Goal: Task Accomplishment & Management: Use online tool/utility

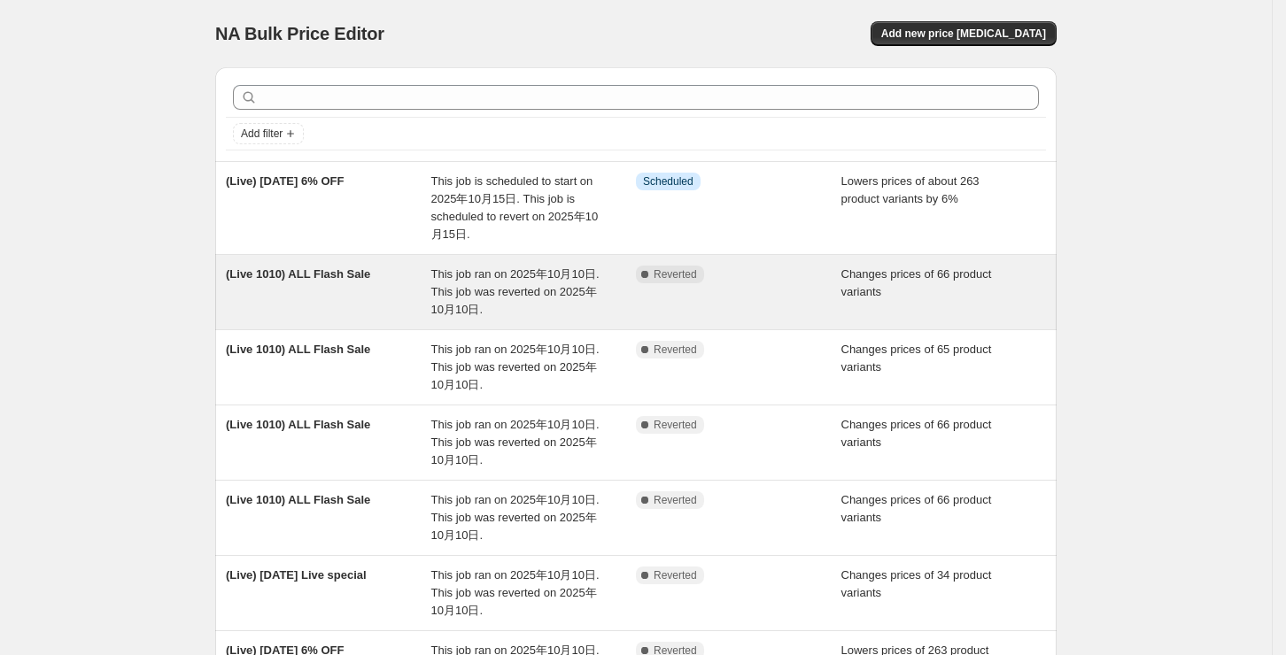
click at [326, 269] on span "(Live 1010) ALL Flash Sale" at bounding box center [298, 274] width 144 height 13
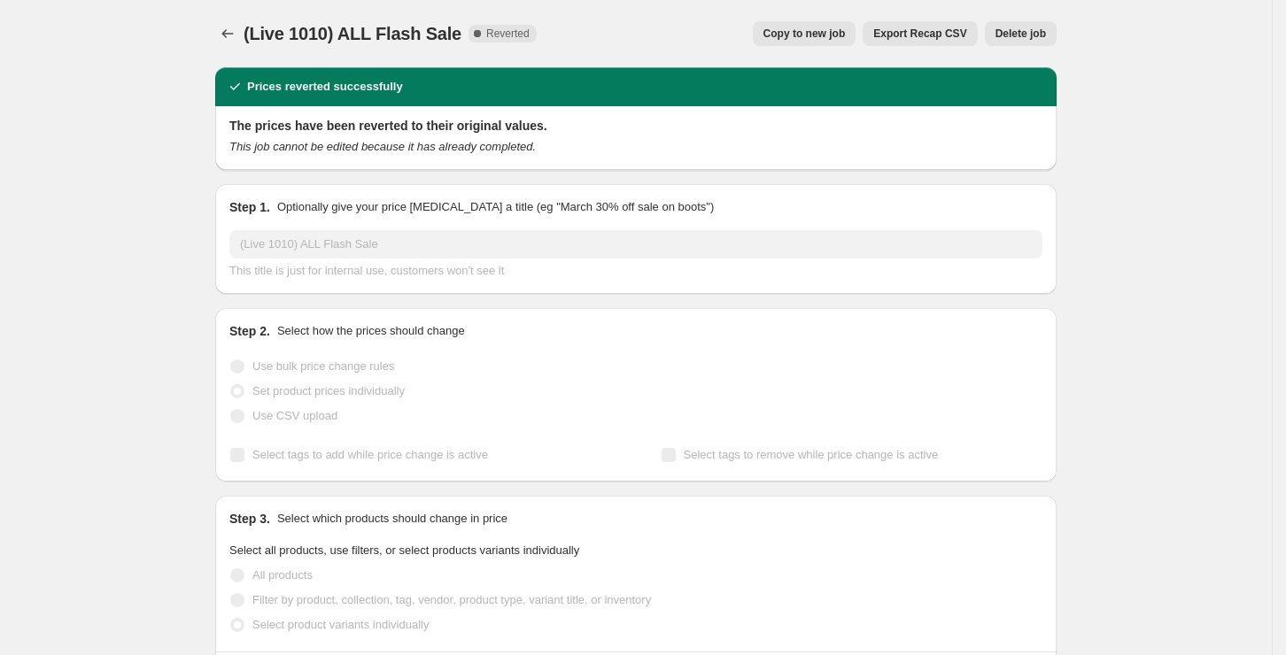
click at [825, 38] on span "Copy to new job" at bounding box center [805, 34] width 82 height 14
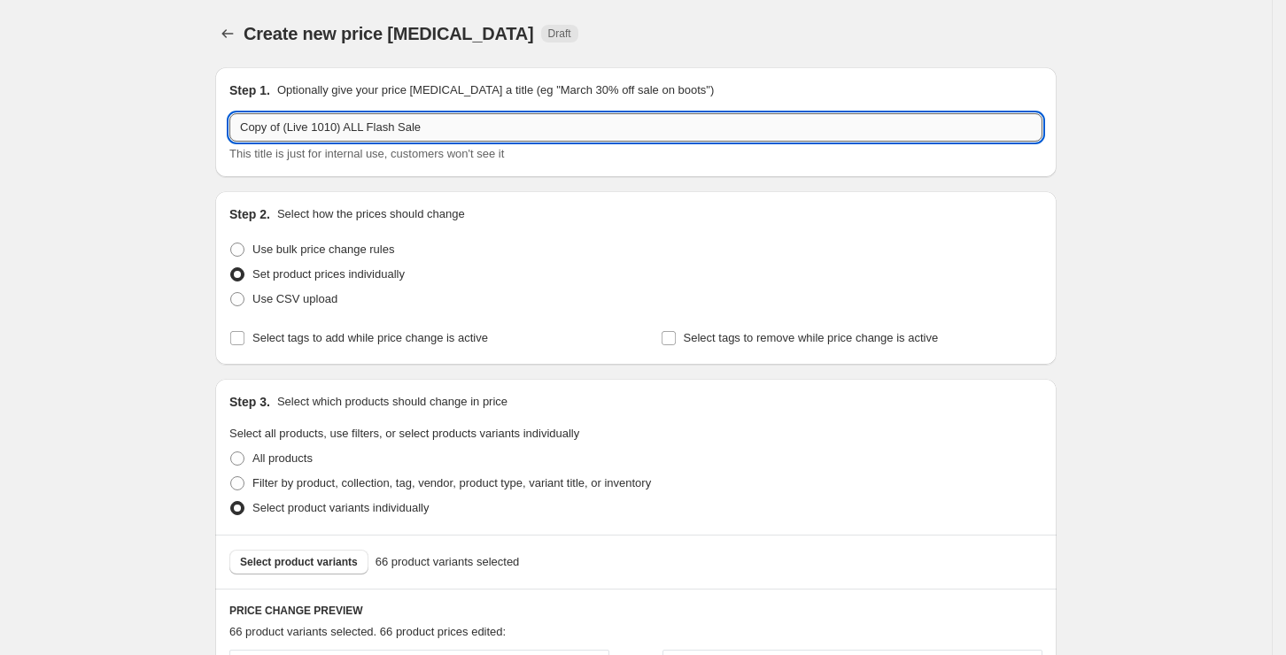
click at [334, 129] on input "Copy of (Live 1010) ALL Flash Sale" at bounding box center [635, 127] width 813 height 28
drag, startPoint x: 289, startPoint y: 130, endPoint x: 194, endPoint y: 128, distance: 94.8
drag, startPoint x: 299, startPoint y: 128, endPoint x: 252, endPoint y: 129, distance: 47.0
click at [252, 129] on input "(Live 1010) ALL Flash Sale" at bounding box center [635, 127] width 813 height 28
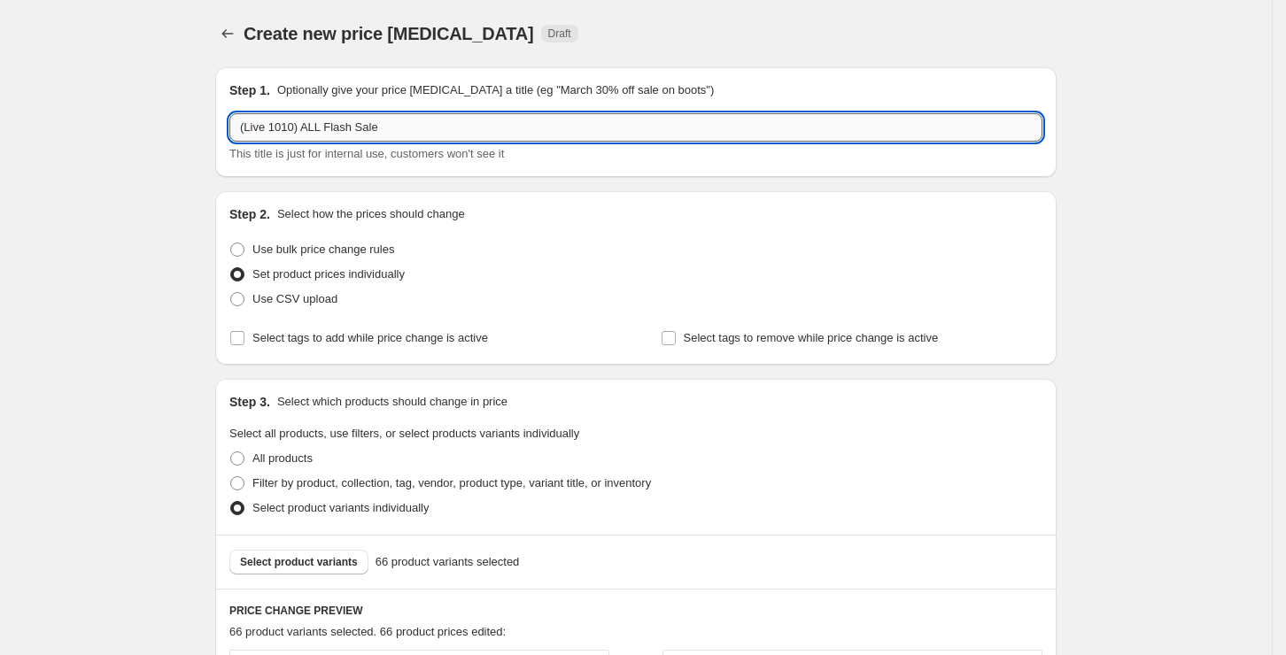
drag, startPoint x: 255, startPoint y: 129, endPoint x: 264, endPoint y: 130, distance: 8.9
click at [255, 129] on input "(Live 1010) ALL Flash Sale" at bounding box center [635, 127] width 813 height 28
click at [285, 127] on input "(Live 1010) ALL Flash Sale" at bounding box center [635, 127] width 813 height 28
click at [289, 127] on input "(Live 1010) ALL Flash Sale" at bounding box center [635, 127] width 813 height 28
click at [295, 128] on input "(Live 1010) ALL Flash Sale" at bounding box center [635, 127] width 813 height 28
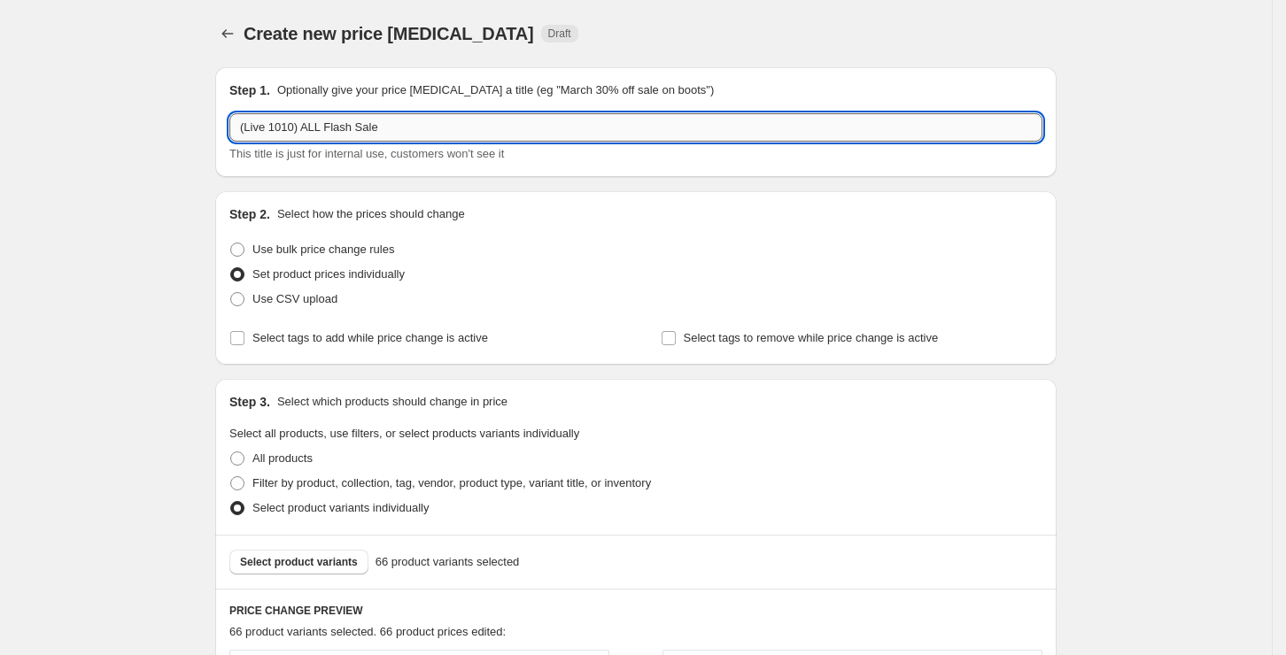
drag, startPoint x: 294, startPoint y: 127, endPoint x: 275, endPoint y: 127, distance: 18.6
click at [275, 127] on input "(Live 1010) ALL Flash Sale" at bounding box center [635, 127] width 813 height 28
click at [340, 124] on input "(Live 1010) ALL Flash Sale" at bounding box center [635, 127] width 813 height 28
drag, startPoint x: 270, startPoint y: 130, endPoint x: 231, endPoint y: 131, distance: 39.0
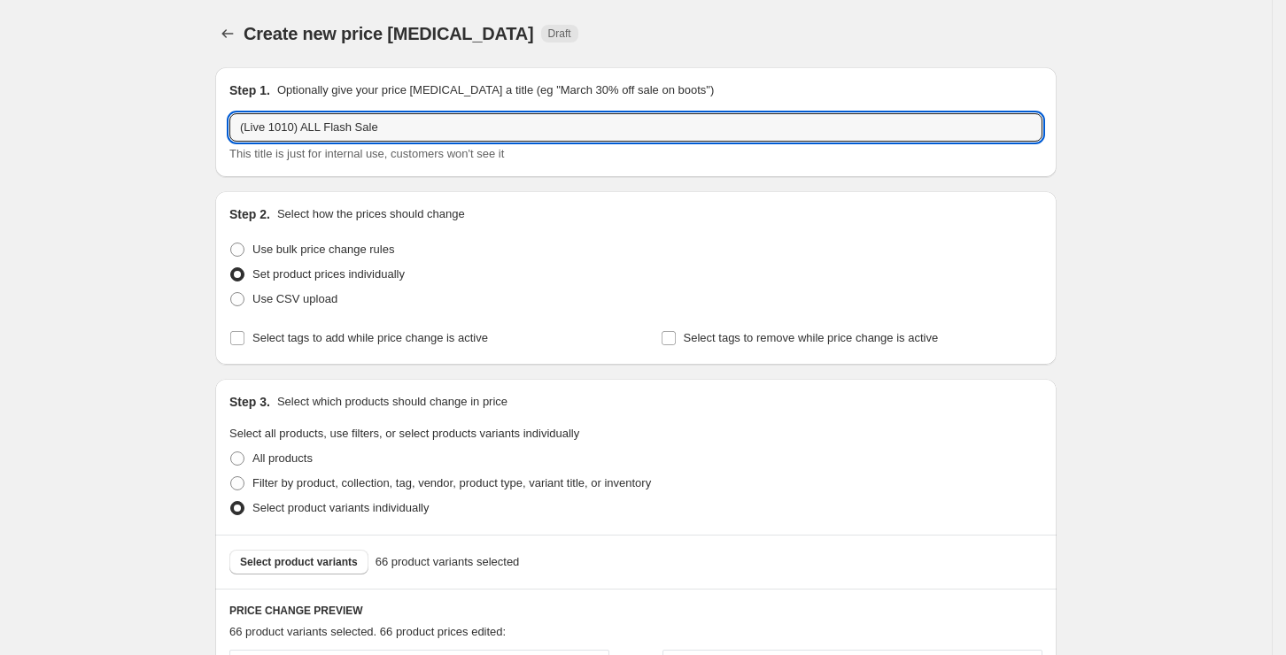
click at [231, 131] on div "Step 1. Optionally give your price change job a title (eg "March 30% off sale o…" at bounding box center [635, 122] width 841 height 110
drag, startPoint x: 285, startPoint y: 128, endPoint x: 316, endPoint y: 128, distance: 31.0
click at [285, 128] on input "(Live 1010) ALL Flash Sale" at bounding box center [635, 127] width 813 height 28
click at [339, 128] on input "(Live 1010) ALL Flash Sale" at bounding box center [635, 127] width 813 height 28
drag, startPoint x: 321, startPoint y: 128, endPoint x: 308, endPoint y: 128, distance: 12.4
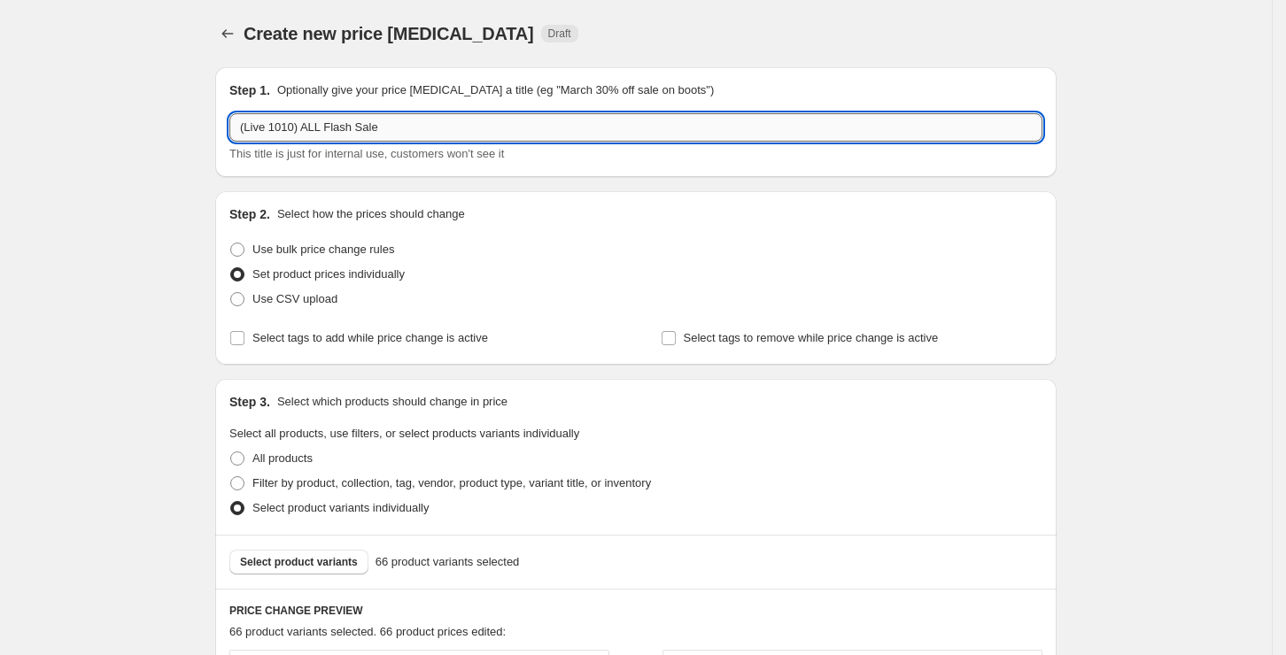
click at [308, 128] on input "(Live 1010) ALL Flash Sale" at bounding box center [635, 127] width 813 height 28
drag, startPoint x: 321, startPoint y: 128, endPoint x: 306, endPoint y: 128, distance: 15.1
click at [306, 128] on input "(Live 1010) ALL Flash Sale" at bounding box center [635, 127] width 813 height 28
click at [291, 129] on input "(Live 1010) Flash Sale hyper PLA" at bounding box center [635, 127] width 813 height 28
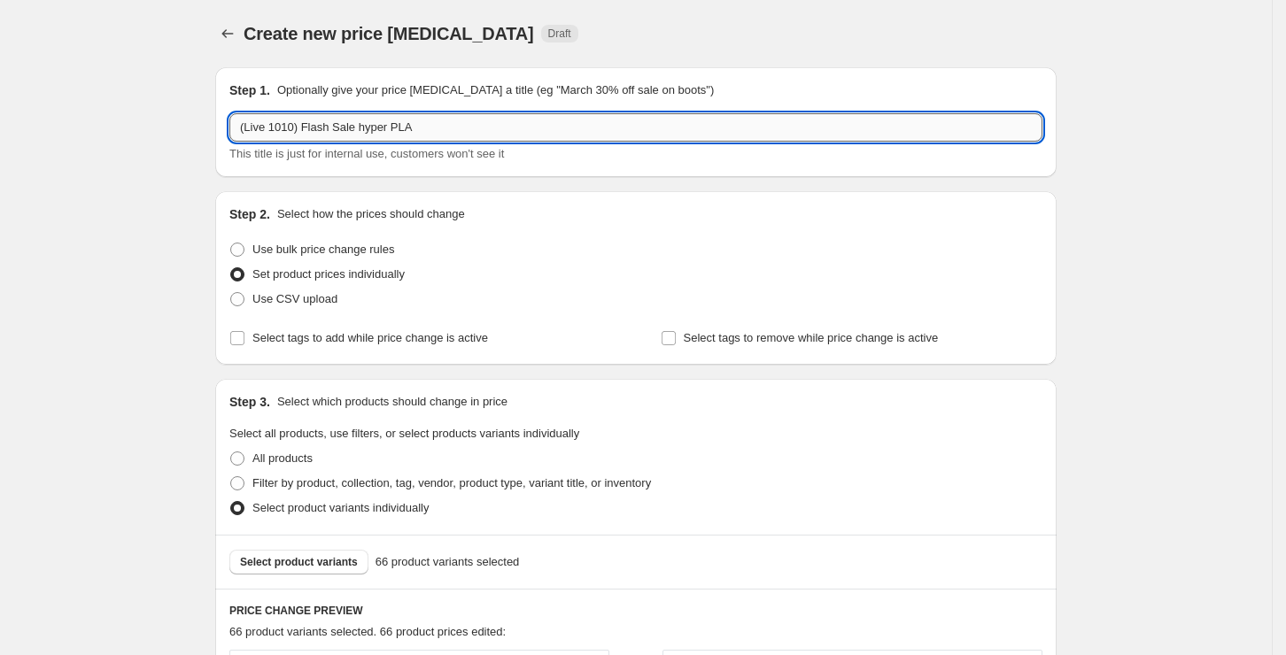
drag, startPoint x: 299, startPoint y: 126, endPoint x: 289, endPoint y: 125, distance: 9.8
click at [289, 125] on input "(Live 1010) Flash Sale hyper PLA" at bounding box center [635, 127] width 813 height 28
click at [458, 125] on input "(Live 1015) Flash Sale hyper PLA" at bounding box center [635, 127] width 813 height 28
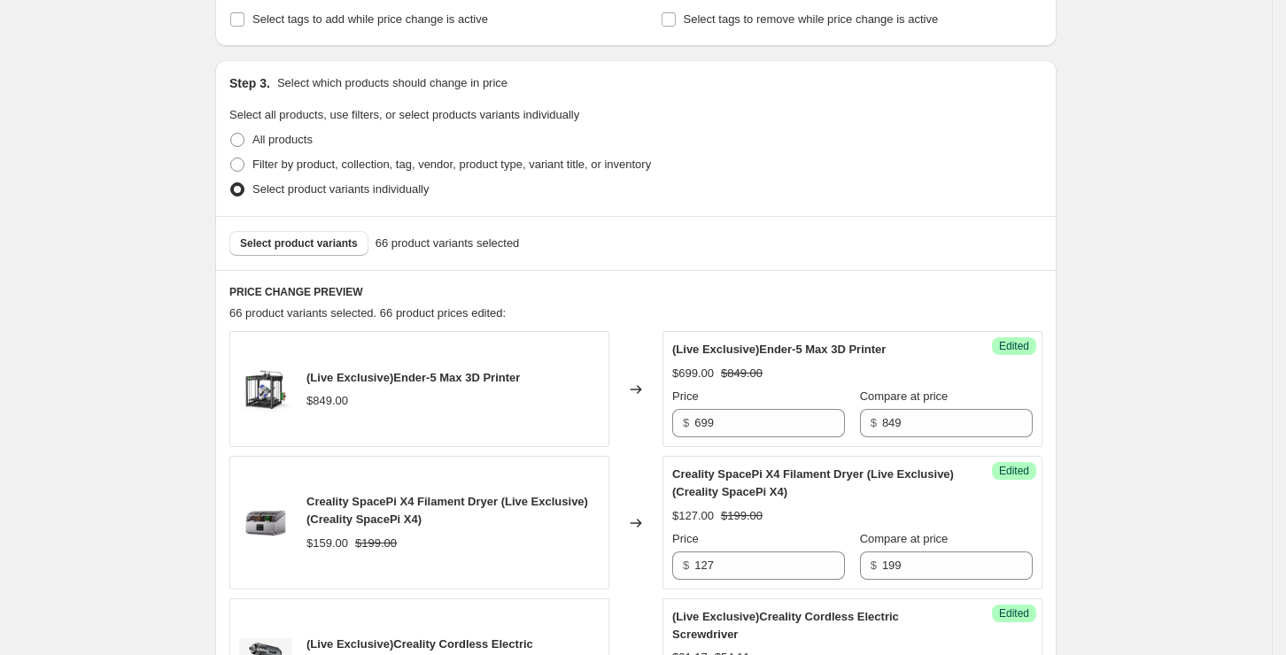
scroll to position [354, 0]
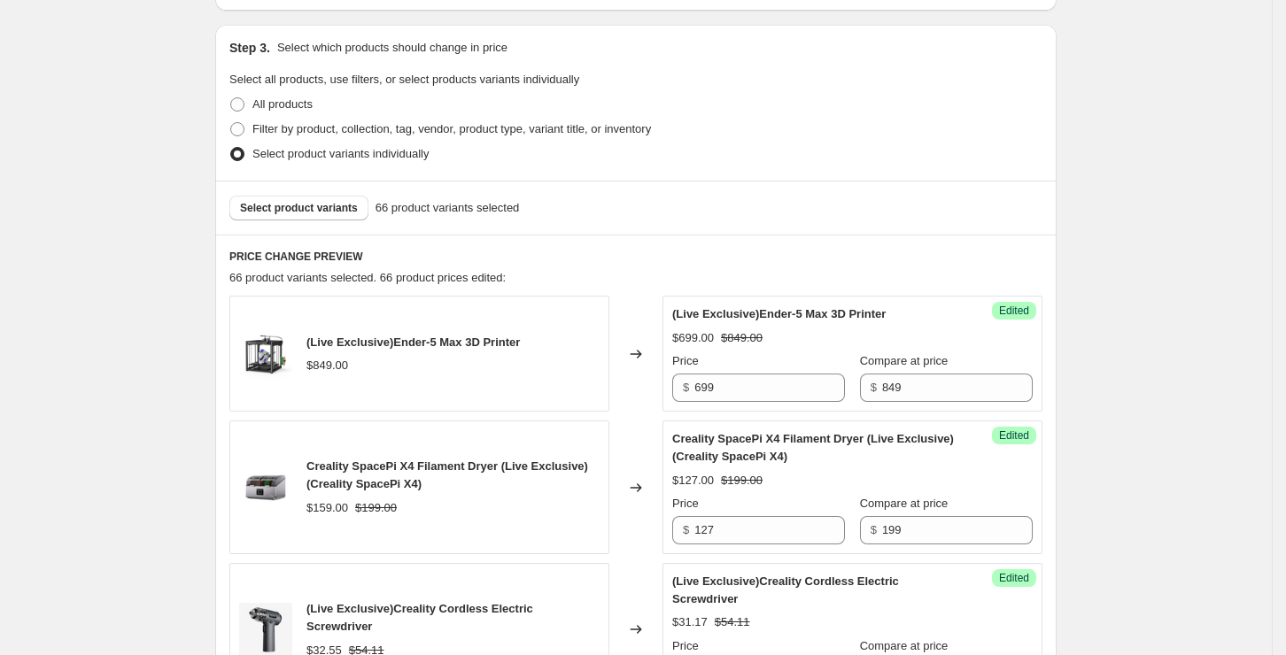
type input "(Live 1015) Flash Sale hyper PLA"
click at [1027, 314] on span "Edited" at bounding box center [1014, 311] width 30 height 14
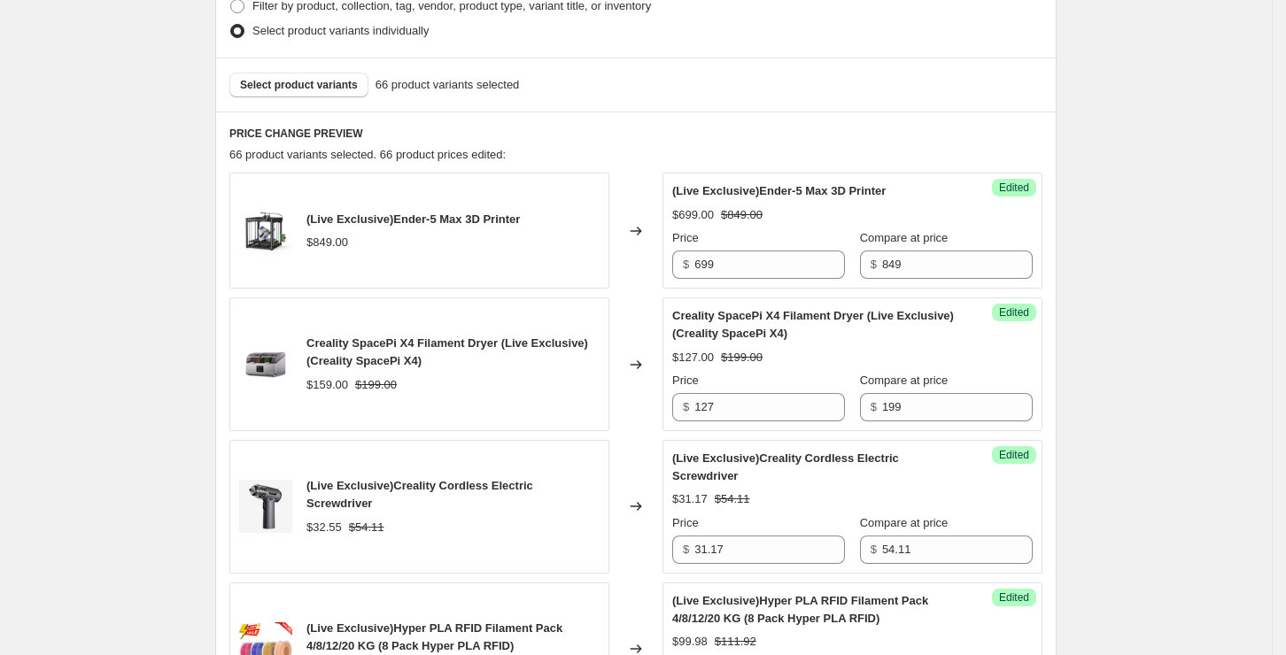
scroll to position [423, 0]
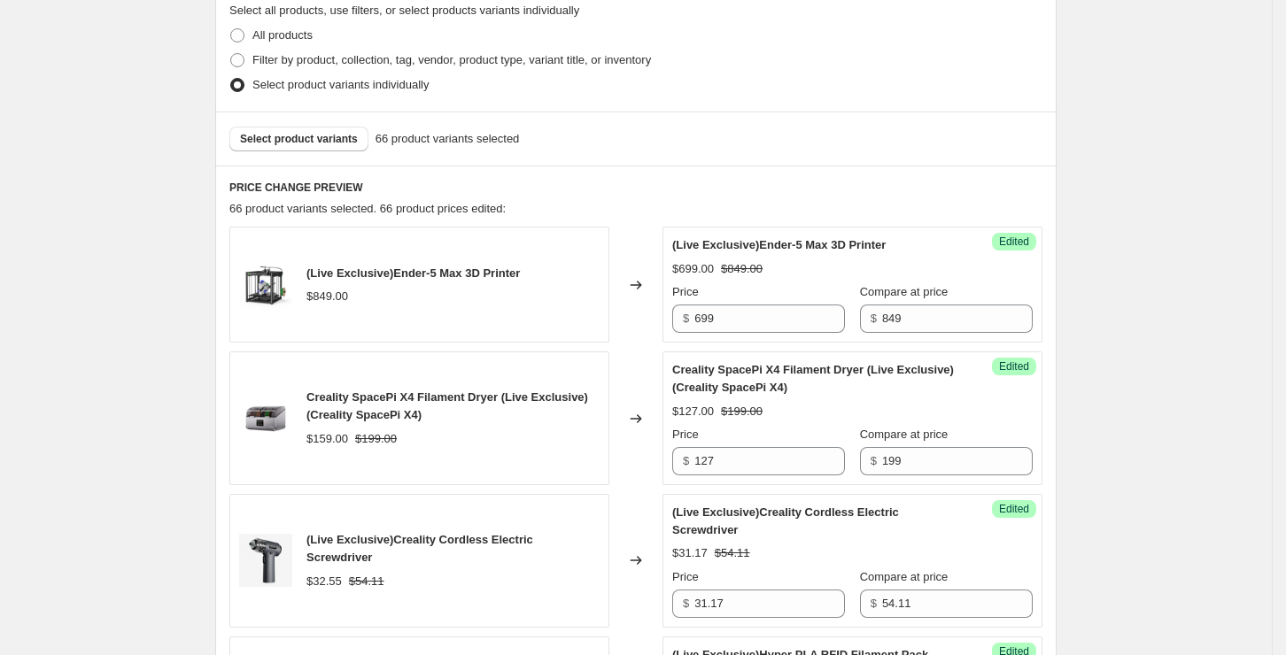
drag, startPoint x: 483, startPoint y: 280, endPoint x: 1016, endPoint y: 197, distance: 539.7
click at [1013, 239] on span "Edited" at bounding box center [1014, 242] width 30 height 14
click at [1032, 259] on div "Success Edited (Live Exclusive)Ender-5 Max 3D Printer $699.00 $849.00 Price $ 6…" at bounding box center [853, 285] width 380 height 116
click at [311, 136] on span "Select product variants" at bounding box center [299, 139] width 118 height 14
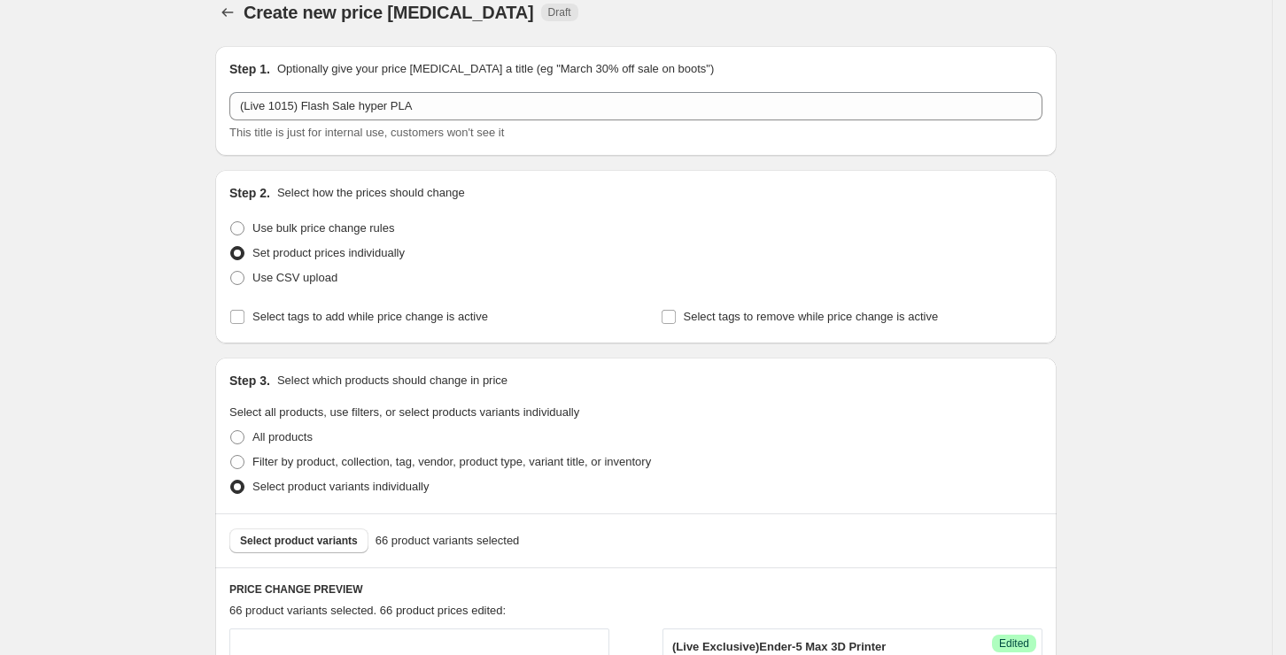
scroll to position [0, 0]
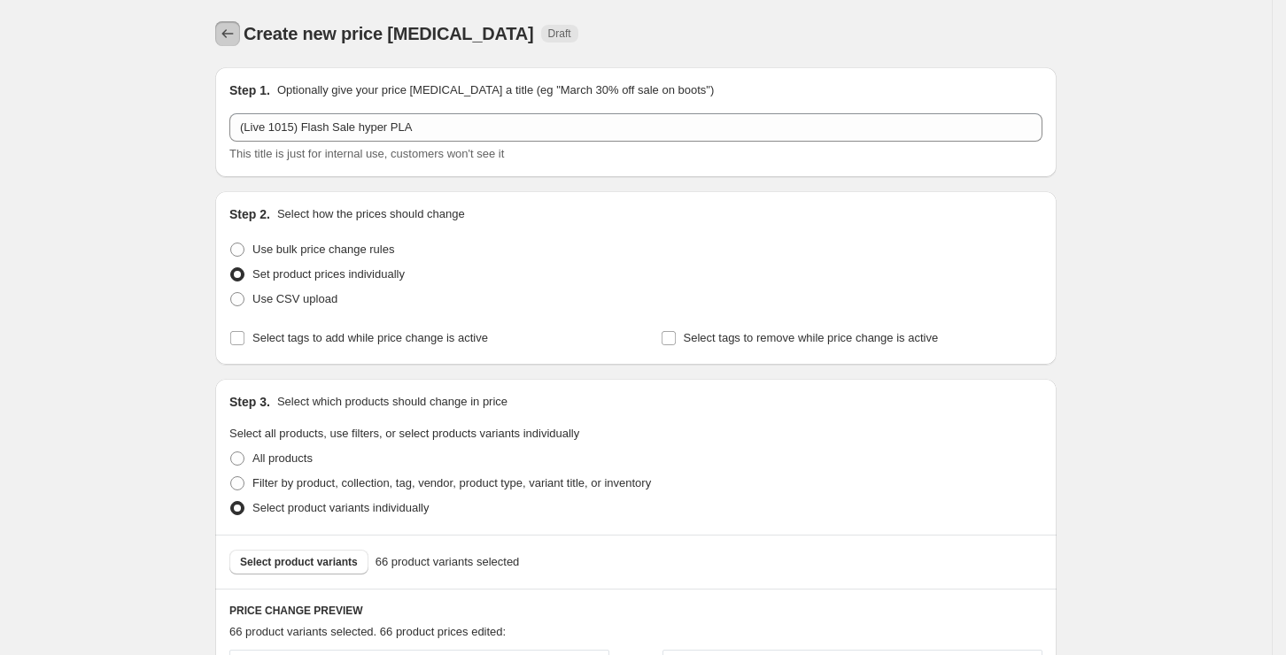
click at [236, 32] on icon "Price change jobs" at bounding box center [228, 34] width 18 height 18
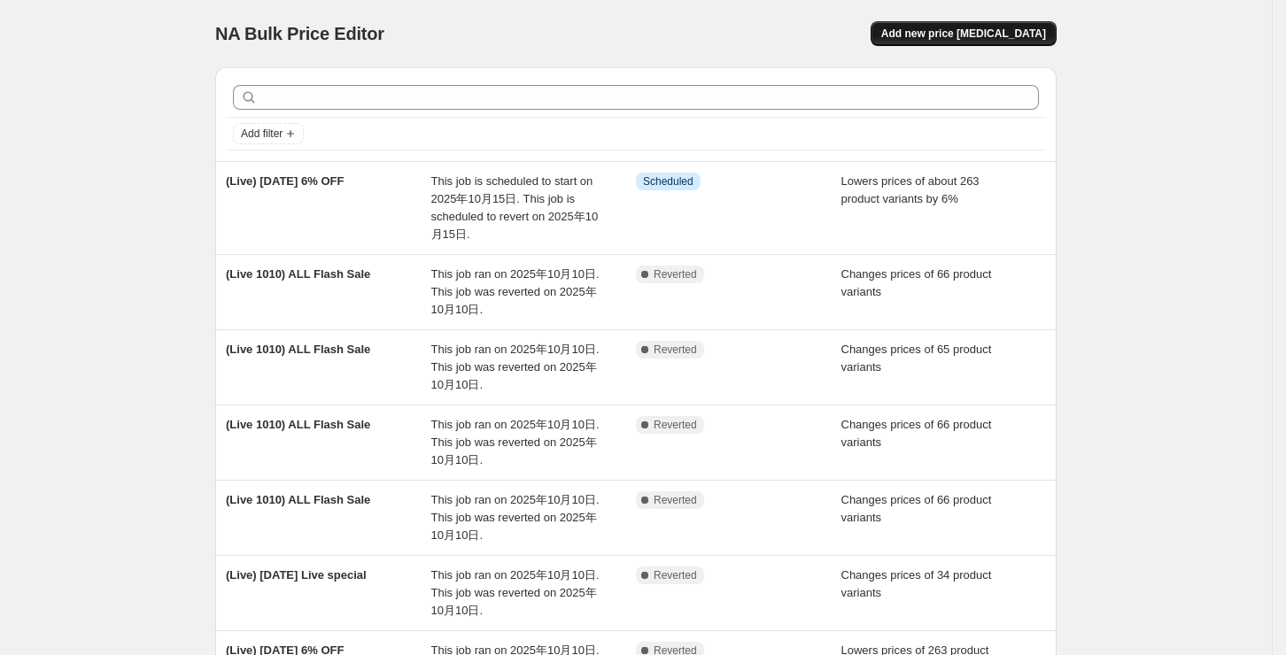
click at [1014, 32] on span "Add new price [MEDICAL_DATA]" at bounding box center [963, 34] width 165 height 14
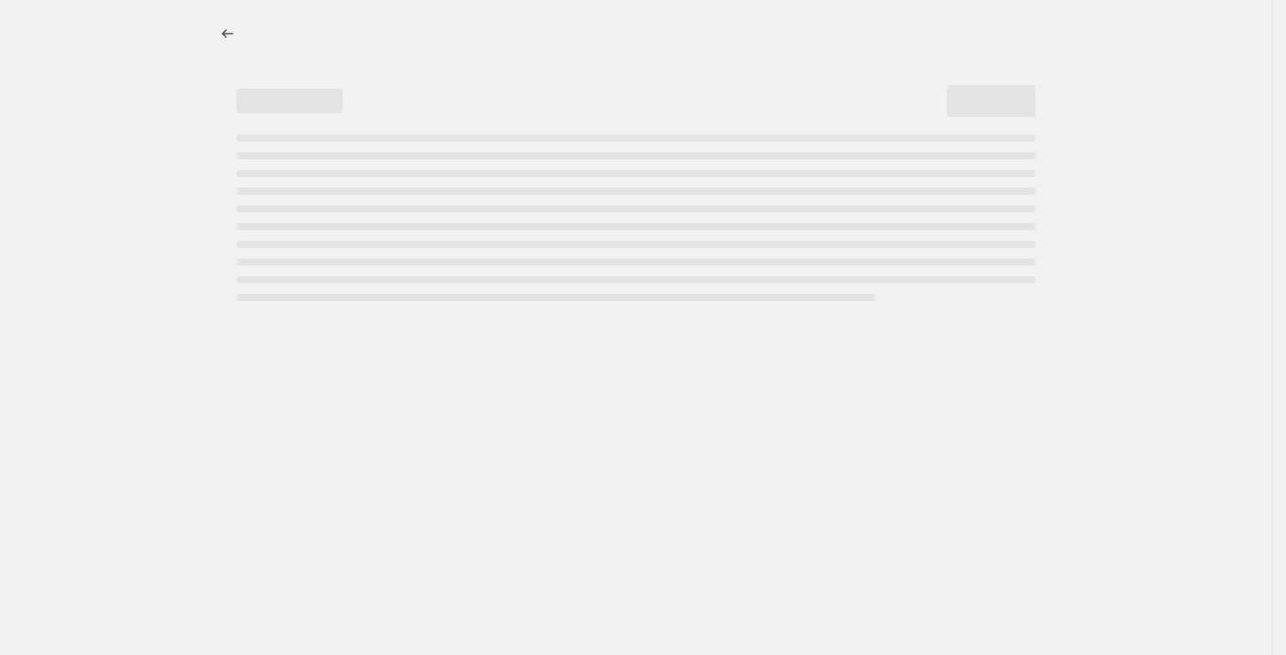
select select "percentage"
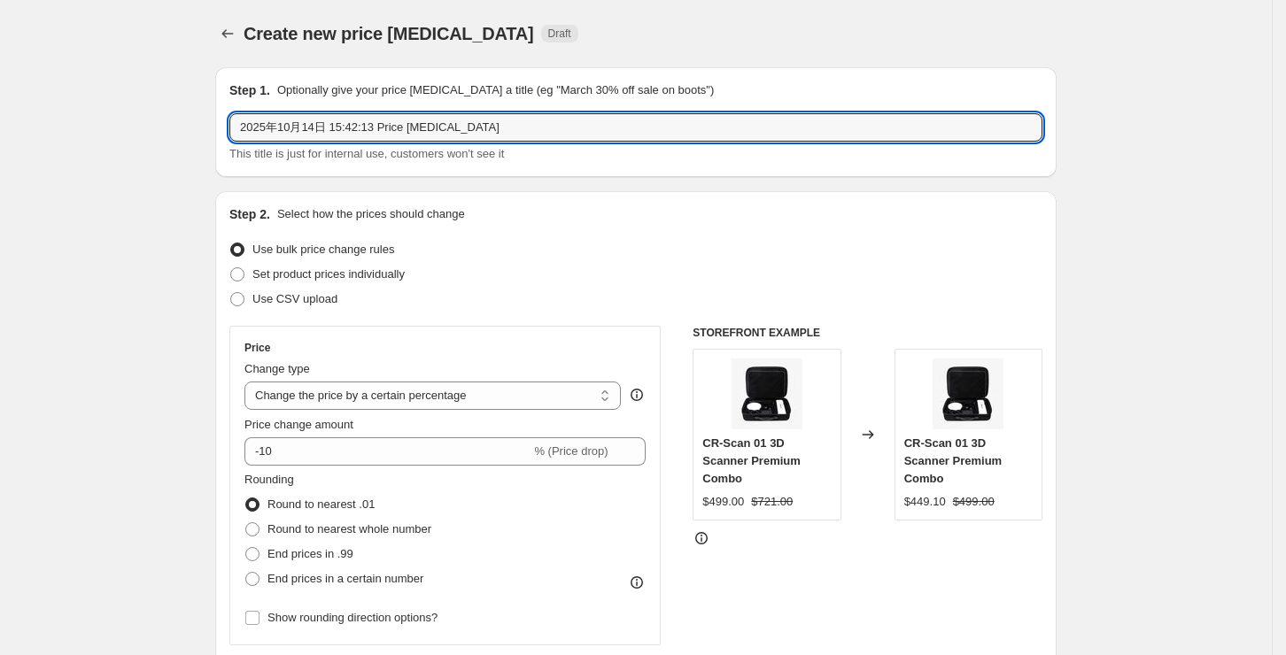
drag, startPoint x: 496, startPoint y: 131, endPoint x: 191, endPoint y: 135, distance: 304.7
click at [477, 124] on input "2025年10月14日 15:42:13 Price change job" at bounding box center [635, 127] width 813 height 28
drag, startPoint x: 485, startPoint y: 125, endPoint x: 217, endPoint y: 133, distance: 268.5
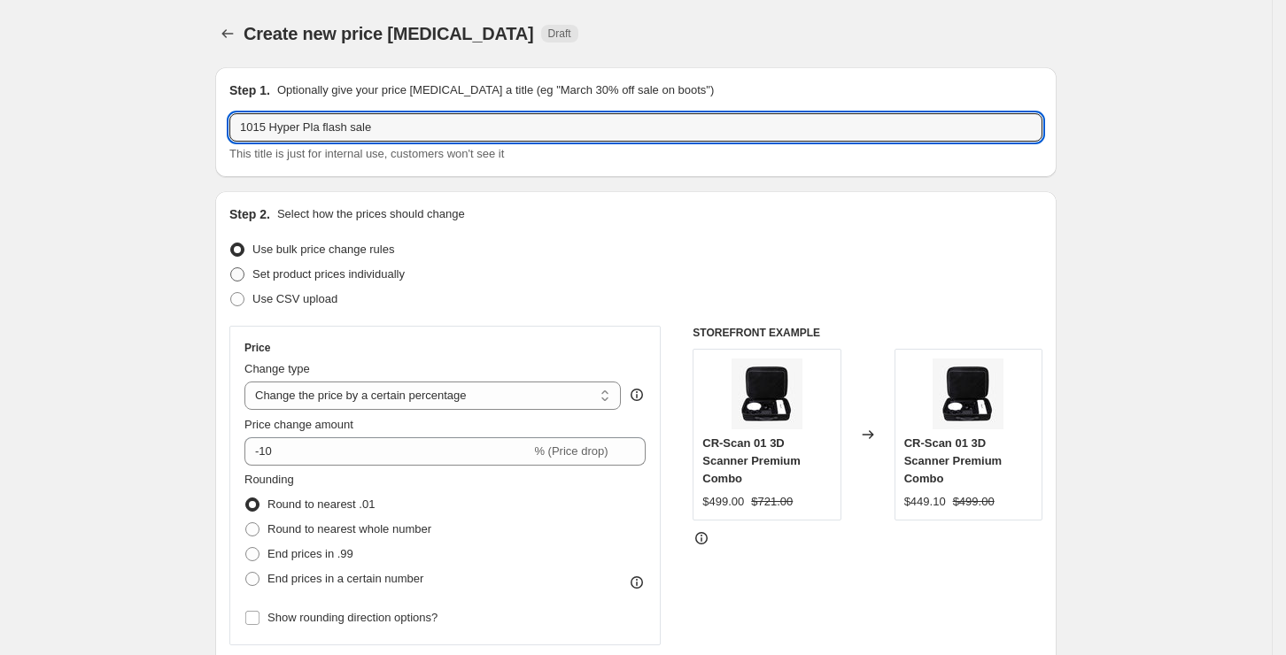
type input "1015 Hyper Pla flash sale"
click at [305, 271] on span "Set product prices individually" at bounding box center [328, 274] width 152 height 13
click at [231, 268] on input "Set product prices individually" at bounding box center [230, 268] width 1 height 1
radio input "true"
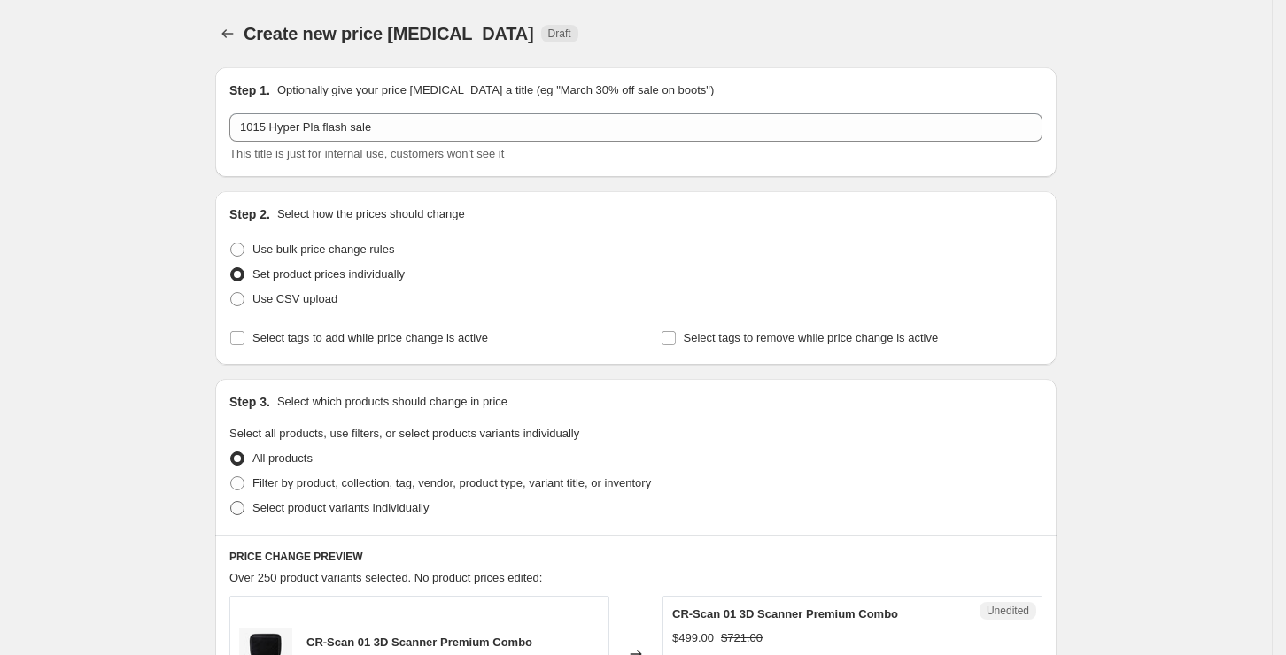
click at [244, 511] on span at bounding box center [237, 508] width 14 height 14
click at [231, 502] on input "Select product variants individually" at bounding box center [230, 501] width 1 height 1
radio input "true"
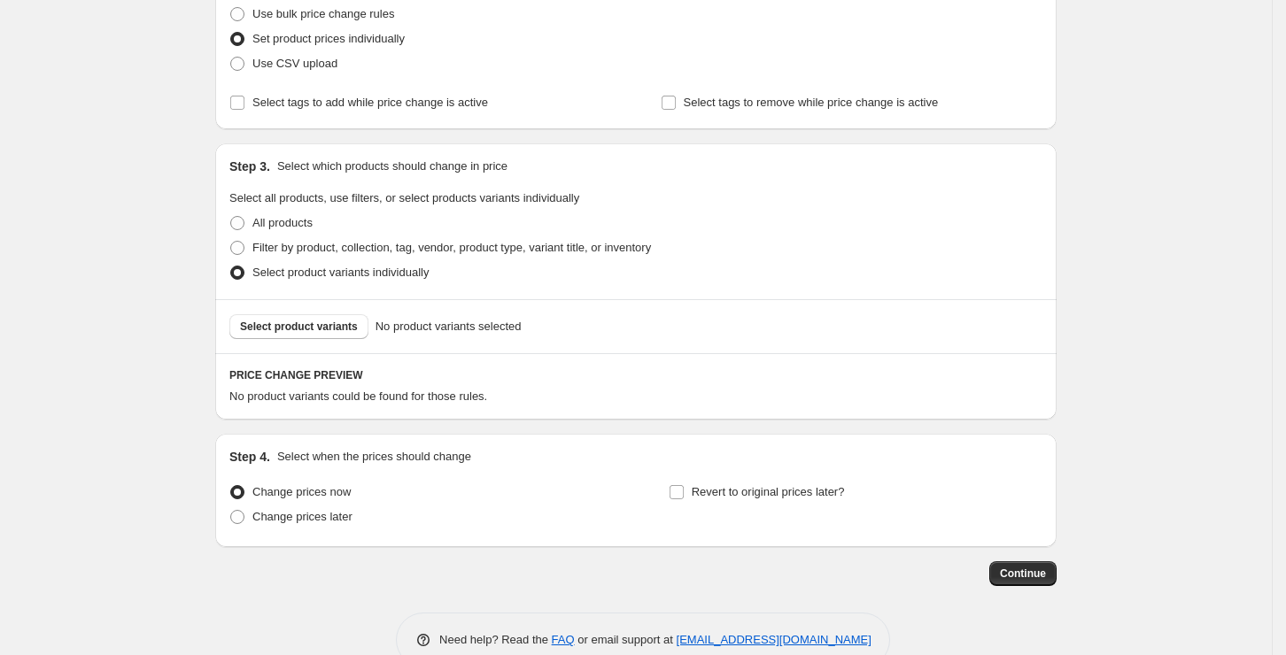
scroll to position [274, 0]
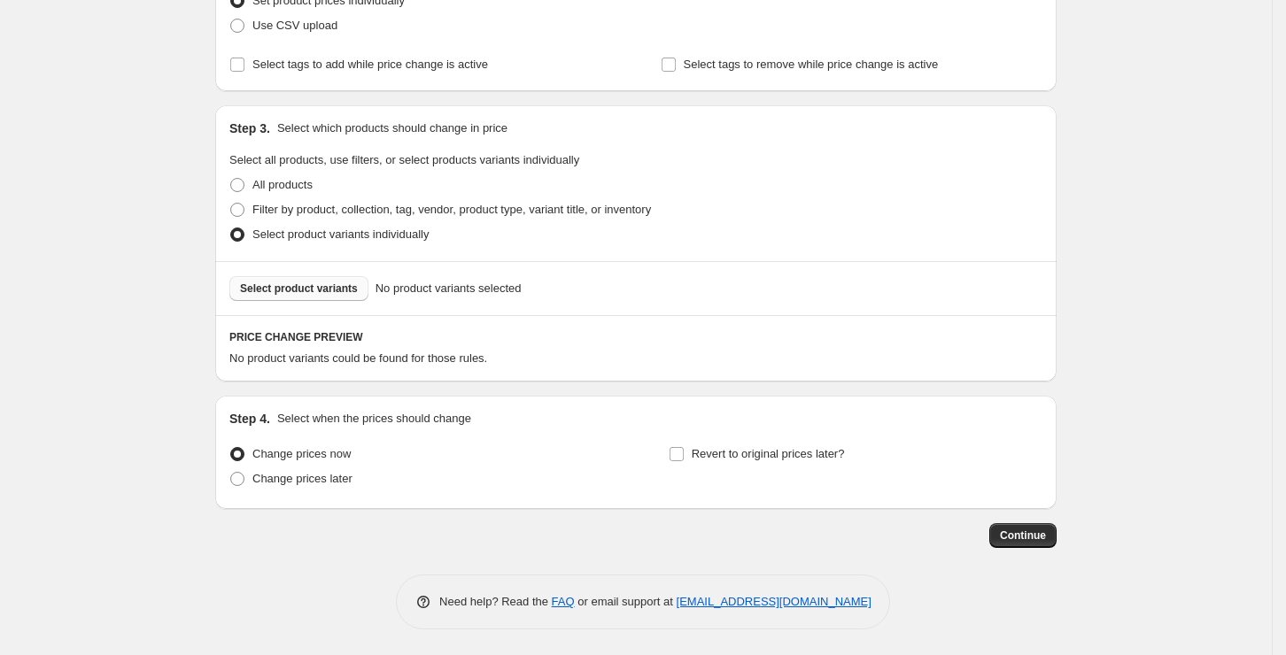
click at [319, 291] on span "Select product variants" at bounding box center [299, 289] width 118 height 14
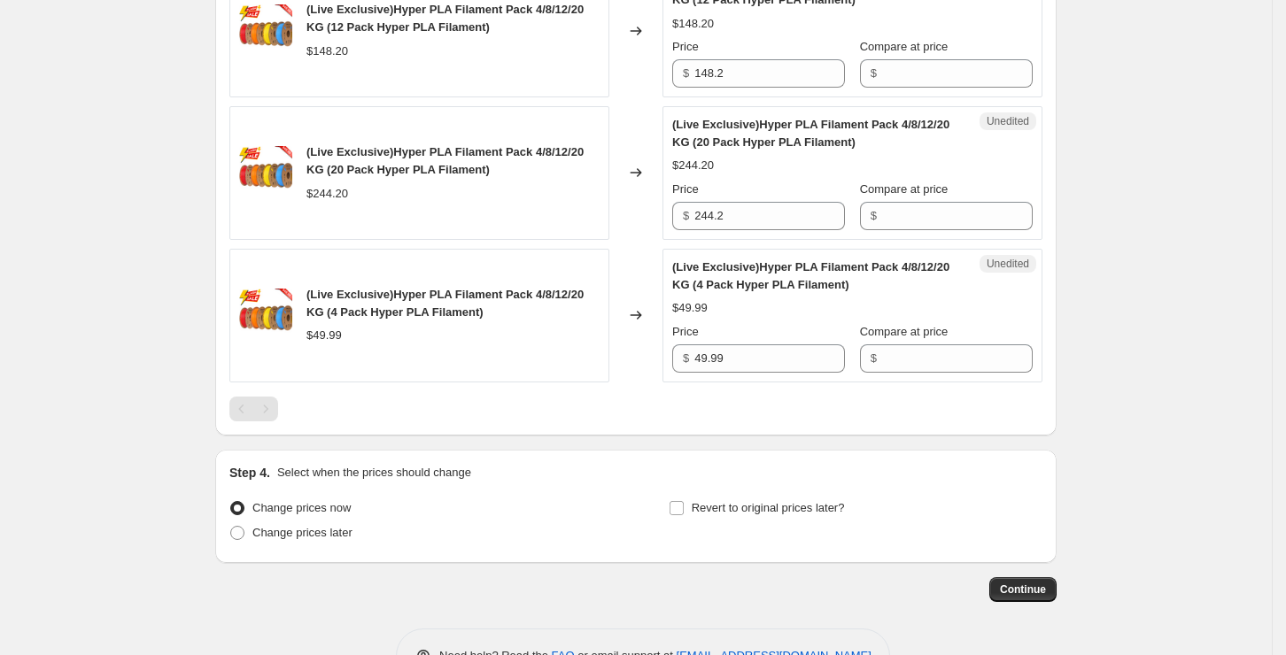
scroll to position [865, 0]
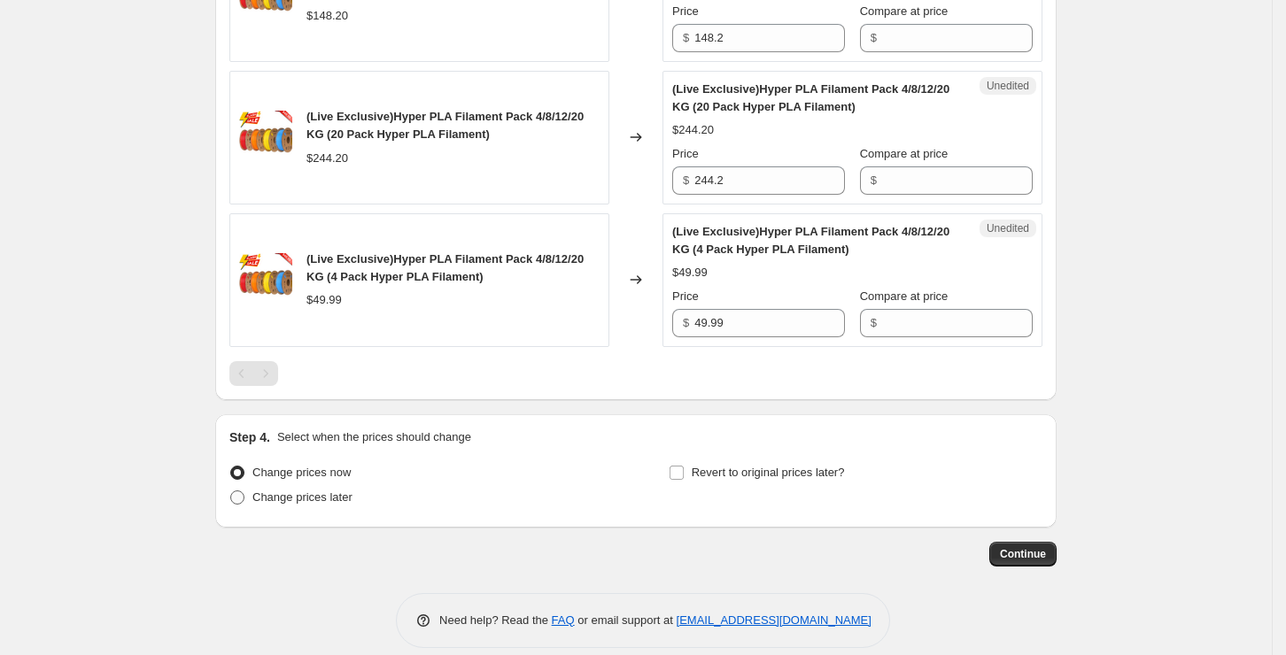
click at [239, 497] on span at bounding box center [237, 498] width 14 height 14
click at [231, 492] on input "Change prices later" at bounding box center [230, 491] width 1 height 1
radio input "true"
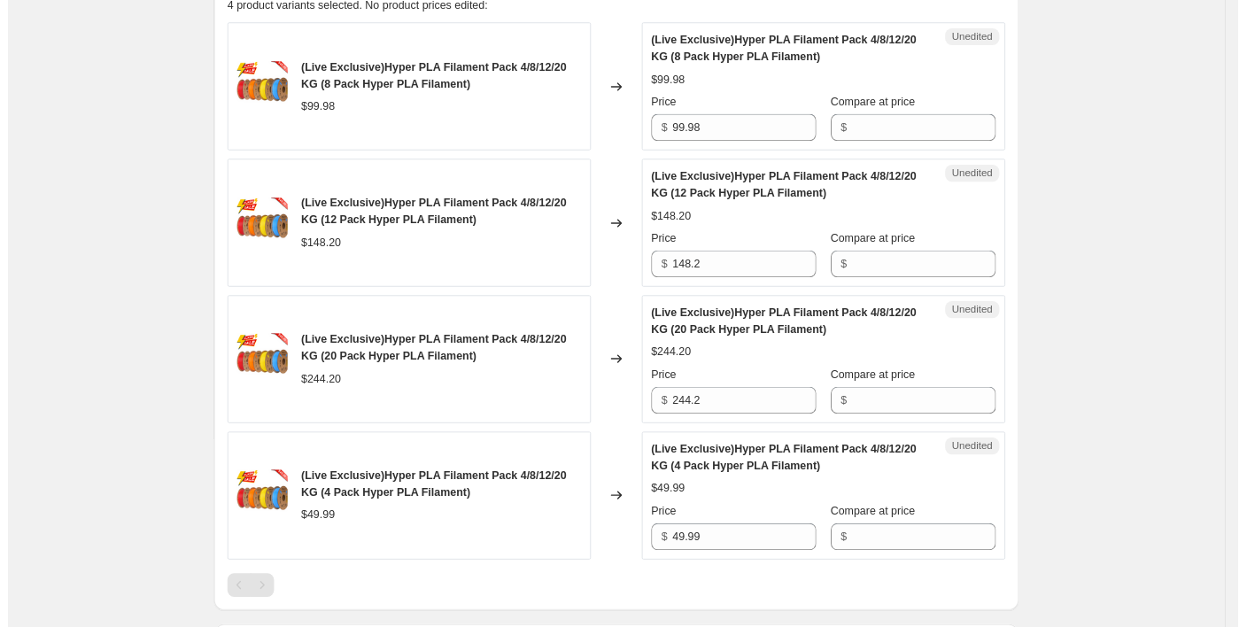
scroll to position [628, 0]
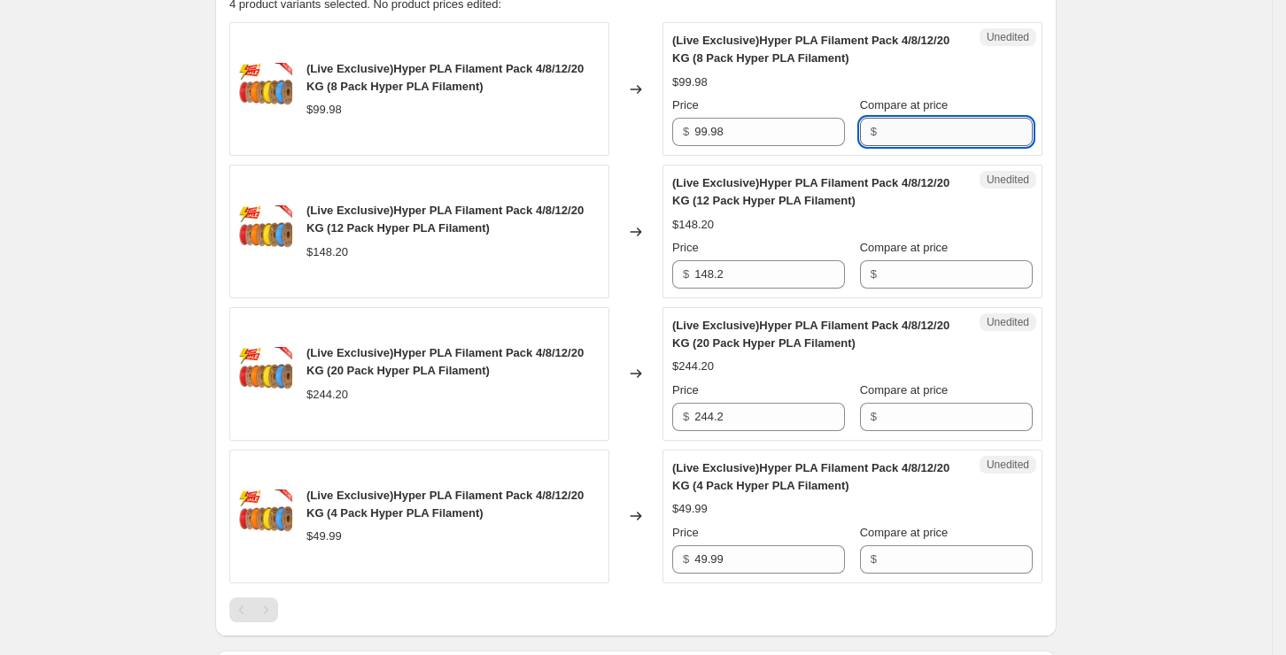
click at [916, 131] on input "Compare at price" at bounding box center [957, 132] width 151 height 28
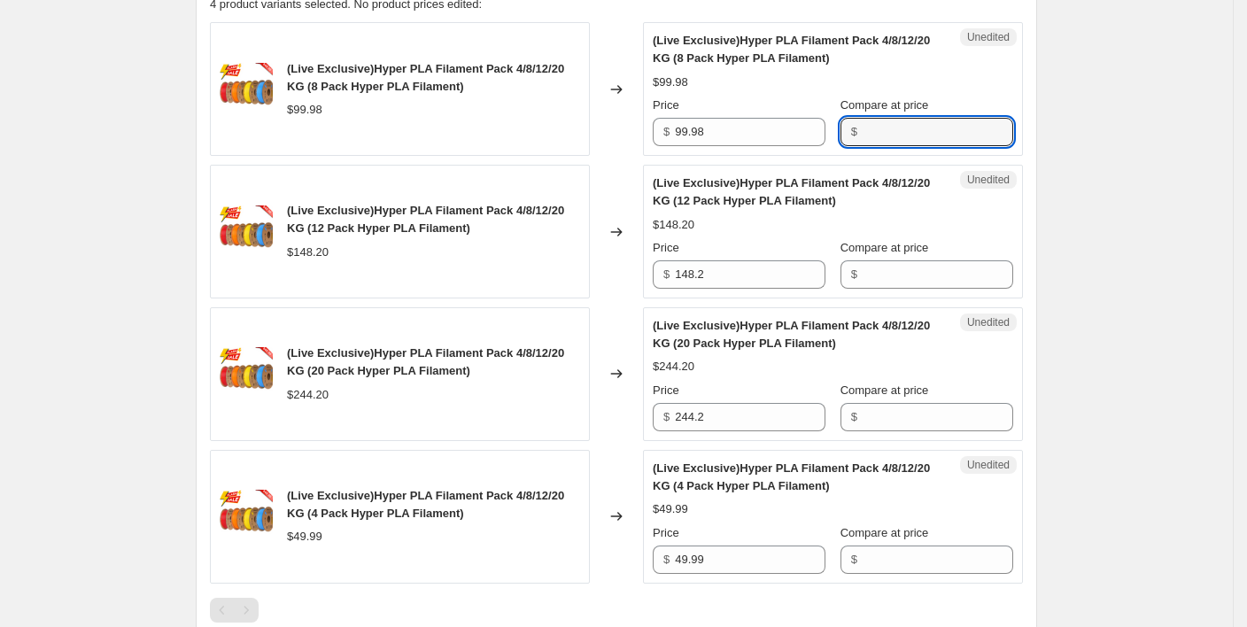
click at [1103, 160] on div "Create new price change job. This page is ready Create new price change job Dra…" at bounding box center [616, 293] width 1233 height 1842
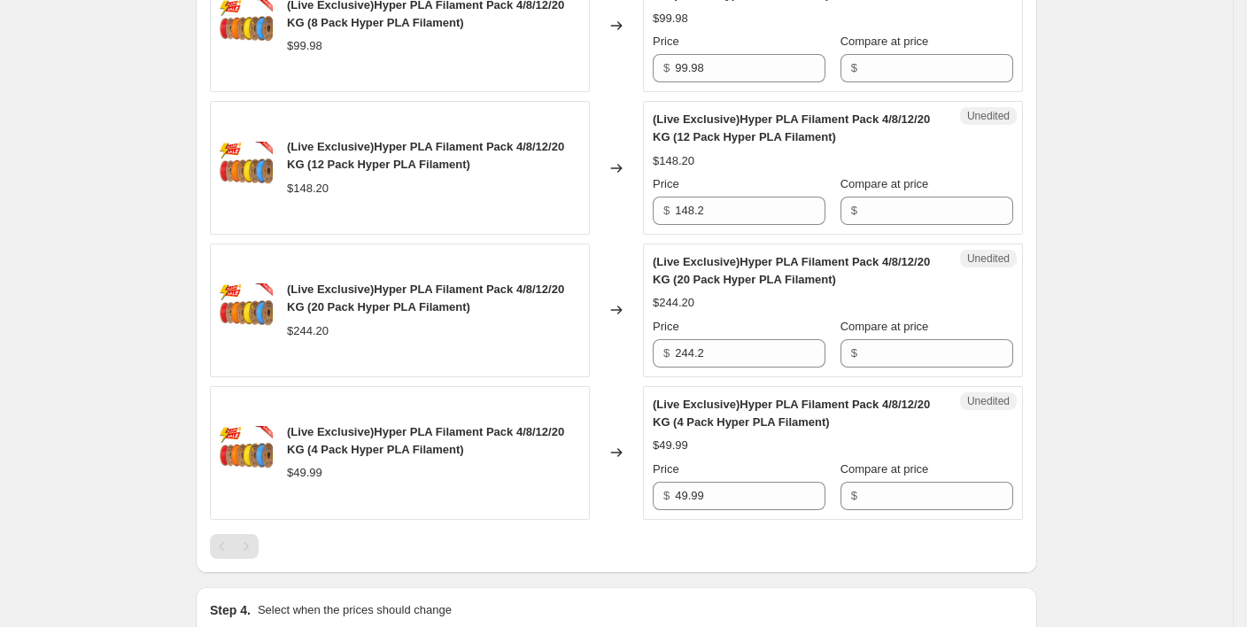
scroll to position [746, 0]
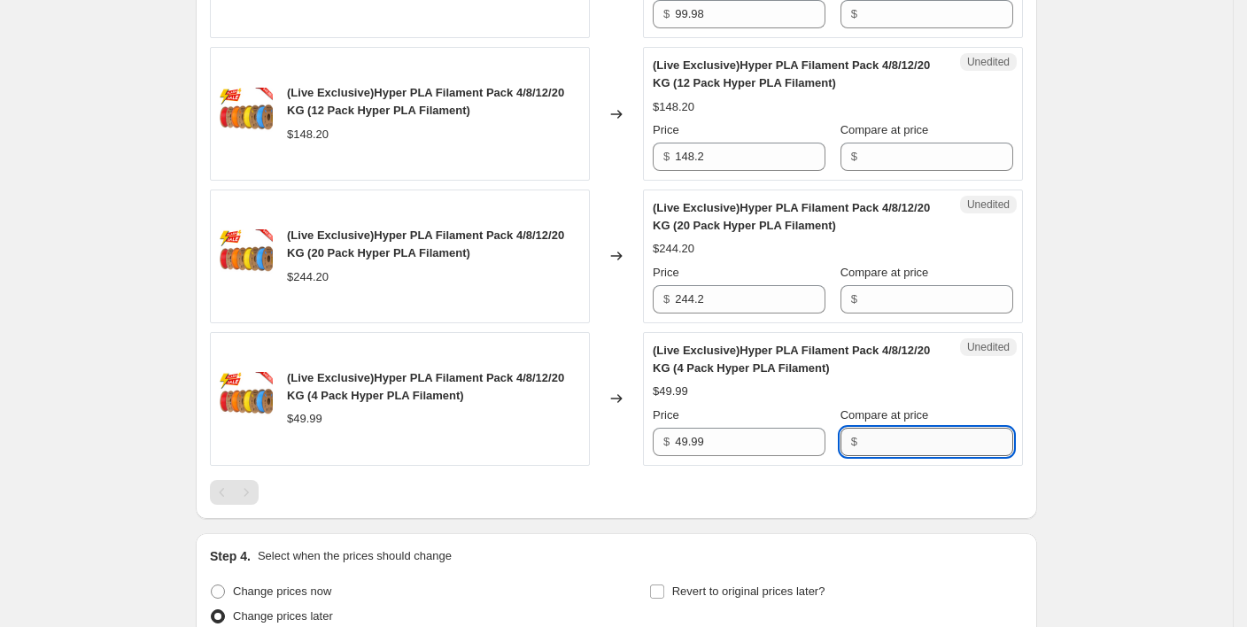
click at [870, 438] on input "Compare at price" at bounding box center [938, 442] width 151 height 28
type input "49.99"
click at [903, 301] on input "Compare at price" at bounding box center [938, 299] width 151 height 28
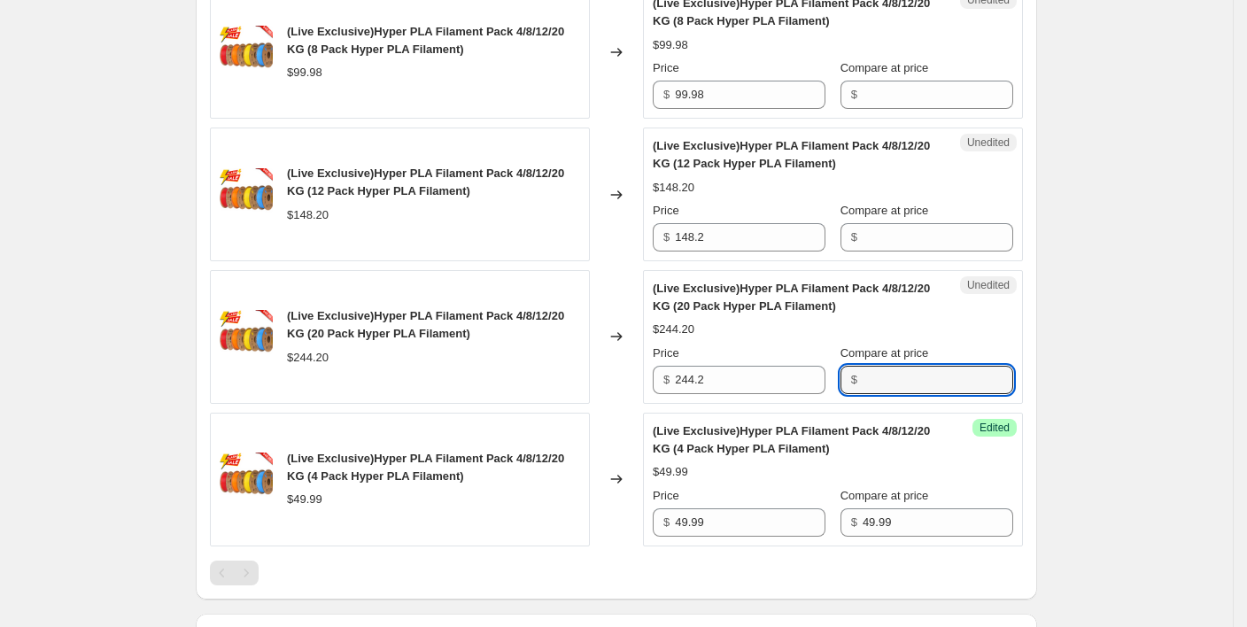
scroll to position [628, 0]
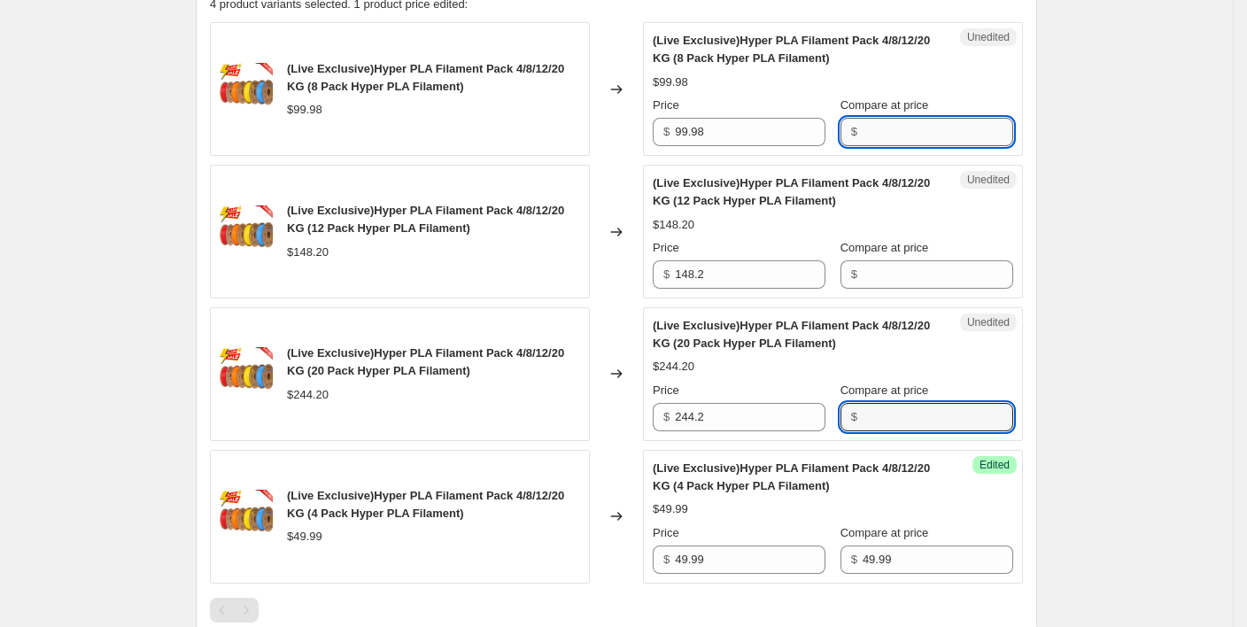
click at [868, 135] on input "Compare at price" at bounding box center [938, 132] width 151 height 28
click at [895, 124] on input "Compare at price" at bounding box center [938, 132] width 151 height 28
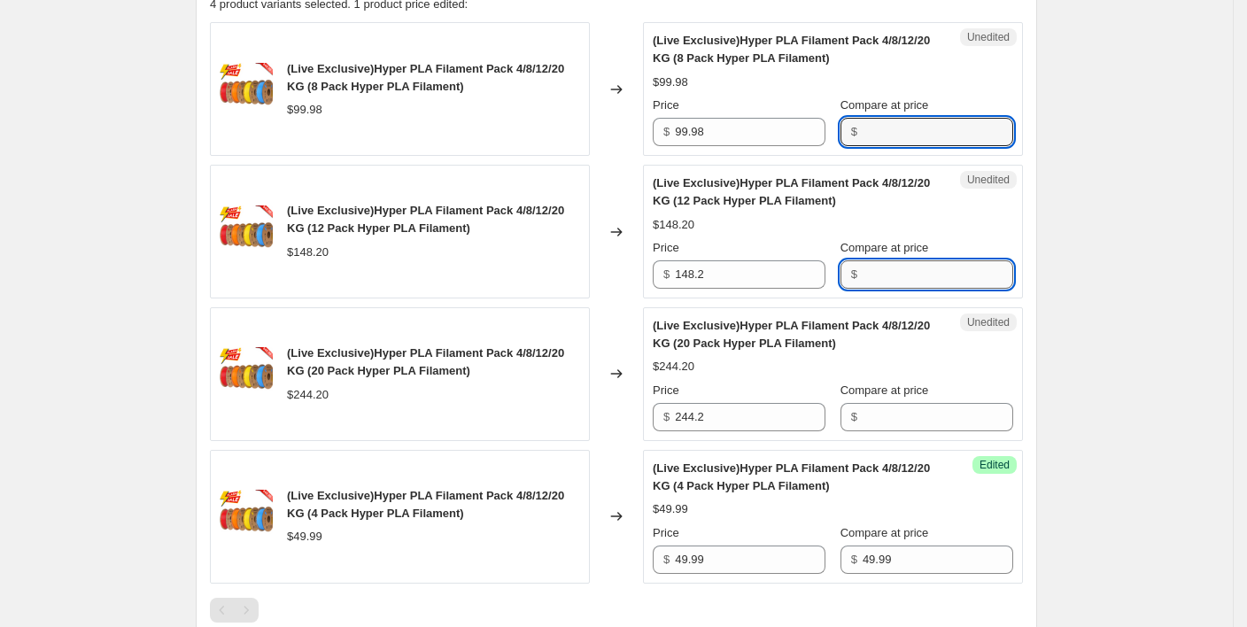
click at [900, 273] on input "Compare at price" at bounding box center [938, 274] width 151 height 28
click at [903, 137] on input "Compare at price" at bounding box center [938, 132] width 151 height 28
click at [879, 136] on input "Compare at price" at bounding box center [938, 132] width 151 height 28
click at [1065, 130] on div "Create new price change job. This page is ready Create new price change job Dra…" at bounding box center [616, 293] width 1233 height 1842
click at [927, 137] on input "Compare at price" at bounding box center [938, 132] width 151 height 28
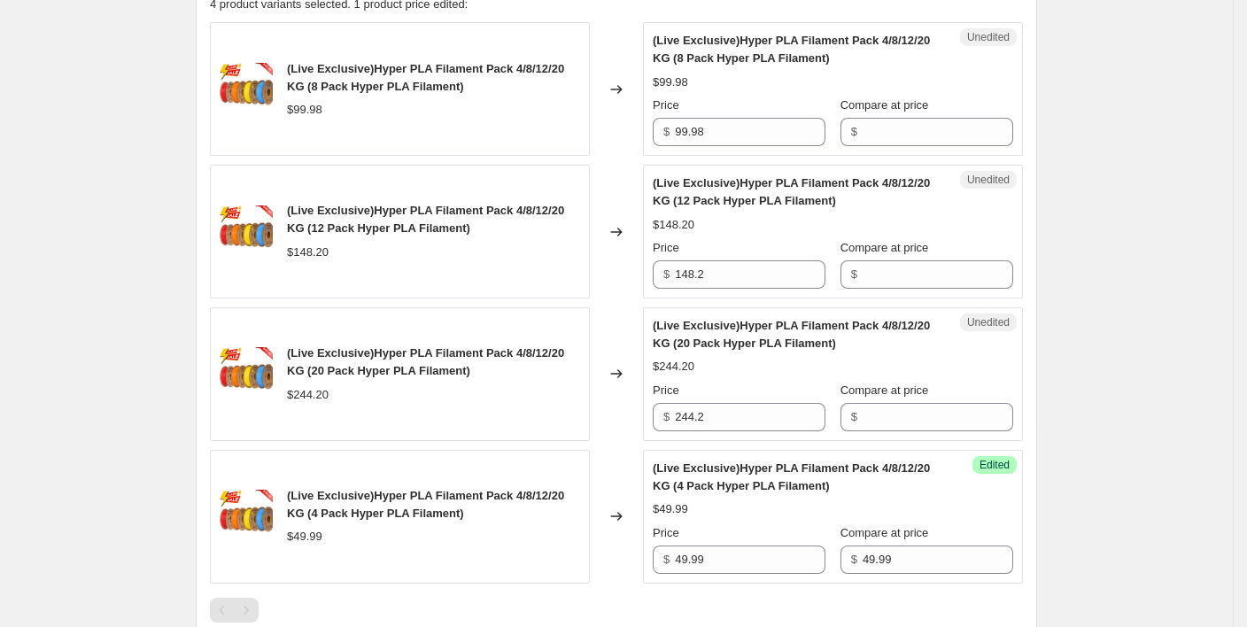
click at [1084, 178] on div "Create new price change job. This page is ready Create new price change job Dra…" at bounding box center [616, 293] width 1233 height 1842
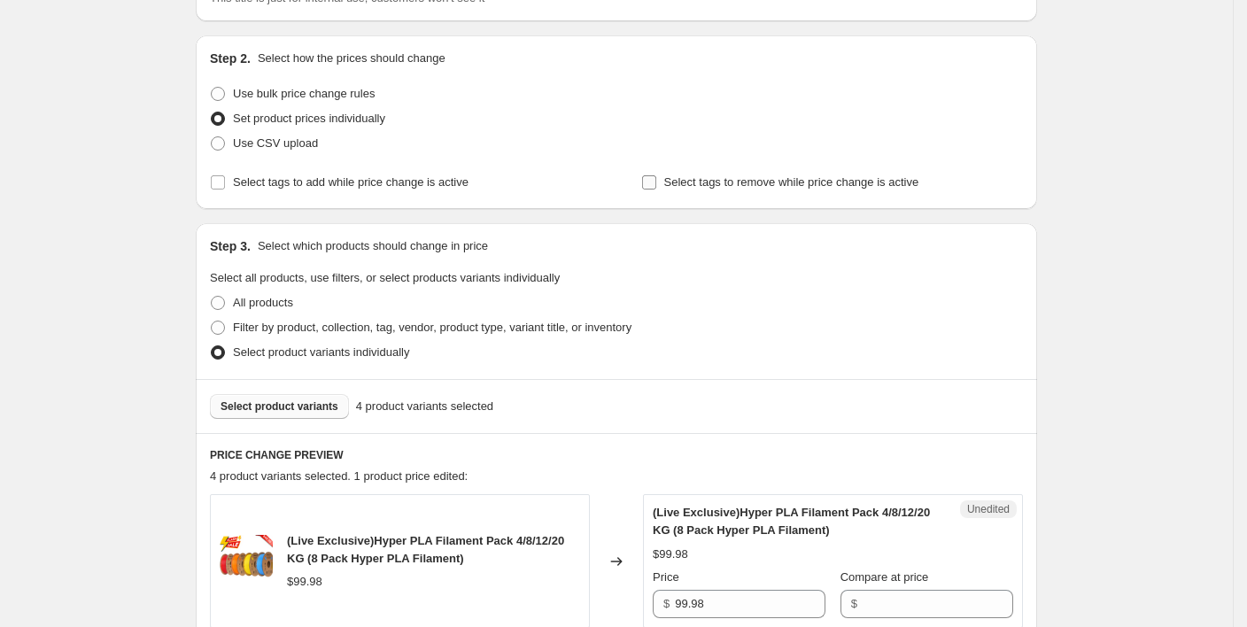
scroll to position [0, 0]
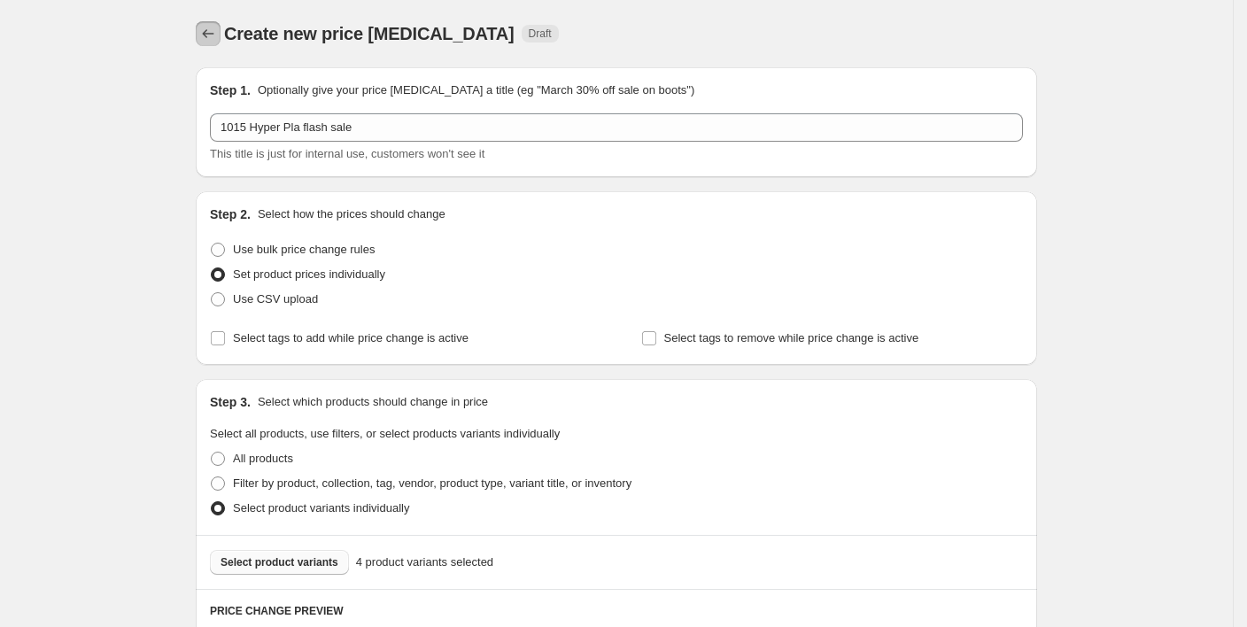
click at [217, 29] on icon "Price change jobs" at bounding box center [208, 34] width 18 height 18
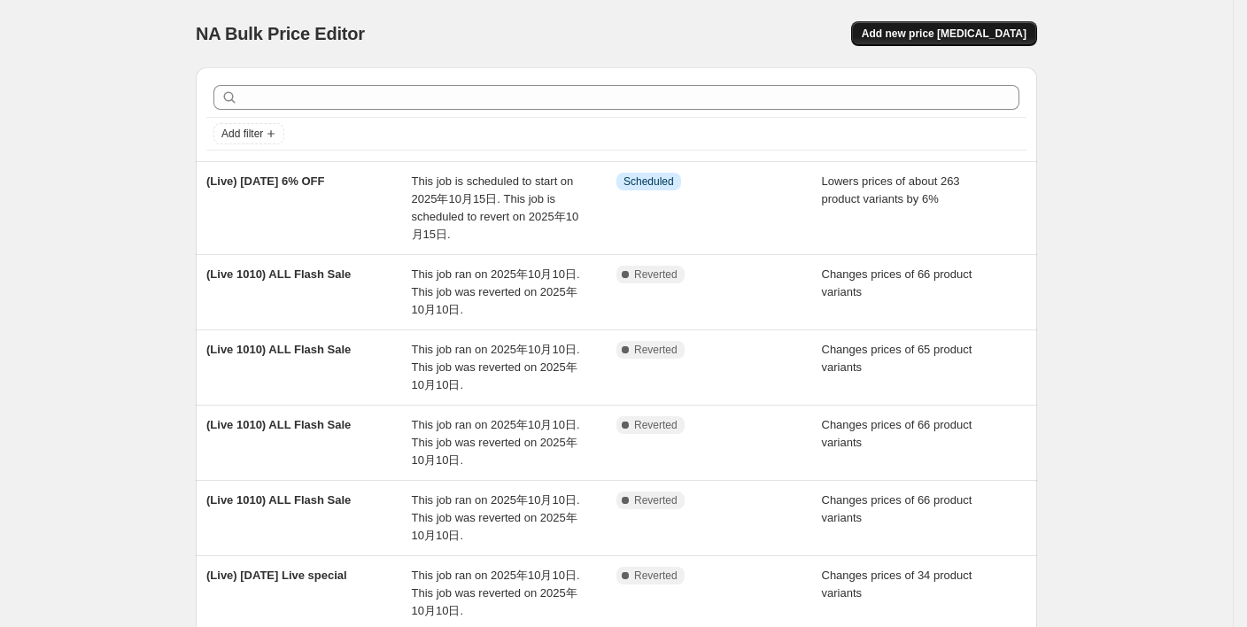
click at [938, 32] on span "Add new price [MEDICAL_DATA]" at bounding box center [944, 34] width 165 height 14
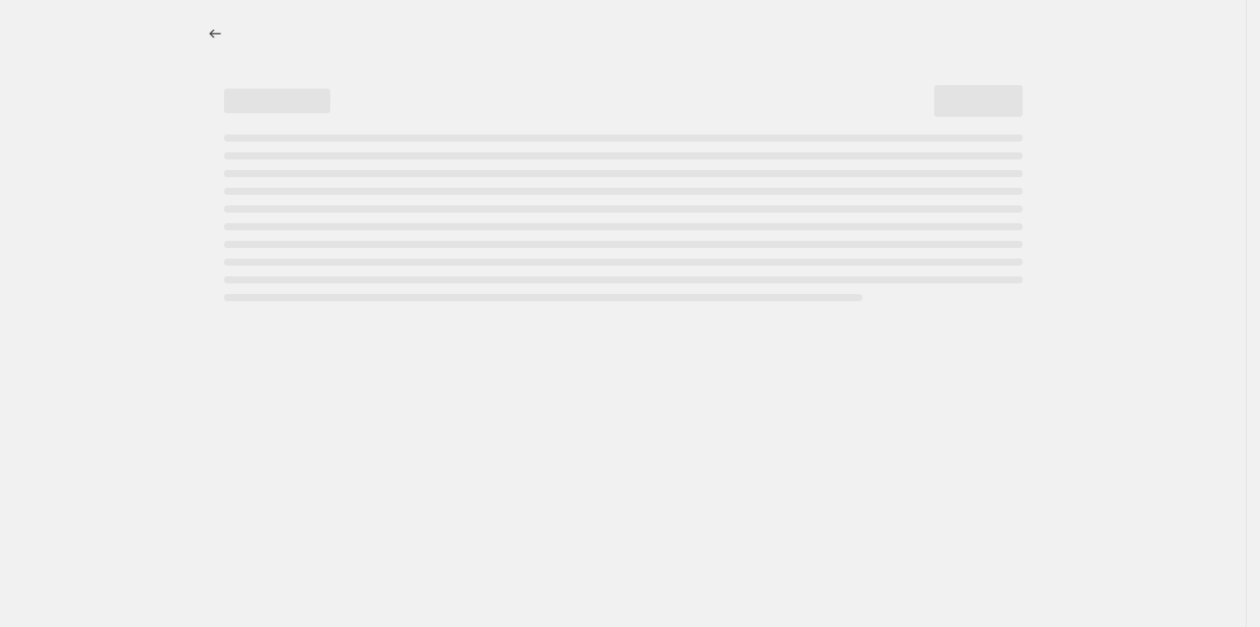
select select "percentage"
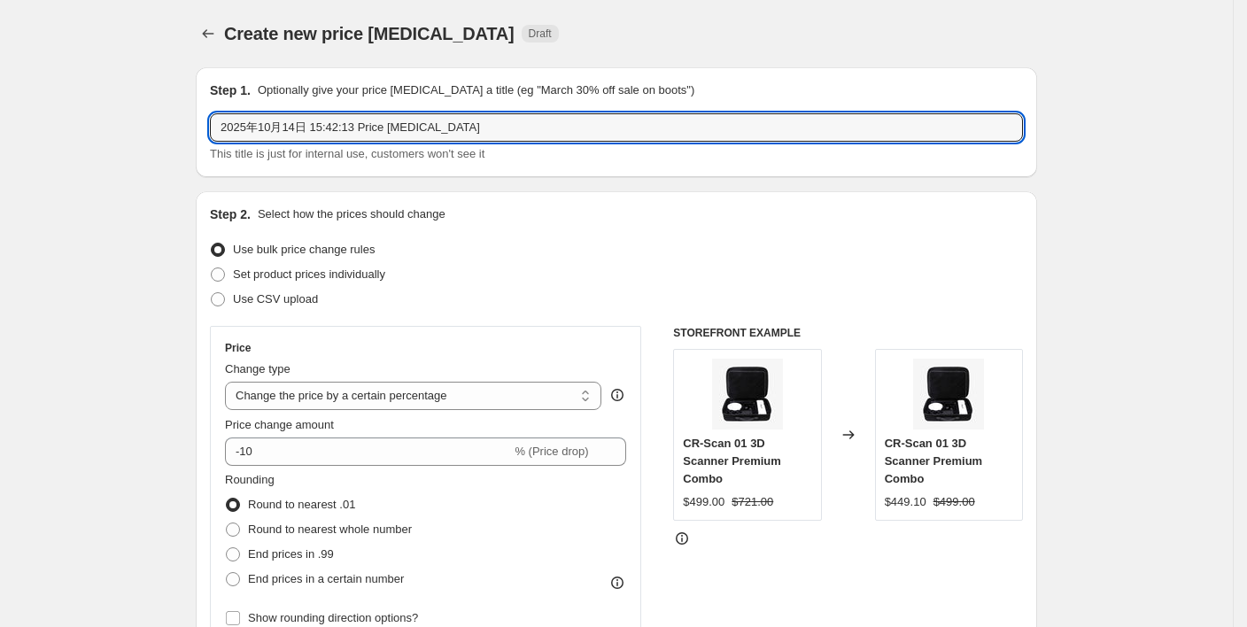
drag, startPoint x: 486, startPoint y: 125, endPoint x: 139, endPoint y: 118, distance: 347.3
click at [320, 131] on input "1015" at bounding box center [616, 127] width 813 height 28
paste input "Creality Cordless Electric Screwdriver"
drag, startPoint x: 337, startPoint y: 125, endPoint x: 251, endPoint y: 127, distance: 85.9
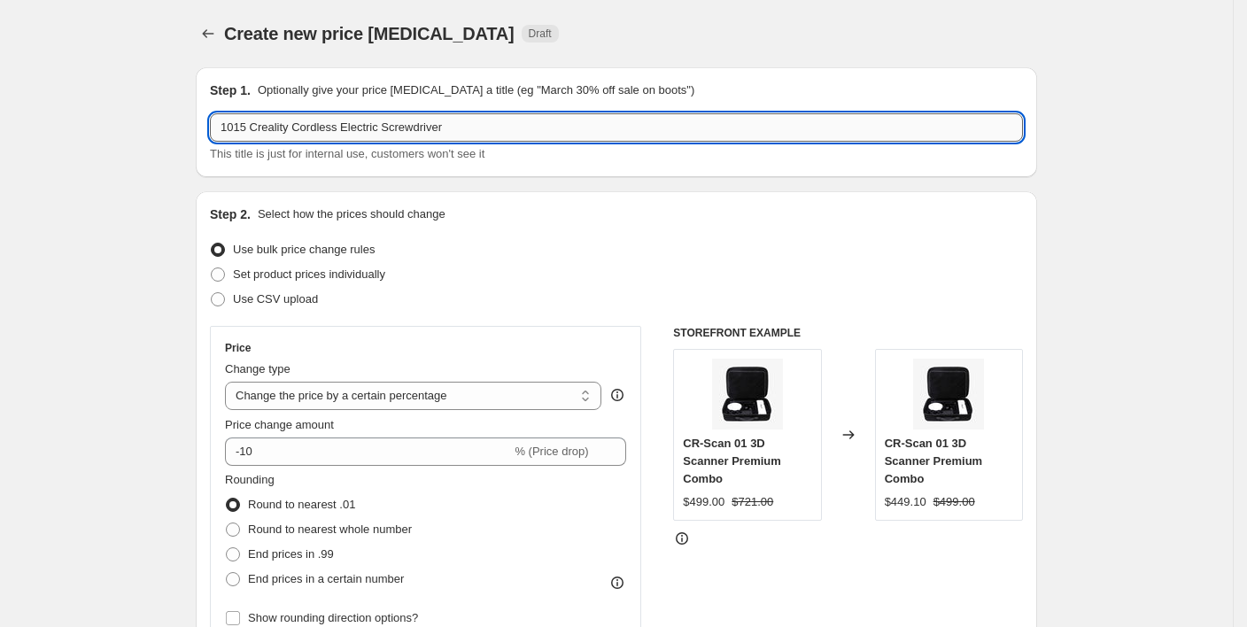
click at [251, 127] on input "1015 Creality Cordless Electric Screwdriver" at bounding box center [616, 127] width 813 height 28
click at [333, 123] on input "1015 Creality Cordless Electric Screwdriver" at bounding box center [616, 127] width 813 height 28
drag, startPoint x: 335, startPoint y: 125, endPoint x: 257, endPoint y: 127, distance: 78.0
click at [257, 127] on input "1015 Creality Cordless Electric Screwdriver" at bounding box center [616, 127] width 813 height 28
click at [254, 132] on input "1015 Electric Screwdriver" at bounding box center [616, 127] width 813 height 28
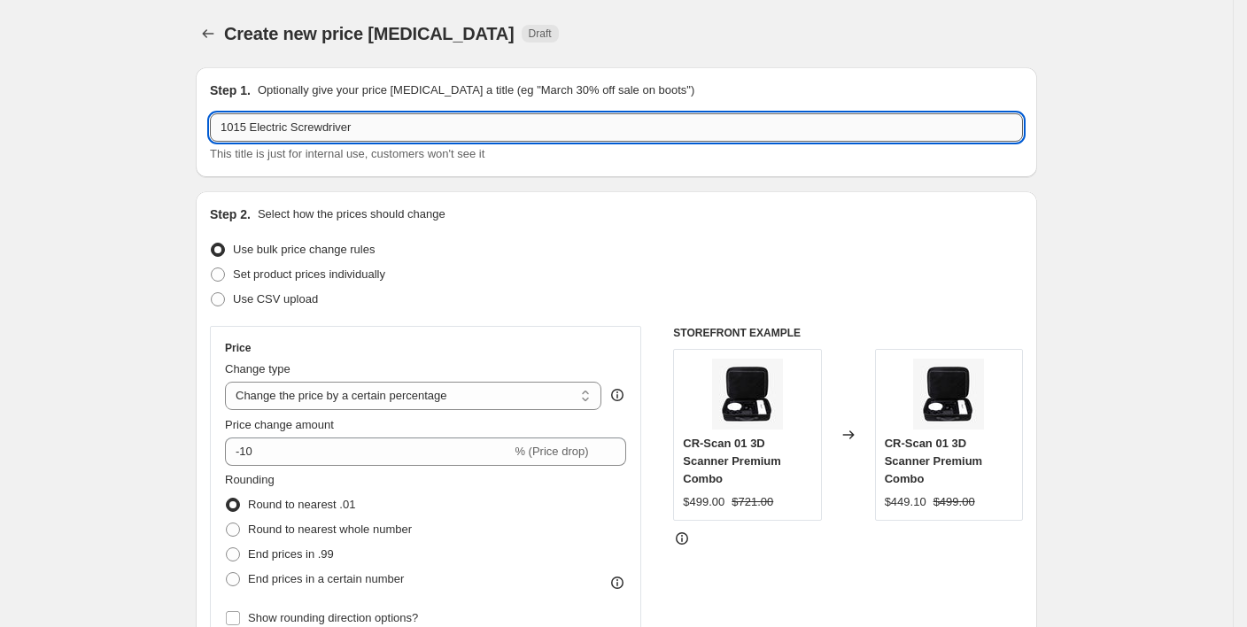
click at [372, 121] on input "1015 Electric Screwdriver" at bounding box center [616, 127] width 813 height 28
type input "1015 Electric Screwdriver flash sale"
click at [695, 39] on div "Create new price change job Draft" at bounding box center [507, 33] width 567 height 25
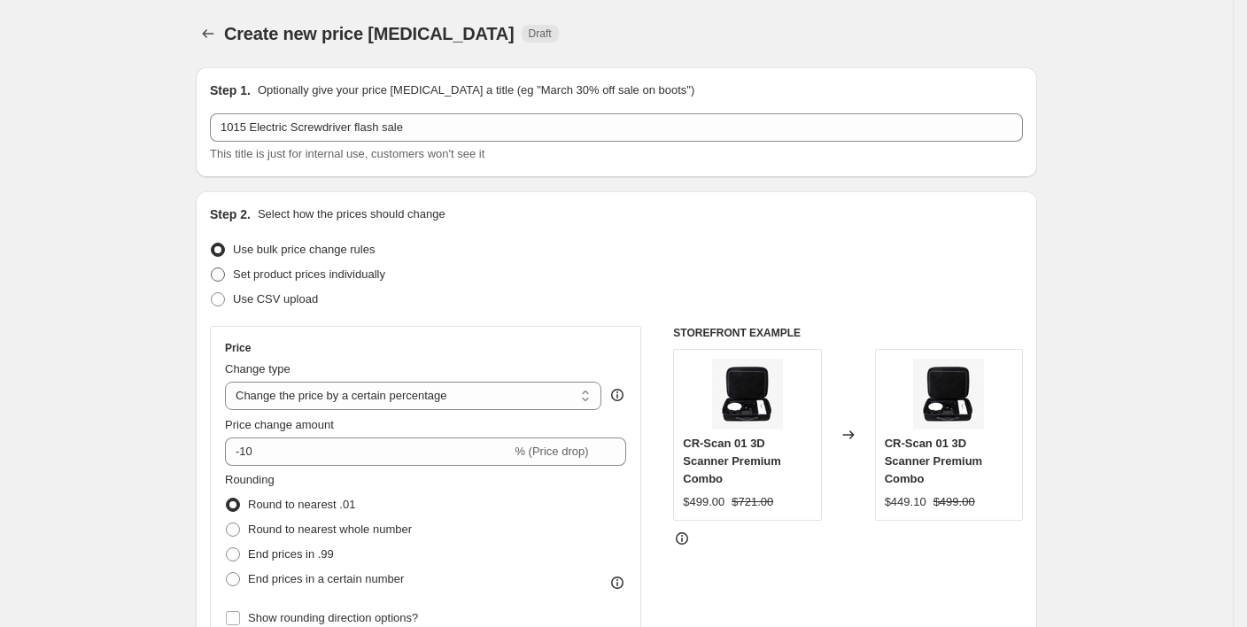
click at [241, 278] on span "Set product prices individually" at bounding box center [309, 274] width 152 height 13
click at [212, 268] on input "Set product prices individually" at bounding box center [211, 268] width 1 height 1
radio input "true"
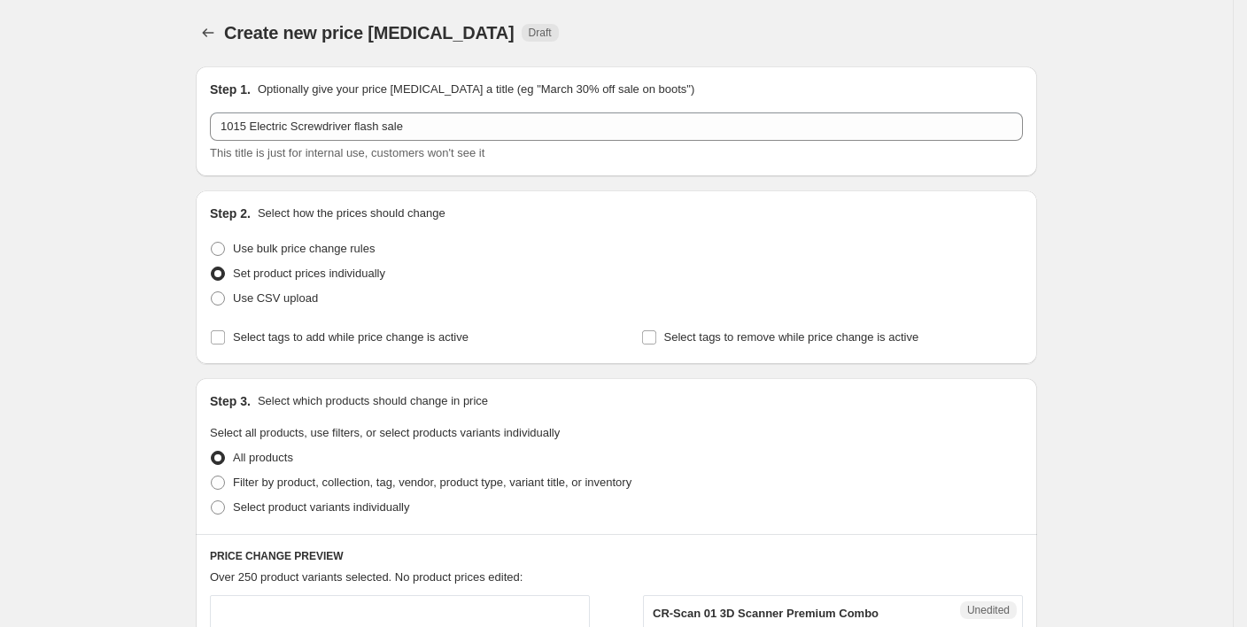
scroll to position [118, 0]
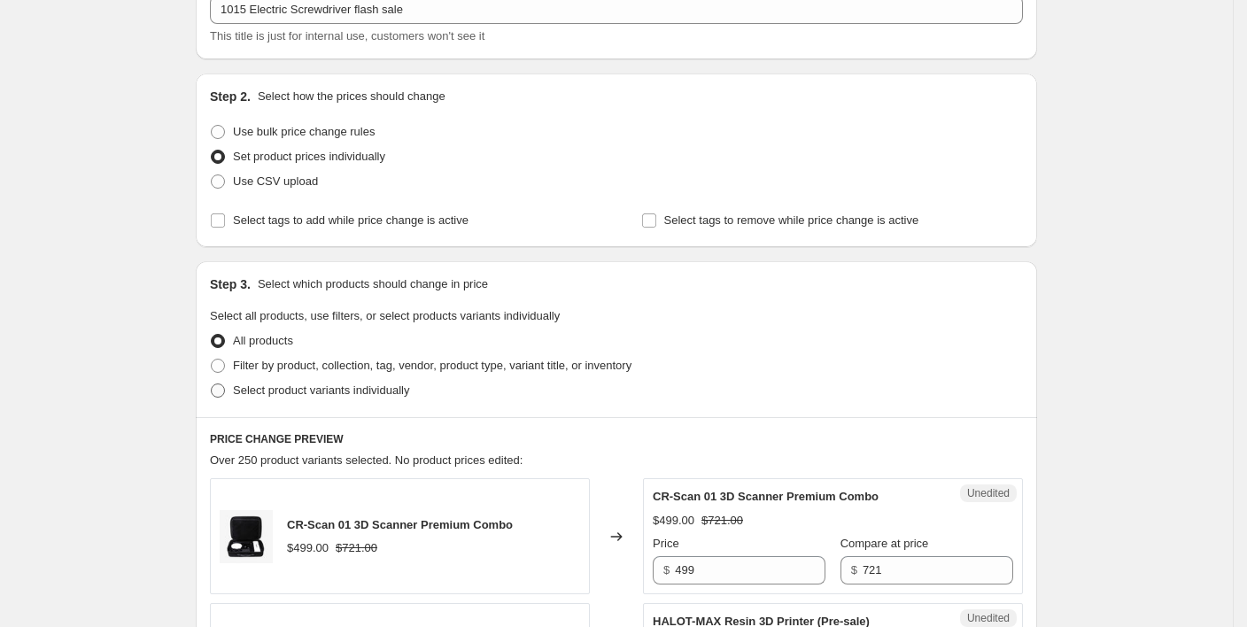
click at [270, 385] on span "Select product variants individually" at bounding box center [321, 390] width 176 height 13
click at [212, 384] on input "Select product variants individually" at bounding box center [211, 384] width 1 height 1
radio input "true"
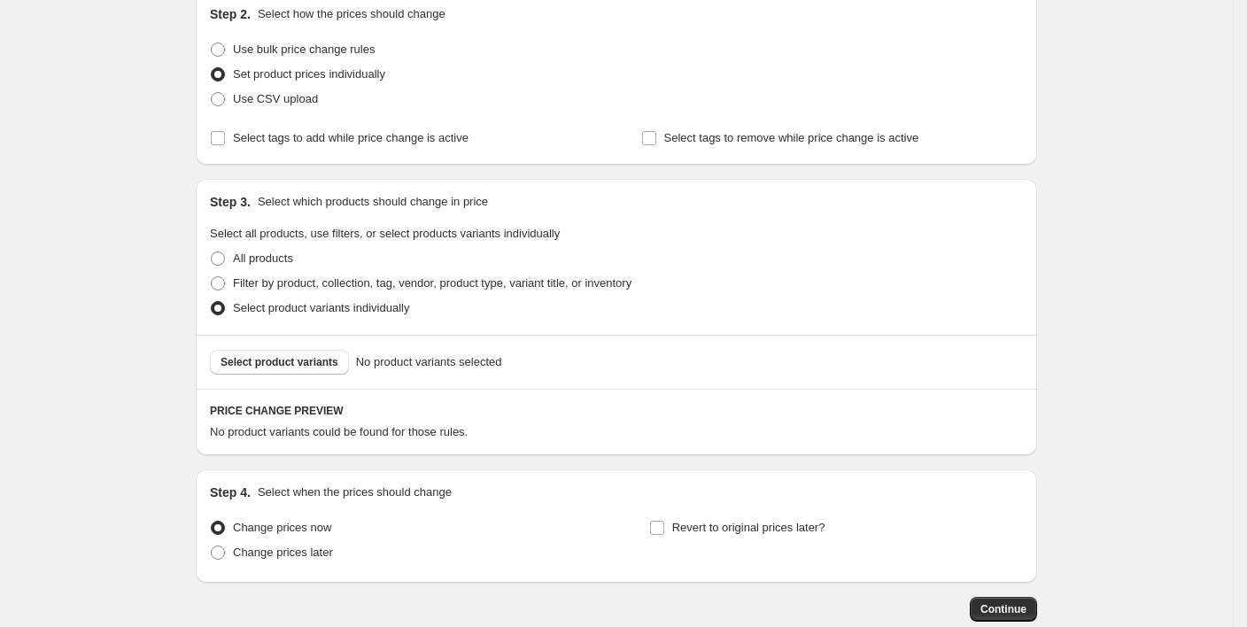
scroll to position [302, 0]
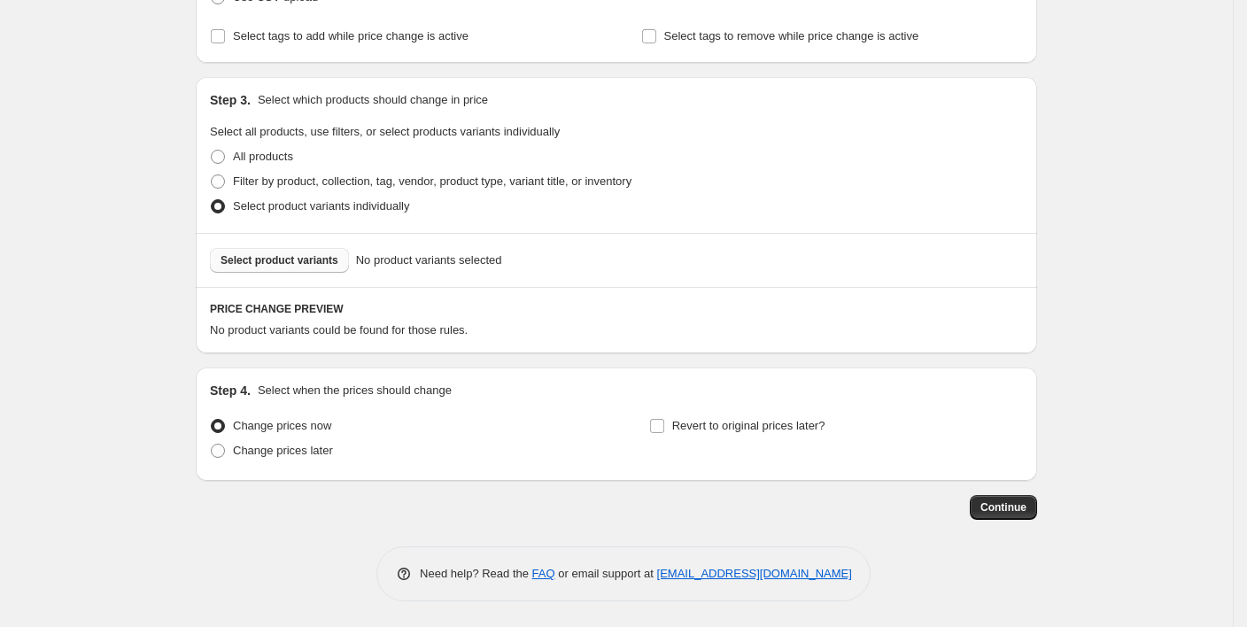
click at [264, 259] on span "Select product variants" at bounding box center [280, 260] width 118 height 14
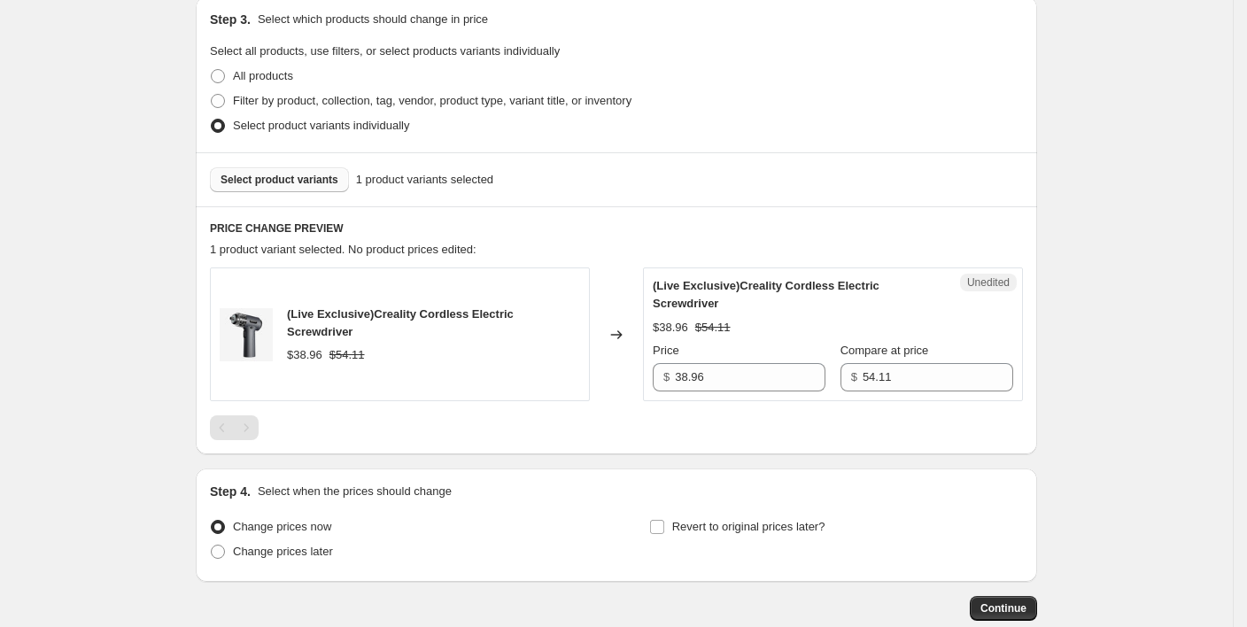
scroll to position [420, 0]
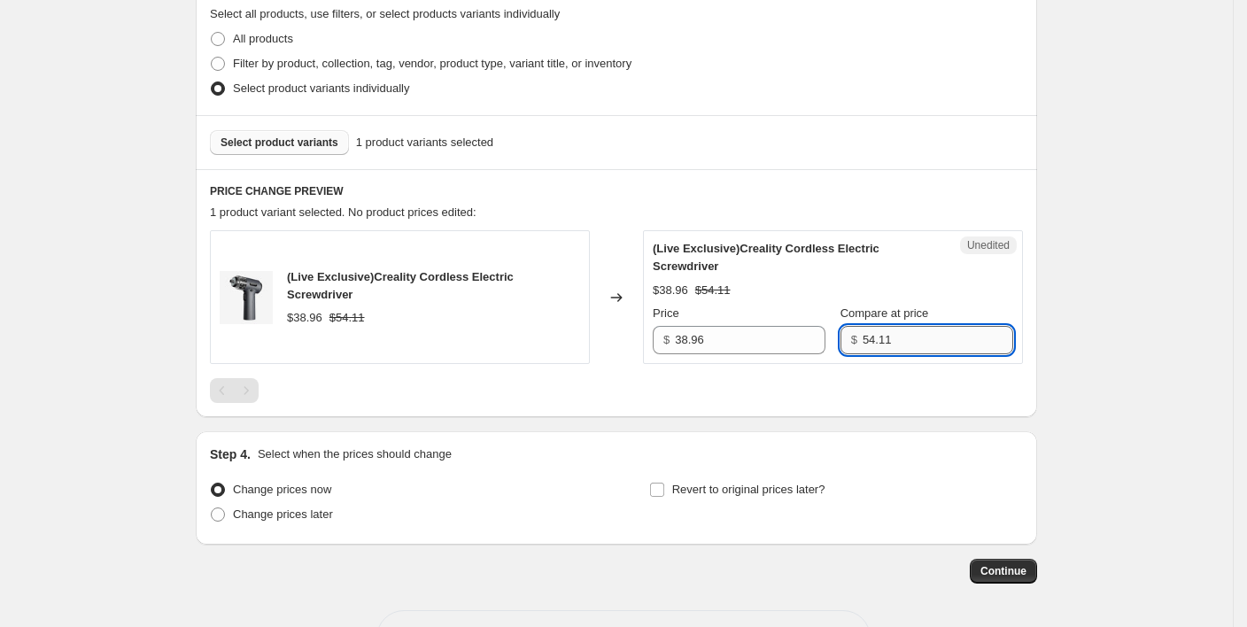
click at [902, 338] on input "54.11" at bounding box center [938, 340] width 151 height 28
drag, startPoint x: 901, startPoint y: 337, endPoint x: 845, endPoint y: 338, distance: 55.8
click at [844, 337] on div "$ 54.11" at bounding box center [927, 340] width 173 height 28
click at [1076, 302] on div "Create new price change job. This page is ready Create new price change job Dra…" at bounding box center [616, 136] width 1233 height 1112
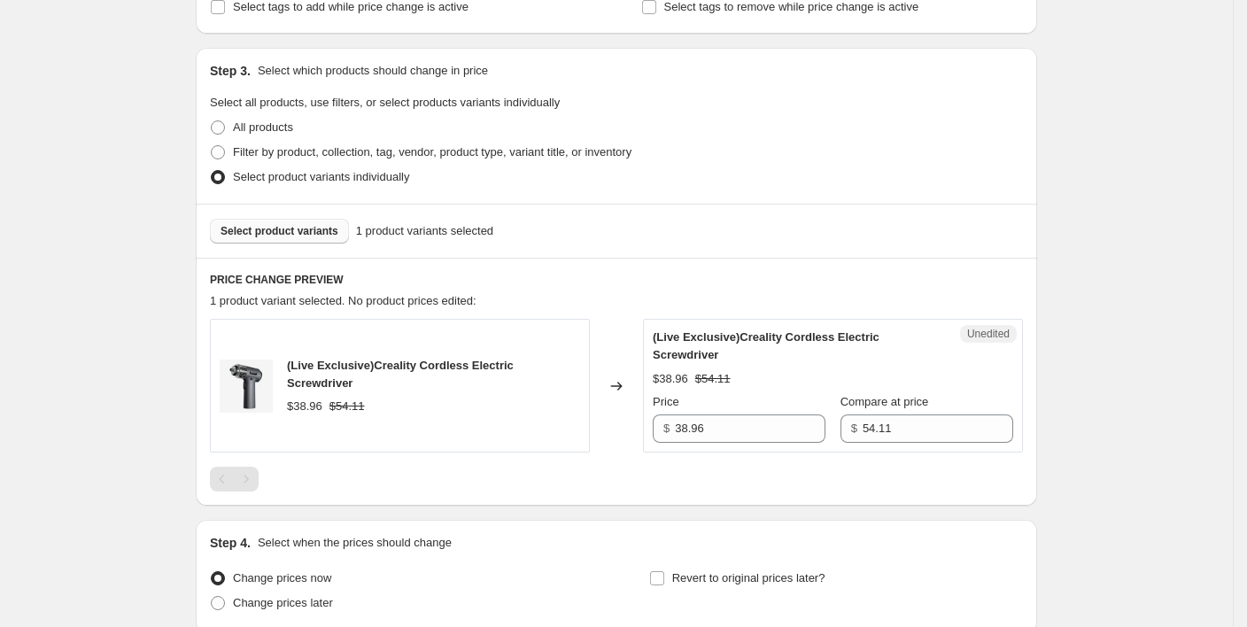
scroll to position [354, 0]
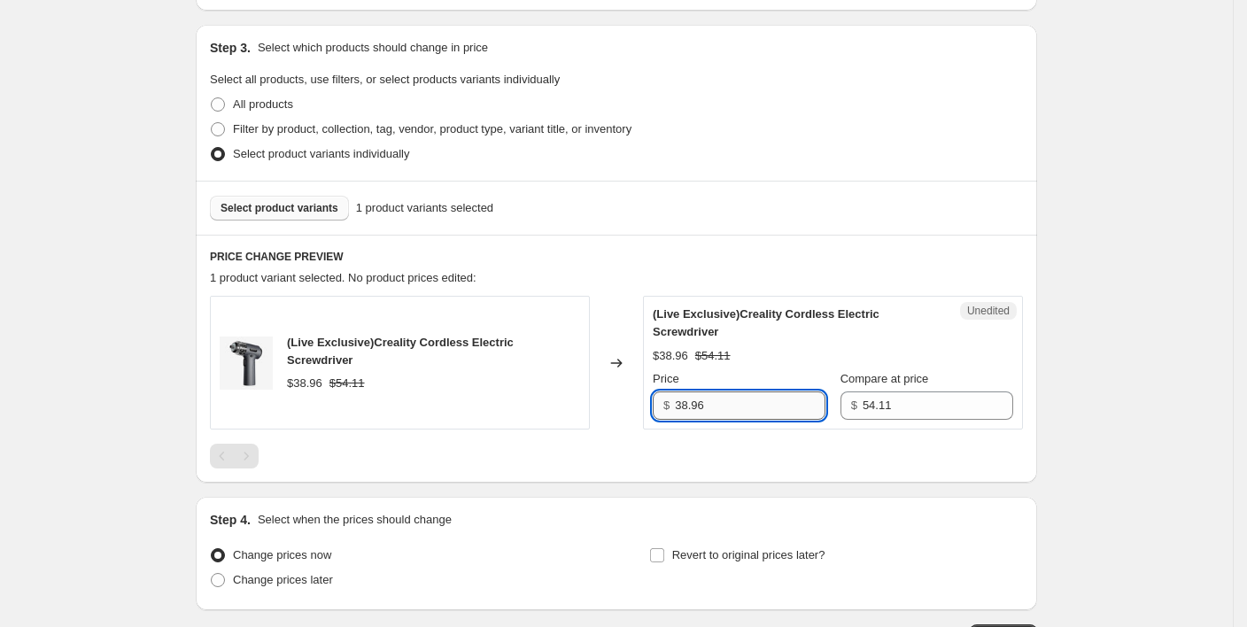
click at [732, 412] on input "38.96" at bounding box center [750, 406] width 151 height 28
drag, startPoint x: 718, startPoint y: 406, endPoint x: 694, endPoint y: 407, distance: 23.9
click at [687, 406] on input "38.96" at bounding box center [750, 406] width 151 height 28
click at [765, 403] on input "38.96" at bounding box center [750, 406] width 151 height 28
click at [729, 398] on input "38.96" at bounding box center [750, 406] width 151 height 28
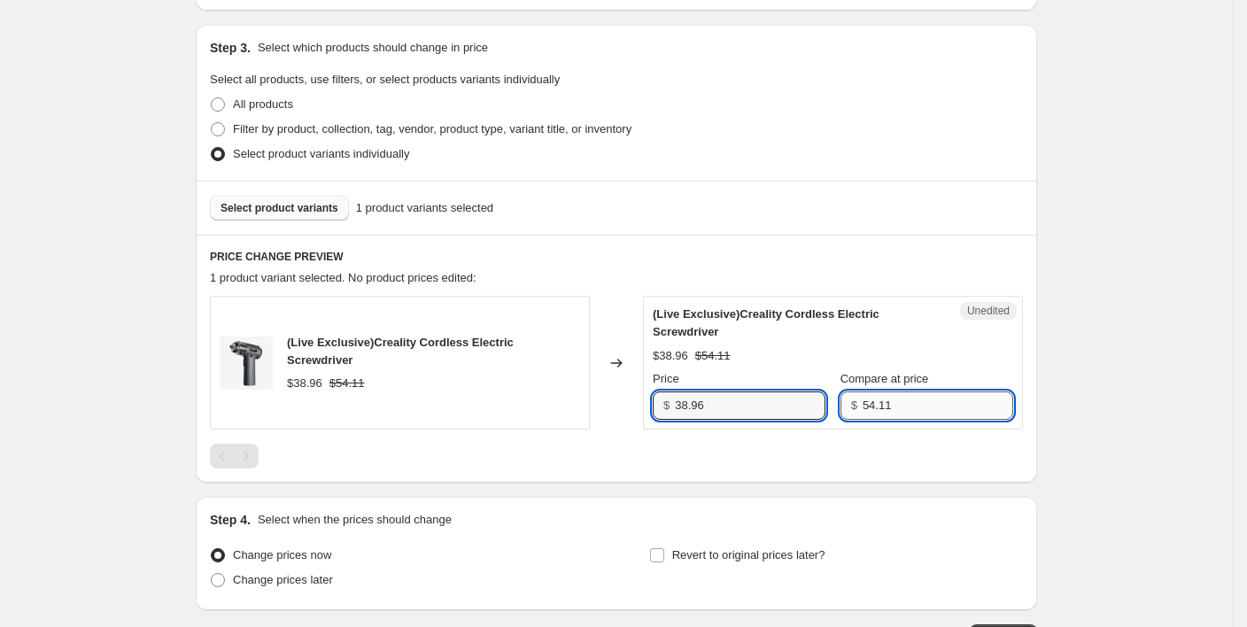
click at [890, 407] on input "54.11" at bounding box center [938, 406] width 151 height 28
click at [773, 387] on div "Price" at bounding box center [739, 379] width 173 height 18
click at [750, 404] on input "38.96" at bounding box center [750, 406] width 151 height 28
drag, startPoint x: 730, startPoint y: 408, endPoint x: 684, endPoint y: 407, distance: 46.1
click at [684, 407] on input "38.96" at bounding box center [750, 406] width 151 height 28
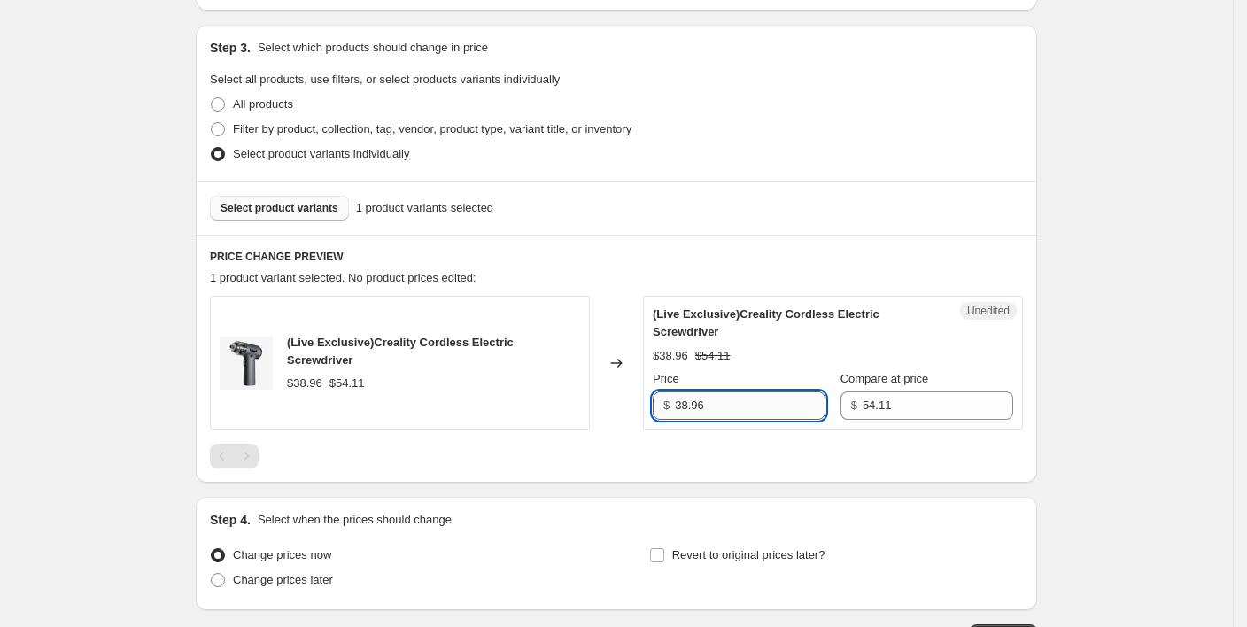
click at [733, 407] on input "38.96" at bounding box center [750, 406] width 151 height 28
drag, startPoint x: 730, startPoint y: 403, endPoint x: 687, endPoint y: 400, distance: 42.6
click at [687, 400] on input "38.96" at bounding box center [750, 406] width 151 height 28
type input "31.71"
click at [1075, 367] on div "Create new price change job. This page is ready Create new price change job Dra…" at bounding box center [616, 202] width 1233 height 1112
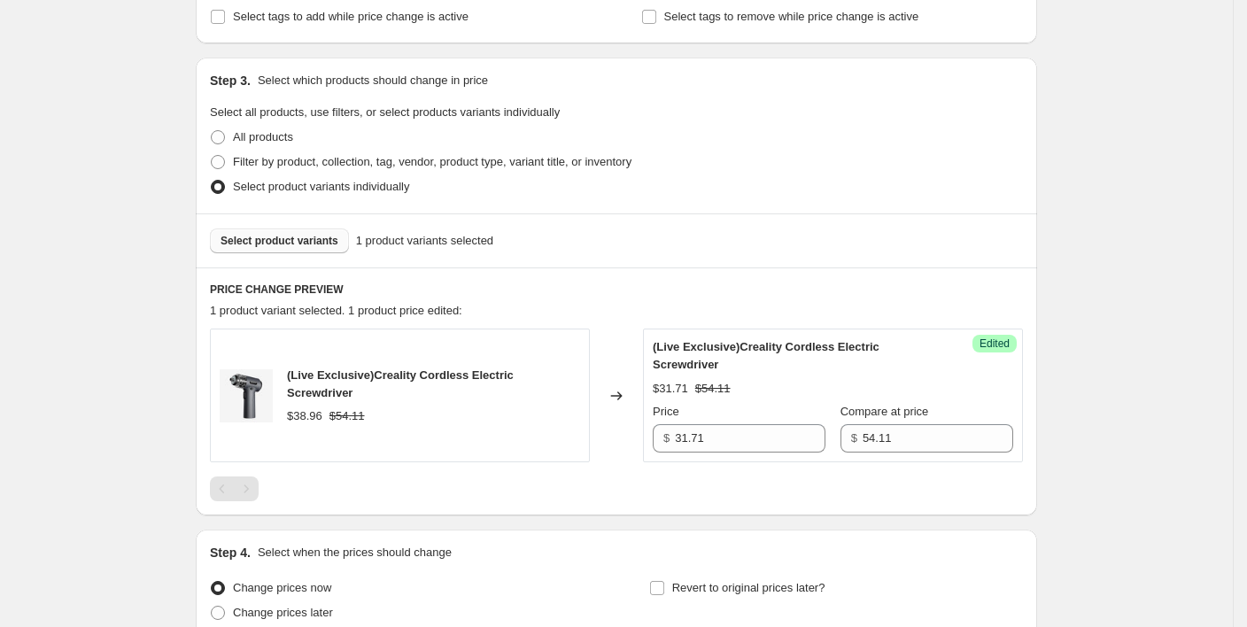
scroll to position [483, 0]
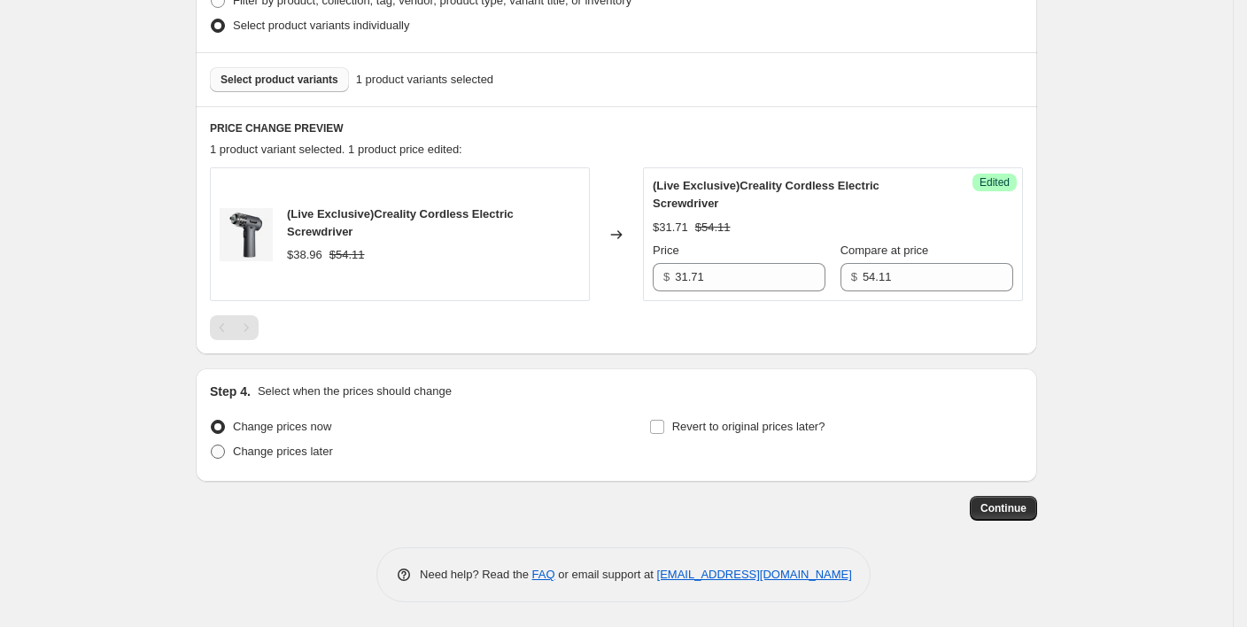
click at [248, 458] on span "Change prices later" at bounding box center [283, 452] width 100 height 18
click at [212, 446] on input "Change prices later" at bounding box center [211, 445] width 1 height 1
radio input "true"
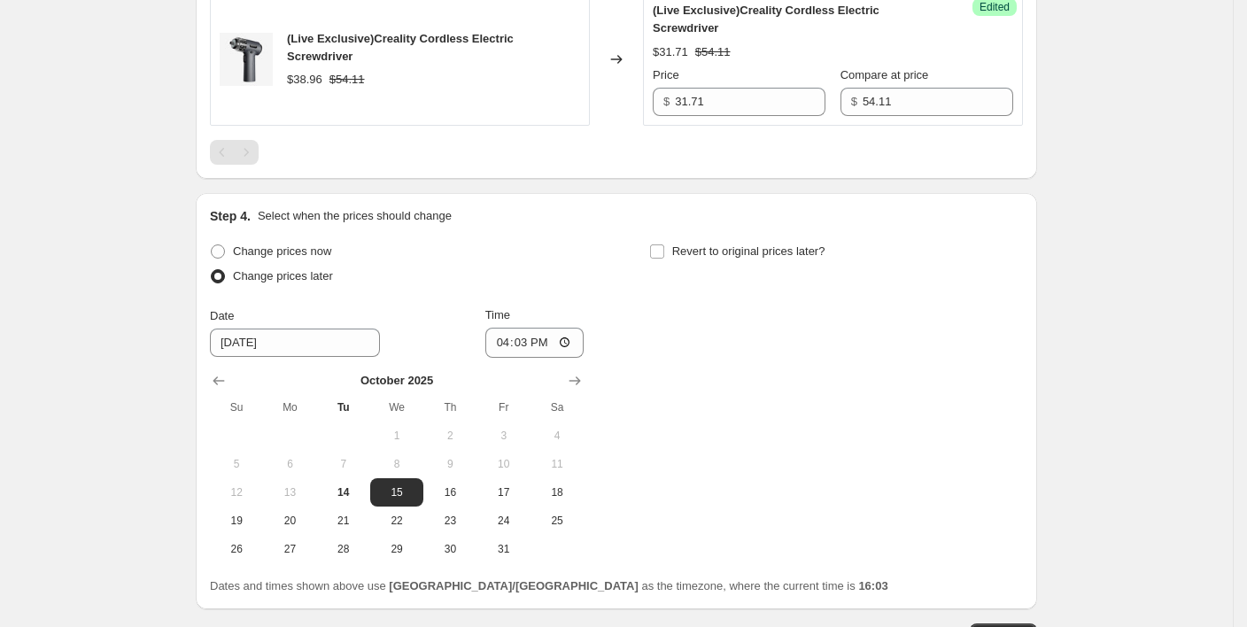
scroll to position [719, 0]
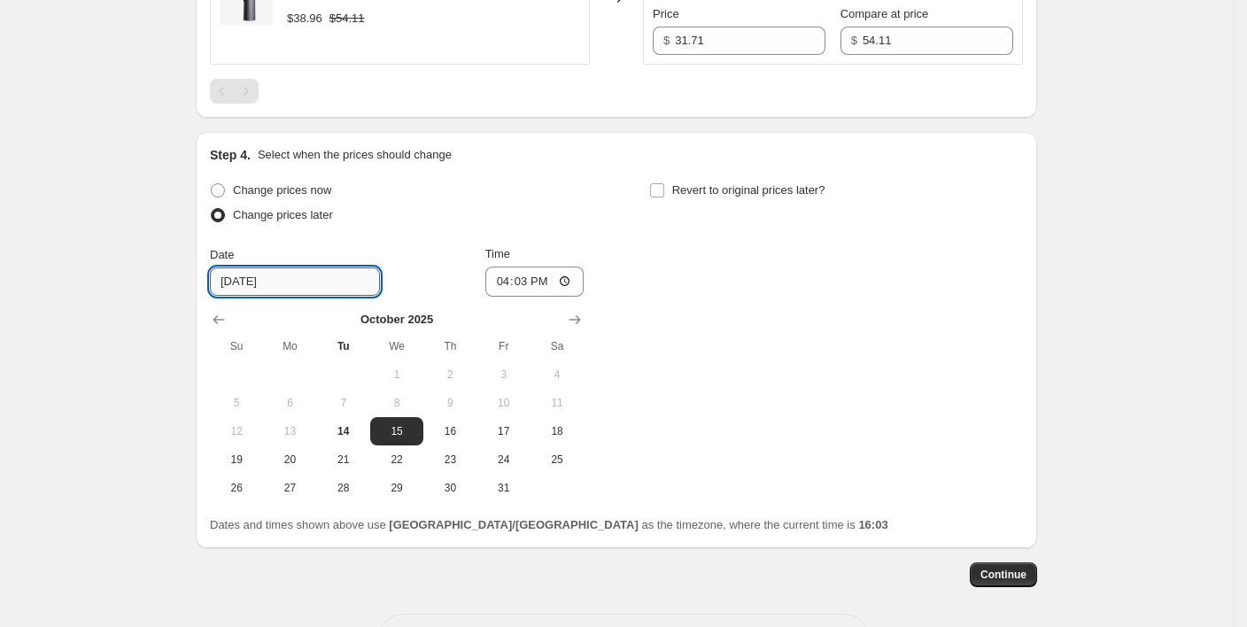
click at [307, 286] on input "[DATE]" at bounding box center [295, 282] width 170 height 28
click at [307, 282] on input "[DATE]" at bounding box center [295, 282] width 170 height 28
click at [531, 283] on input "16:03" at bounding box center [534, 282] width 99 height 30
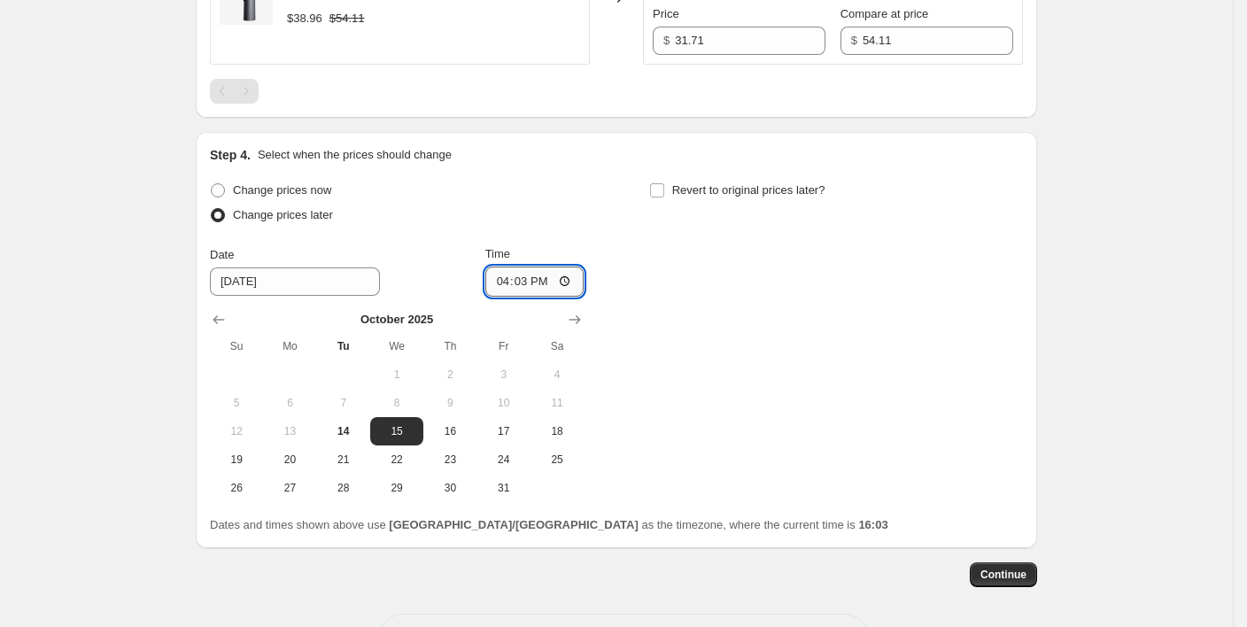
click at [571, 278] on input "16:03" at bounding box center [534, 282] width 99 height 30
click at [731, 344] on div "Change prices now Change prices later Date 10/15/2025 Time 16:03 October 2025 S…" at bounding box center [616, 340] width 813 height 324
click at [664, 193] on input "Revert to original prices later?" at bounding box center [657, 190] width 14 height 14
checkbox input "true"
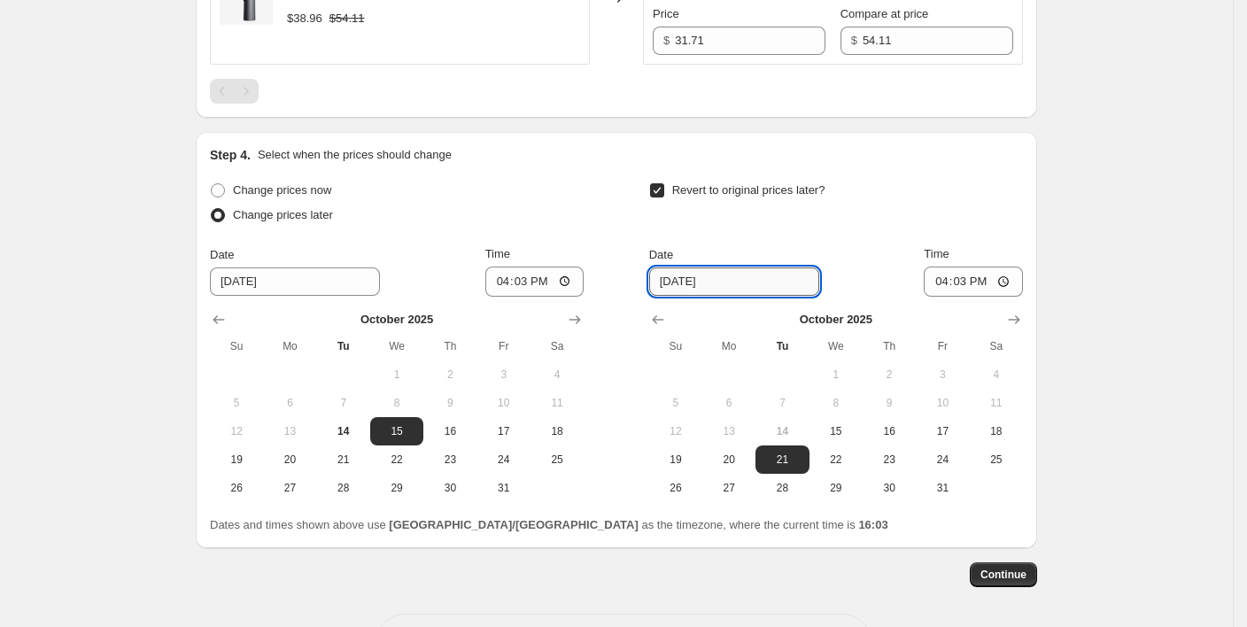
click at [740, 280] on input "[DATE]" at bounding box center [734, 282] width 170 height 28
click at [841, 437] on button "15" at bounding box center [836, 431] width 53 height 28
type input "[DATE]"
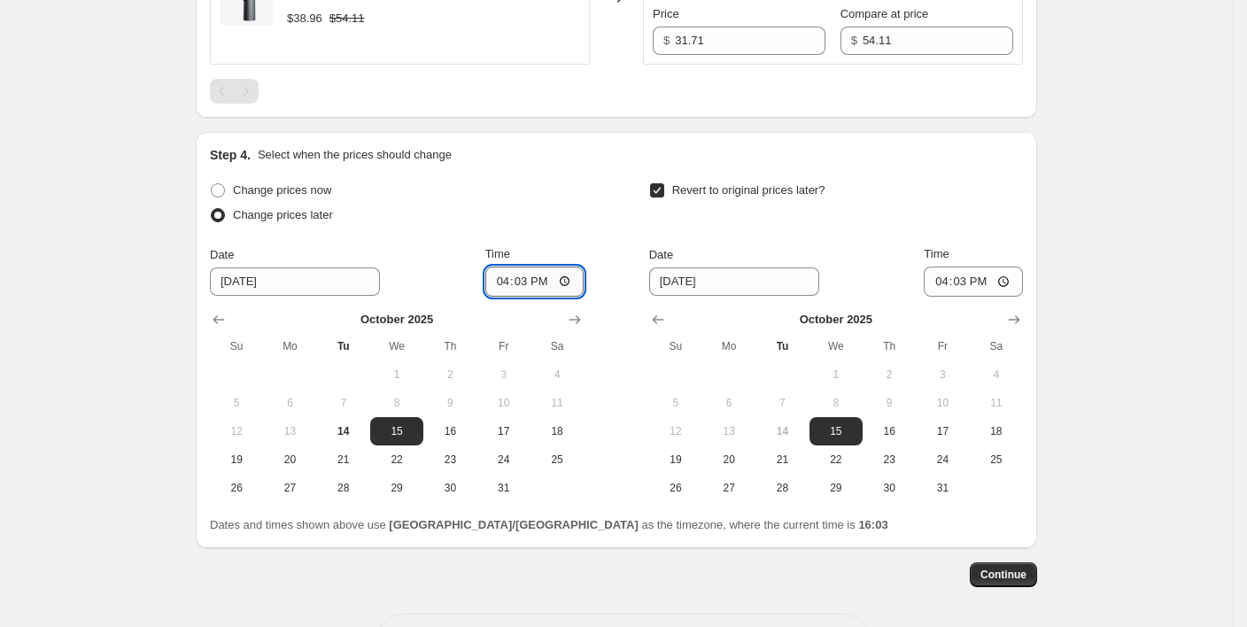
click at [531, 279] on input "16:03" at bounding box center [534, 282] width 99 height 30
click at [573, 275] on input "16:03" at bounding box center [534, 282] width 99 height 30
click at [614, 211] on div "Change prices now Change prices later Date 10/15/2025 Time 09:30 October 2025 S…" at bounding box center [616, 340] width 813 height 324
click at [570, 283] on input "09:30" at bounding box center [534, 282] width 99 height 30
type input "10:30"
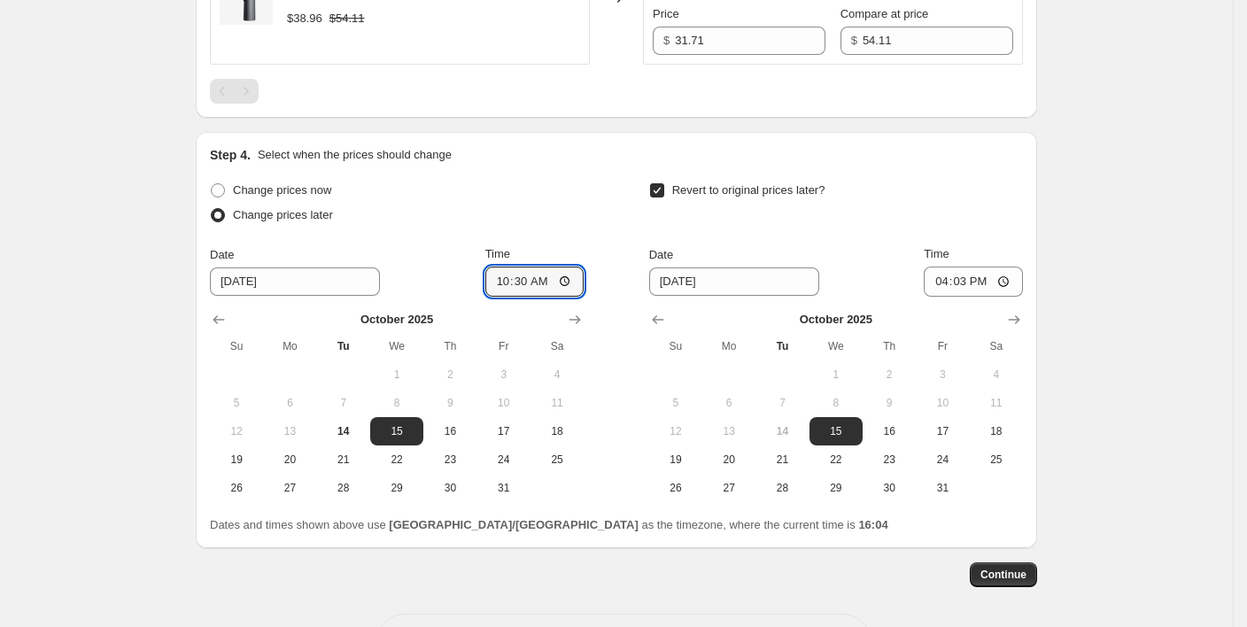
click at [583, 209] on div "Change prices later" at bounding box center [397, 215] width 374 height 25
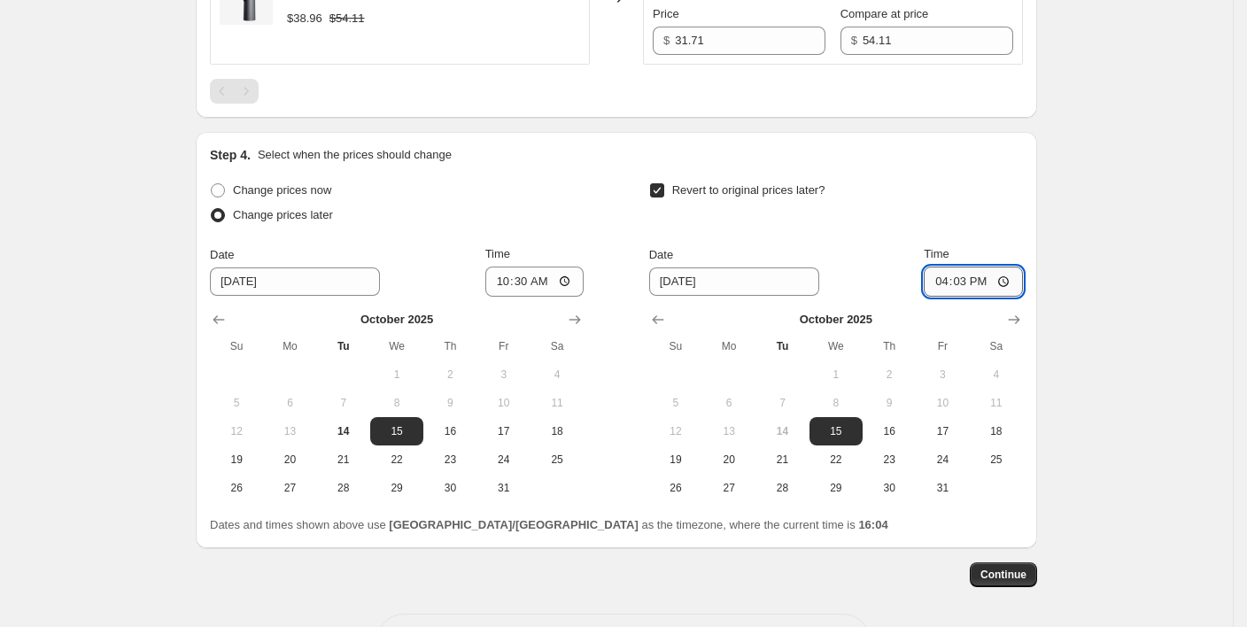
click at [973, 285] on input "16:03" at bounding box center [973, 282] width 99 height 30
click at [858, 245] on div "Date 10/15/2025 Time 16:03" at bounding box center [836, 270] width 374 height 51
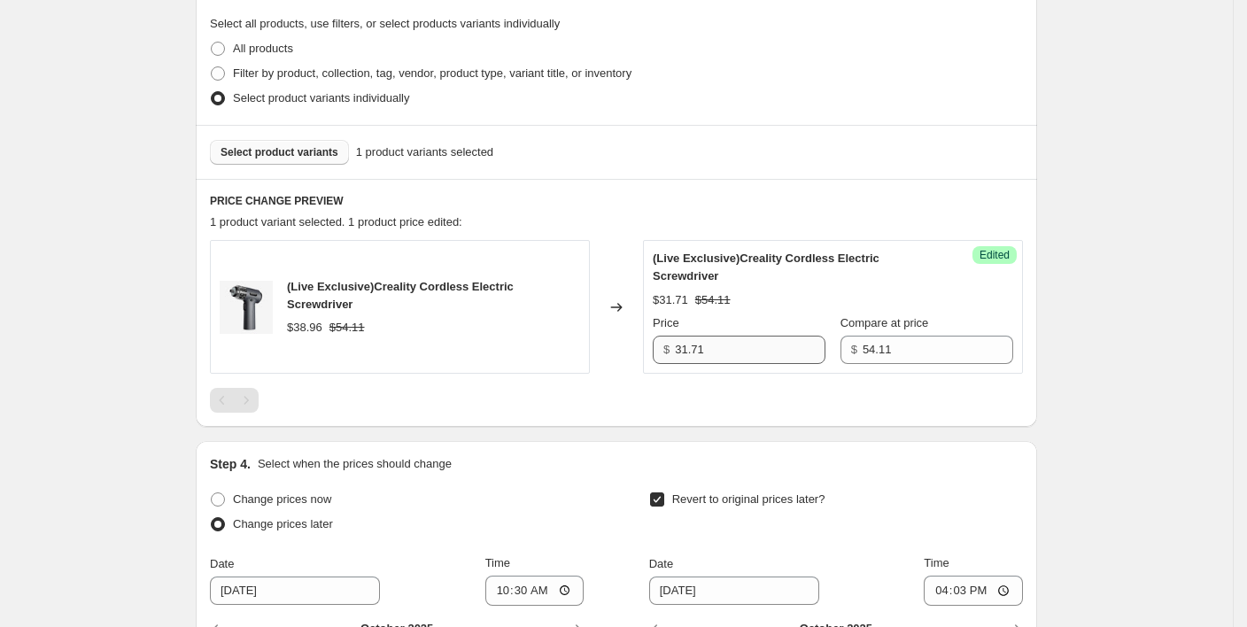
scroll to position [432, 0]
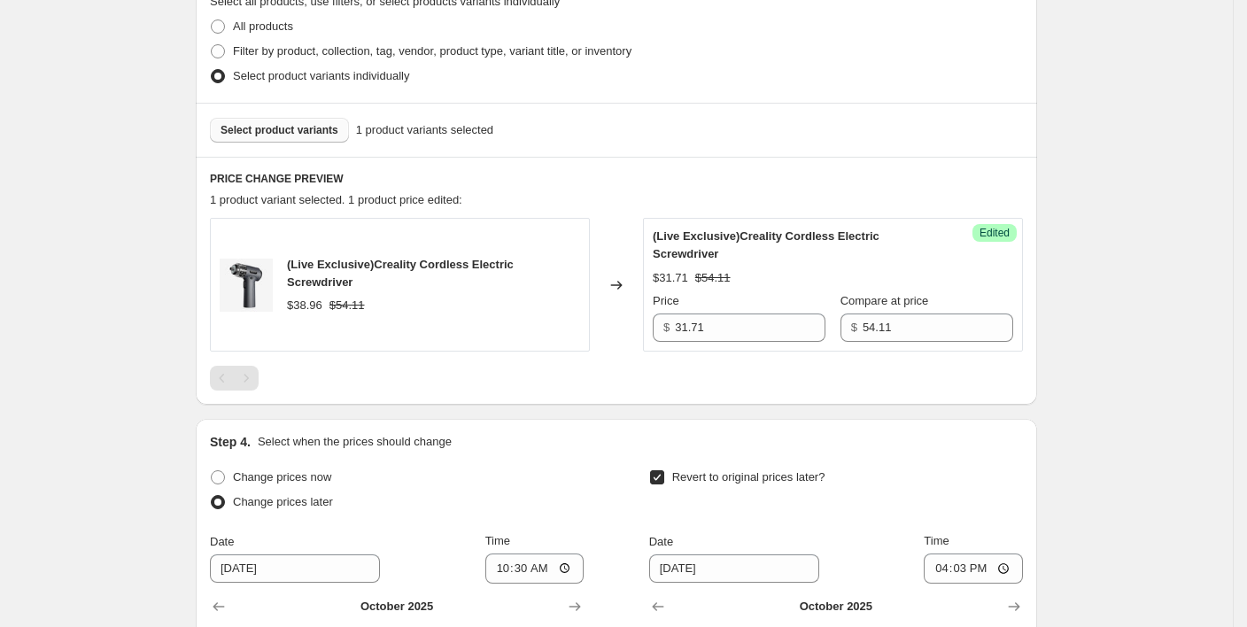
click at [730, 188] on div "PRICE CHANGE PREVIEW 1 product variant selected. 1 product price edited: (Live …" at bounding box center [616, 281] width 841 height 248
click at [892, 320] on input "54.11" at bounding box center [938, 328] width 151 height 28
drag, startPoint x: 900, startPoint y: 325, endPoint x: 811, endPoint y: 329, distance: 88.6
click at [811, 329] on div "Price $ 31.71 Compare at price $ 54.11" at bounding box center [833, 317] width 361 height 50
click at [1102, 311] on div "Create new price change job. This page is ready Create new price change job Dra…" at bounding box center [616, 275] width 1233 height 1415
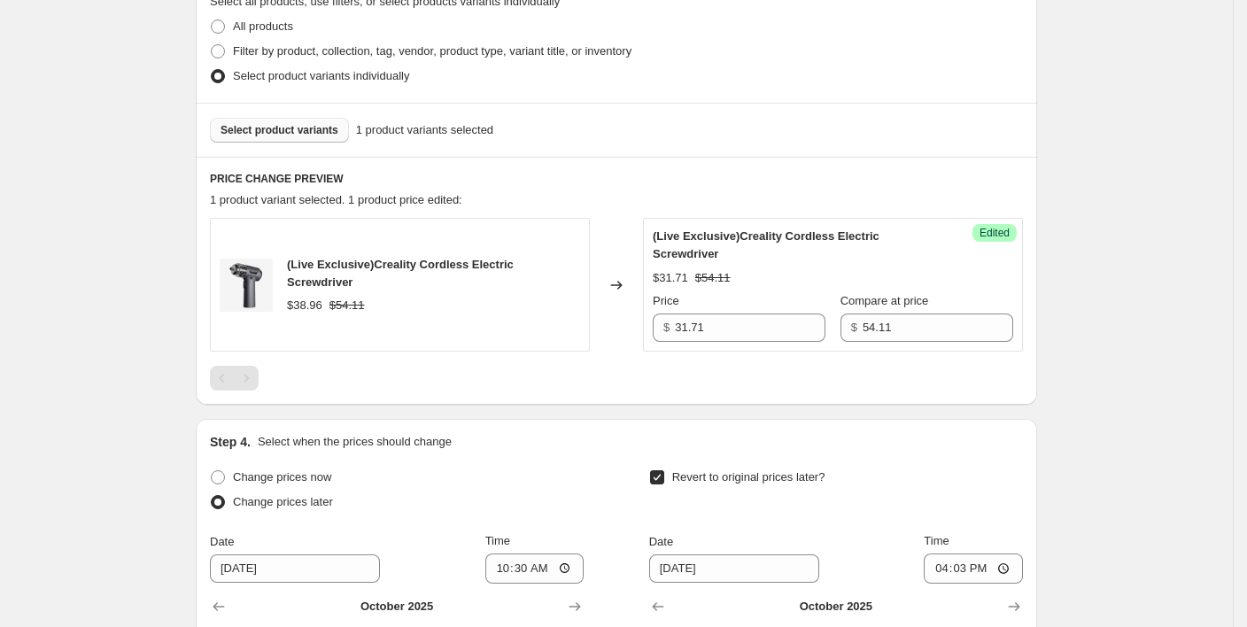
click at [1091, 169] on div "Create new price change job. This page is ready Create new price change job Dra…" at bounding box center [616, 275] width 1233 height 1415
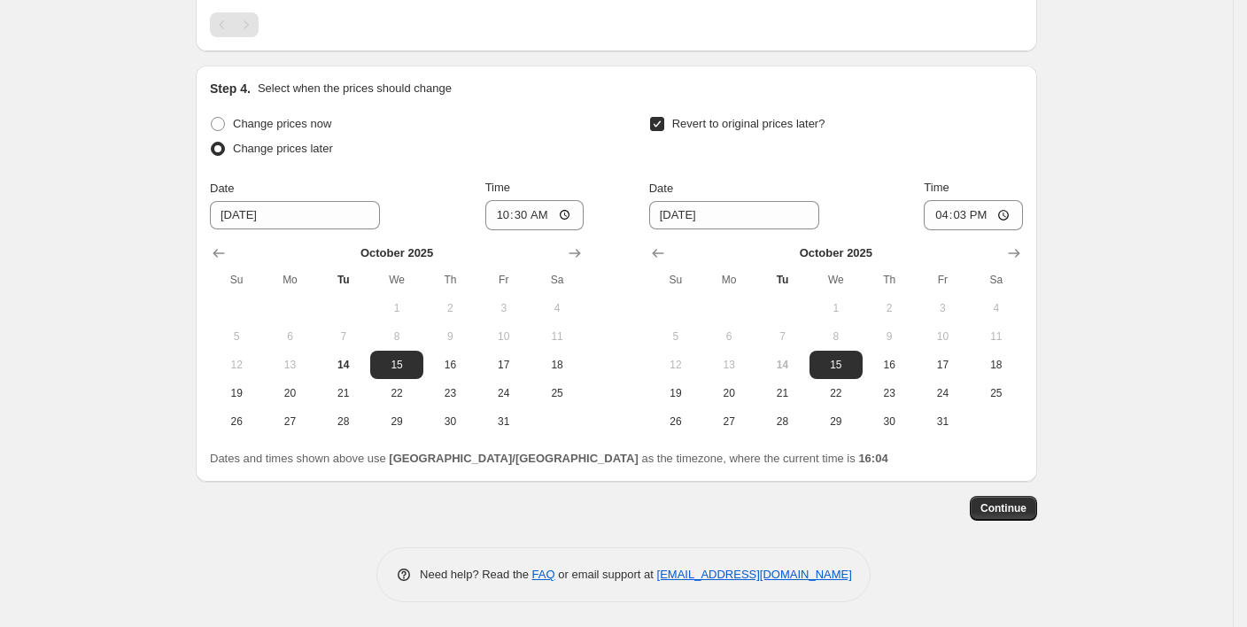
scroll to position [787, 0]
click at [1006, 507] on span "Continue" at bounding box center [1004, 507] width 46 height 14
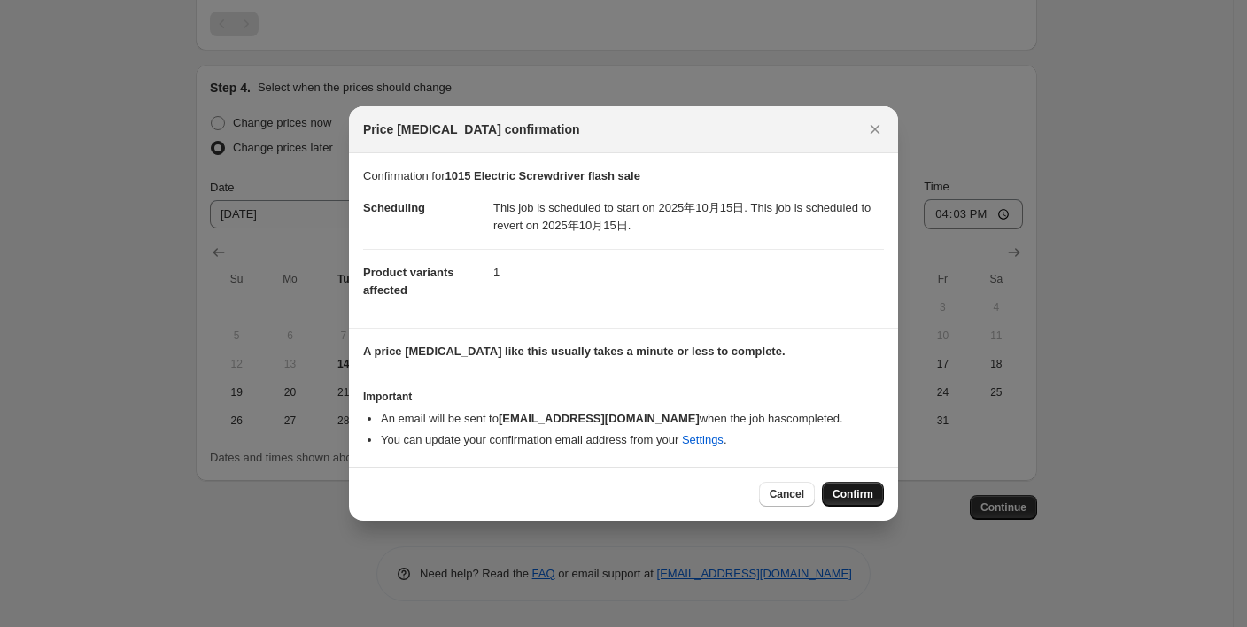
click at [857, 488] on span "Confirm" at bounding box center [853, 494] width 41 height 14
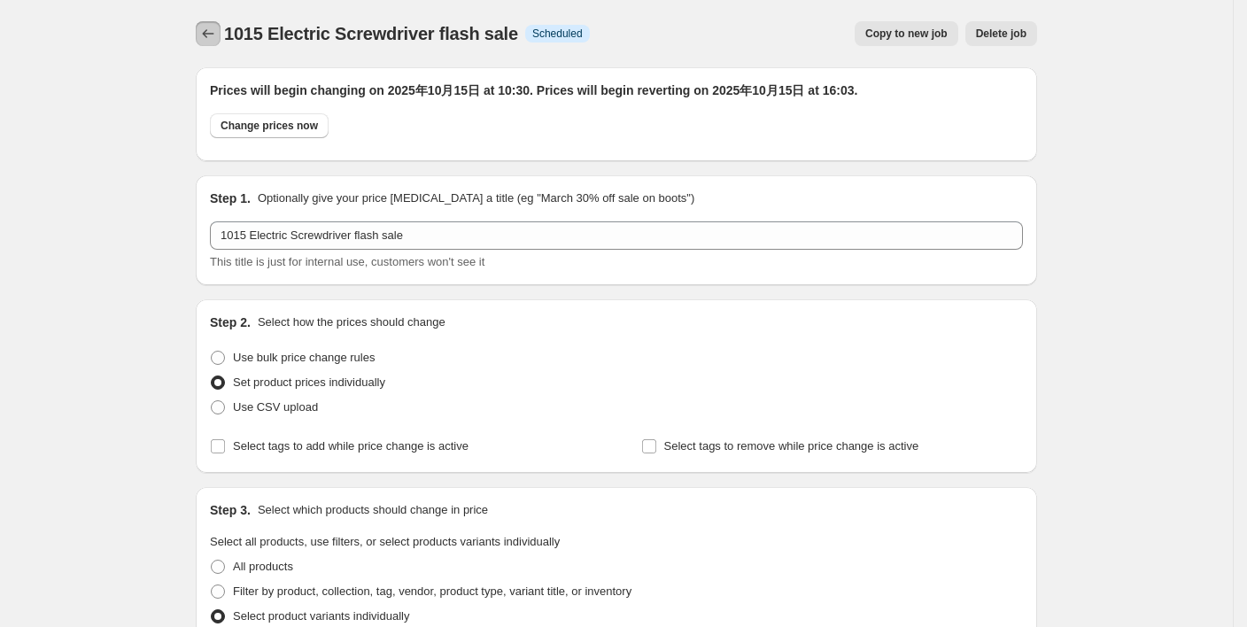
click at [204, 39] on button "Price change jobs" at bounding box center [208, 33] width 25 height 25
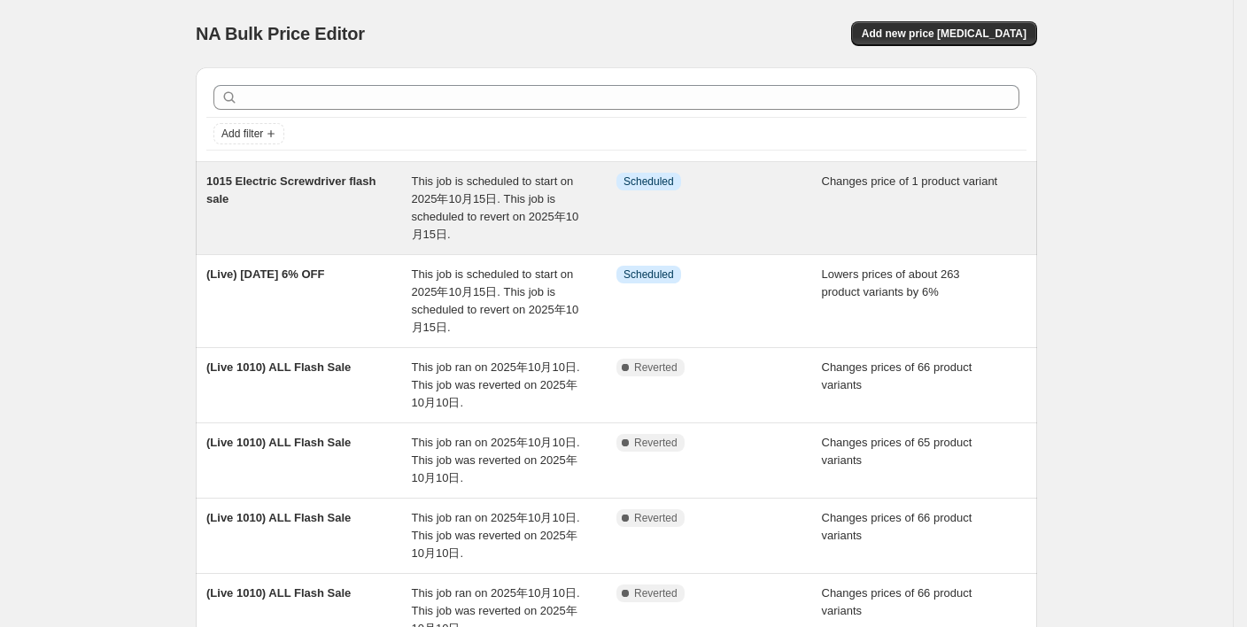
click at [347, 188] on span "1015 Electric Screwdriver flash sale" at bounding box center [291, 189] width 170 height 31
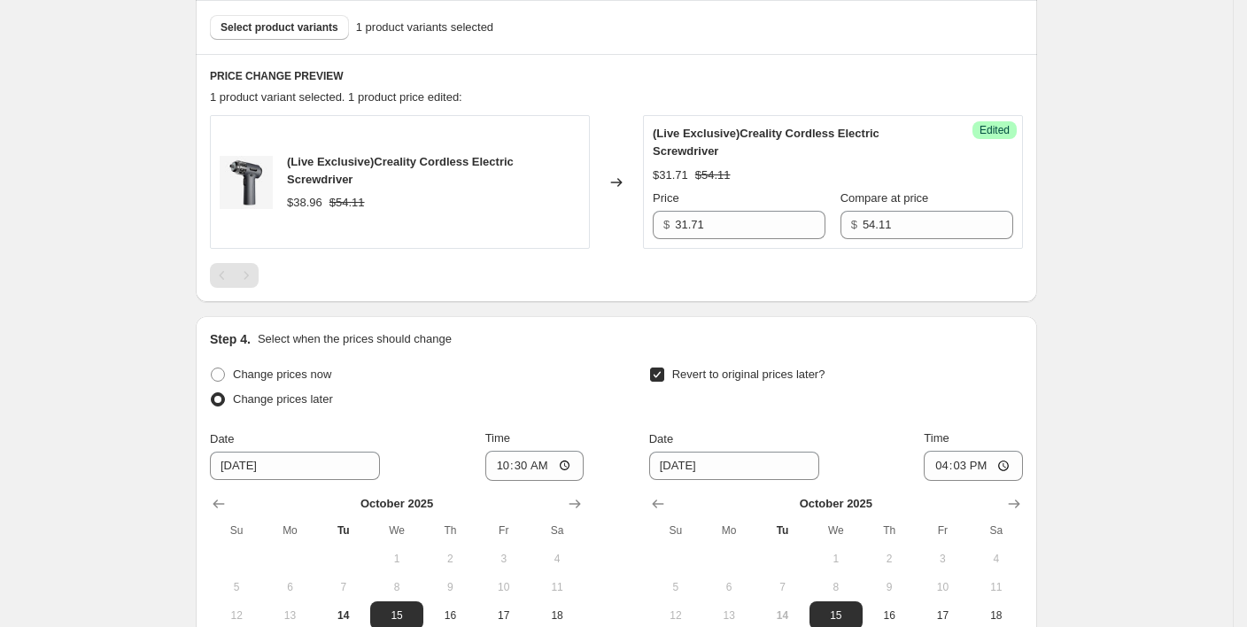
scroll to position [539, 0]
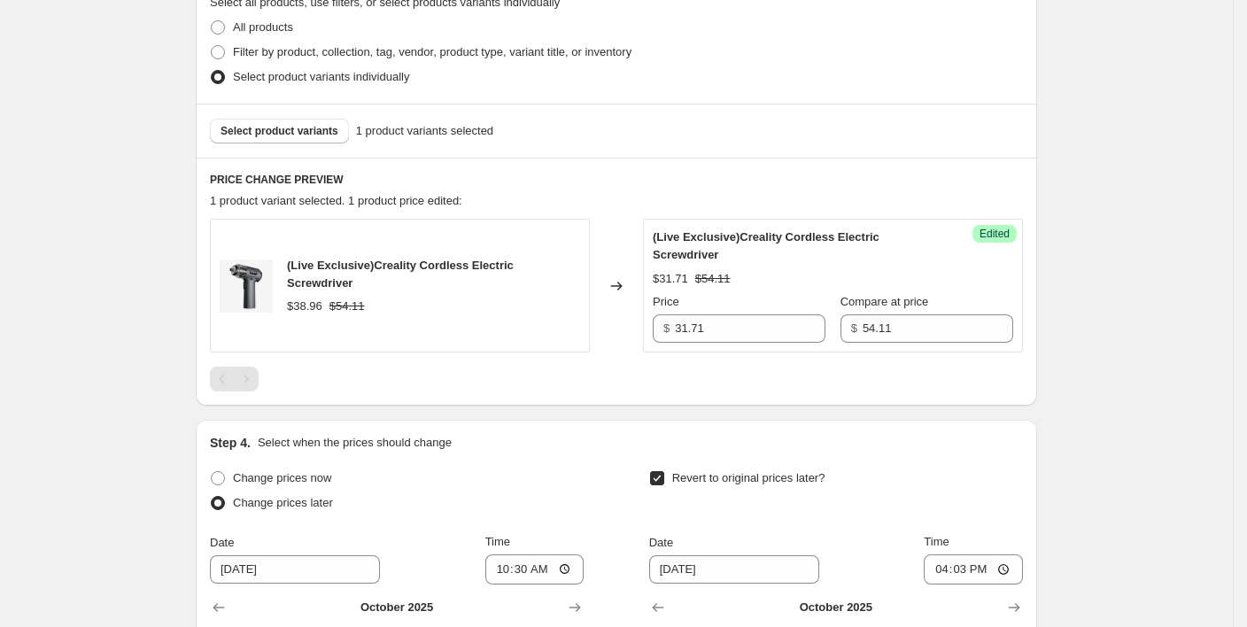
click at [1105, 327] on div "1015 Electric Screwdriver flash sale. This page is ready 1015 Electric Screwdri…" at bounding box center [616, 222] width 1233 height 1523
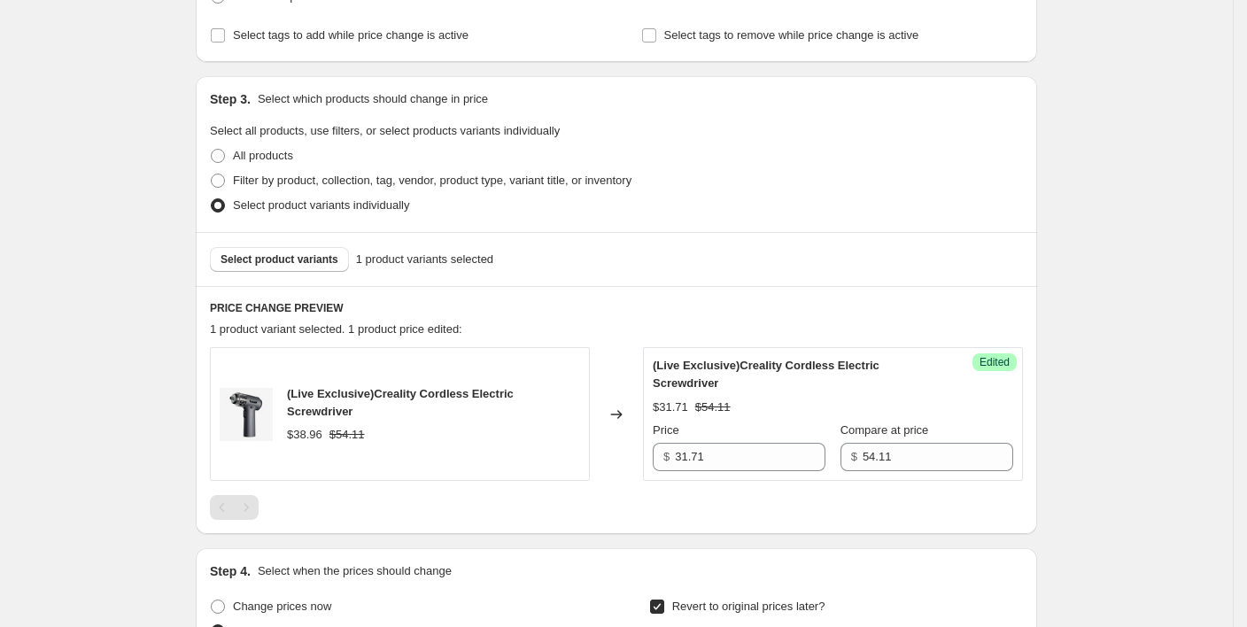
scroll to position [0, 0]
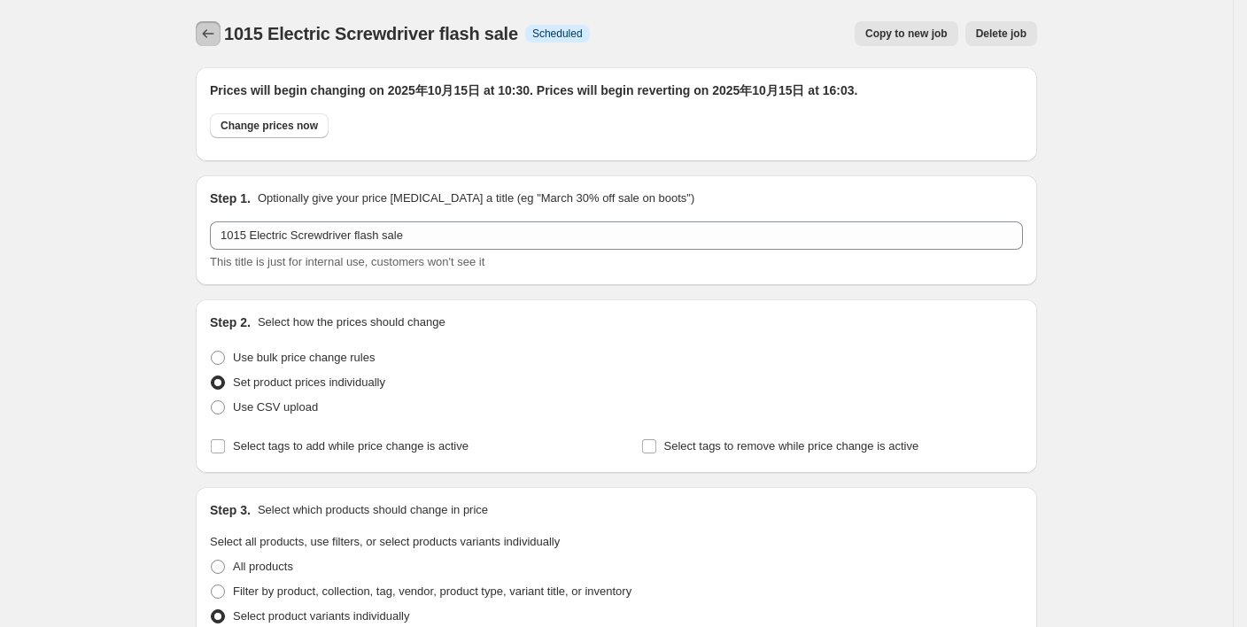
click at [217, 32] on icon "Price change jobs" at bounding box center [208, 34] width 18 height 18
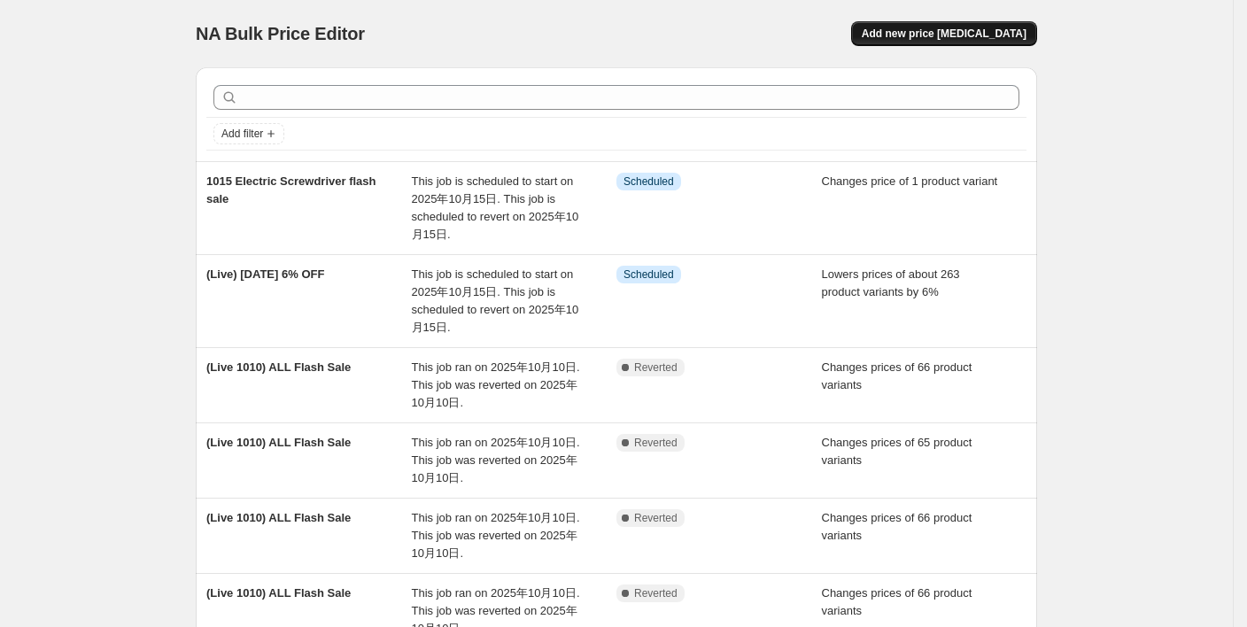
click at [967, 40] on button "Add new price [MEDICAL_DATA]" at bounding box center [944, 33] width 186 height 25
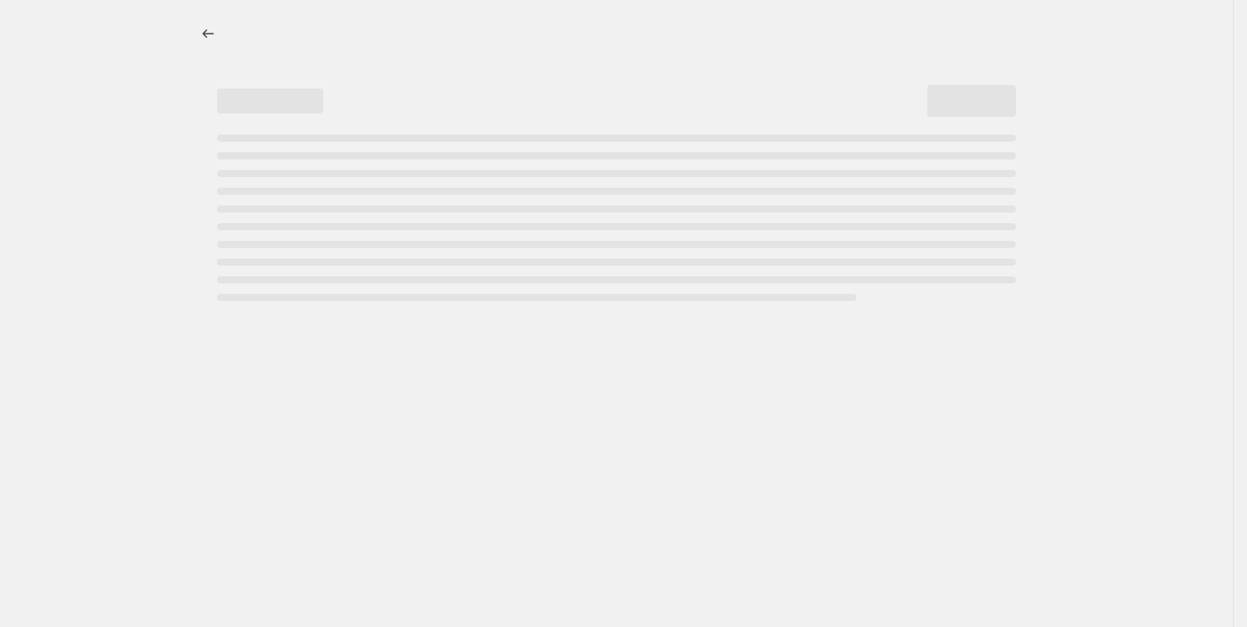
select select "percentage"
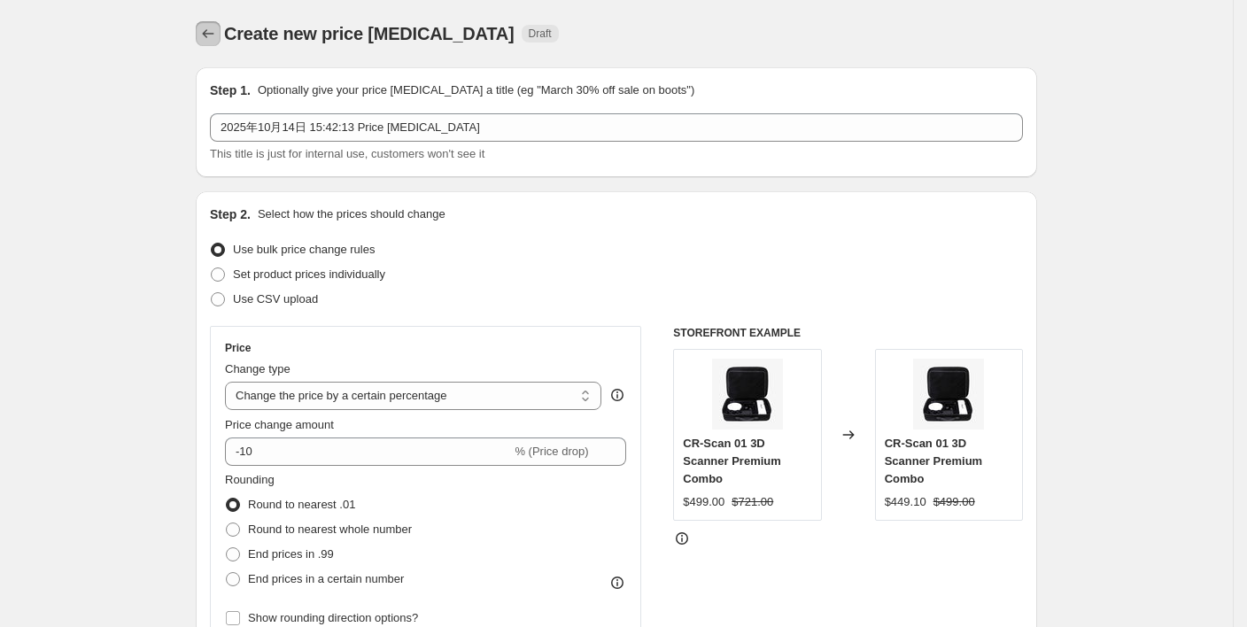
click at [205, 35] on icon "Price change jobs" at bounding box center [208, 34] width 18 height 18
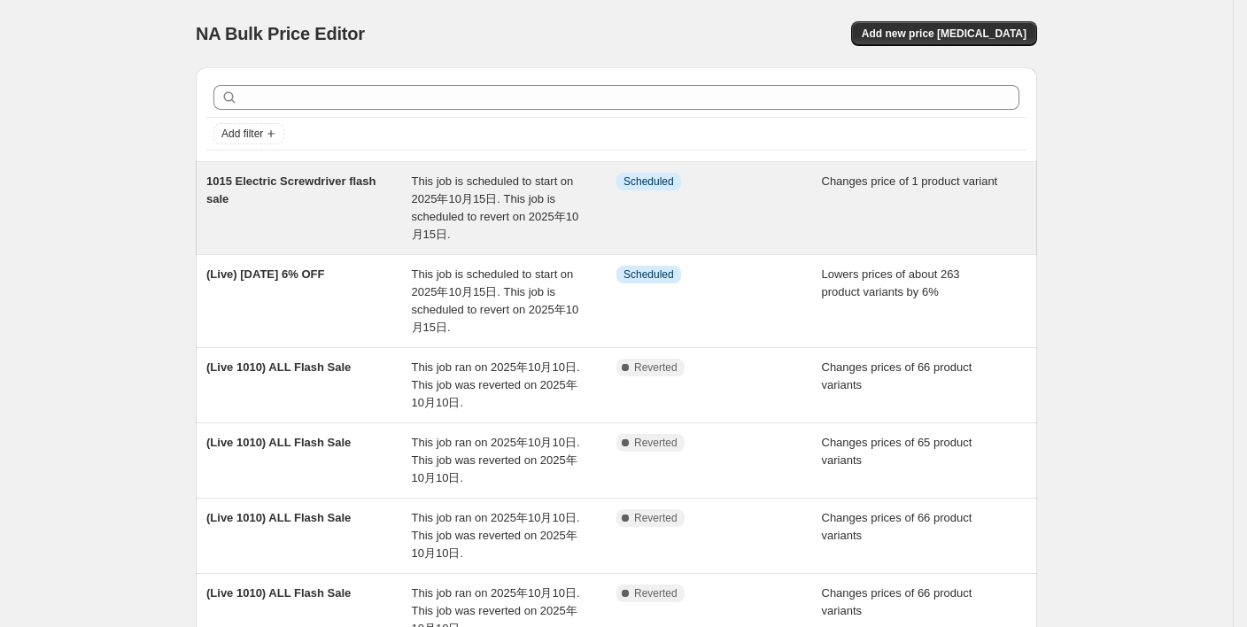
click at [319, 184] on span "1015 Electric Screwdriver flash sale" at bounding box center [291, 189] width 170 height 31
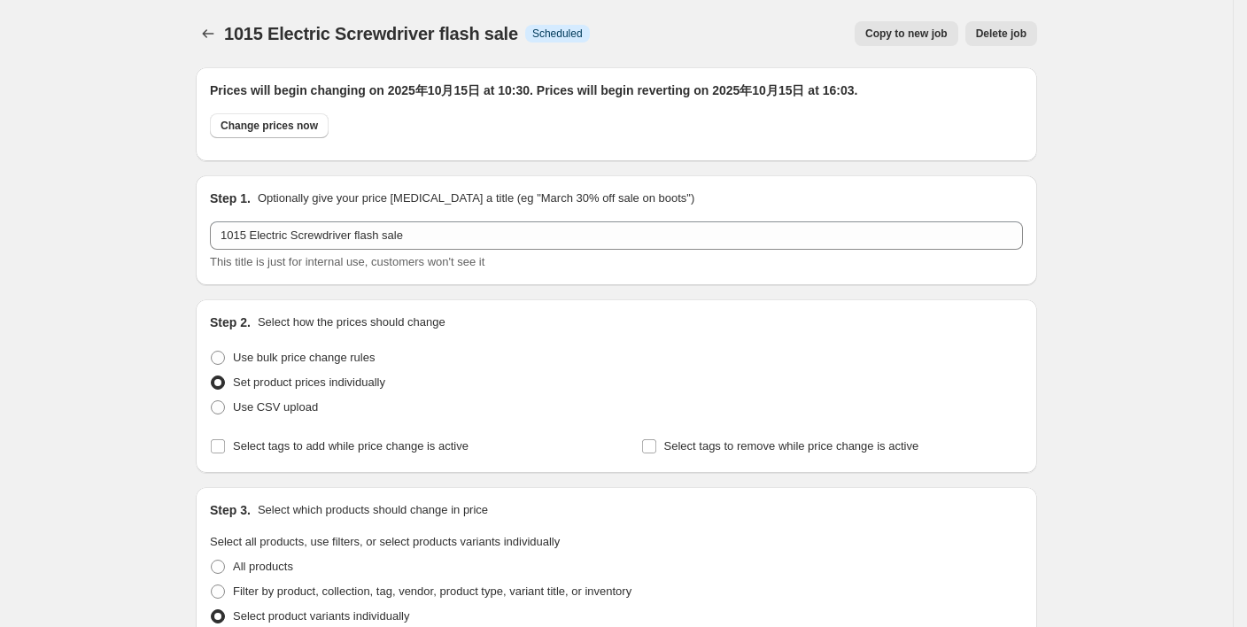
click at [932, 32] on span "Copy to new job" at bounding box center [906, 34] width 82 height 14
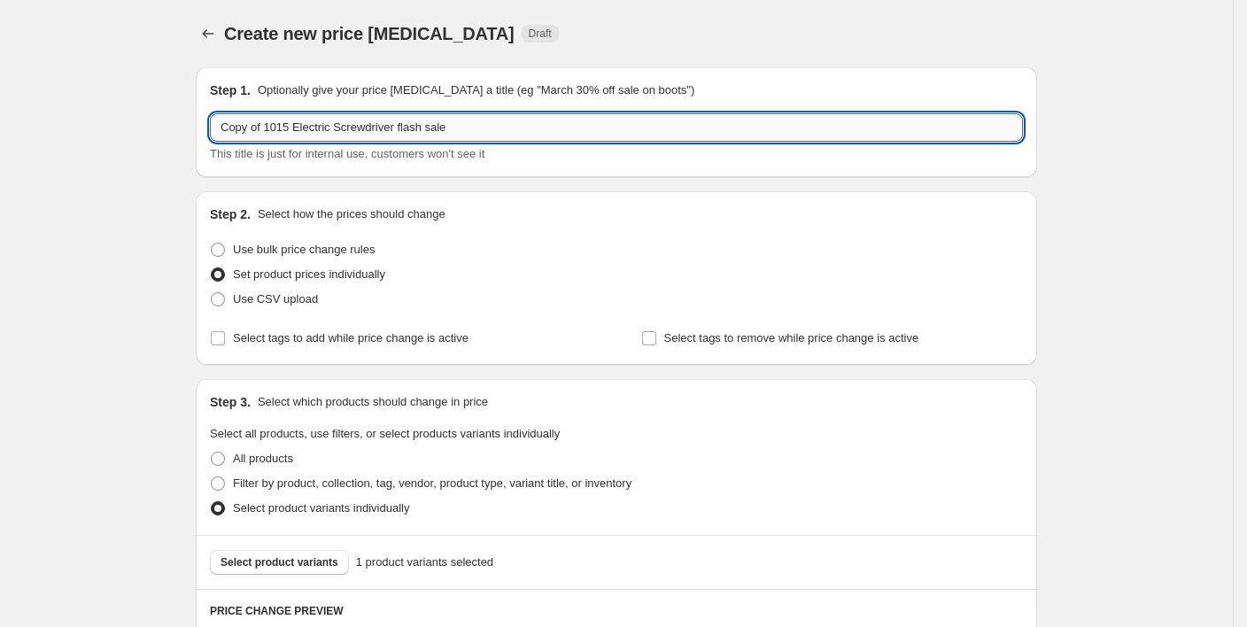
click at [299, 120] on input "Copy of 1015 Electric Screwdriver flash sale" at bounding box center [616, 127] width 813 height 28
drag, startPoint x: 266, startPoint y: 128, endPoint x: 183, endPoint y: 133, distance: 82.5
click at [183, 133] on div "Create new price change job. This page is ready Create new price change job Dra…" at bounding box center [616, 556] width 884 height 1112
drag, startPoint x: 259, startPoint y: 129, endPoint x: 357, endPoint y: 125, distance: 98.4
click at [357, 125] on input "1015 Electric Screwdriver flash sale" at bounding box center [616, 127] width 813 height 28
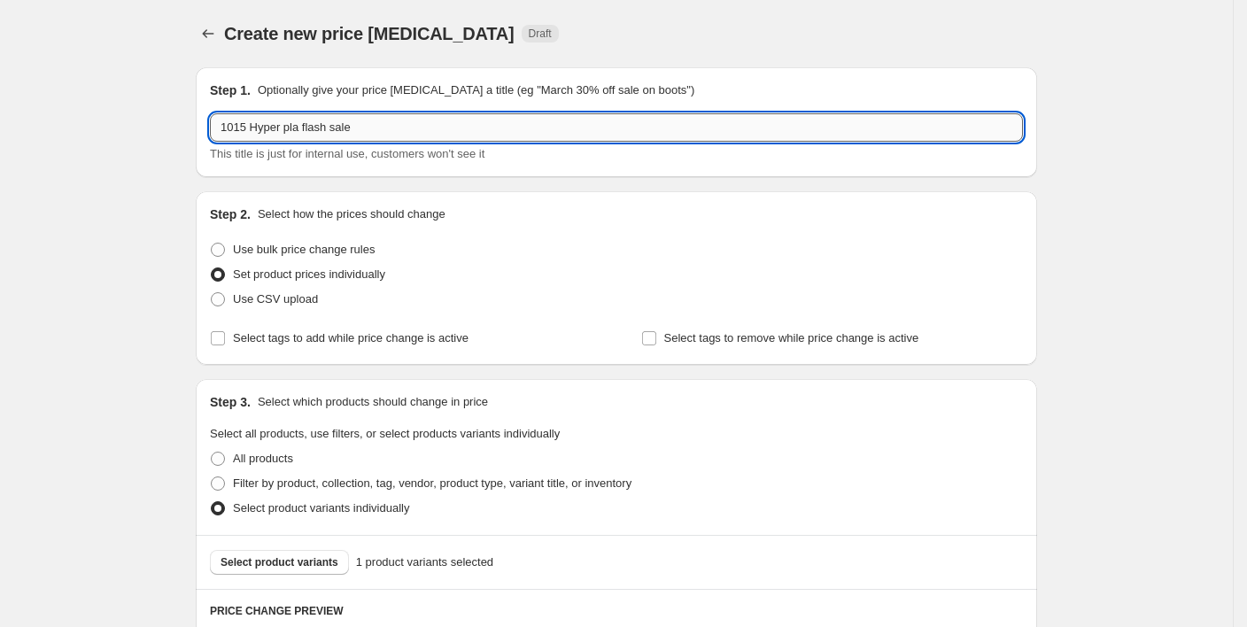
click at [381, 131] on input "1015 Hyper pla flash sale" at bounding box center [616, 127] width 813 height 28
type input "1015 Hyper pla flash sale"
click at [367, 182] on div "Step 1. Optionally give your price change job a title (eg "March 30% off sale o…" at bounding box center [610, 528] width 856 height 950
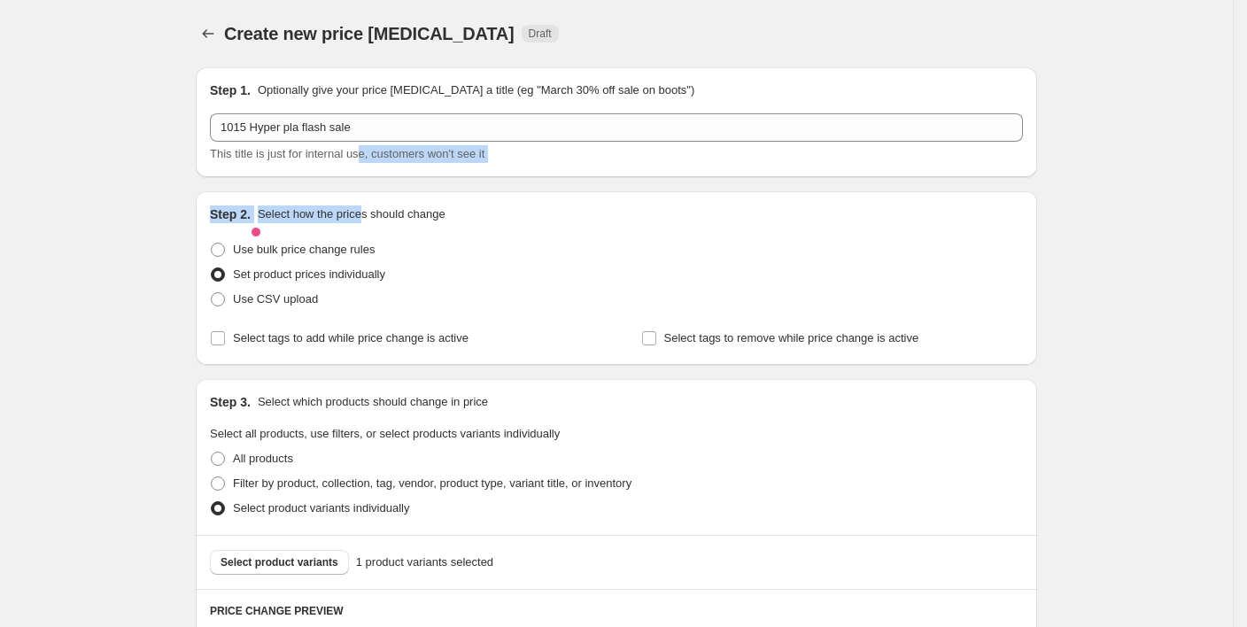
click at [184, 202] on div "Create new price change job. This page is ready Create new price change job Dra…" at bounding box center [616, 556] width 884 height 1112
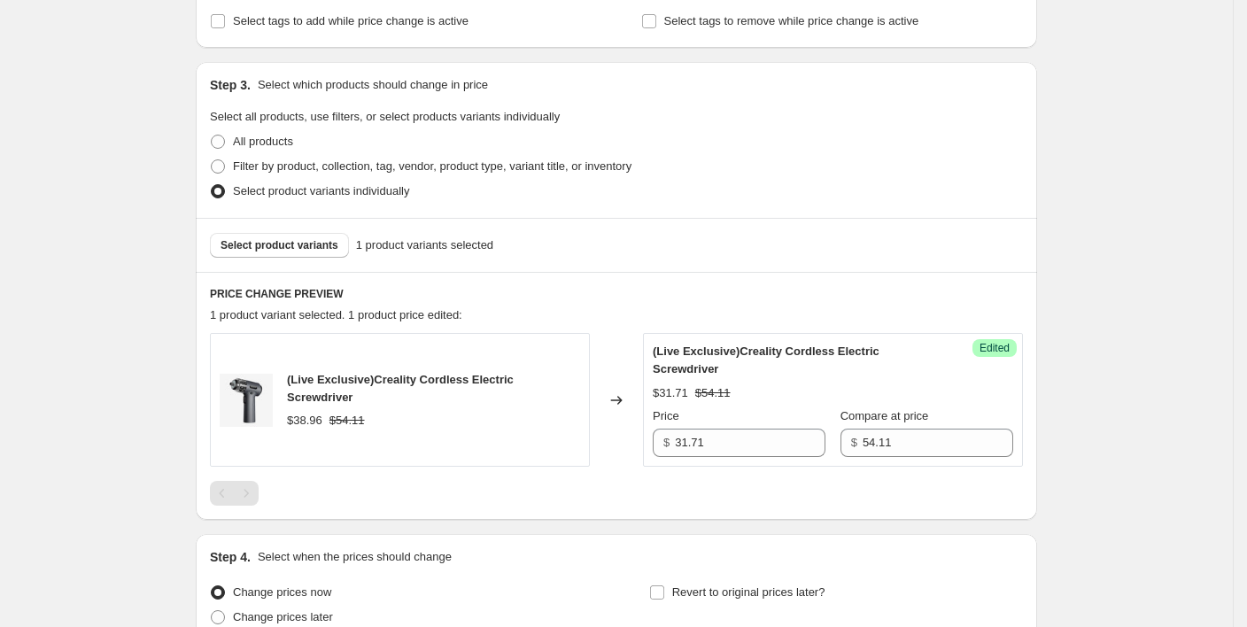
scroll to position [354, 0]
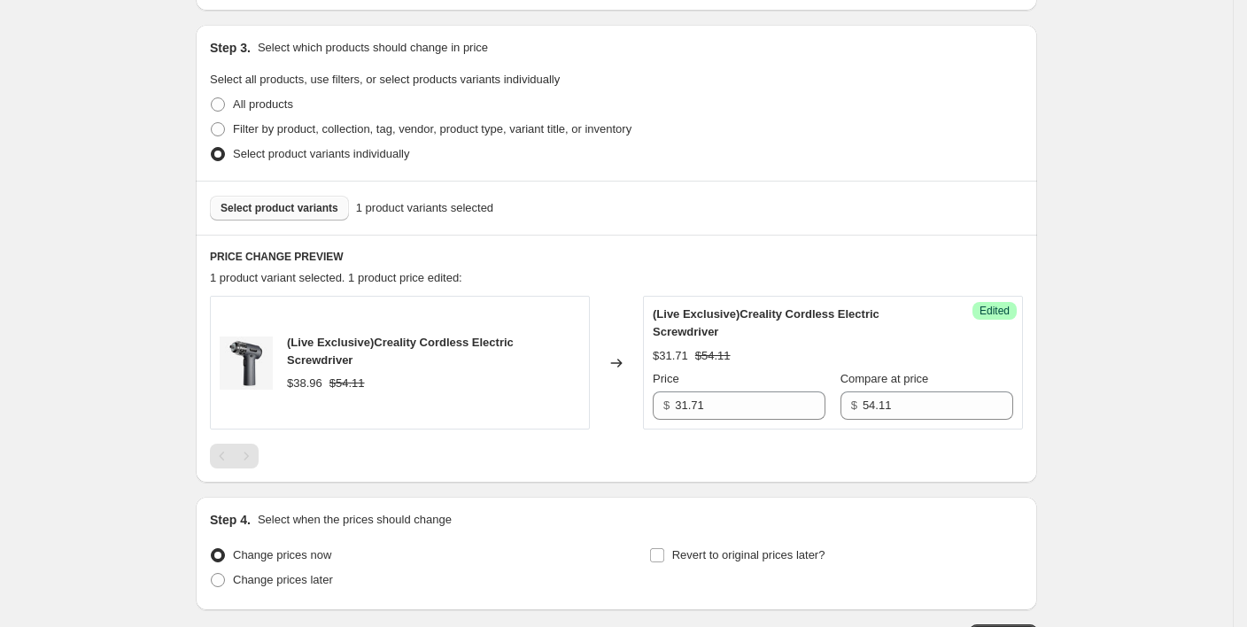
click at [306, 205] on span "Select product variants" at bounding box center [280, 208] width 118 height 14
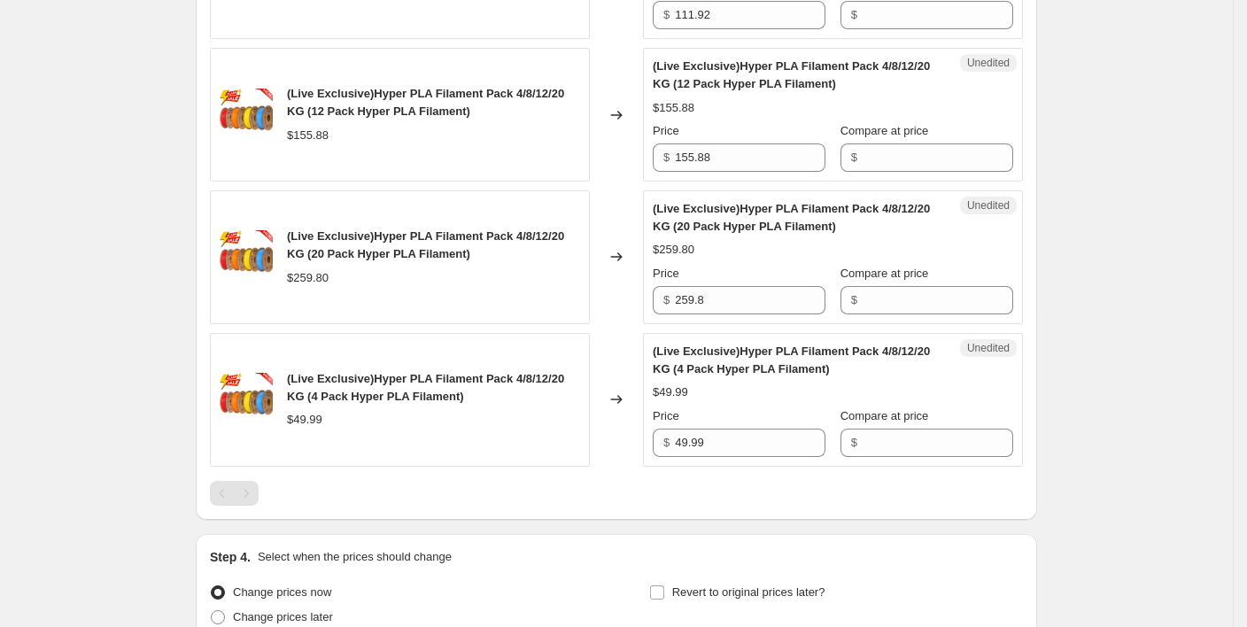
scroll to position [709, 0]
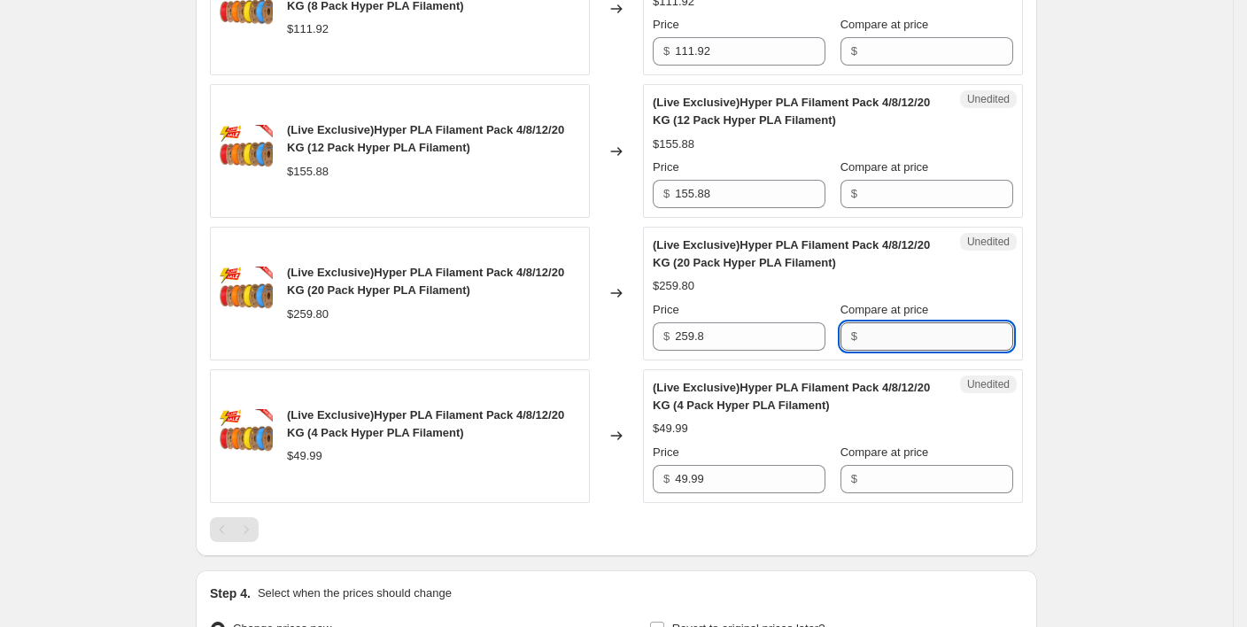
click at [901, 328] on input "Compare at price" at bounding box center [938, 336] width 151 height 28
click at [903, 192] on input "Compare at price" at bounding box center [938, 194] width 151 height 28
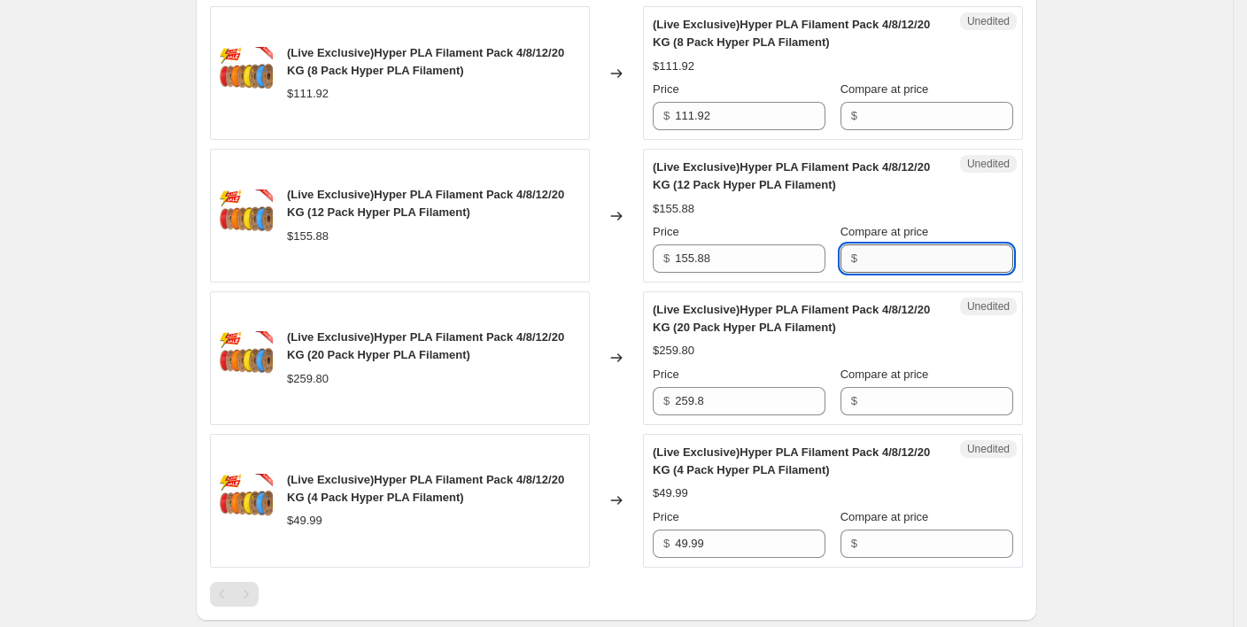
scroll to position [590, 0]
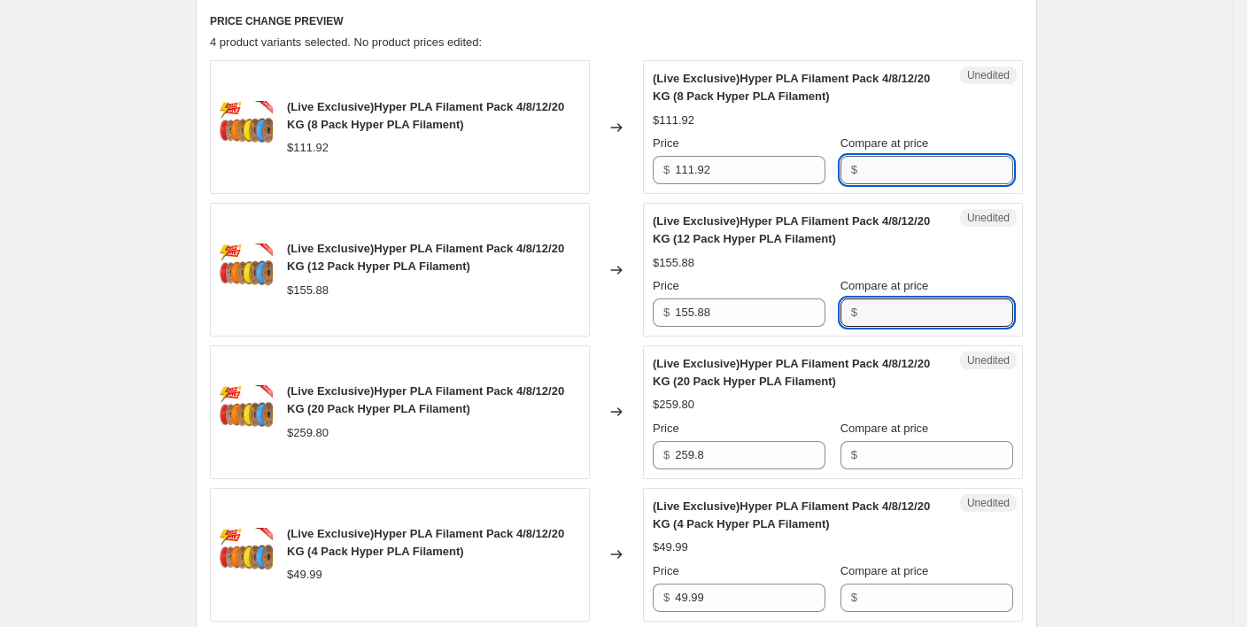
click at [897, 172] on input "Compare at price" at bounding box center [938, 170] width 151 height 28
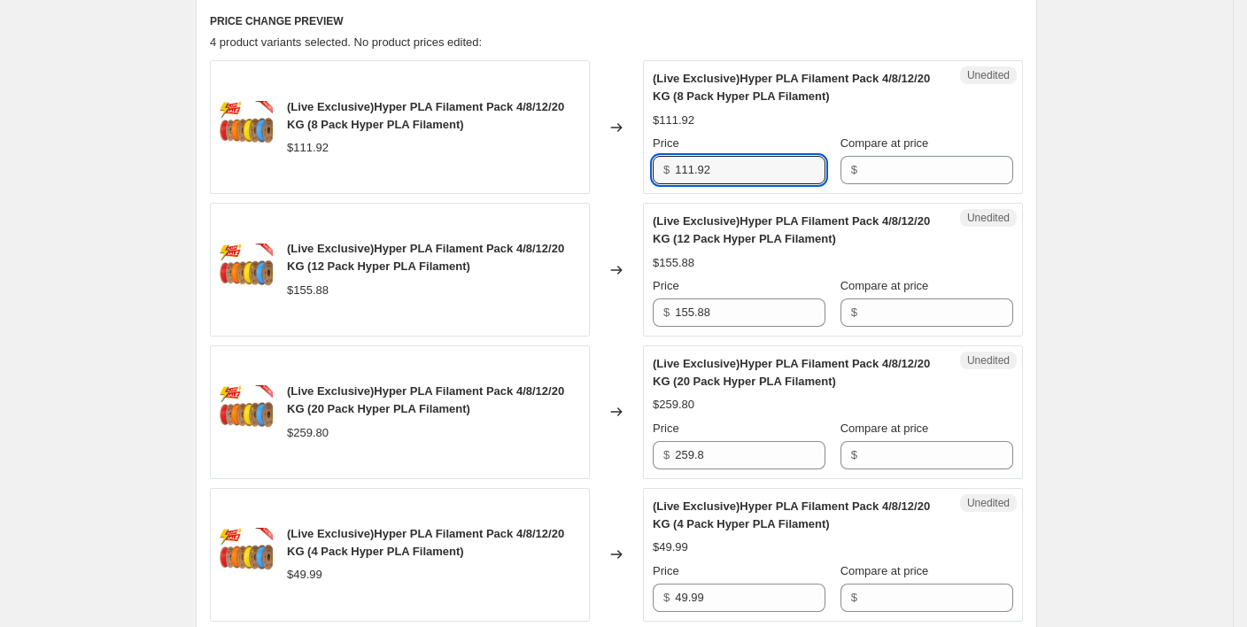
drag, startPoint x: 724, startPoint y: 169, endPoint x: 655, endPoint y: 173, distance: 69.2
click at [655, 173] on div "Unedited (Live Exclusive)Hyper PLA Filament Pack 4/8/12/20 KG (8 Pack Hyper PLA…" at bounding box center [833, 127] width 380 height 134
click at [1127, 174] on div "Create new price change job. This page is ready Create new price change job Dra…" at bounding box center [616, 179] width 1233 height 1539
drag, startPoint x: 719, startPoint y: 162, endPoint x: 681, endPoint y: 169, distance: 38.7
click at [681, 169] on input "111.92" at bounding box center [750, 170] width 151 height 28
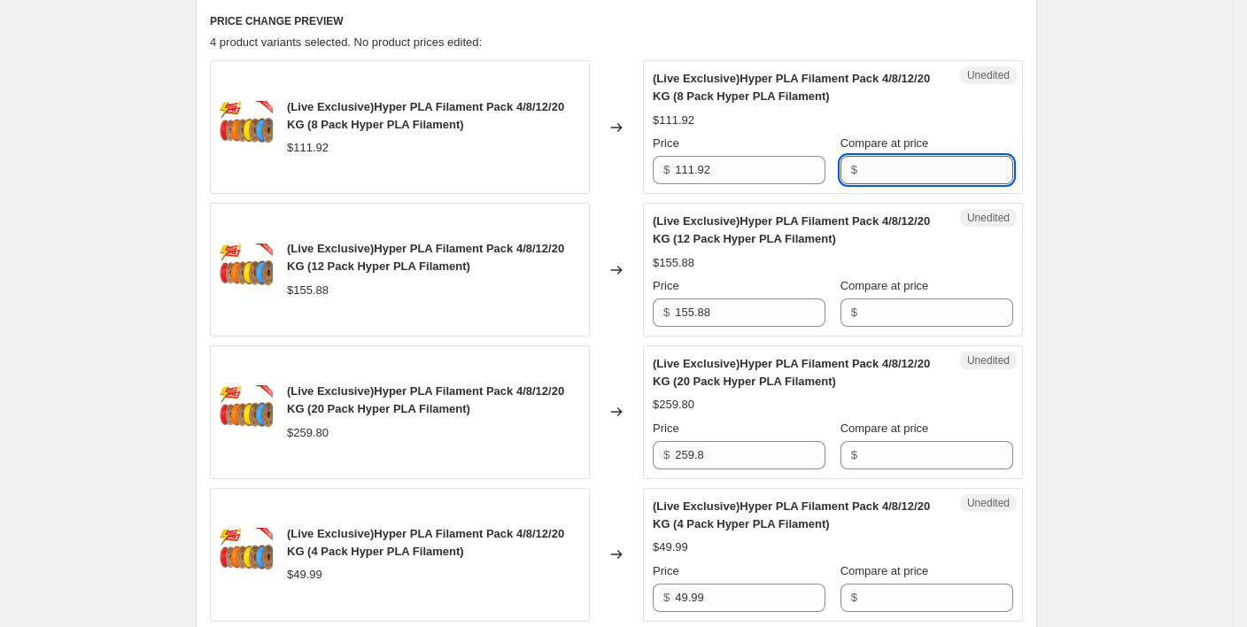
click at [904, 167] on input "Compare at price" at bounding box center [938, 170] width 151 height 28
click at [911, 165] on input "Compare at price" at bounding box center [938, 170] width 151 height 28
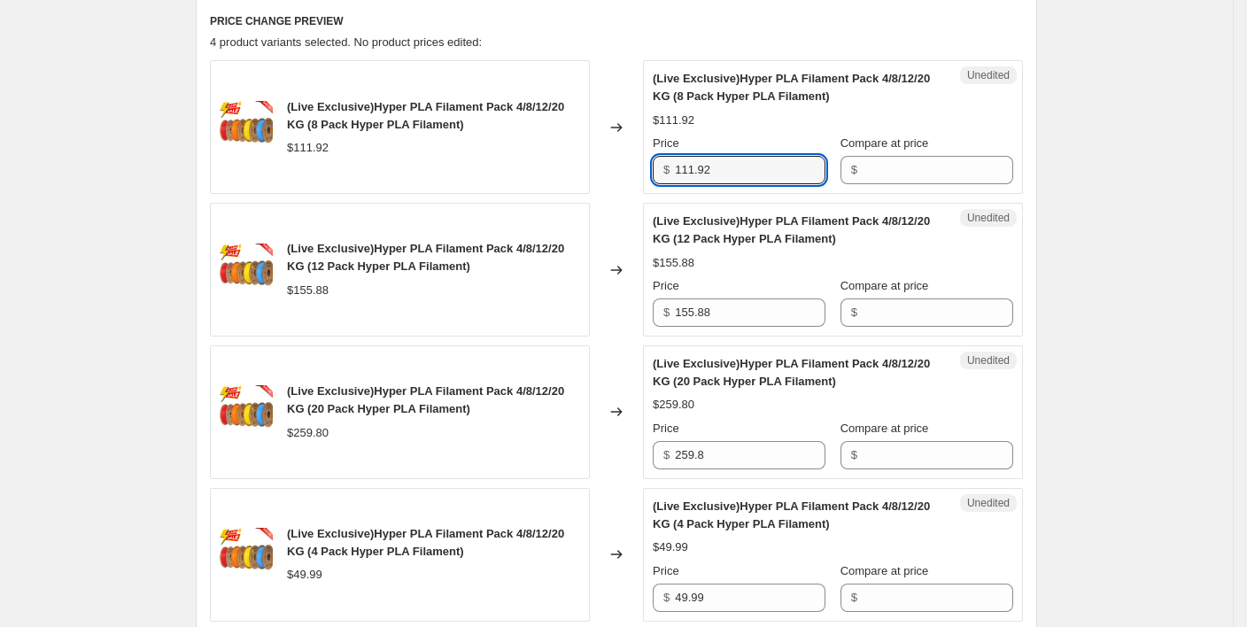
drag, startPoint x: 742, startPoint y: 174, endPoint x: 647, endPoint y: 174, distance: 95.7
click at [647, 174] on div "(Live Exclusive)Hyper PLA Filament Pack 4/8/12/20 KG (8 Pack Hyper PLA Filament…" at bounding box center [616, 127] width 813 height 134
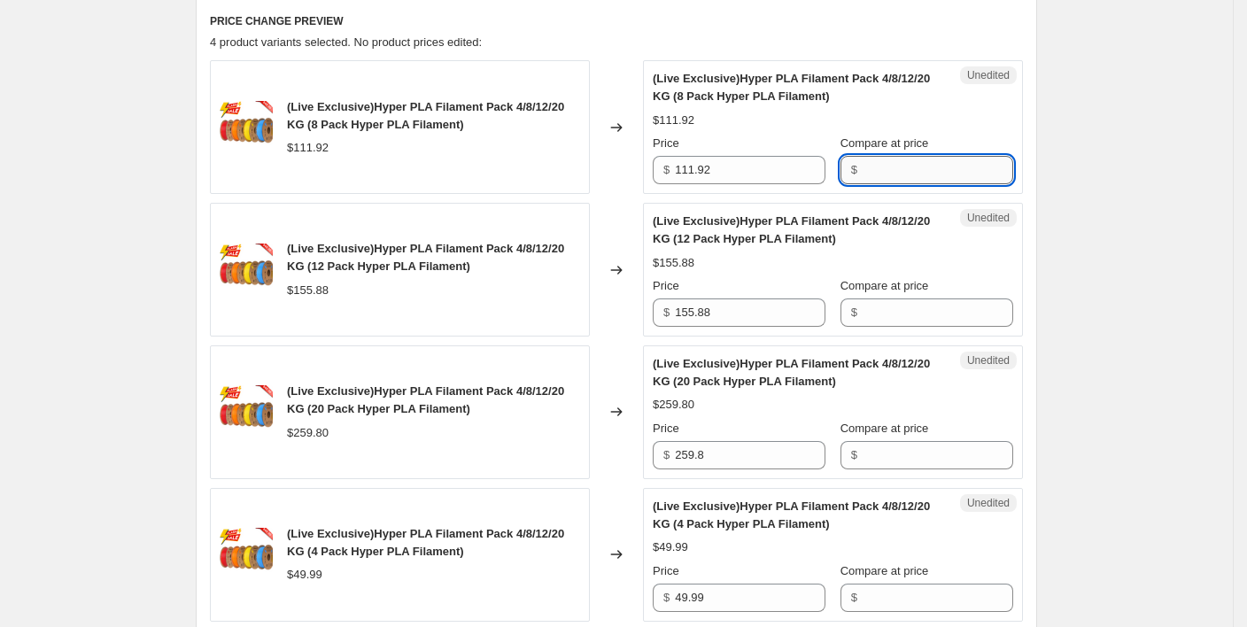
click at [904, 171] on input "Compare at price" at bounding box center [938, 170] width 151 height 28
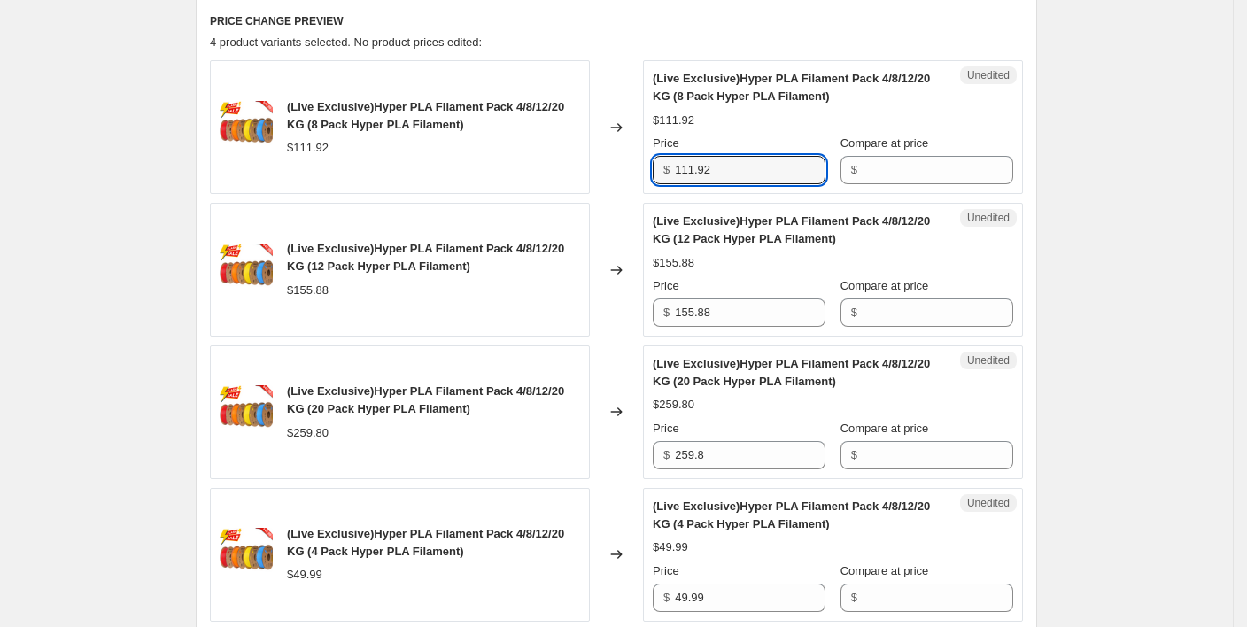
drag, startPoint x: 746, startPoint y: 177, endPoint x: 643, endPoint y: 177, distance: 102.7
click at [643, 177] on div "(Live Exclusive)Hyper PLA Filament Pack 4/8/12/20 KG (8 Pack Hyper PLA Filament…" at bounding box center [616, 127] width 813 height 134
click at [887, 172] on input "Compare at price" at bounding box center [938, 170] width 151 height 28
drag, startPoint x: 688, startPoint y: 176, endPoint x: 672, endPoint y: 176, distance: 15.9
click at [672, 176] on div "$ 111.92" at bounding box center [739, 170] width 173 height 28
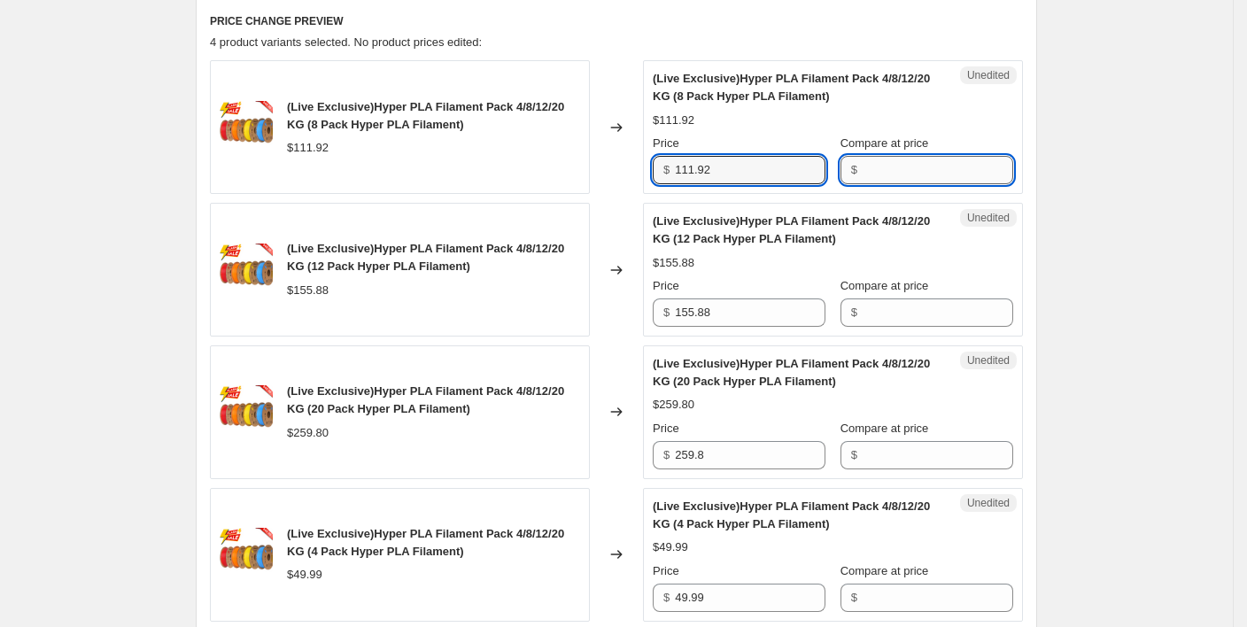
click at [919, 167] on input "Compare at price" at bounding box center [938, 170] width 151 height 28
drag, startPoint x: 737, startPoint y: 167, endPoint x: 686, endPoint y: 168, distance: 51.4
click at [686, 168] on input "111.92" at bounding box center [750, 170] width 151 height 28
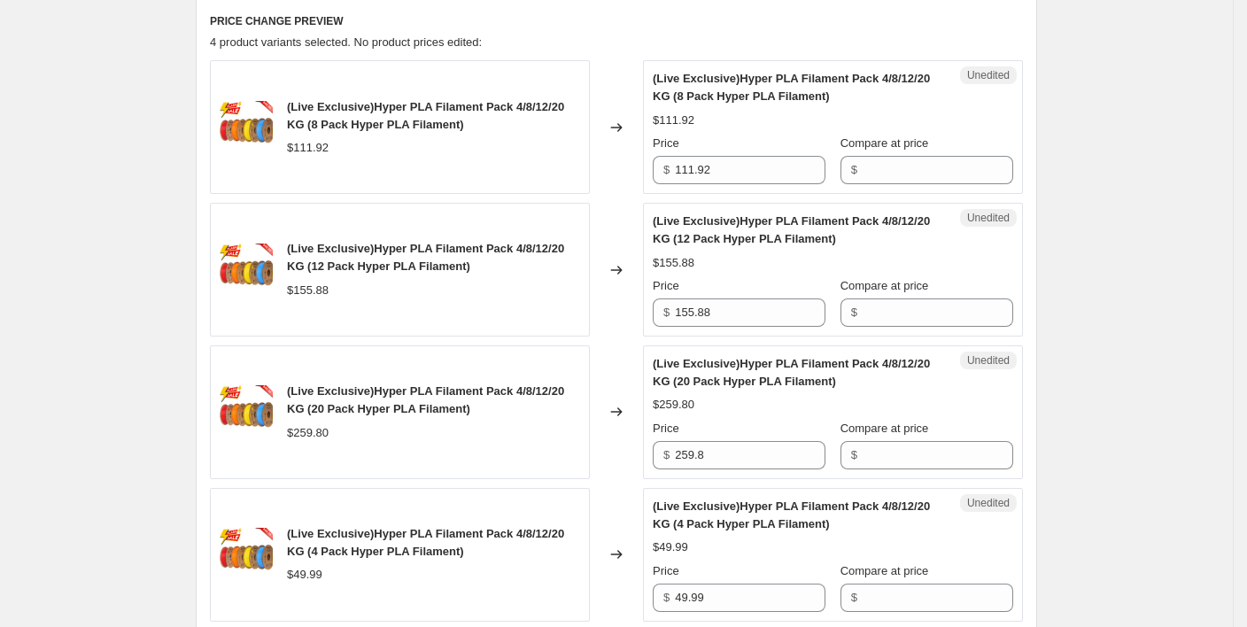
click at [1113, 149] on div "Create new price change job. This page is ready Create new price change job Dra…" at bounding box center [616, 179] width 1233 height 1539
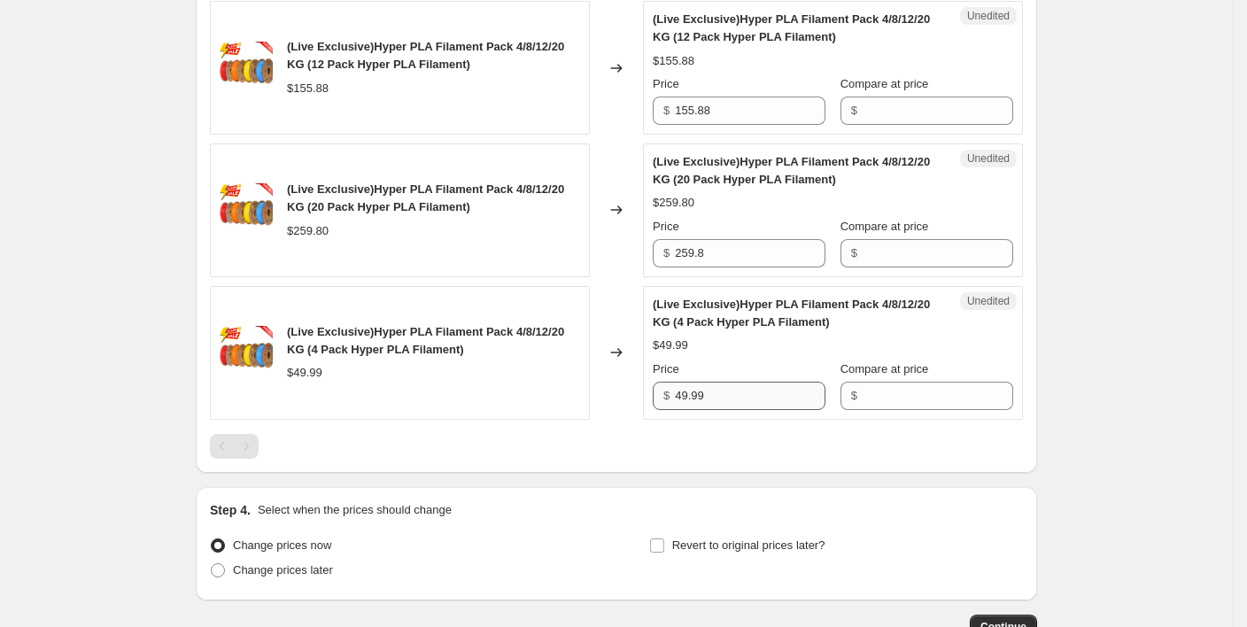
scroll to position [673, 0]
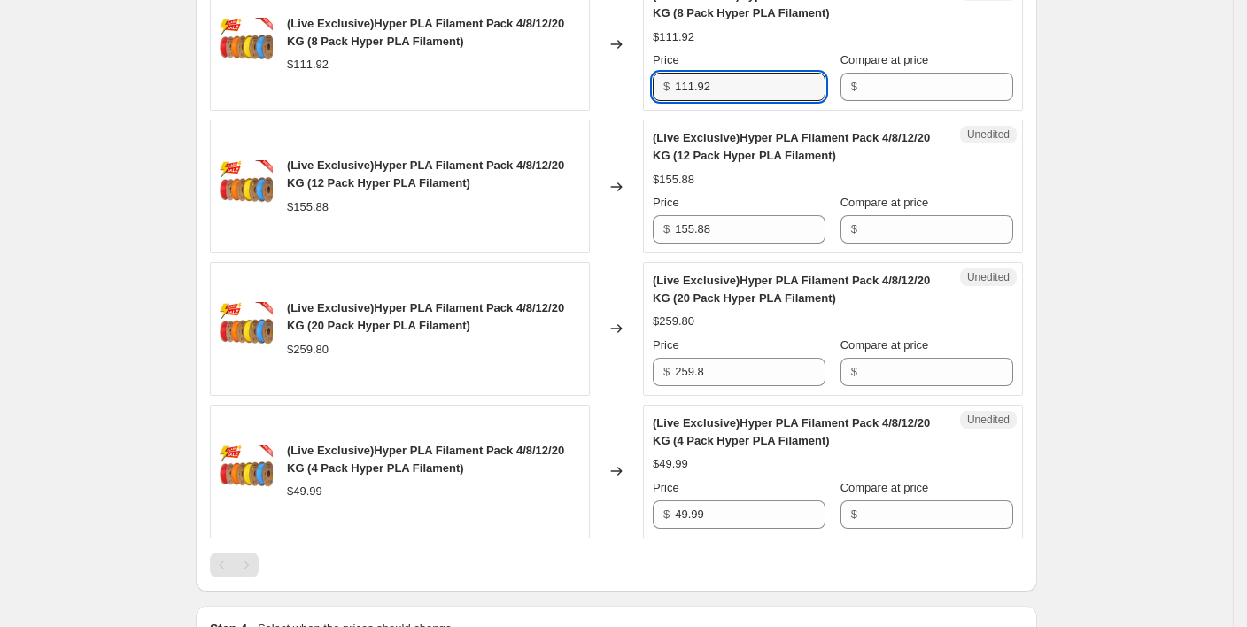
drag, startPoint x: 740, startPoint y: 88, endPoint x: 650, endPoint y: 89, distance: 89.5
click at [650, 89] on div "Unedited (Live Exclusive)Hyper PLA Filament Pack 4/8/12/20 KG (8 Pack Hyper PLA…" at bounding box center [833, 44] width 380 height 134
click at [759, 84] on input "111.92" at bounding box center [750, 87] width 151 height 28
drag, startPoint x: 734, startPoint y: 88, endPoint x: 646, endPoint y: 88, distance: 88.6
click at [646, 88] on div "(Live Exclusive)Hyper PLA Filament Pack 4/8/12/20 KG (8 Pack Hyper PLA Filament…" at bounding box center [616, 44] width 813 height 134
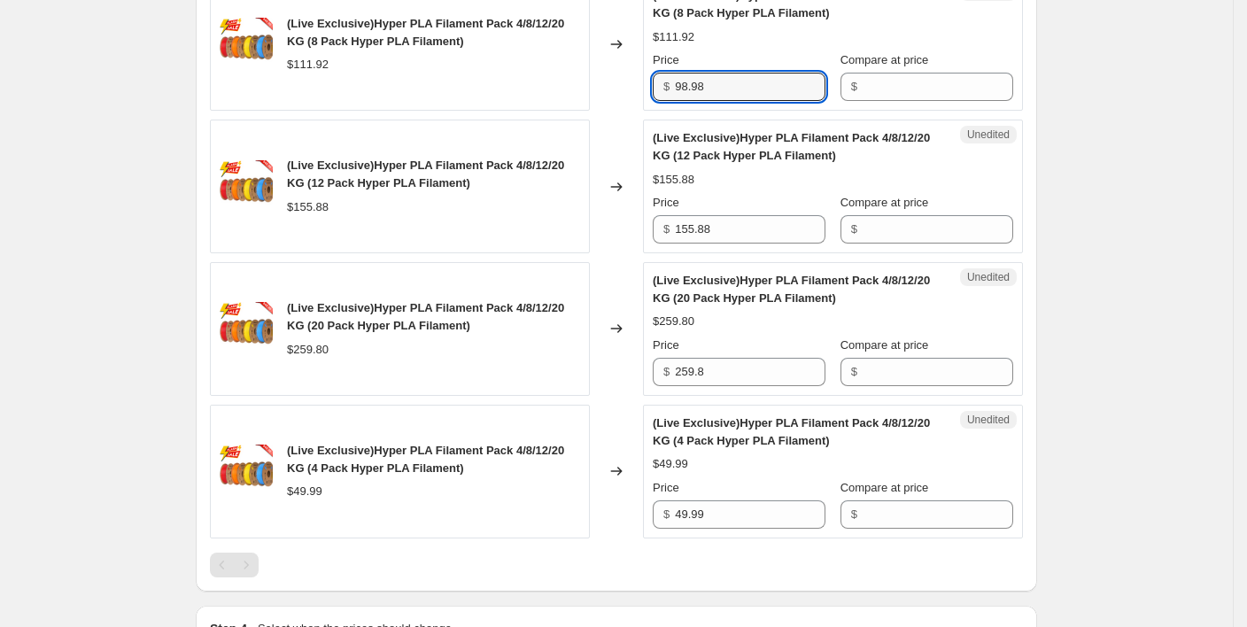
drag, startPoint x: 1084, startPoint y: 84, endPoint x: 1084, endPoint y: 61, distance: 23.0
click at [1084, 84] on div "Create new price change job. This page is ready Create new price change job Dra…" at bounding box center [616, 96] width 1233 height 1539
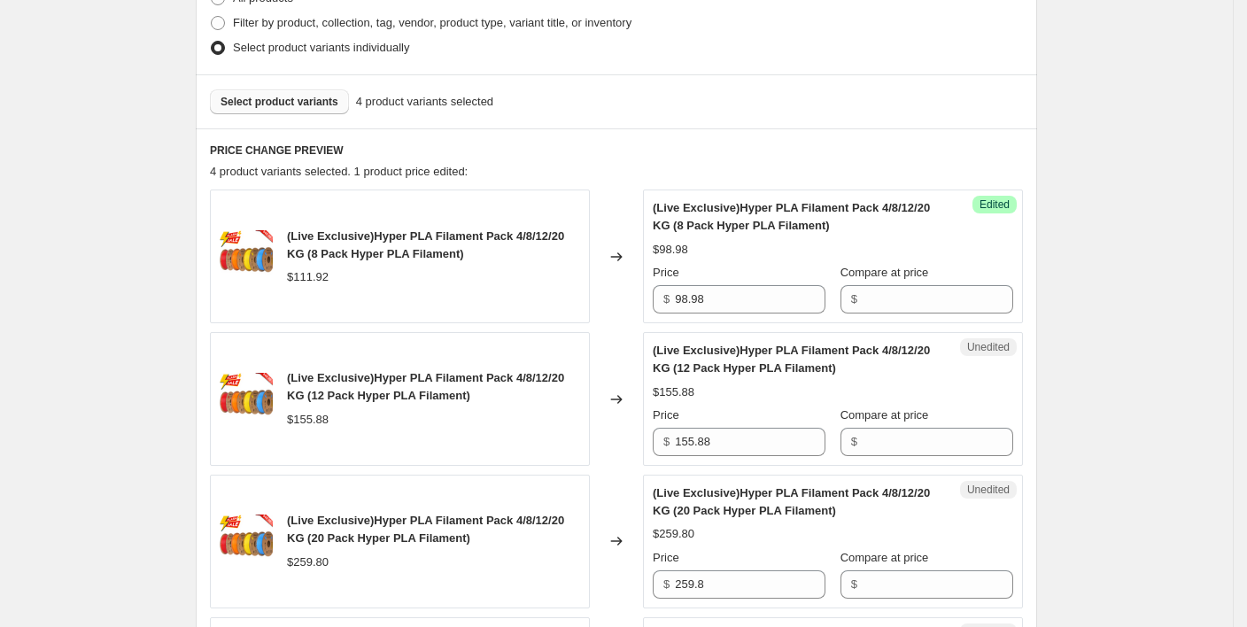
scroll to position [438, 0]
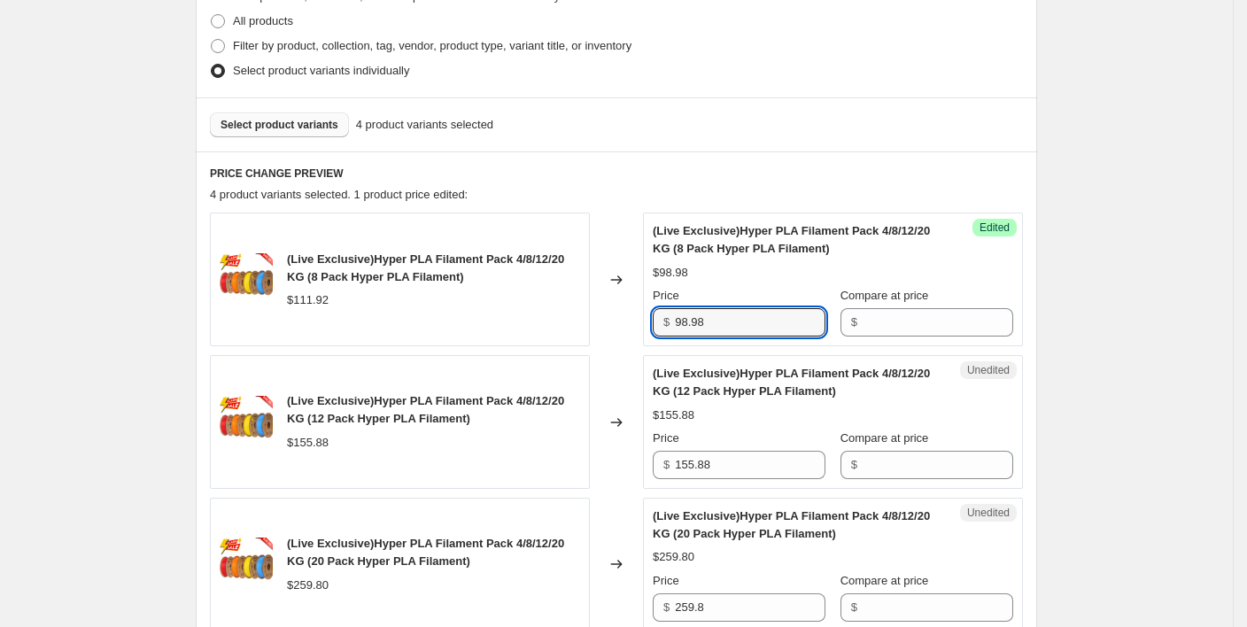
drag, startPoint x: 775, startPoint y: 316, endPoint x: 630, endPoint y: 322, distance: 145.4
click at [630, 322] on div "(Live Exclusive)Hyper PLA Filament Pack 4/8/12/20 KG (8 Pack Hyper PLA Filament…" at bounding box center [616, 280] width 813 height 134
paste input "9"
type input "99.98"
click at [716, 461] on input "155.88" at bounding box center [750, 465] width 151 height 28
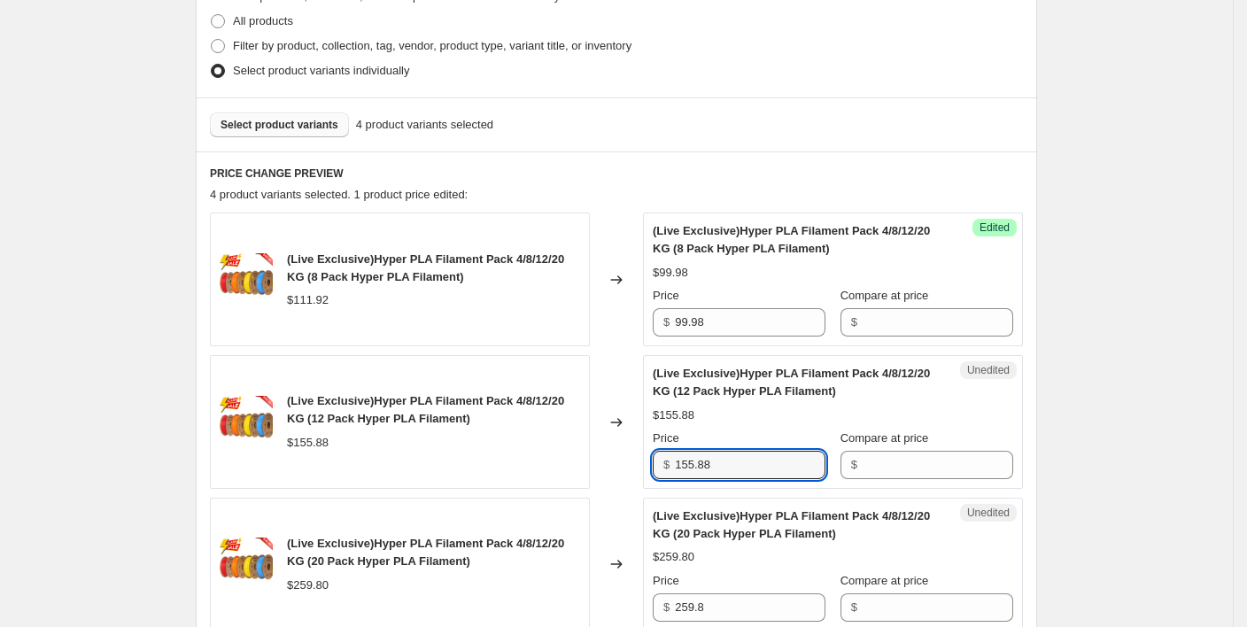
drag, startPoint x: 750, startPoint y: 466, endPoint x: 616, endPoint y: 461, distance: 133.9
click at [616, 461] on div "(Live Exclusive)Hyper PLA Filament Pack 4/8/12/20 KG (12 Pack Hyper PLA Filamen…" at bounding box center [616, 422] width 813 height 134
paste input "48.2"
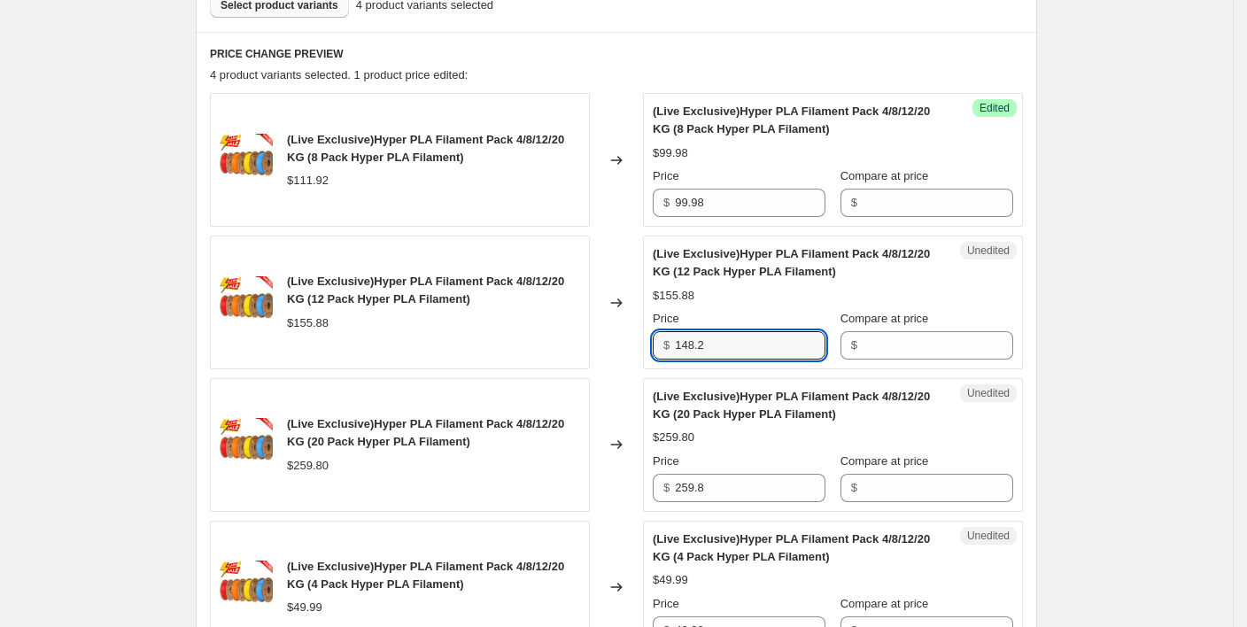
scroll to position [673, 0]
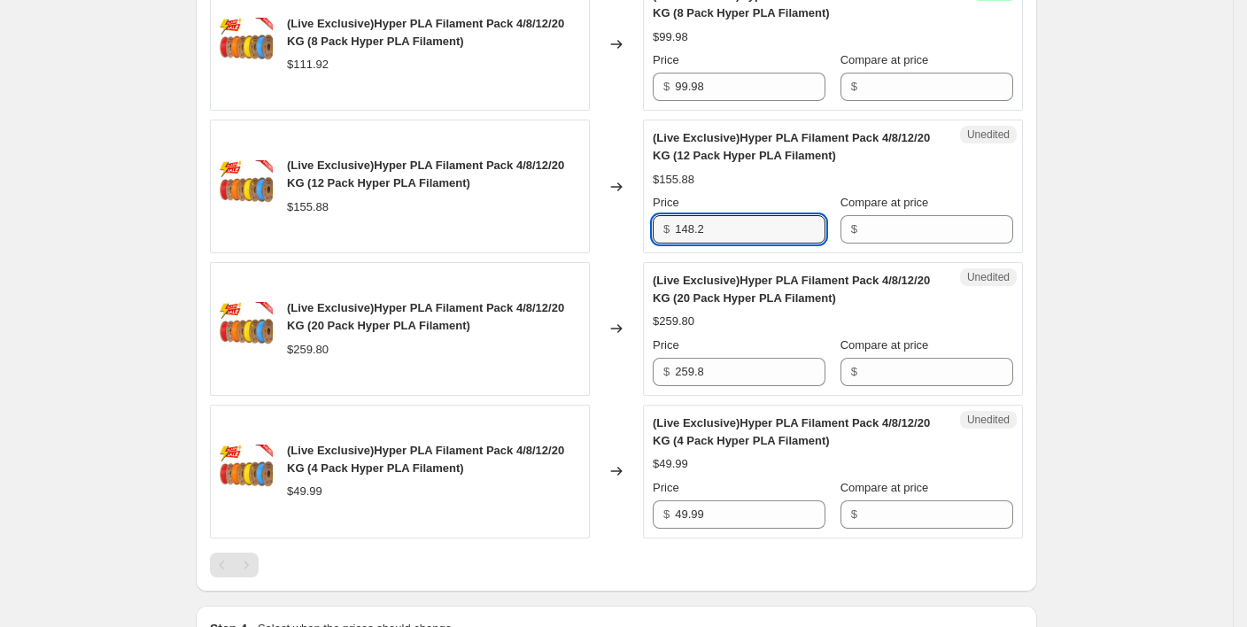
type input "148.2"
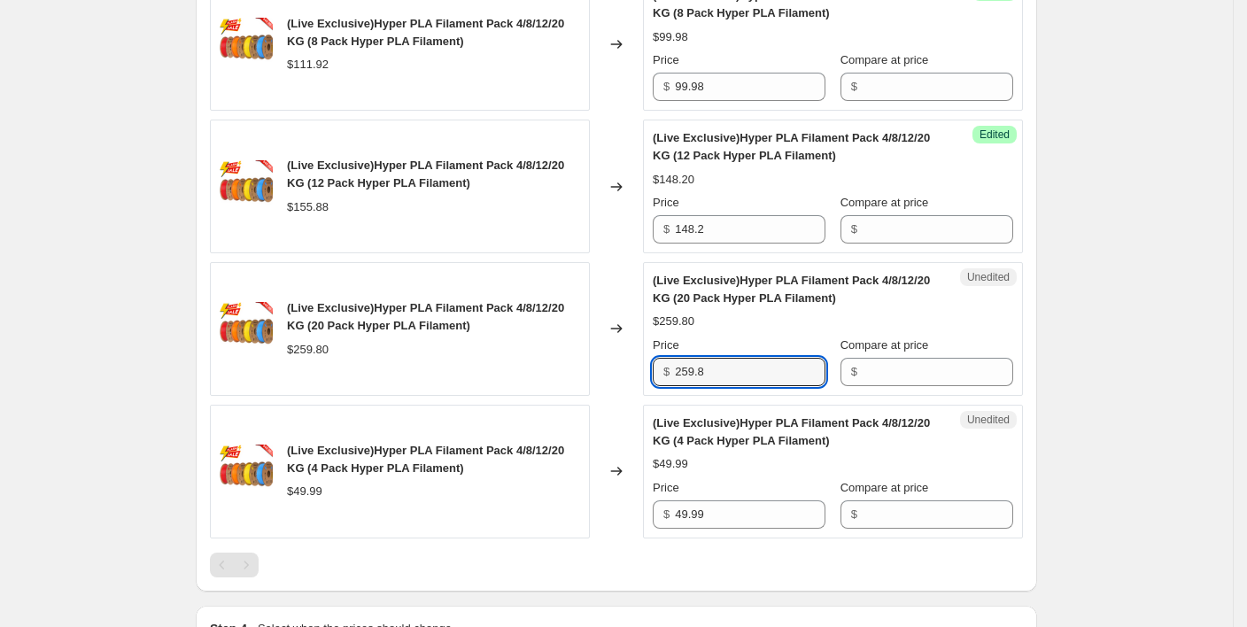
drag, startPoint x: 733, startPoint y: 361, endPoint x: 659, endPoint y: 368, distance: 73.9
click at [659, 368] on div "$ 259.8" at bounding box center [739, 372] width 173 height 28
paste input "44.2"
type input "244.2"
click at [1194, 424] on div "Create new price change job. This page is ready Create new price change job Dra…" at bounding box center [616, 96] width 1233 height 1539
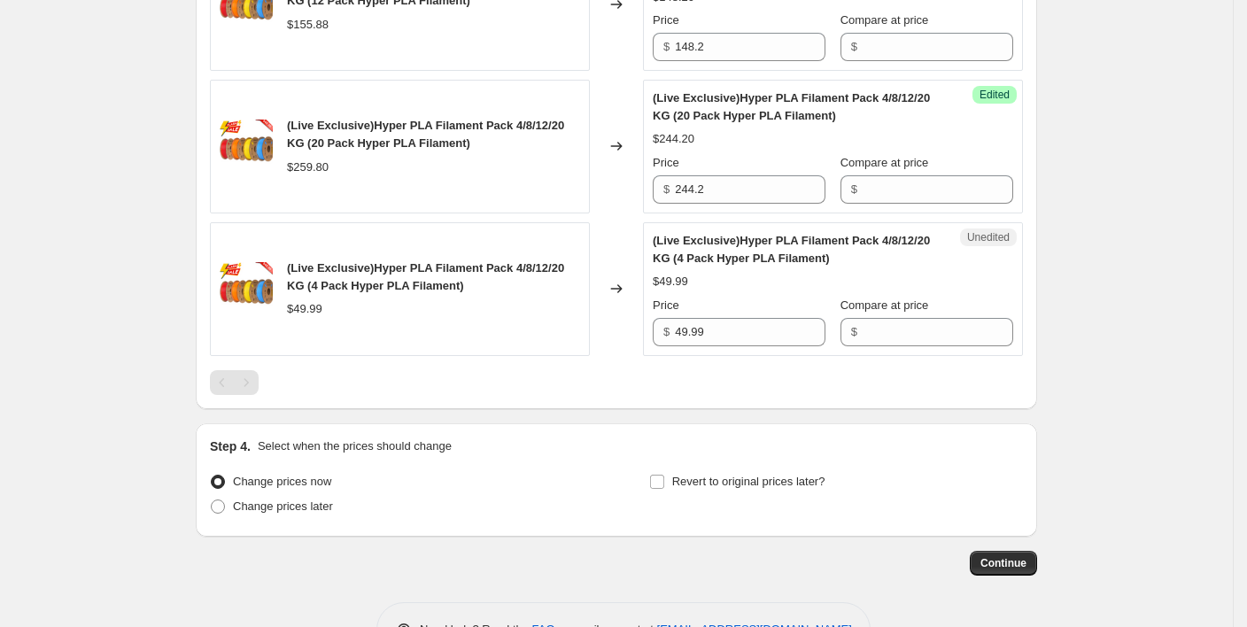
scroll to position [910, 0]
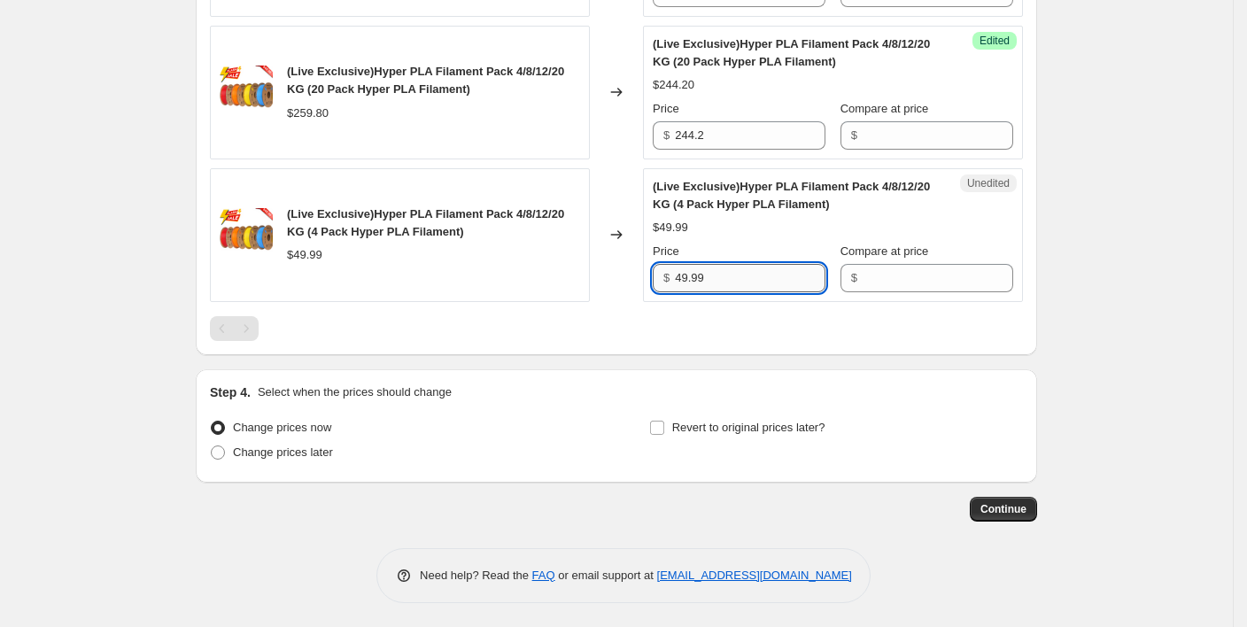
click at [735, 264] on input "49.99" at bounding box center [750, 278] width 151 height 28
drag, startPoint x: 729, startPoint y: 278, endPoint x: 671, endPoint y: 281, distance: 57.6
click at [671, 281] on div "$ 49.99" at bounding box center [739, 278] width 173 height 28
click at [721, 279] on input "49.99" at bounding box center [750, 278] width 151 height 28
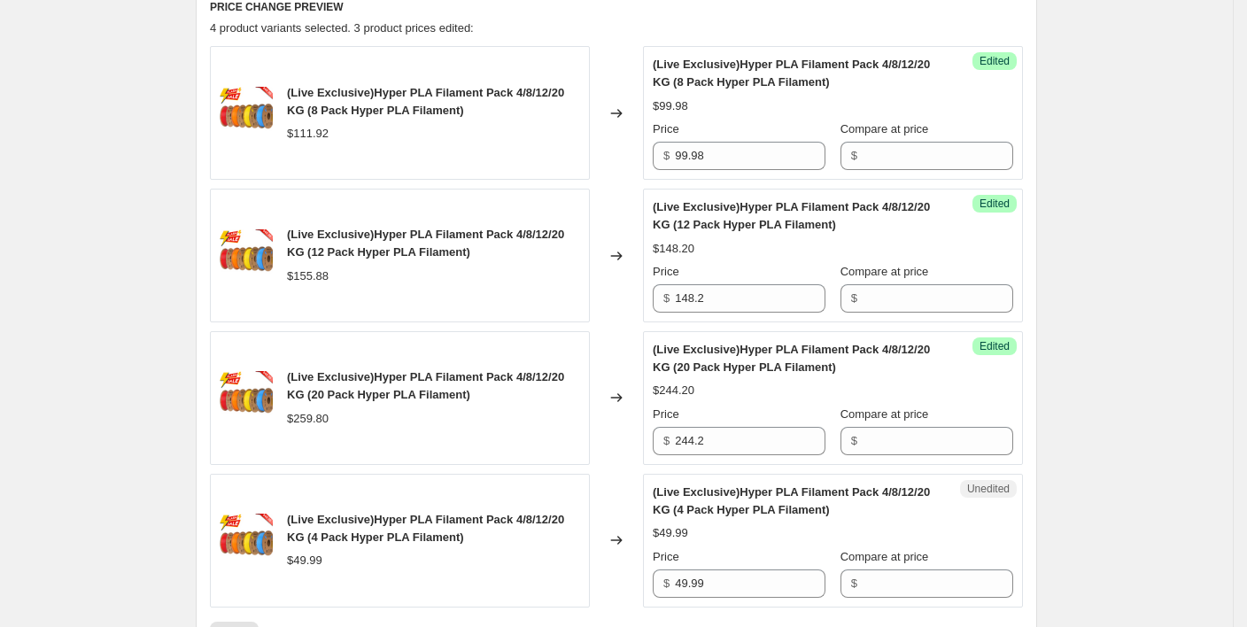
scroll to position [472, 0]
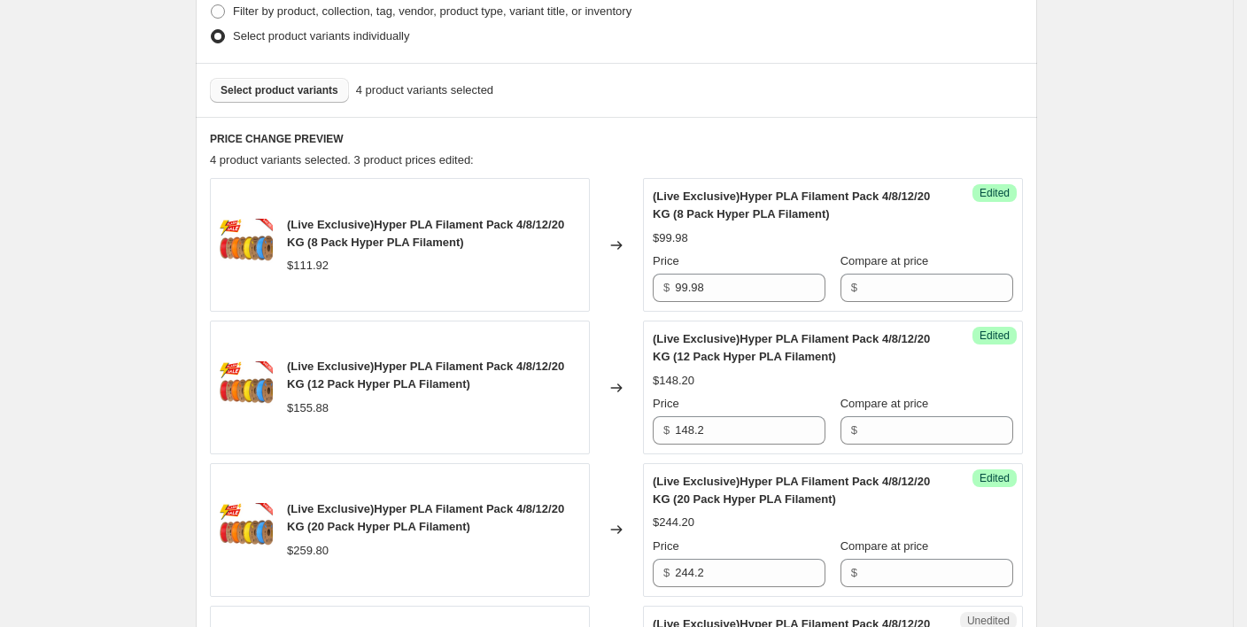
click at [248, 242] on img at bounding box center [246, 245] width 53 height 53
click at [301, 243] on span "(Live Exclusive)Hyper PLA Filament Pack 4/8/12/20 KG (8 Pack Hyper PLA Filament)" at bounding box center [425, 233] width 277 height 31
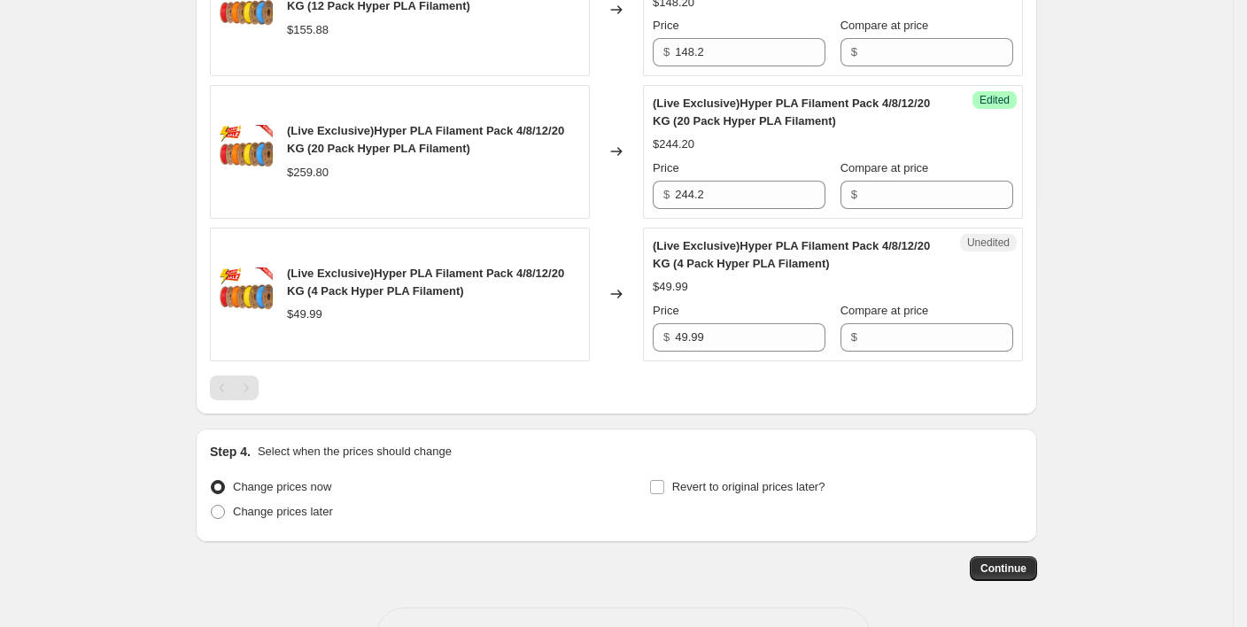
scroll to position [910, 0]
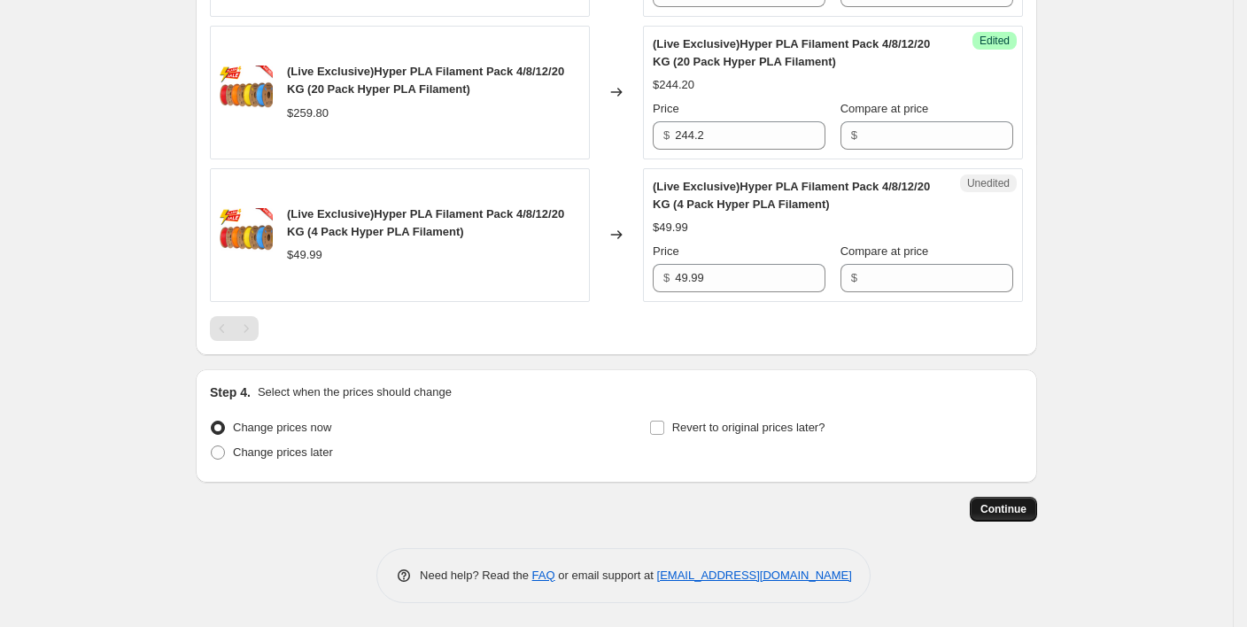
click at [1013, 511] on span "Continue" at bounding box center [1004, 509] width 46 height 14
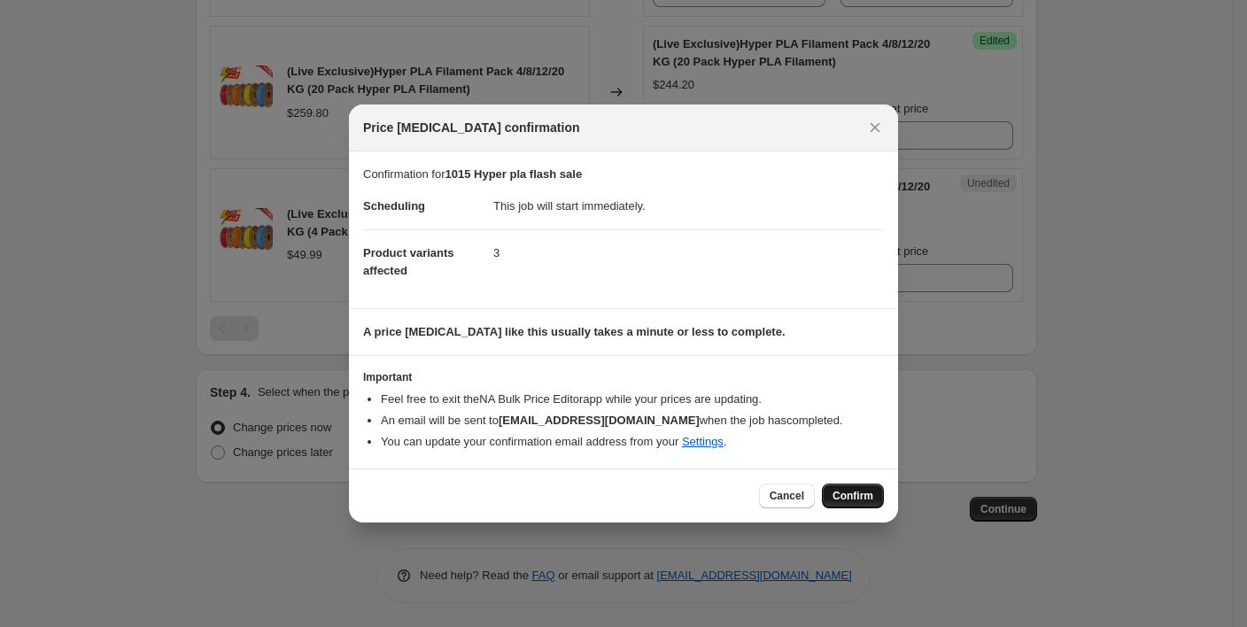
click at [863, 494] on span "Confirm" at bounding box center [853, 496] width 41 height 14
type input "1015 Hyper pla flash sale"
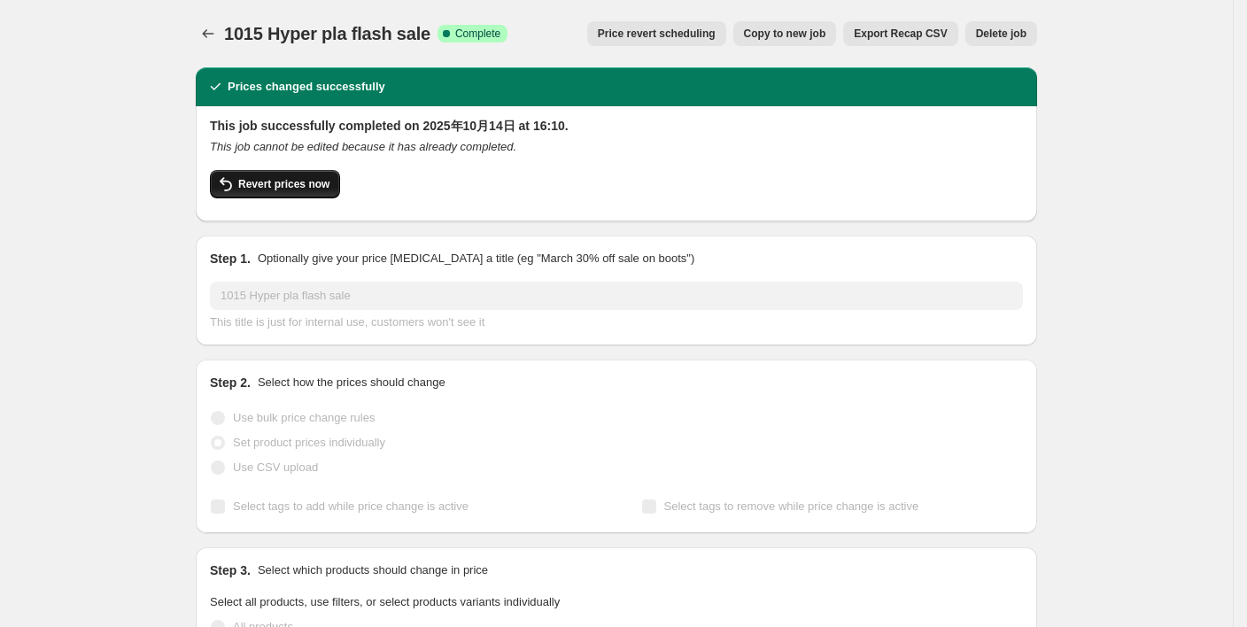
click at [304, 188] on span "Revert prices now" at bounding box center [283, 184] width 91 height 14
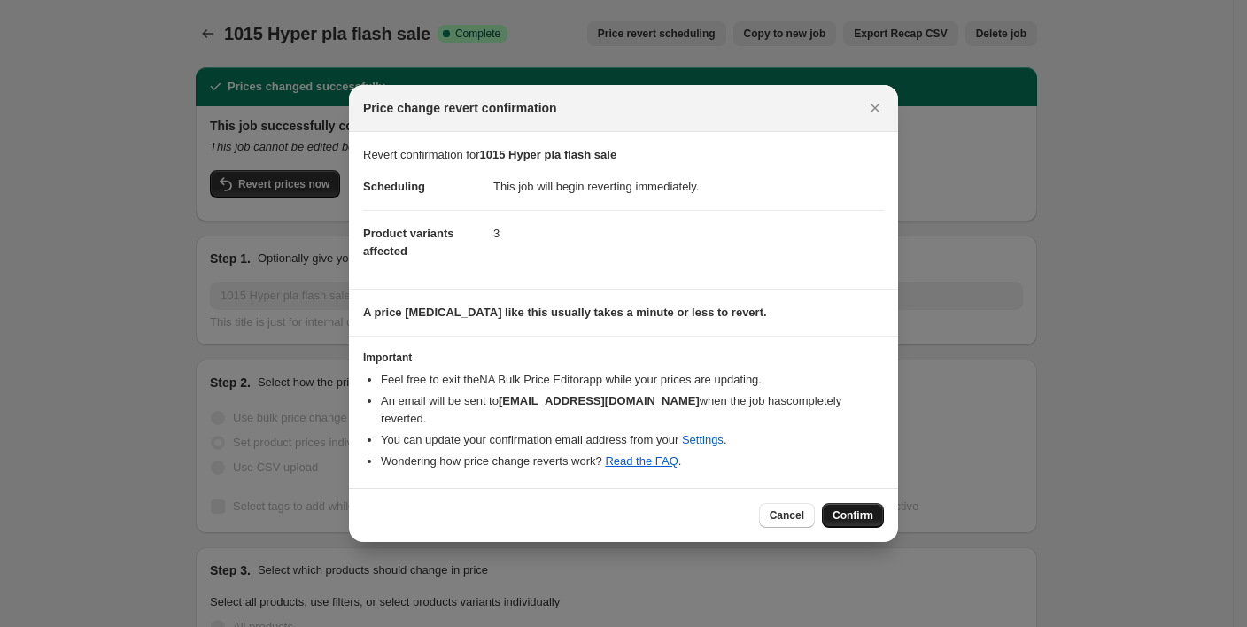
click at [850, 508] on span "Confirm" at bounding box center [853, 515] width 41 height 14
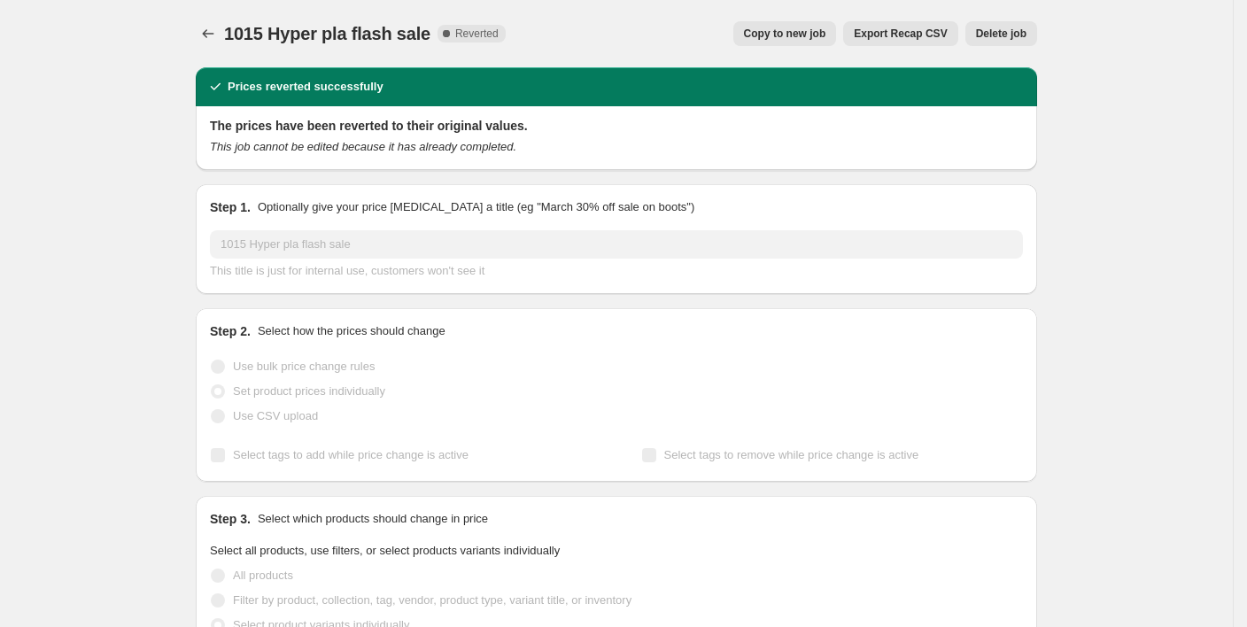
click at [810, 31] on span "Copy to new job" at bounding box center [785, 34] width 82 height 14
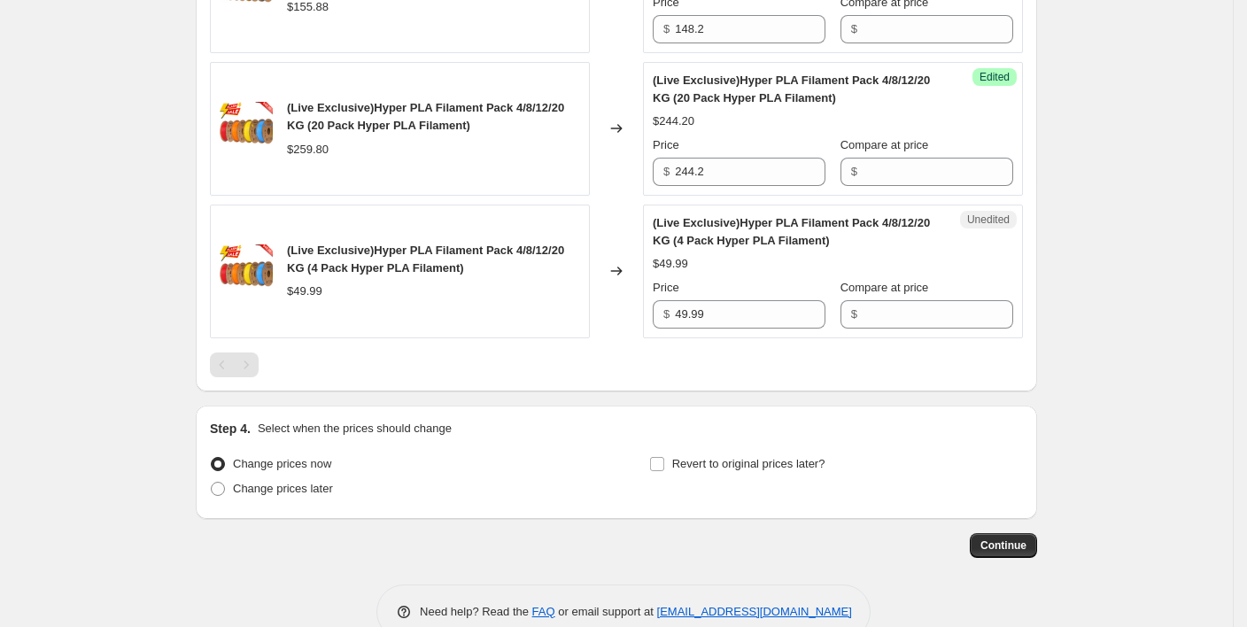
scroll to position [910, 0]
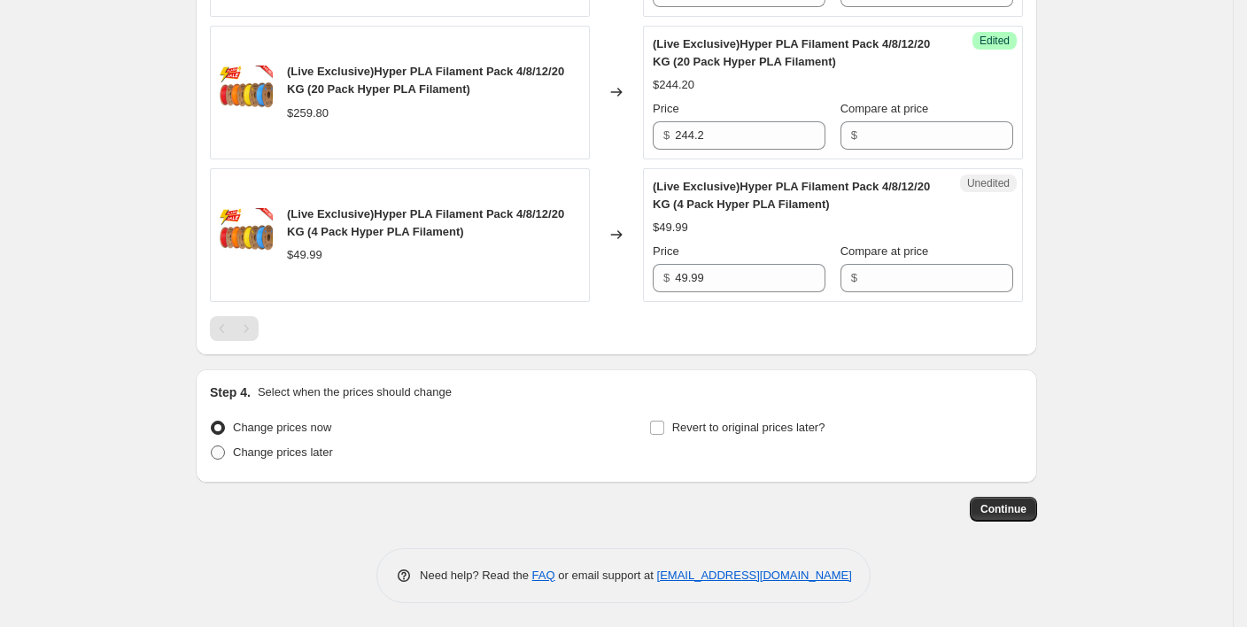
click at [225, 456] on span at bounding box center [218, 453] width 14 height 14
click at [212, 446] on input "Change prices later" at bounding box center [211, 446] width 1 height 1
radio input "true"
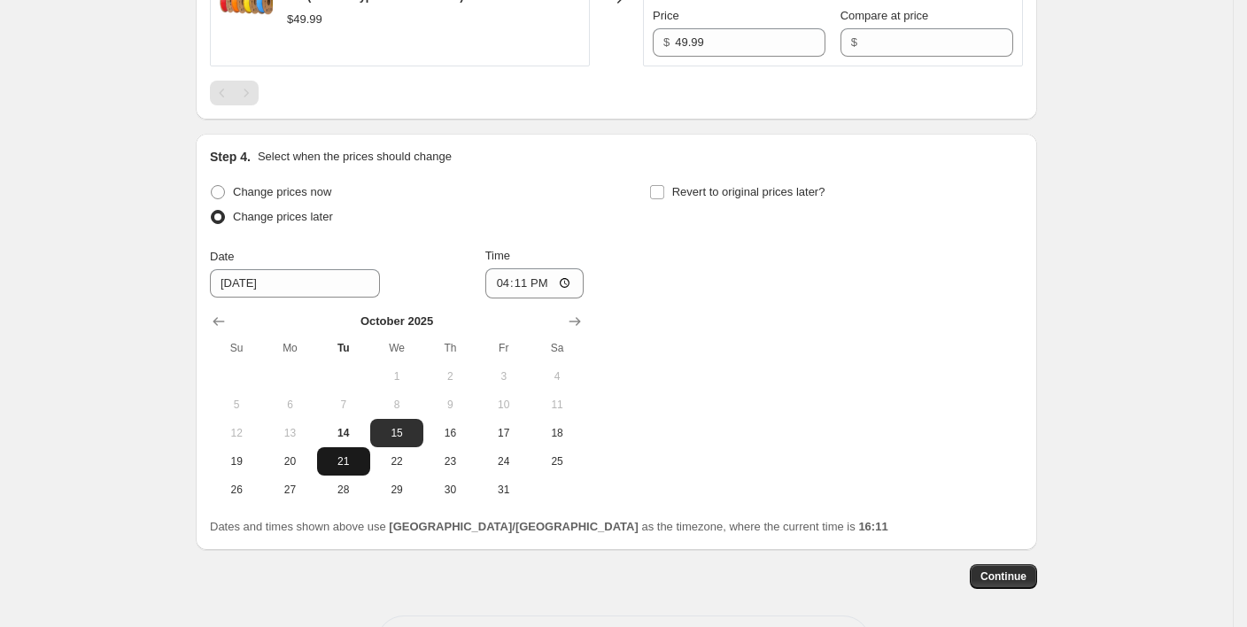
scroll to position [1146, 0]
click at [288, 291] on input "[DATE]" at bounding box center [295, 282] width 170 height 28
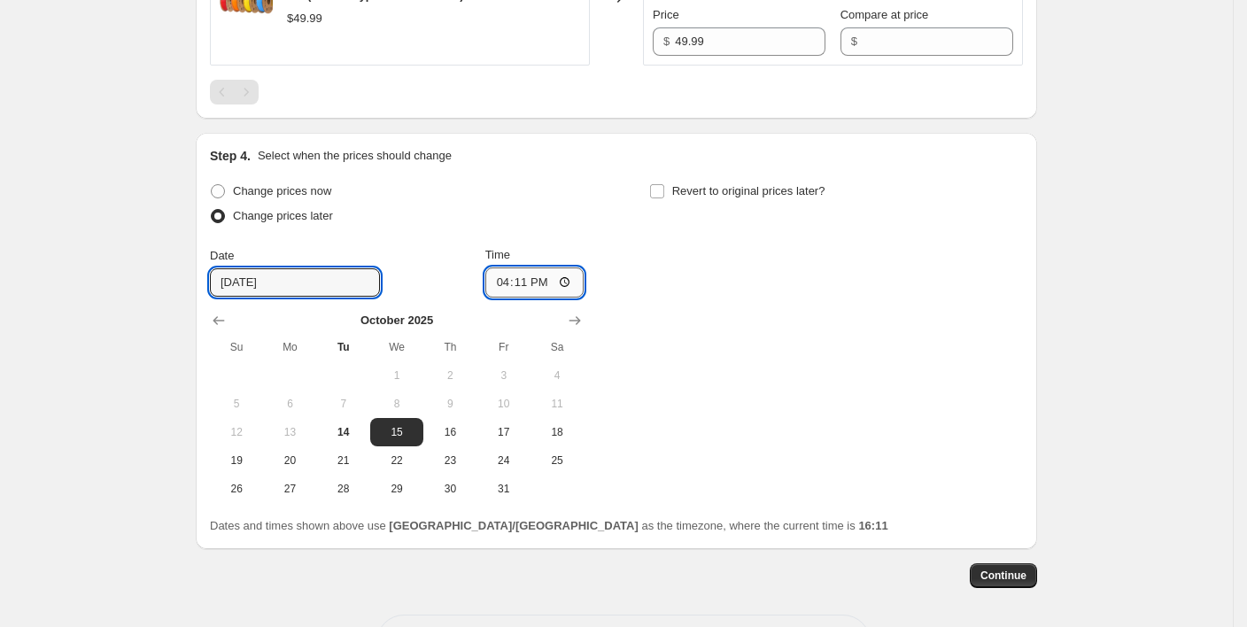
click at [535, 276] on input "16:11" at bounding box center [534, 283] width 99 height 30
click at [655, 184] on input "Revert to original prices later?" at bounding box center [657, 191] width 14 height 14
checkbox input "true"
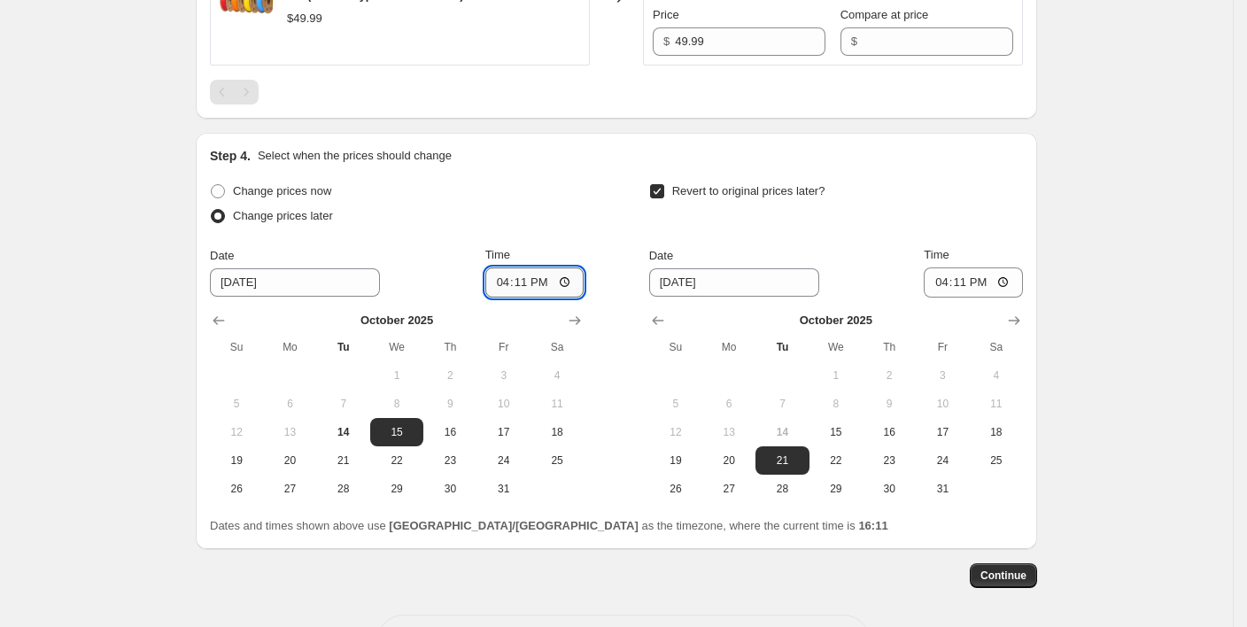
click at [569, 277] on input "16:11" at bounding box center [534, 283] width 99 height 30
click at [581, 222] on div "Change prices later" at bounding box center [397, 216] width 374 height 25
click at [539, 283] on input "16:11" at bounding box center [534, 283] width 99 height 30
click at [570, 277] on input "16:11" at bounding box center [534, 283] width 99 height 30
type input "10:30"
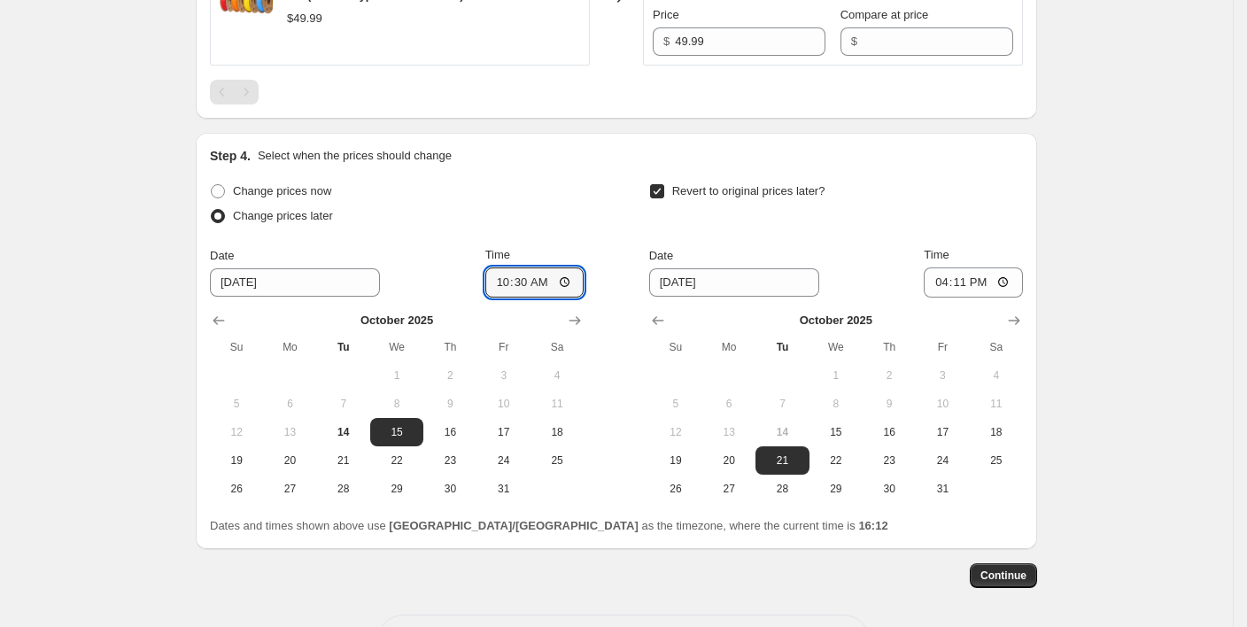
click at [606, 218] on div "Change prices now Change prices later Date [DATE] Time 10:[DATE] Mo Tu We Th Fr…" at bounding box center [616, 341] width 813 height 324
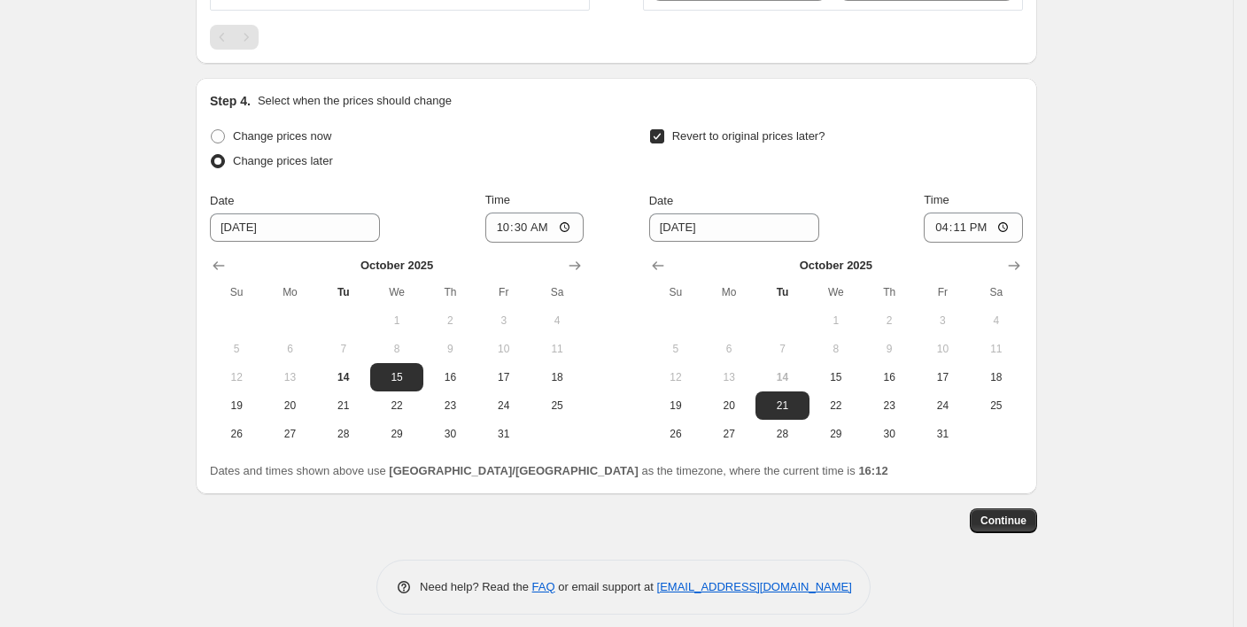
scroll to position [1213, 0]
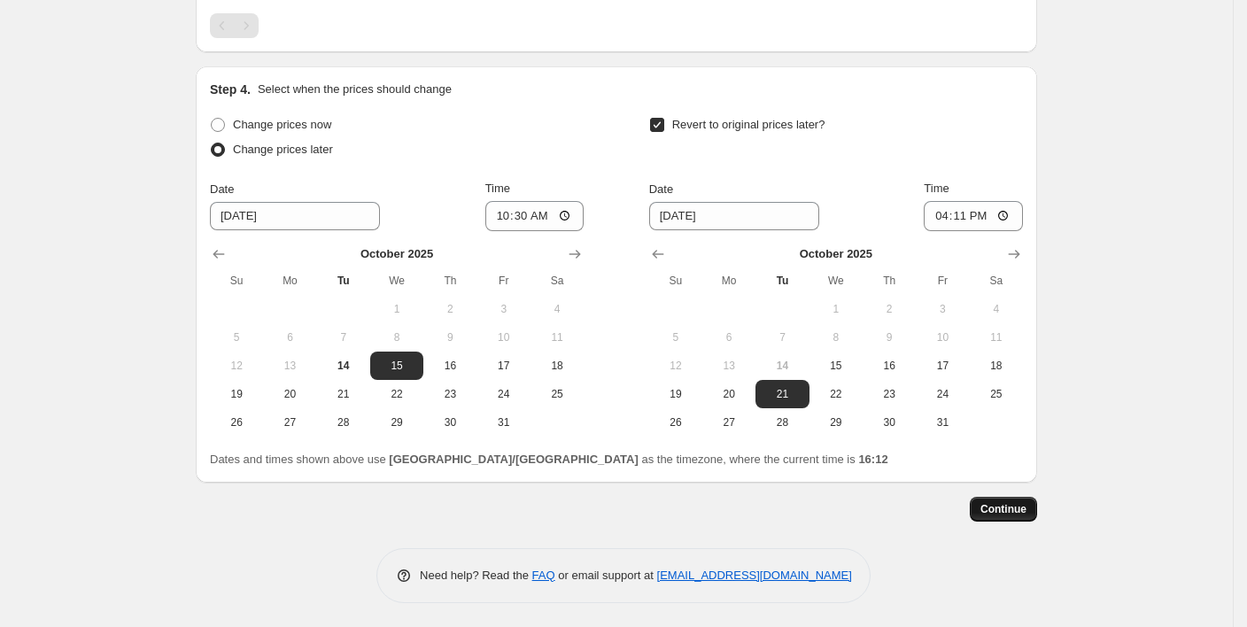
click at [1016, 498] on button "Continue" at bounding box center [1003, 509] width 67 height 25
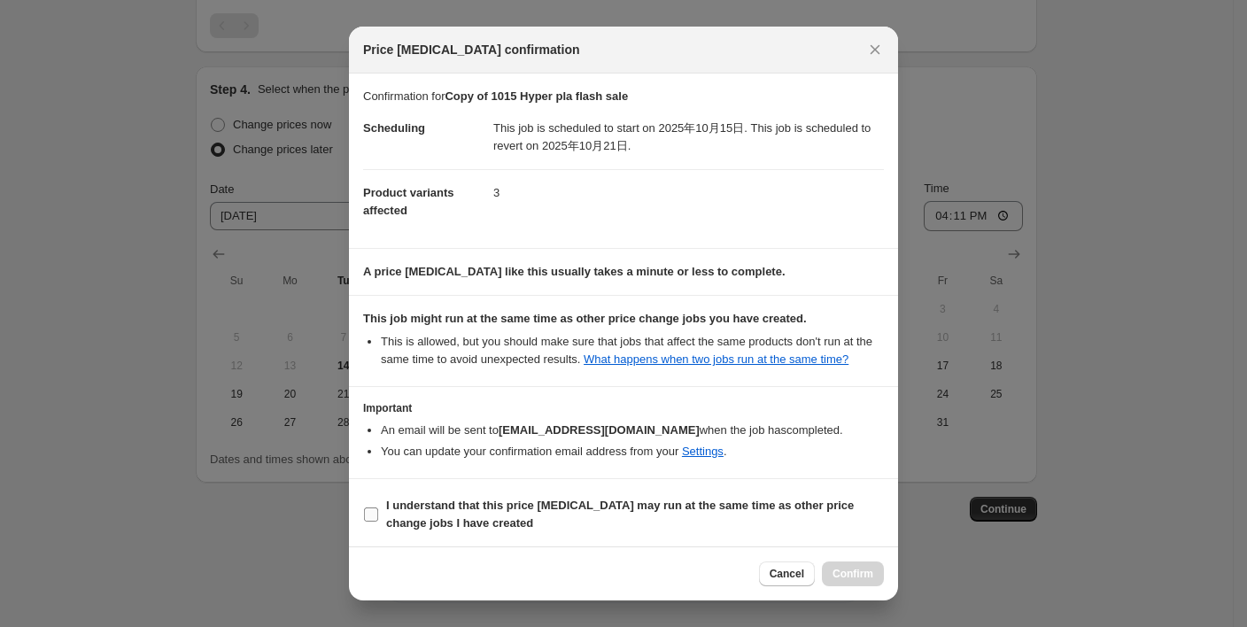
click at [373, 514] on input "I understand that this price [MEDICAL_DATA] may run at the same time as other p…" at bounding box center [371, 515] width 14 height 14
checkbox input "true"
click at [857, 583] on button "Confirm" at bounding box center [853, 574] width 62 height 25
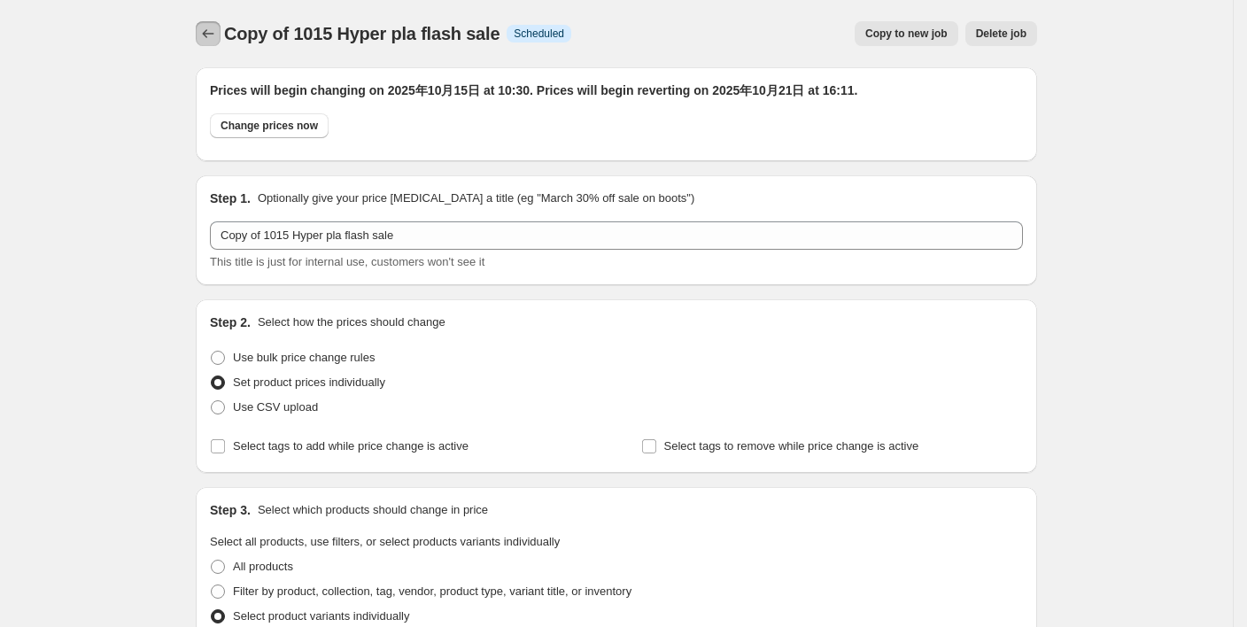
click at [205, 36] on button "Price change jobs" at bounding box center [208, 33] width 25 height 25
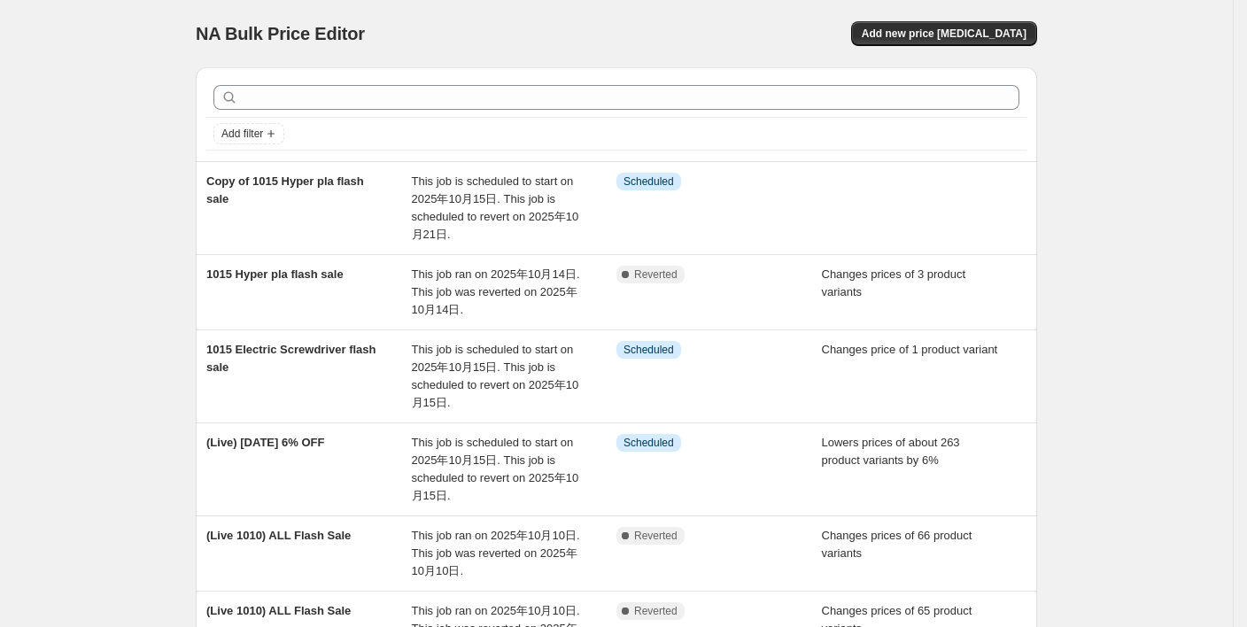
drag, startPoint x: 523, startPoint y: 285, endPoint x: 1134, endPoint y: 268, distance: 611.4
click at [1134, 268] on div "NA Bulk Price Editor. This page is ready NA Bulk Price Editor Add new price [ME…" at bounding box center [616, 571] width 1233 height 1143
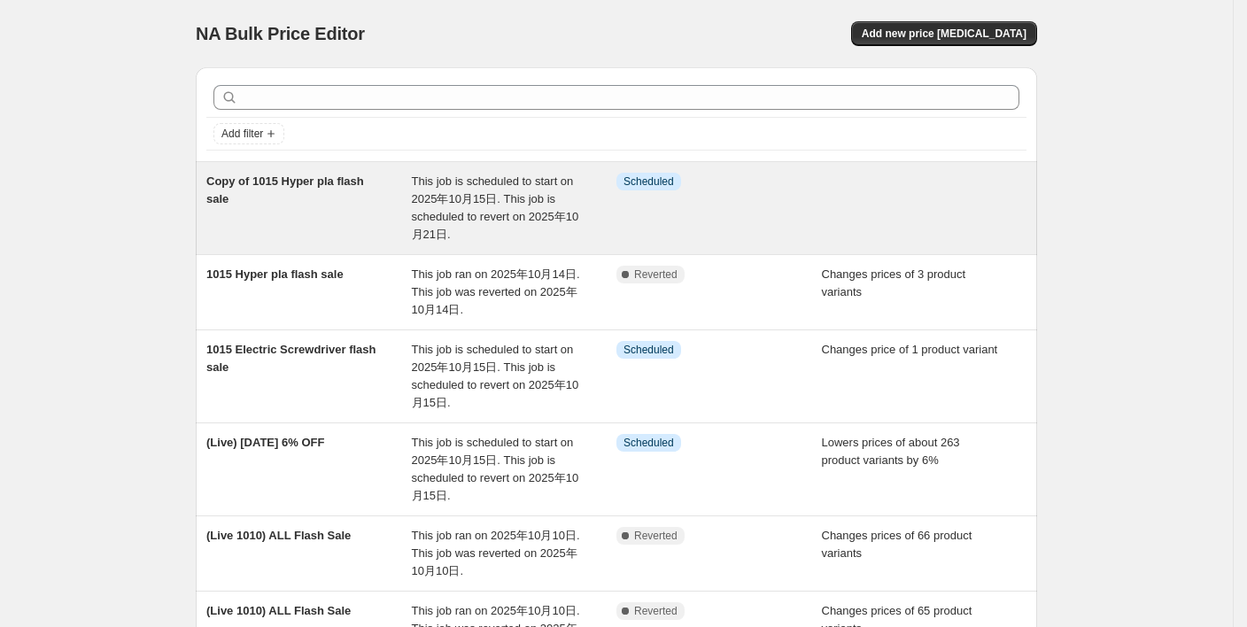
click at [317, 188] on span "Copy of 1015 Hyper pla flash sale" at bounding box center [285, 189] width 158 height 31
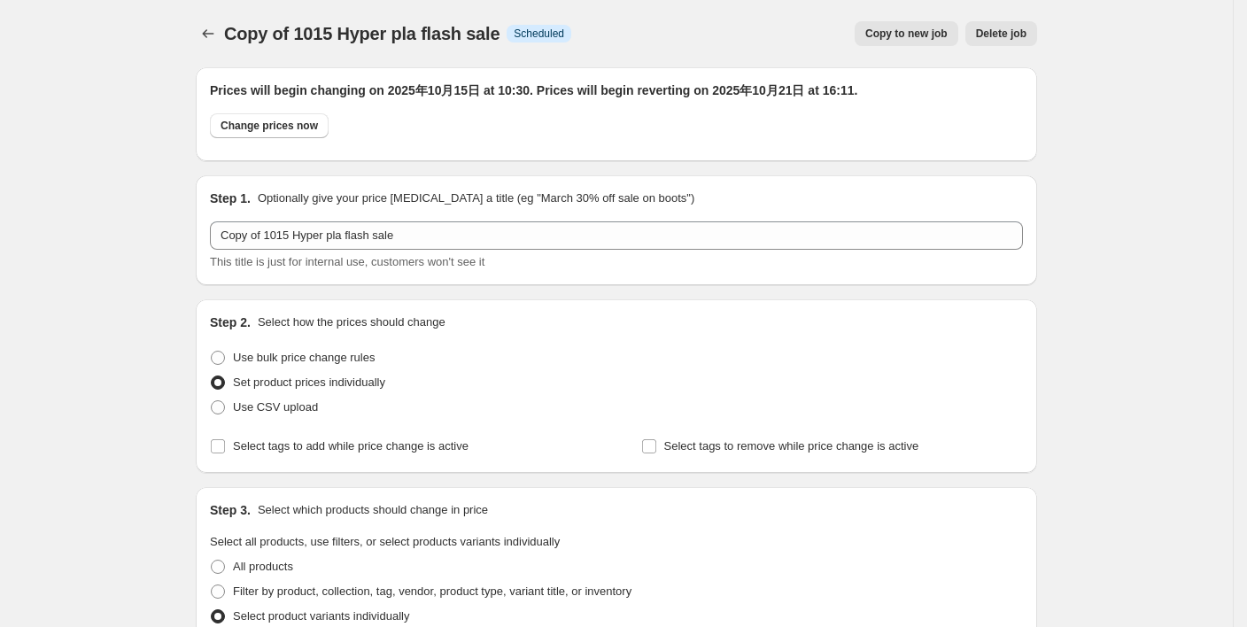
click at [329, 38] on span "Copy of 1015 Hyper pla flash sale" at bounding box center [361, 33] width 275 height 19
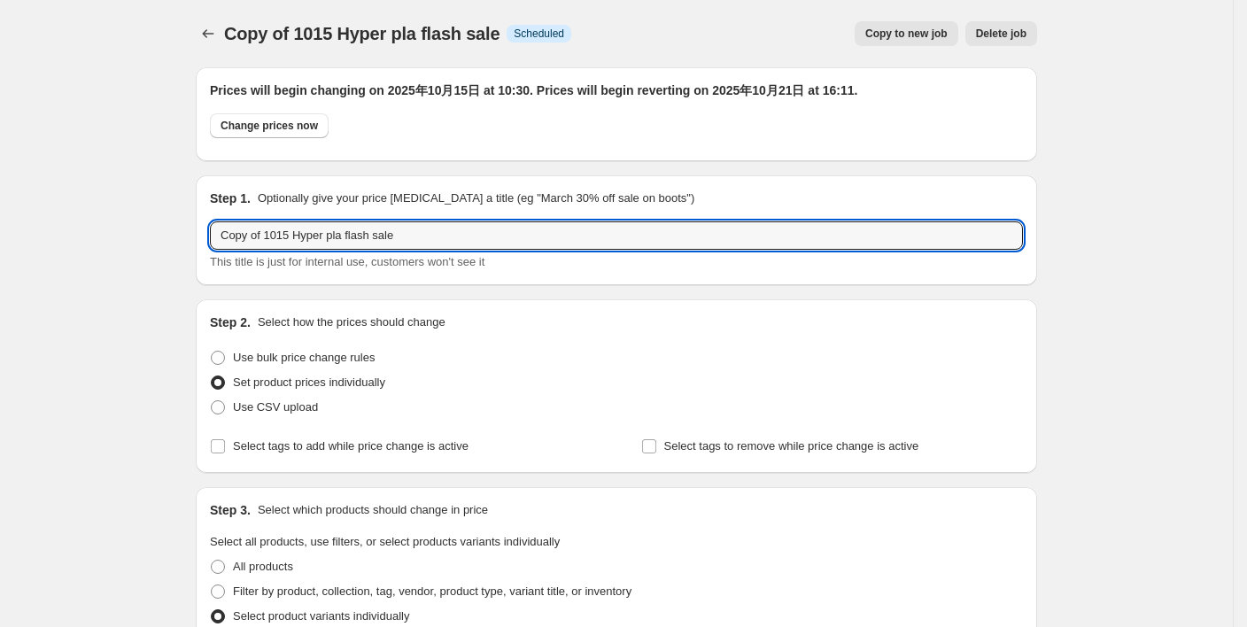
drag, startPoint x: 267, startPoint y: 241, endPoint x: 155, endPoint y: 234, distance: 111.8
click at [227, 235] on input "1015 Hyper pla flash sale" at bounding box center [616, 235] width 813 height 28
type input "1015 Hyper pla flash sale"
click at [941, 142] on div "Change prices now" at bounding box center [616, 130] width 813 height 34
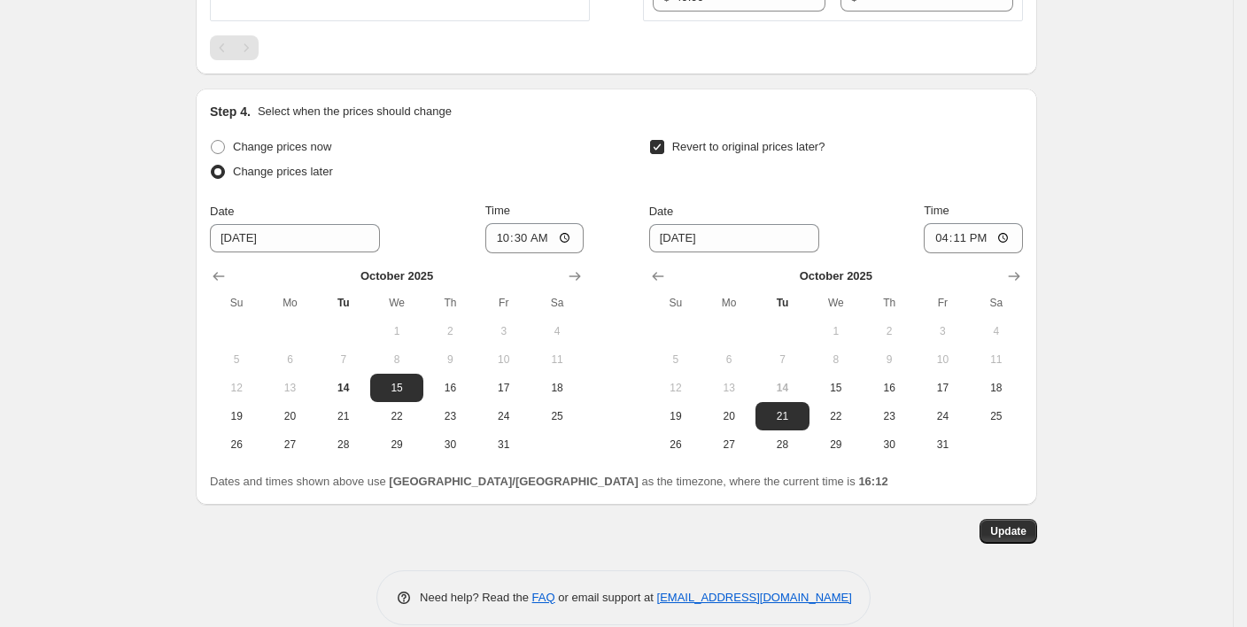
scroll to position [1321, 0]
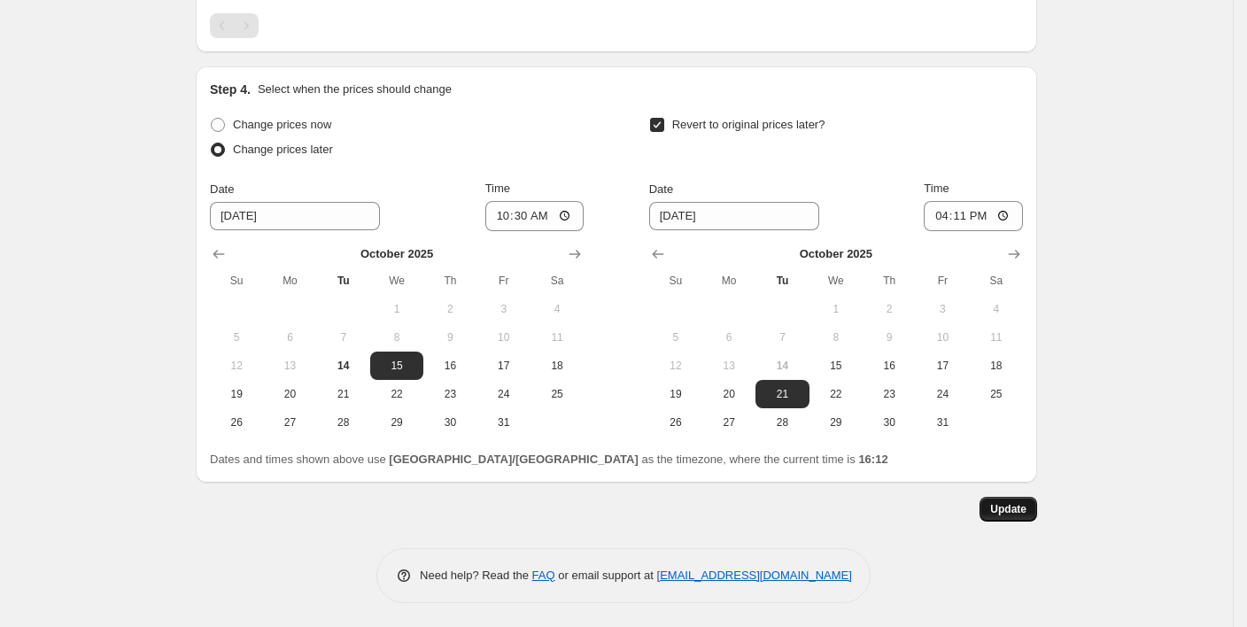
click at [1001, 510] on span "Update" at bounding box center [1008, 509] width 36 height 14
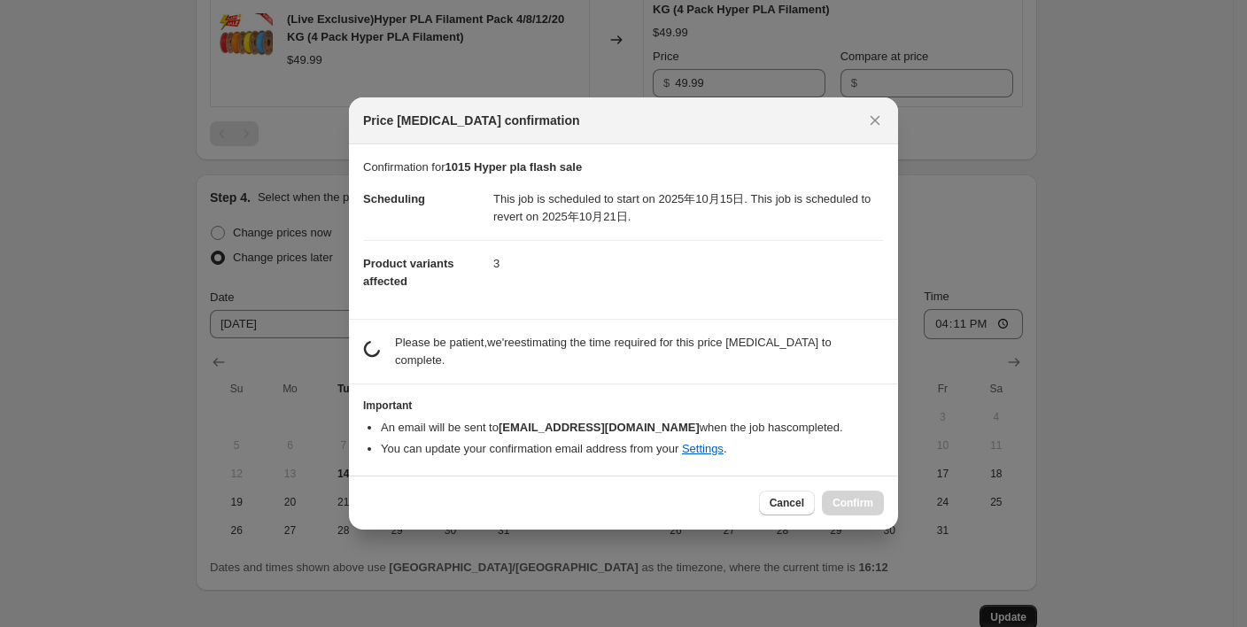
scroll to position [0, 0]
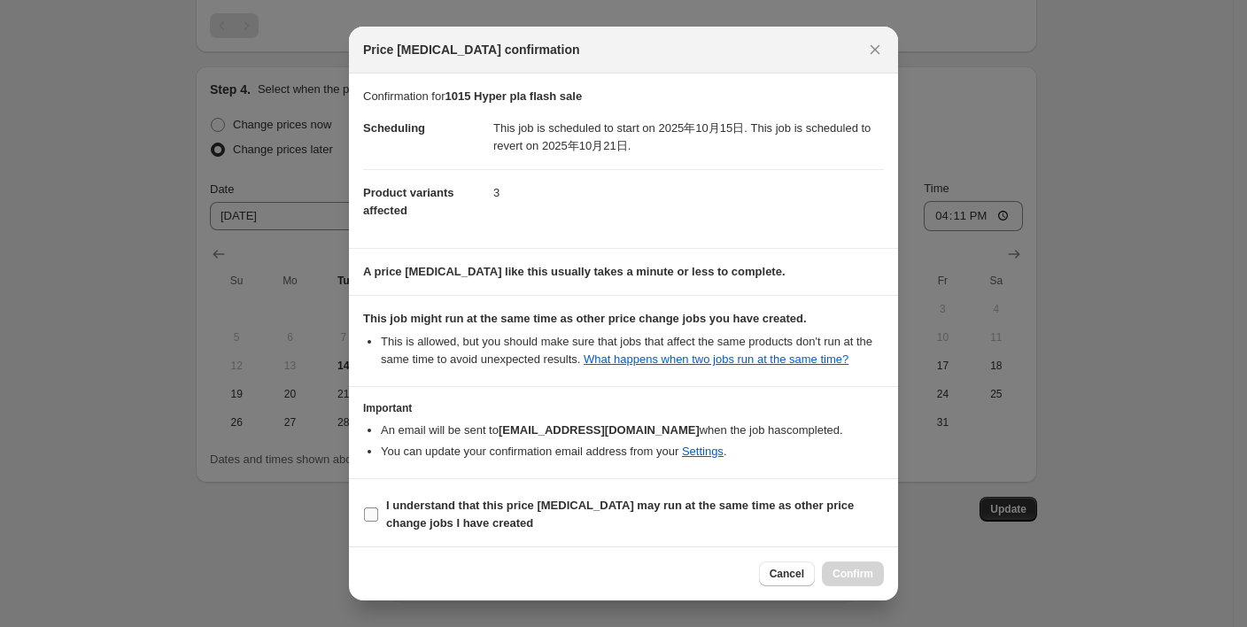
click at [367, 515] on input "I understand that this price [MEDICAL_DATA] may run at the same time as other p…" at bounding box center [371, 515] width 14 height 14
checkbox input "true"
click at [836, 577] on span "Confirm" at bounding box center [853, 574] width 41 height 14
type input "1015 Hyper pla flash sale"
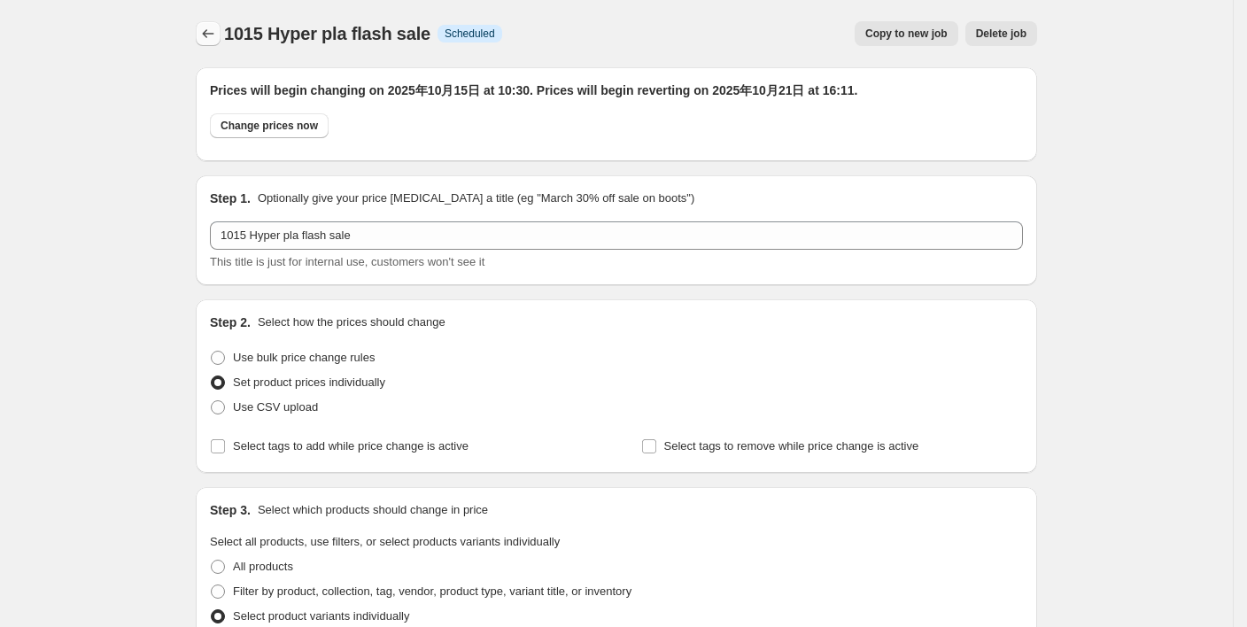
click at [217, 31] on icon "Price change jobs" at bounding box center [208, 34] width 18 height 18
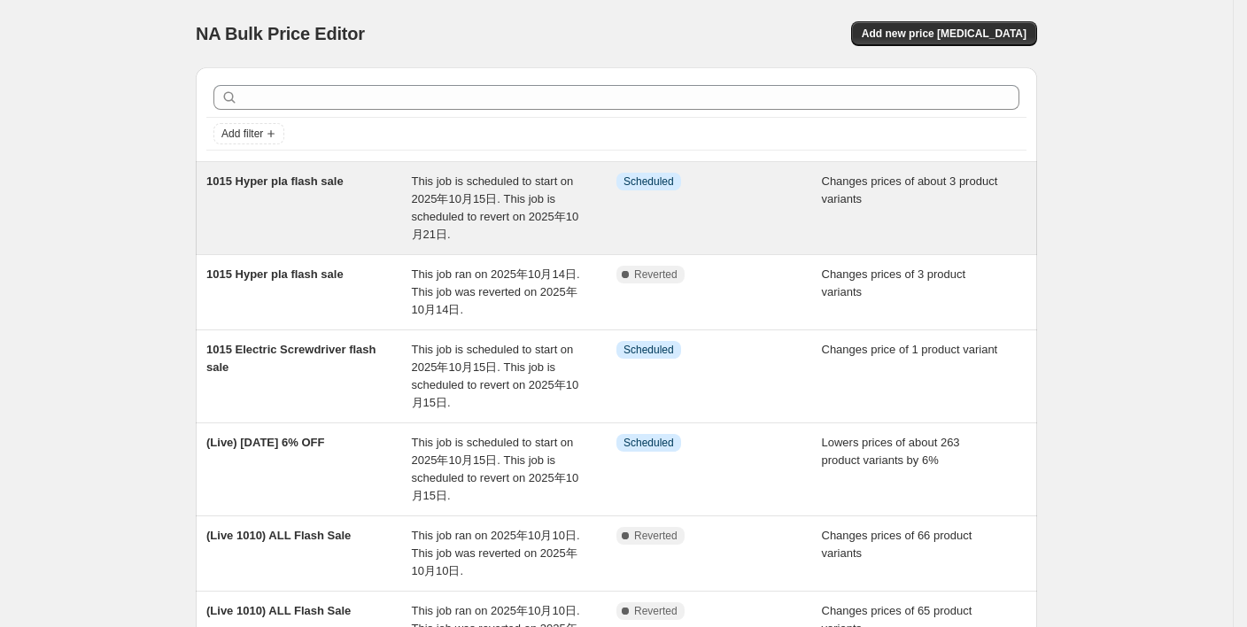
click at [260, 187] on span "1015 Hyper pla flash sale" at bounding box center [274, 180] width 137 height 13
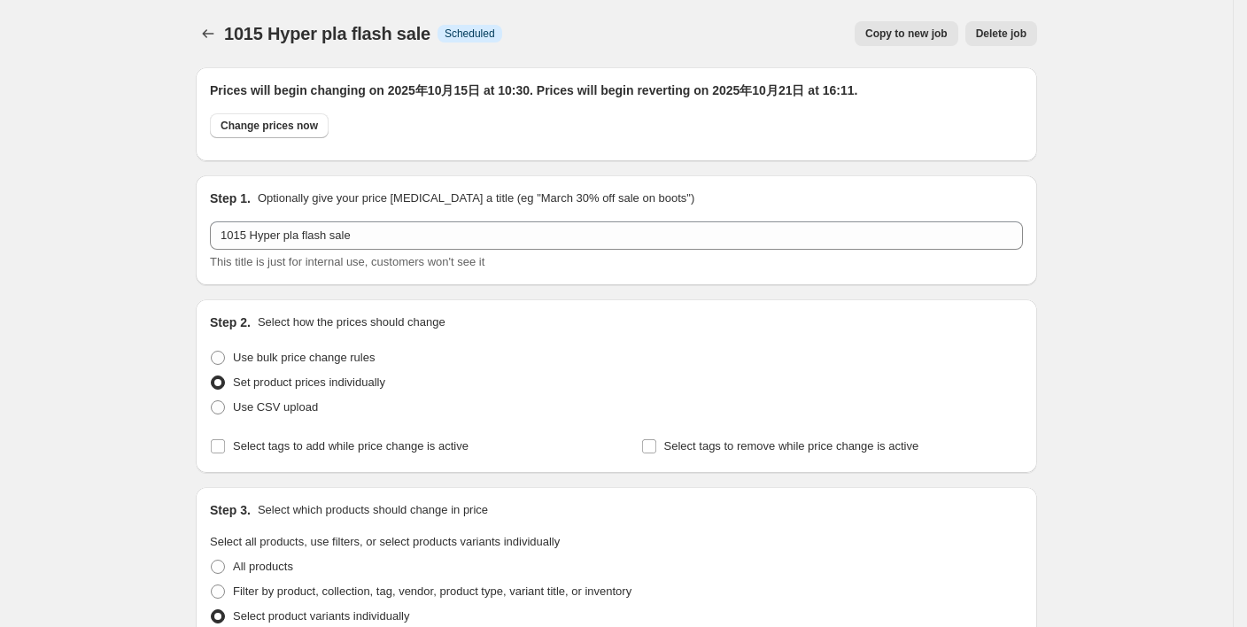
click at [915, 35] on span "Copy to new job" at bounding box center [906, 34] width 82 height 14
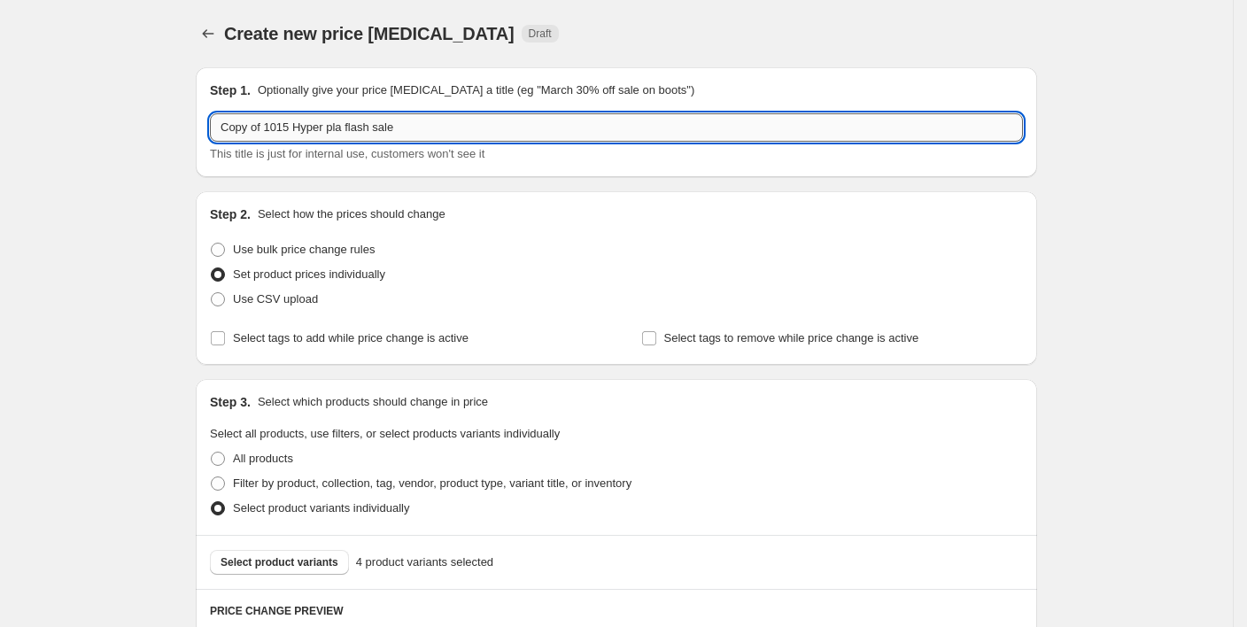
drag, startPoint x: 306, startPoint y: 128, endPoint x: 291, endPoint y: 128, distance: 15.9
click at [306, 128] on input "Copy of 1015 Hyper pla flash sale" at bounding box center [616, 127] width 813 height 28
drag, startPoint x: 268, startPoint y: 128, endPoint x: 167, endPoint y: 124, distance: 102.0
click at [307, 132] on input "1015 Hyper pla flash sale" at bounding box center [616, 127] width 813 height 28
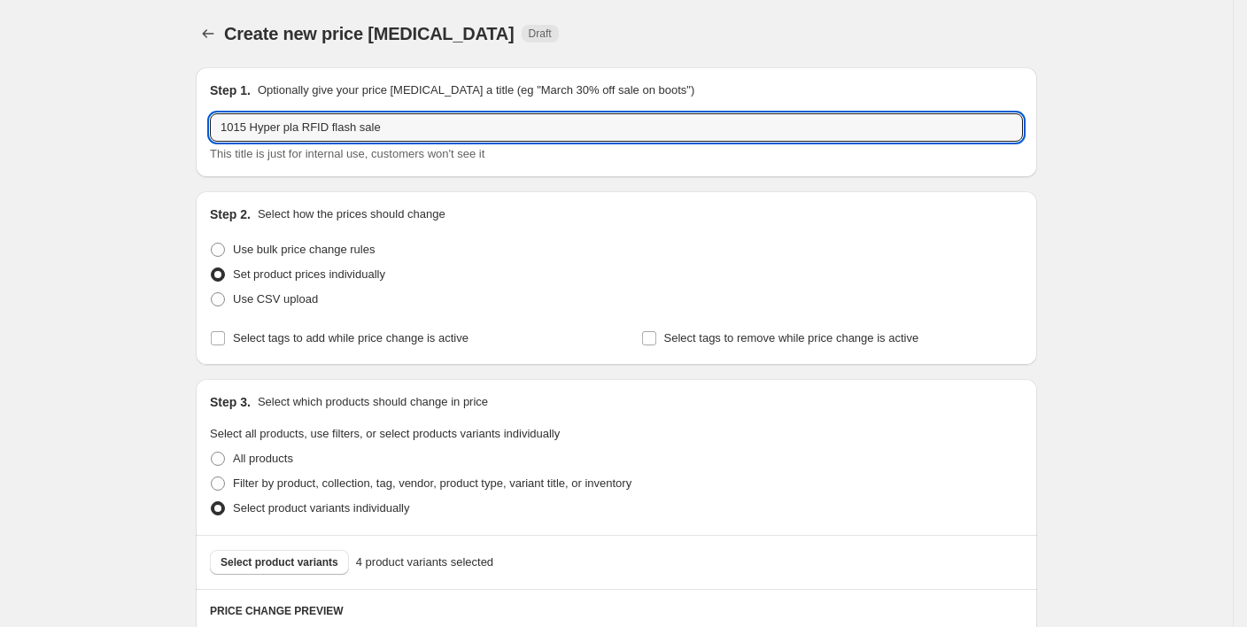
type input "1015 Hyper pla RFID flash sale"
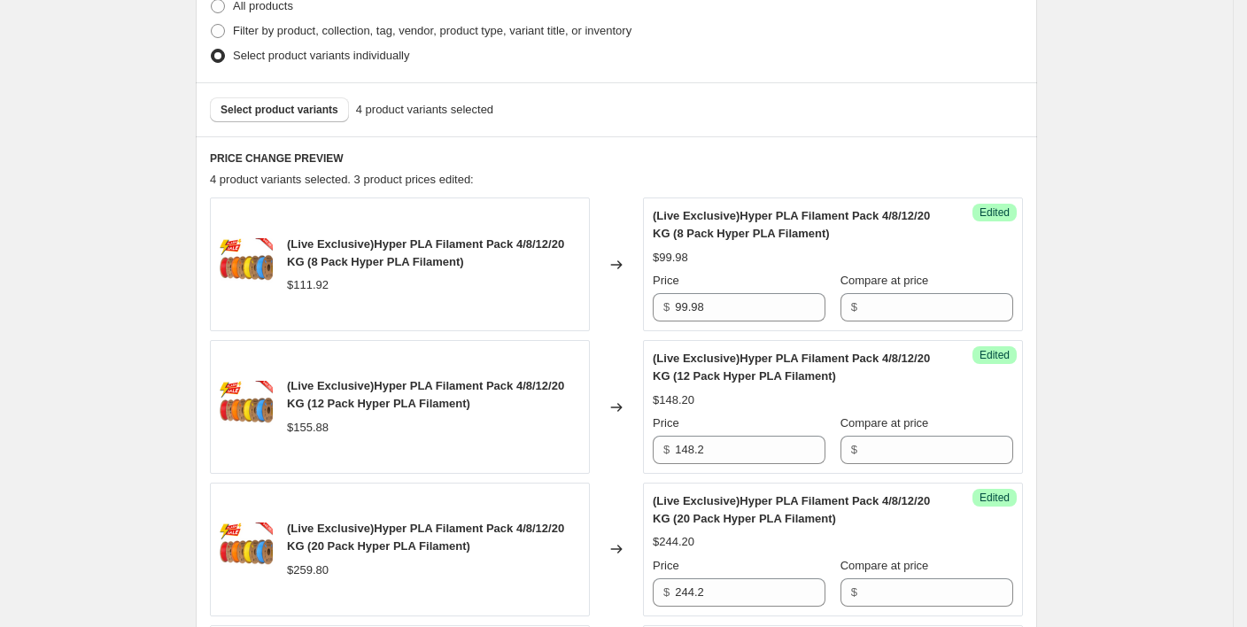
scroll to position [438, 0]
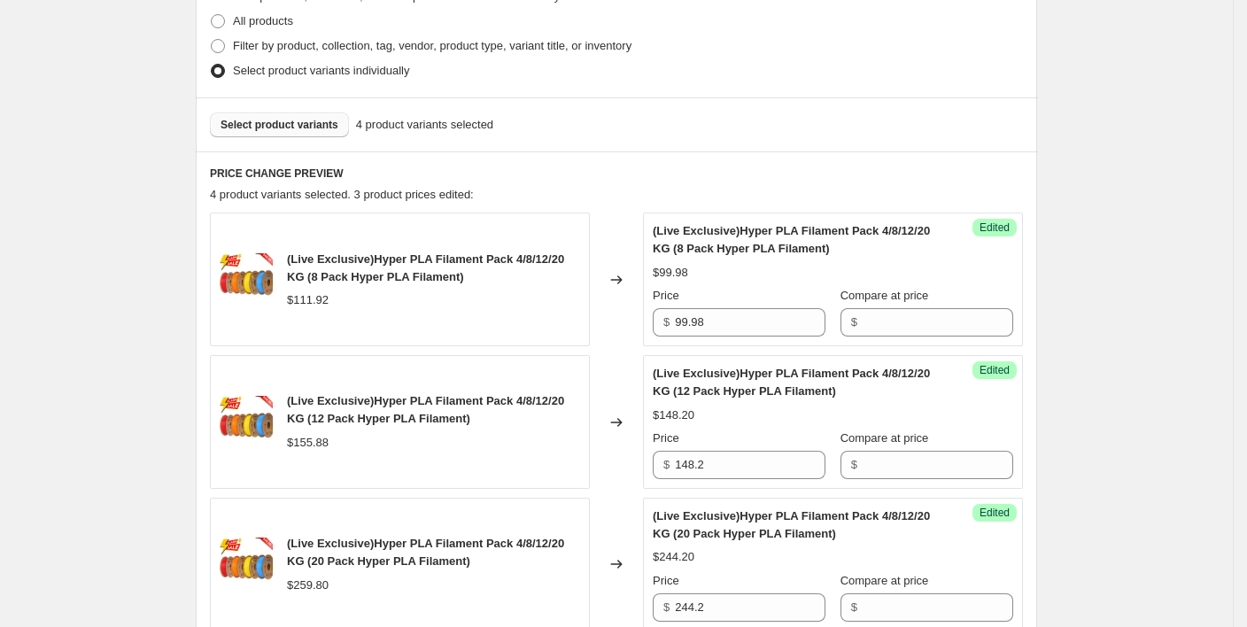
click at [288, 126] on span "Select product variants" at bounding box center [280, 125] width 118 height 14
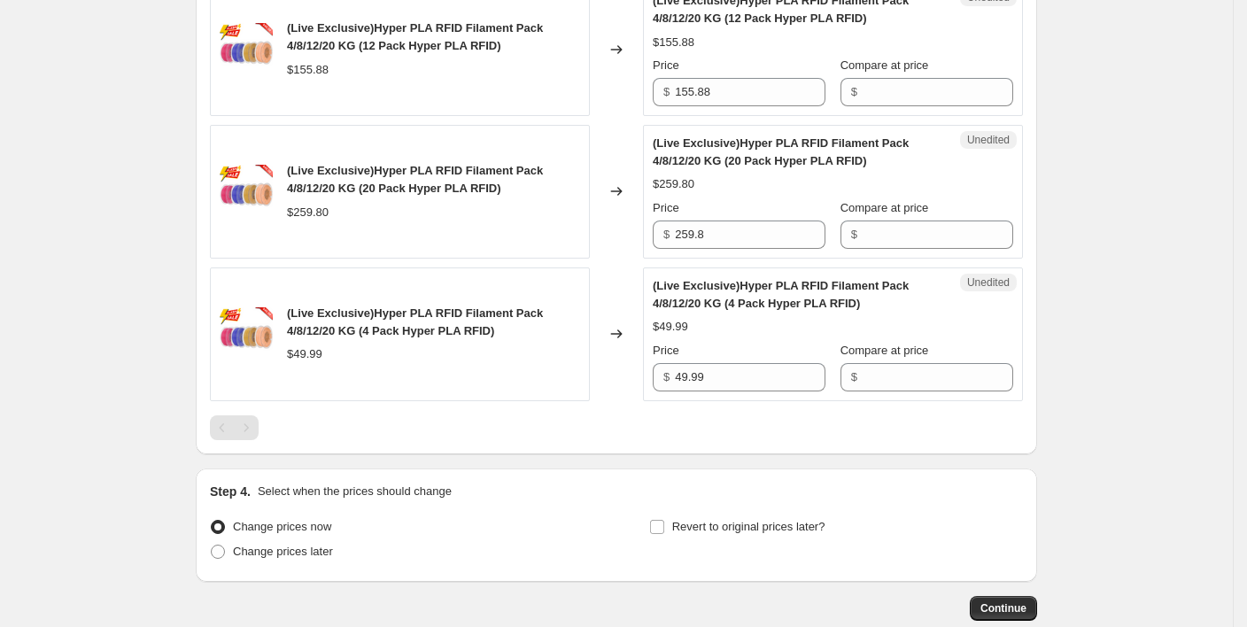
scroll to position [910, 0]
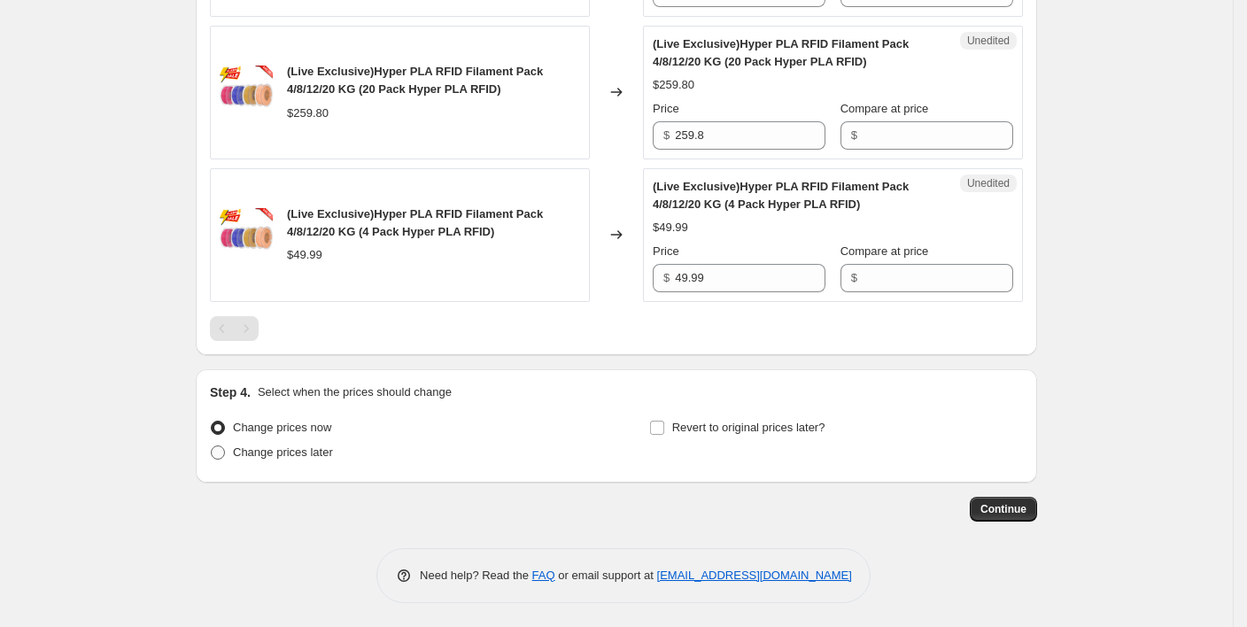
click at [225, 448] on span at bounding box center [218, 453] width 14 height 14
click at [212, 446] on input "Change prices later" at bounding box center [211, 446] width 1 height 1
radio input "true"
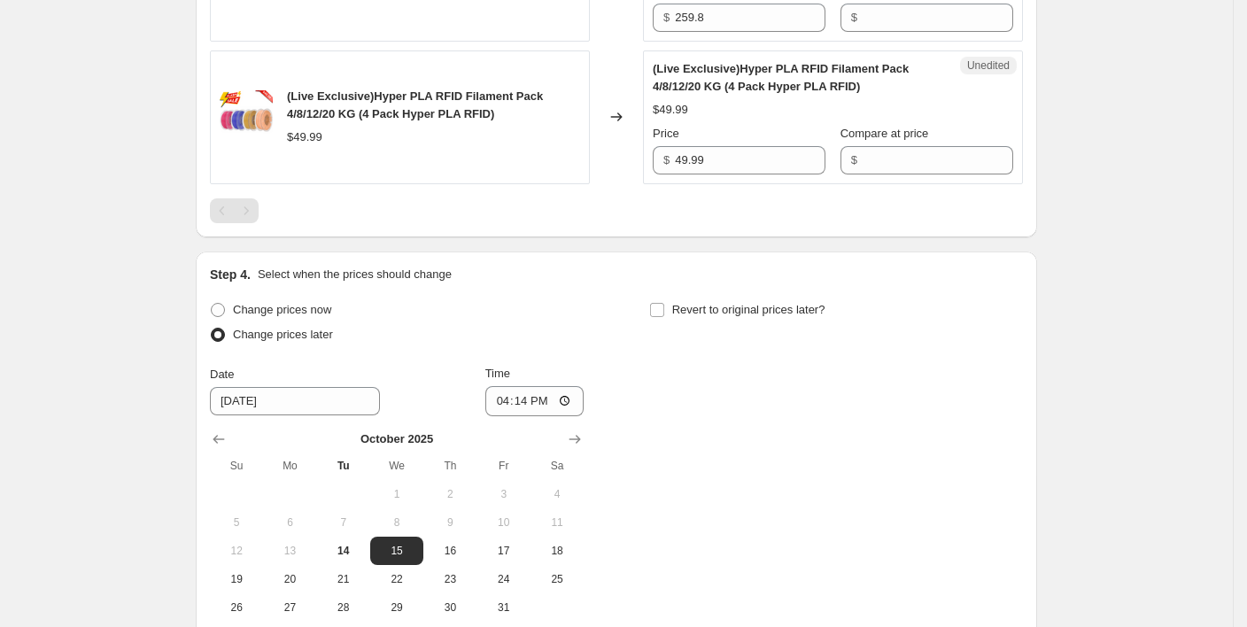
scroll to position [1213, 0]
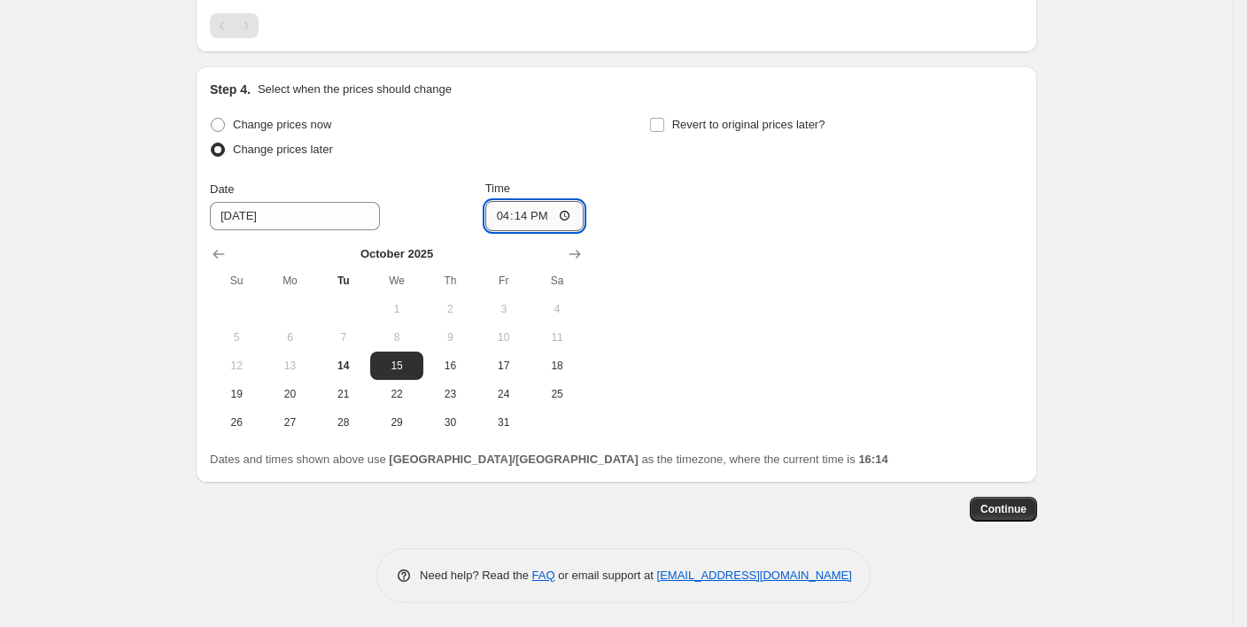
click at [536, 222] on input "16:14" at bounding box center [534, 216] width 99 height 30
click at [552, 212] on input "16:14" at bounding box center [534, 216] width 99 height 30
click at [551, 212] on input "16:14" at bounding box center [534, 216] width 99 height 30
click at [548, 212] on input "16:14" at bounding box center [534, 216] width 99 height 30
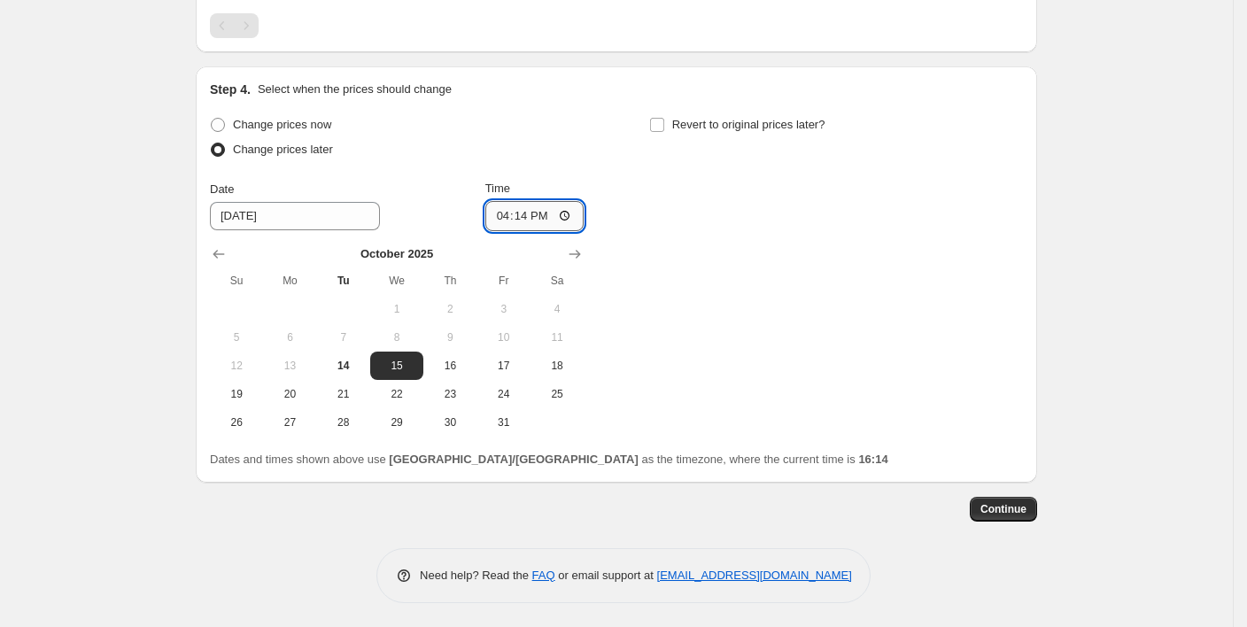
click at [571, 211] on input "16:14" at bounding box center [534, 216] width 99 height 30
type input "10:30"
click at [687, 313] on div "Change prices now Change prices later Date [DATE] Time 10:[DATE] Mo Tu We Th Fr…" at bounding box center [616, 274] width 813 height 324
click at [735, 246] on div "Change prices now Change prices later Date [DATE] Time 10:[DATE] Mo Tu We Th Fr…" at bounding box center [616, 274] width 813 height 324
click at [664, 122] on input "Revert to original prices later?" at bounding box center [657, 125] width 14 height 14
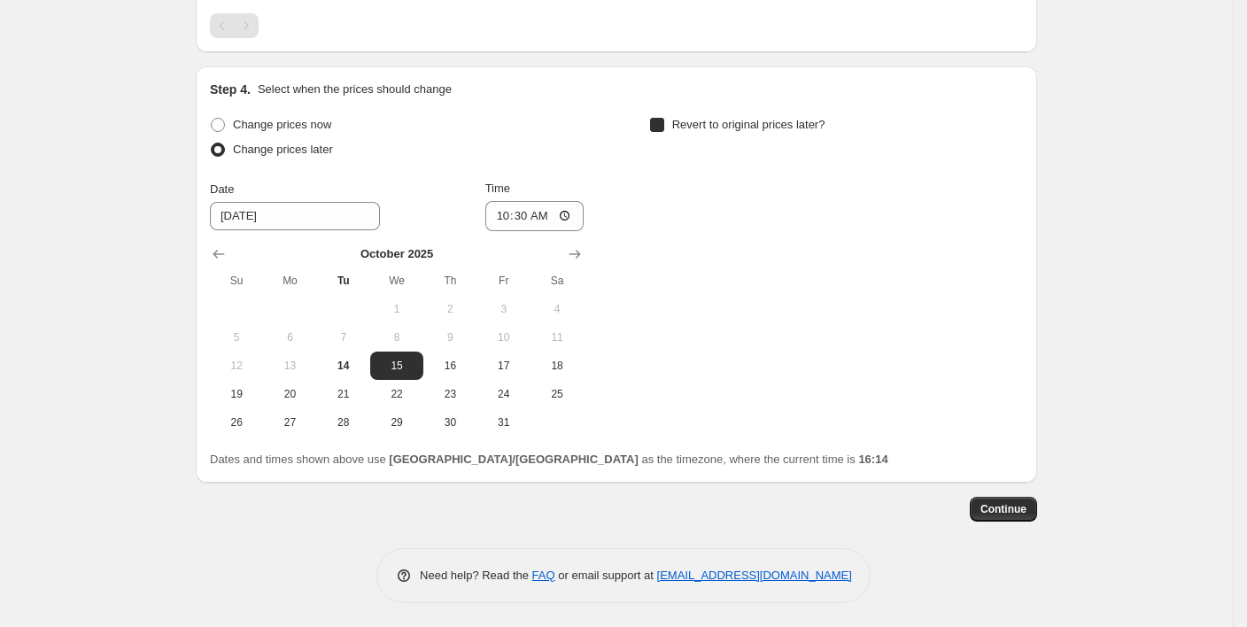
checkbox input "true"
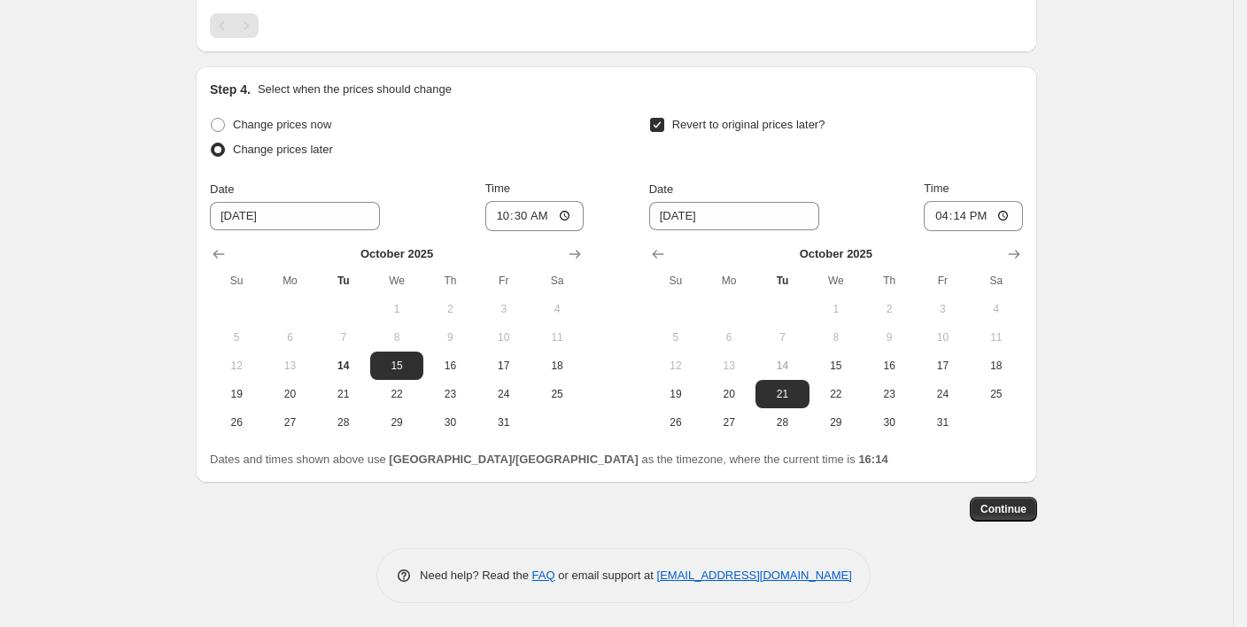
click at [510, 108] on div "Step 4. Select when the prices should change Change prices now Change prices la…" at bounding box center [616, 275] width 813 height 388
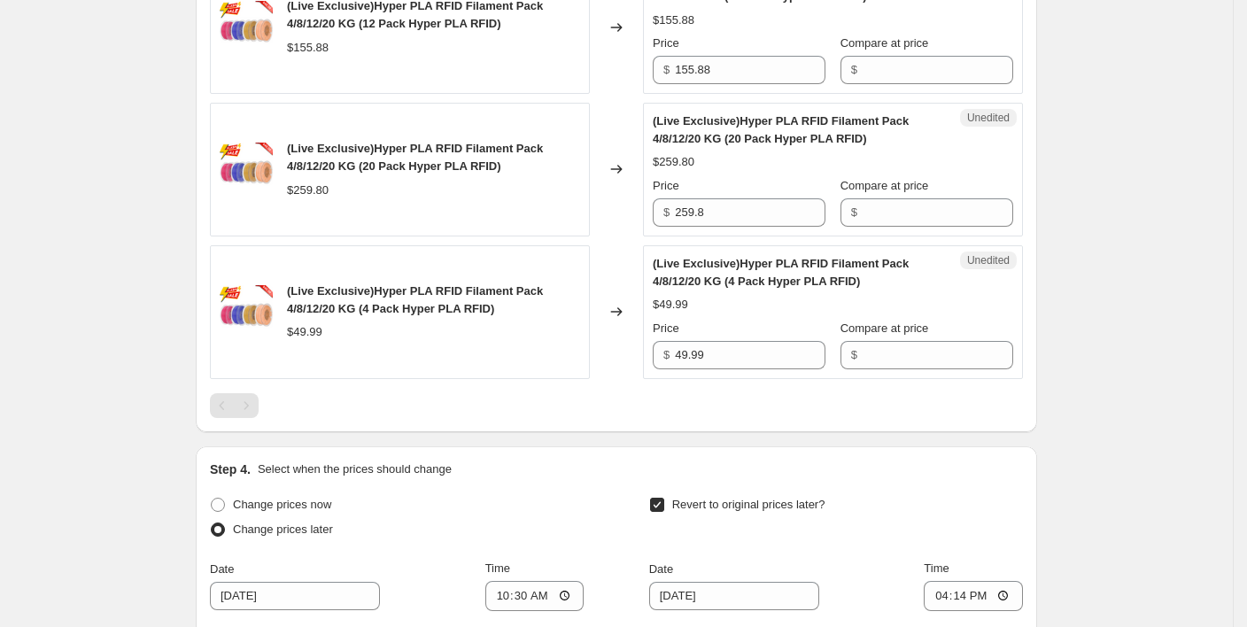
scroll to position [623, 0]
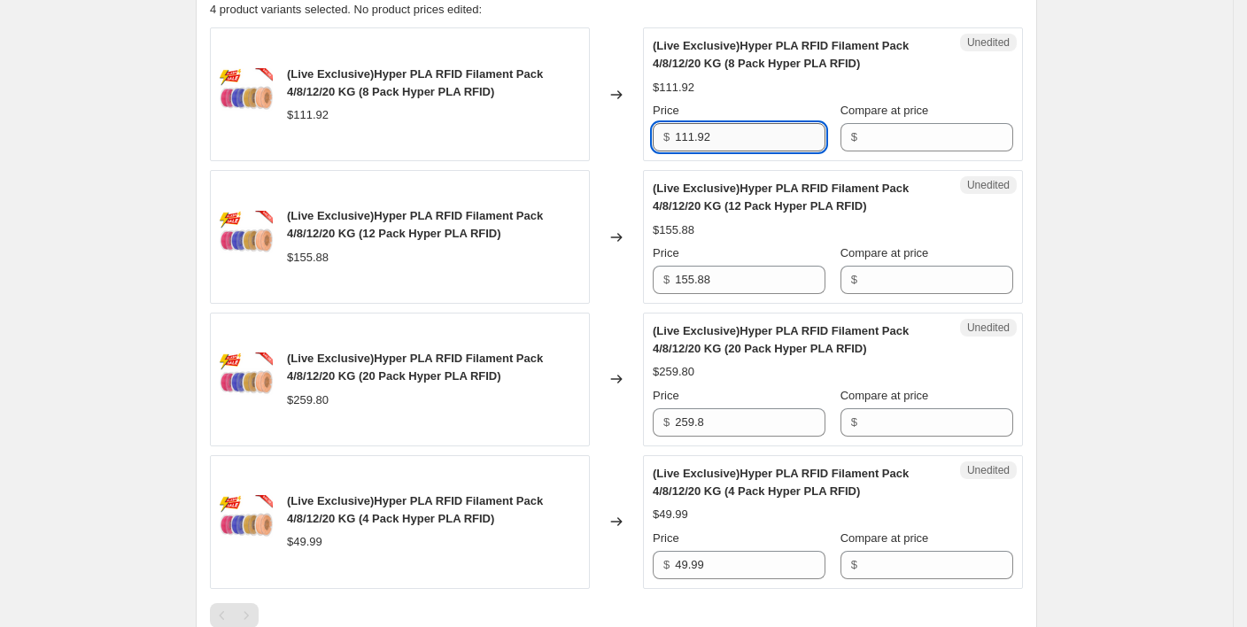
click at [729, 145] on input "111.92" at bounding box center [750, 137] width 151 height 28
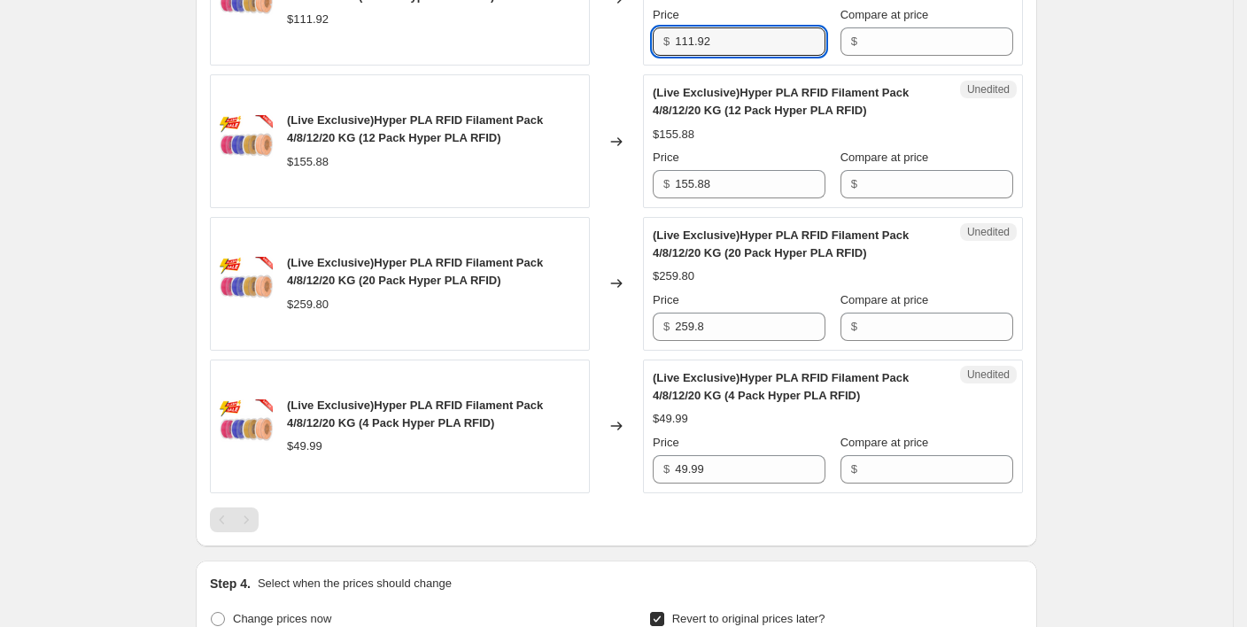
scroll to position [740, 0]
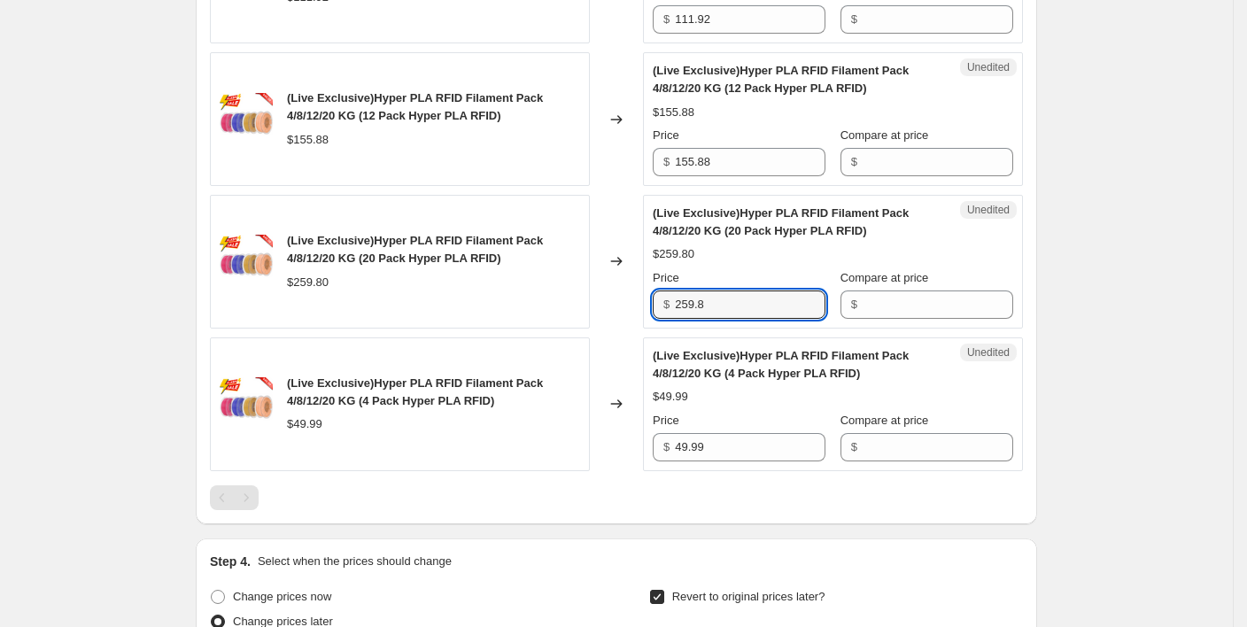
drag, startPoint x: 736, startPoint y: 306, endPoint x: 671, endPoint y: 306, distance: 64.7
click at [671, 306] on div "$ 259.8" at bounding box center [739, 305] width 173 height 28
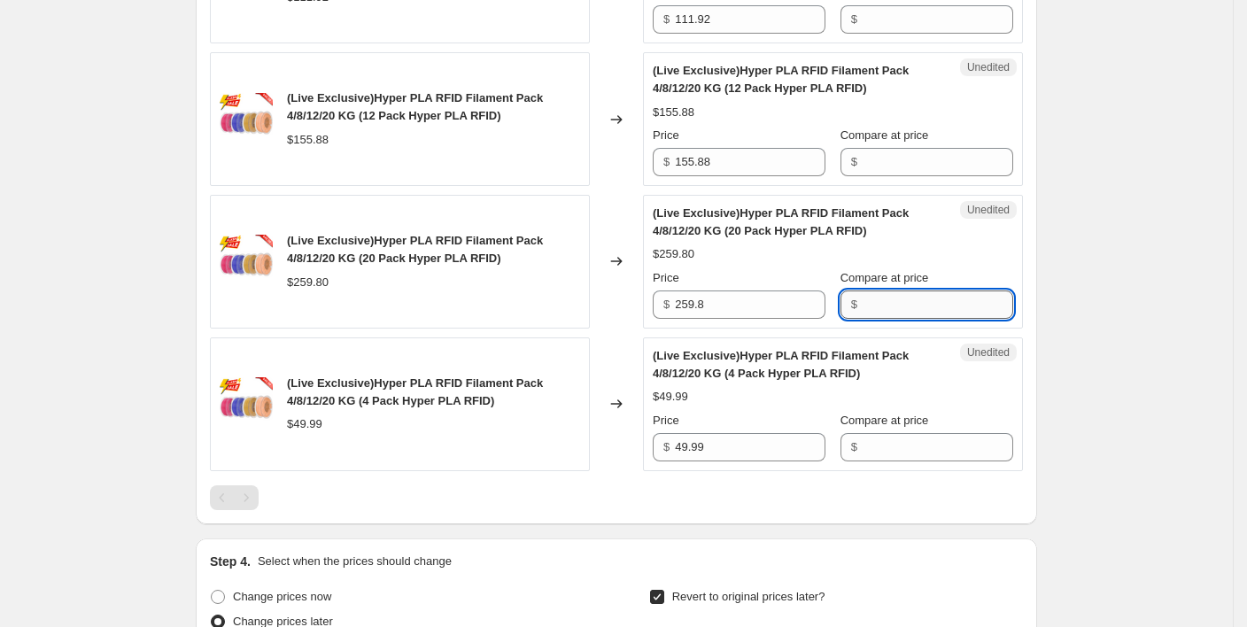
click at [883, 307] on input "Compare at price" at bounding box center [938, 305] width 151 height 28
paste input "244.2"
type input "244.2"
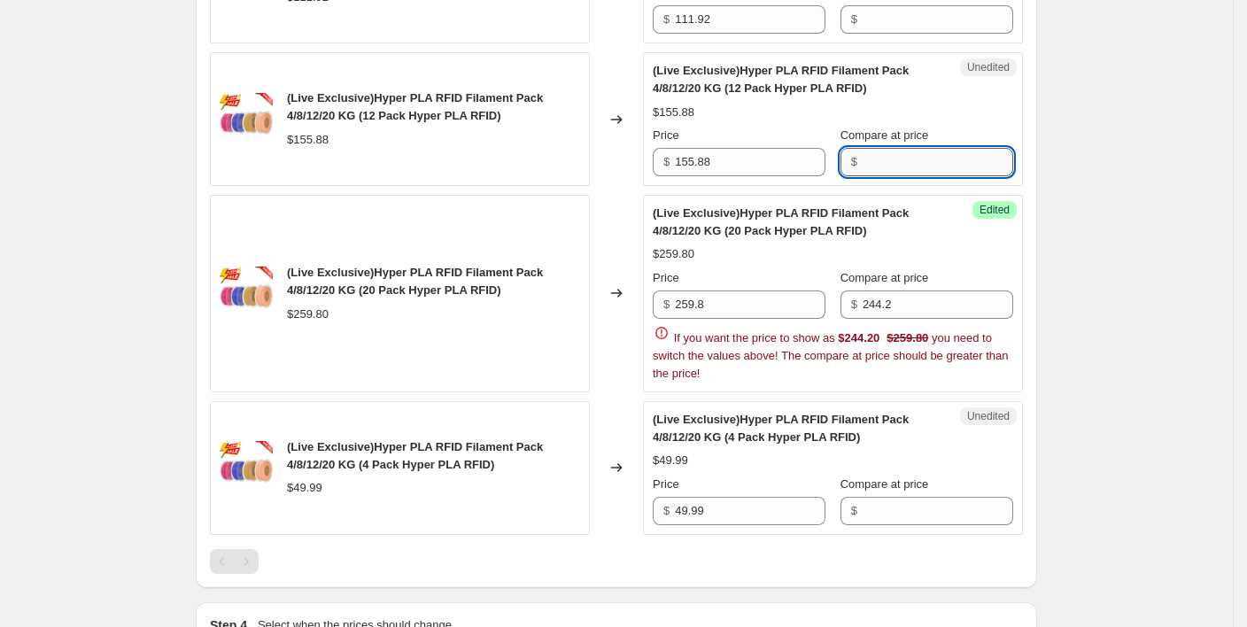
click at [901, 159] on input "Compare at price" at bounding box center [938, 162] width 151 height 28
paste input "148.2"
type input "148.2"
drag, startPoint x: 909, startPoint y: 159, endPoint x: 836, endPoint y: 167, distance: 73.1
click at [836, 167] on div "Price $ 155.88 Compare at price $ 148.2" at bounding box center [833, 152] width 361 height 50
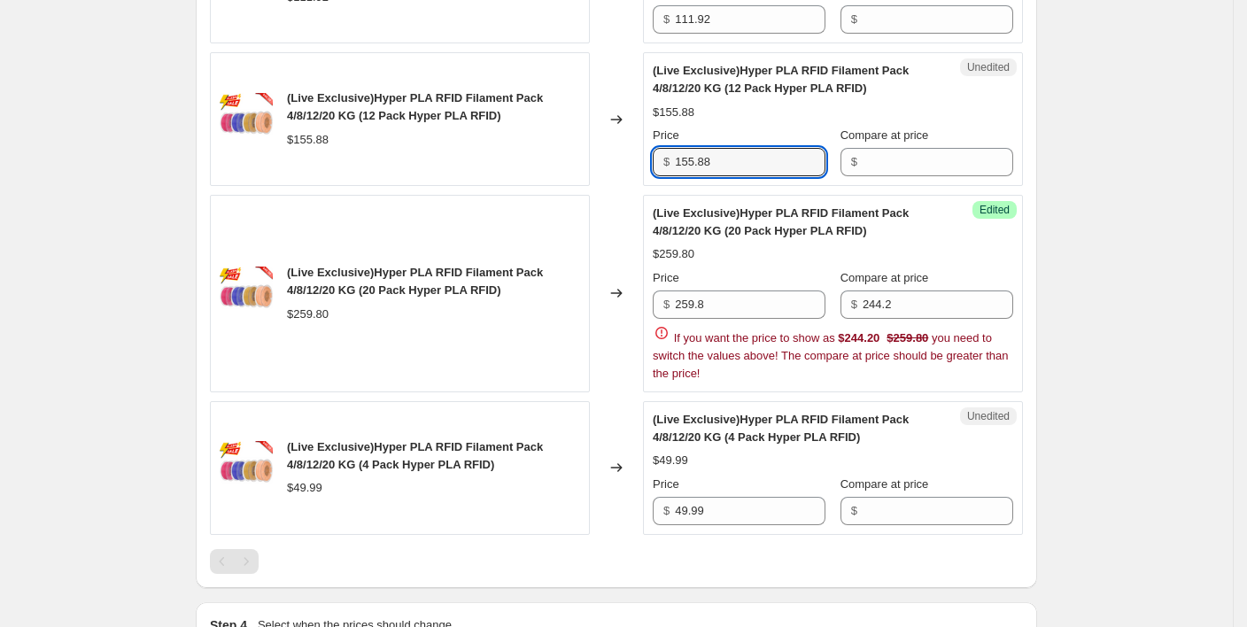
drag, startPoint x: 730, startPoint y: 163, endPoint x: 489, endPoint y: 174, distance: 241.2
click at [489, 174] on div "(Live Exclusive)Hyper PLA RFID Filament Pack 4/8/12/20 KG (12 Pack Hyper PLA RF…" at bounding box center [616, 119] width 813 height 134
paste input "48.2"
type input "148.2"
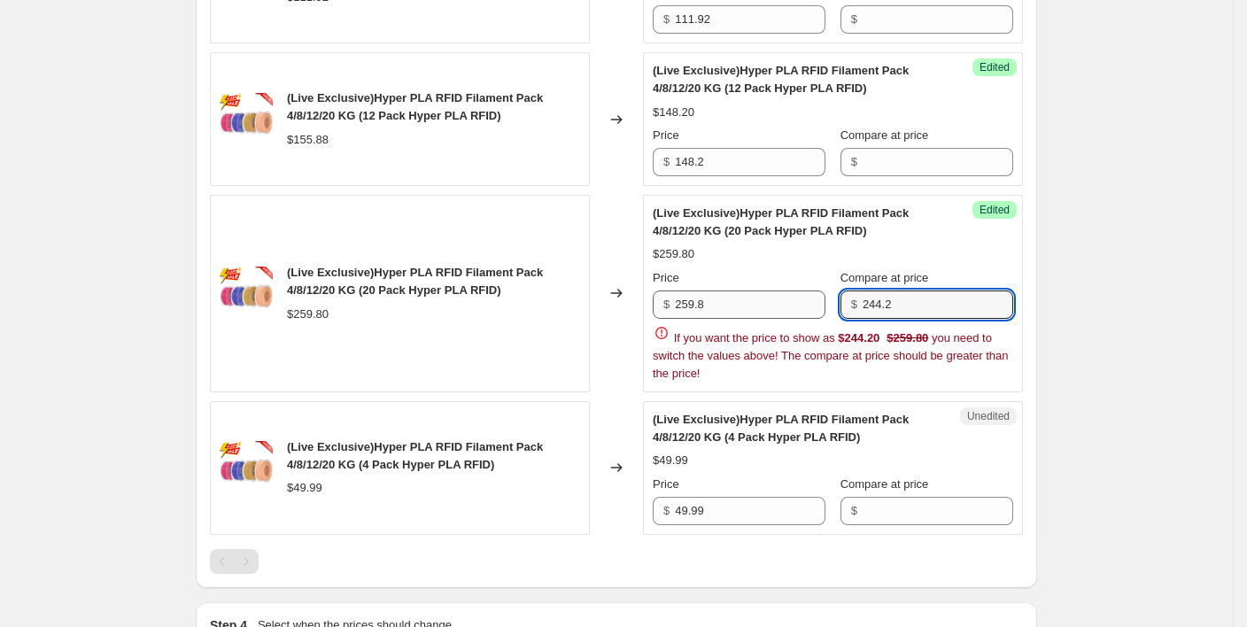
drag, startPoint x: 912, startPoint y: 305, endPoint x: 822, endPoint y: 308, distance: 90.4
click at [822, 308] on div "Price $ 259.8 Compare at price $ 244.2" at bounding box center [833, 294] width 361 height 50
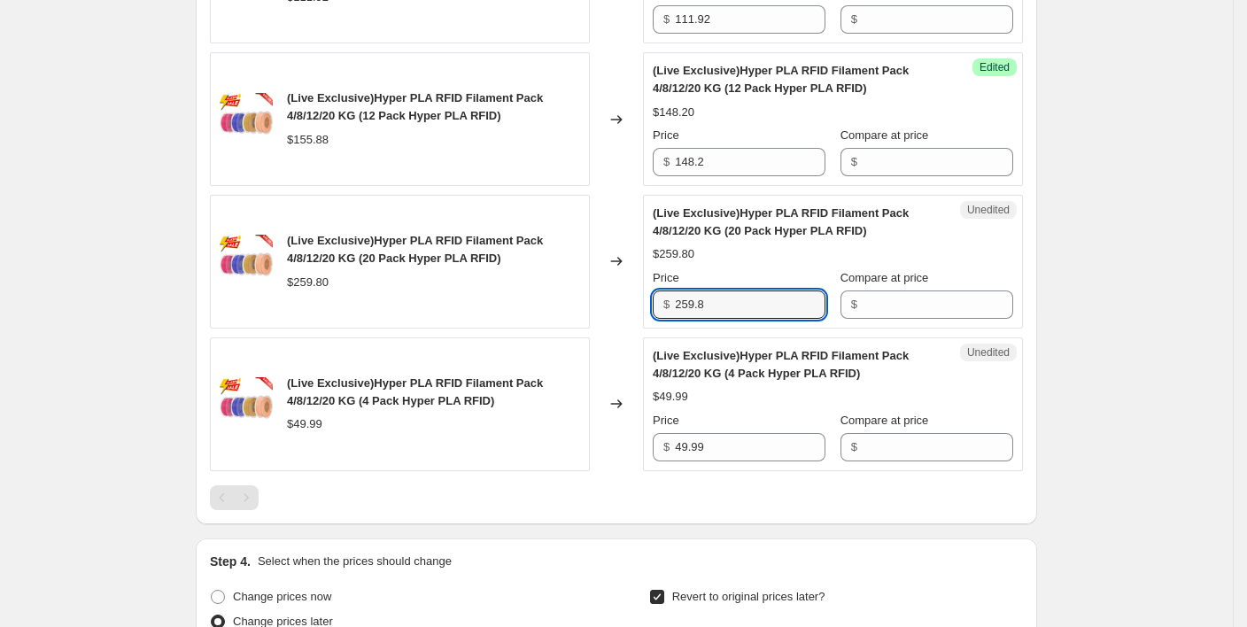
drag, startPoint x: 761, startPoint y: 308, endPoint x: 562, endPoint y: 306, distance: 198.4
click at [562, 306] on div "(Live Exclusive)Hyper PLA RFID Filament Pack 4/8/12/20 KG (20 Pack Hyper PLA RF…" at bounding box center [616, 262] width 813 height 134
paste input "44.2"
type input "244.2"
click at [1065, 193] on div "Create new price [MEDICAL_DATA]. This page is ready Create new price [MEDICAL_D…" at bounding box center [616, 181] width 1233 height 1842
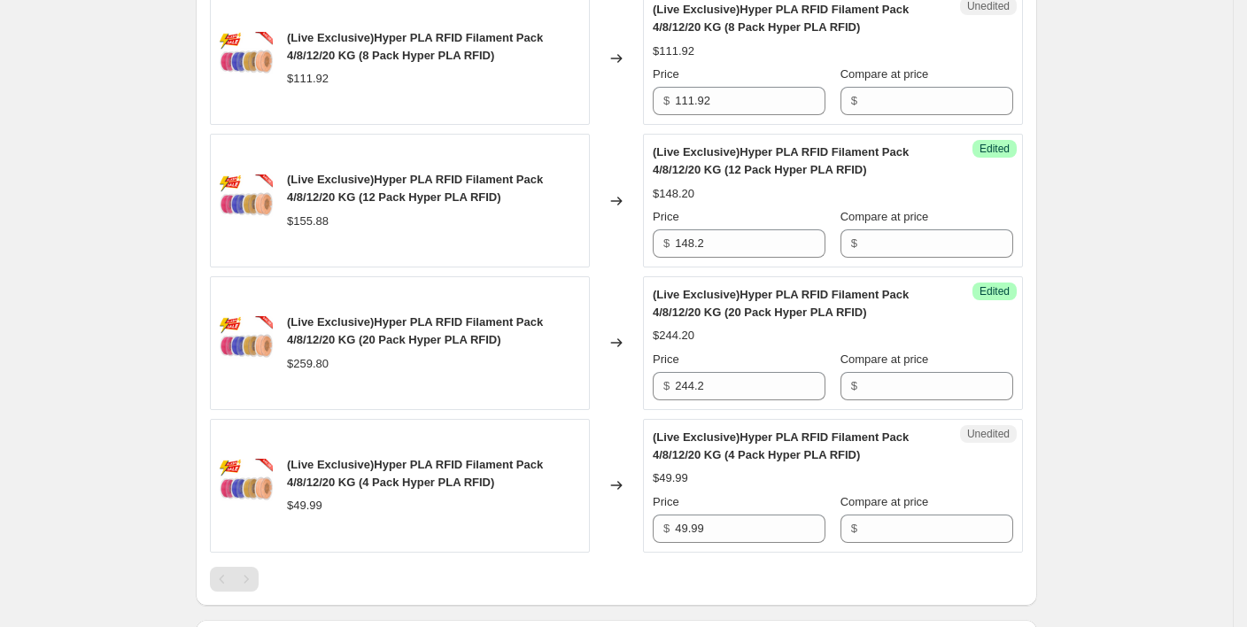
scroll to position [623, 0]
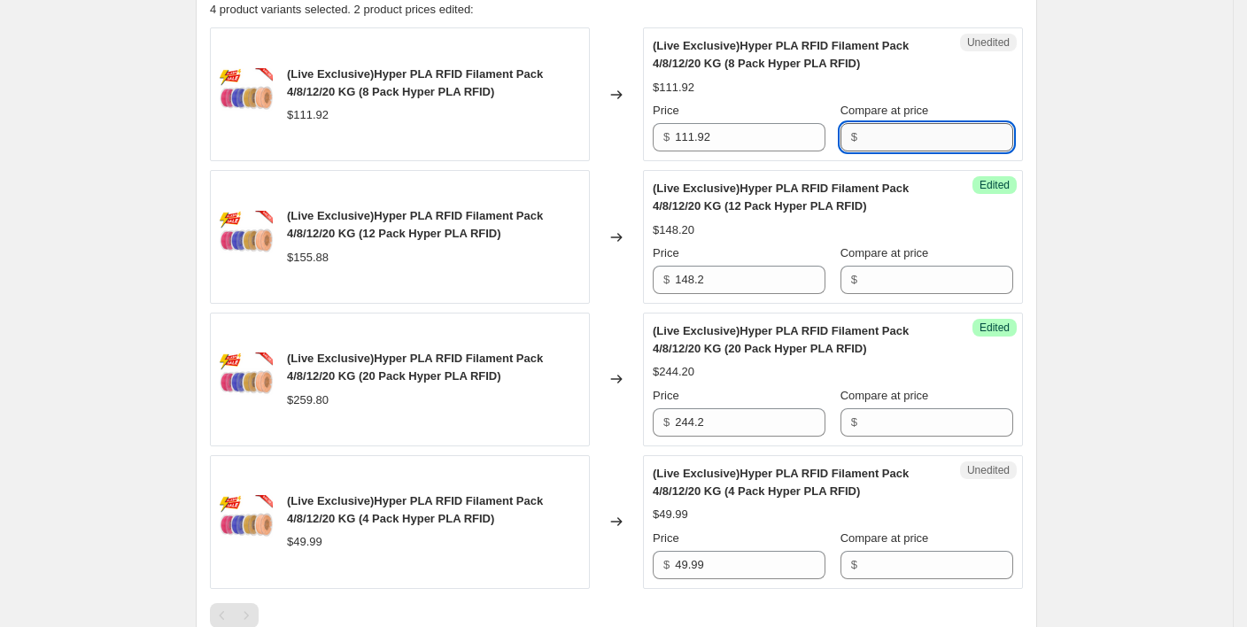
click at [892, 134] on input "Compare at price" at bounding box center [938, 137] width 151 height 28
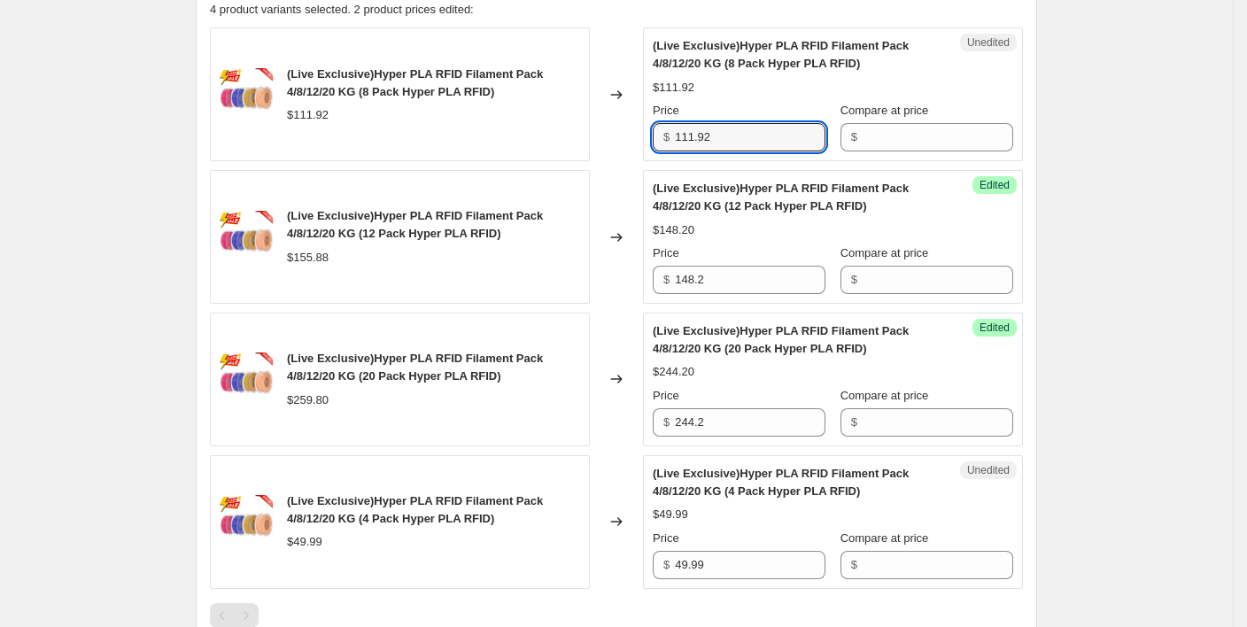
drag, startPoint x: 731, startPoint y: 135, endPoint x: 659, endPoint y: 136, distance: 71.8
click at [659, 136] on div "$ 111.92" at bounding box center [739, 137] width 173 height 28
click at [751, 138] on input "111.92" at bounding box center [750, 137] width 151 height 28
drag, startPoint x: 751, startPoint y: 138, endPoint x: 620, endPoint y: 142, distance: 131.1
click at [620, 142] on div "(Live Exclusive)Hyper PLA RFID Filament Pack 4/8/12/20 KG (8 Pack Hyper PLA RFI…" at bounding box center [616, 94] width 813 height 134
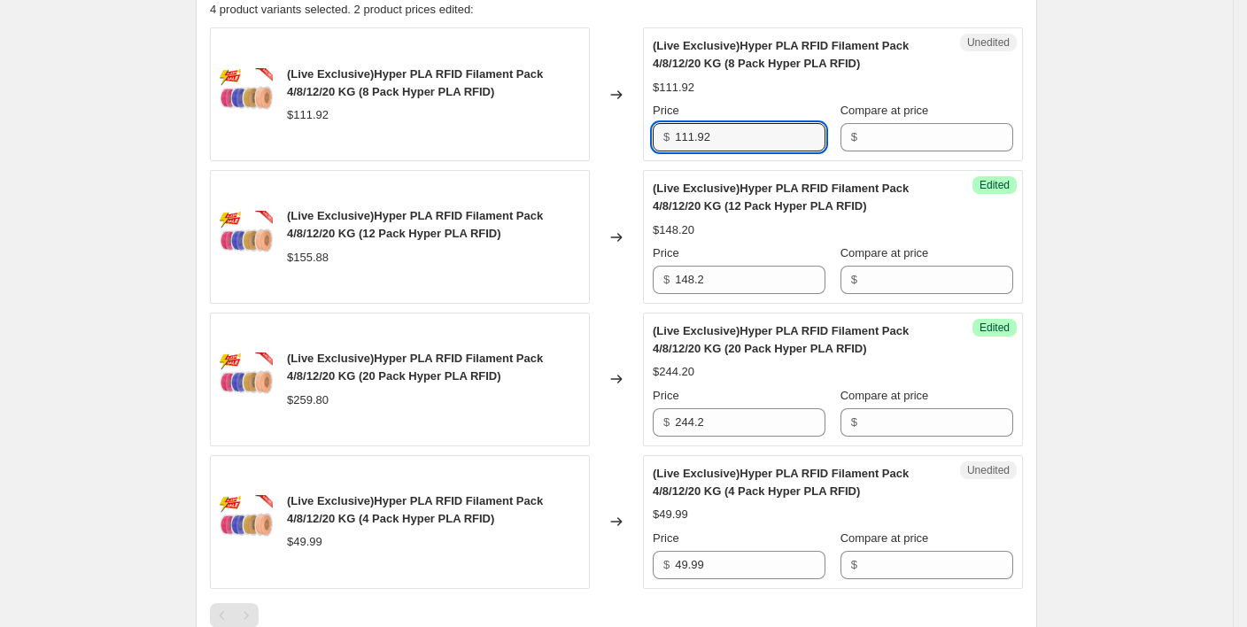
paste input "99.98"
type input "99.98"
click at [1190, 60] on div "Create new price [MEDICAL_DATA]. This page is ready Create new price [MEDICAL_D…" at bounding box center [616, 298] width 1233 height 1842
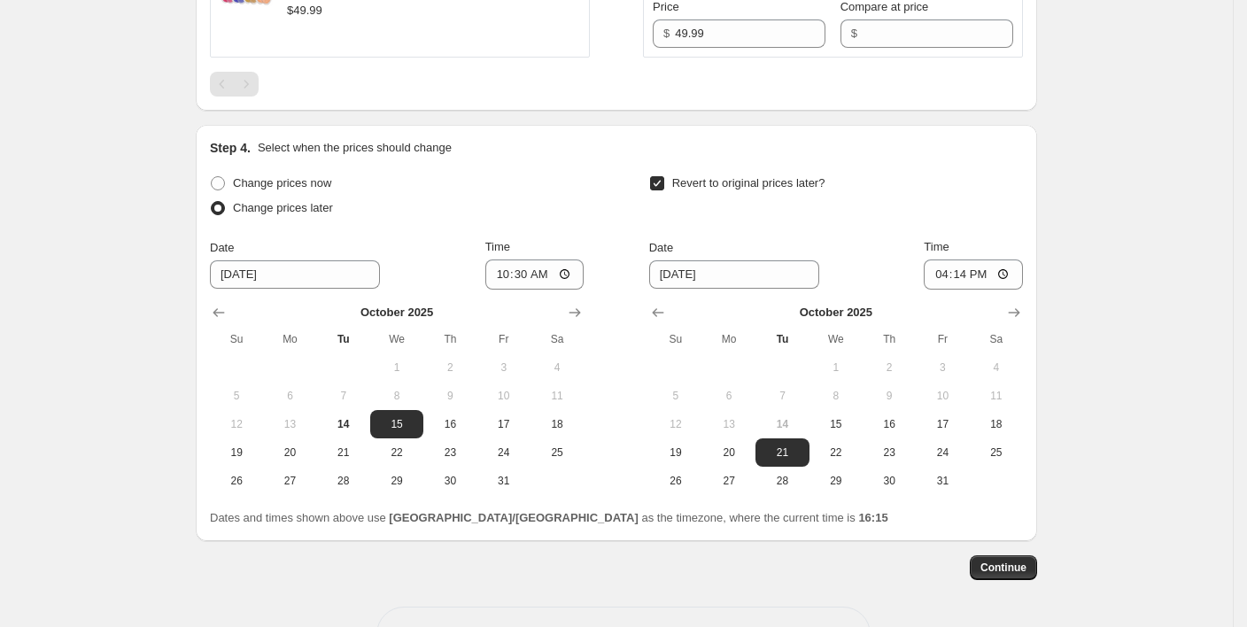
scroll to position [1213, 0]
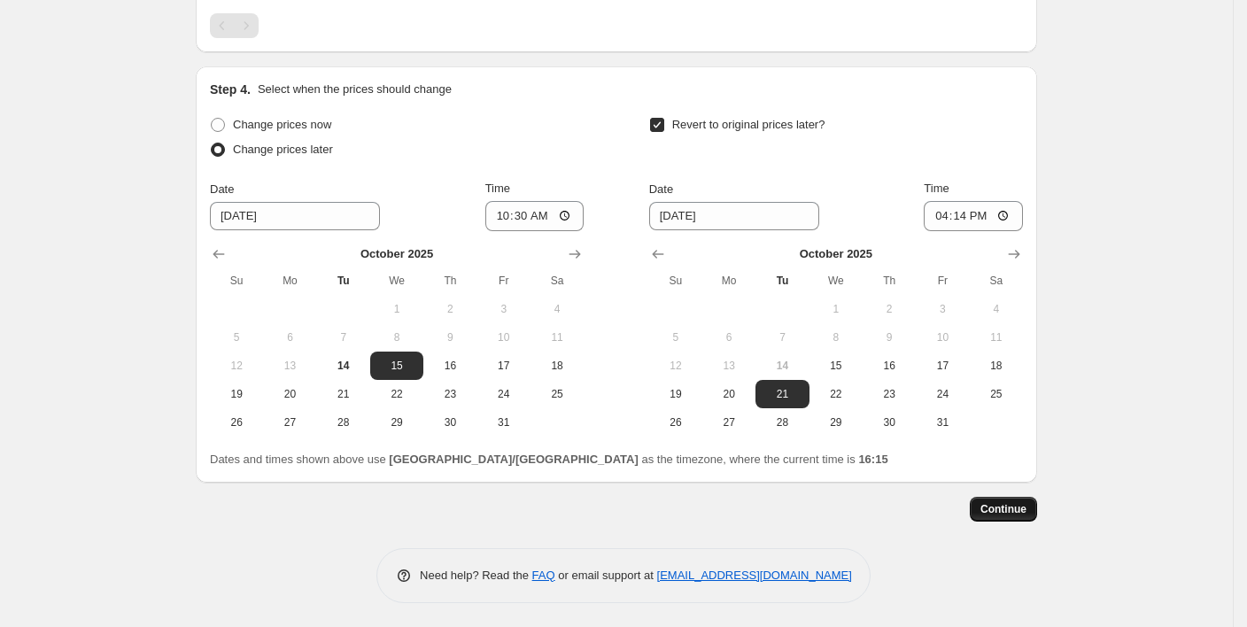
click at [1020, 508] on span "Continue" at bounding box center [1004, 509] width 46 height 14
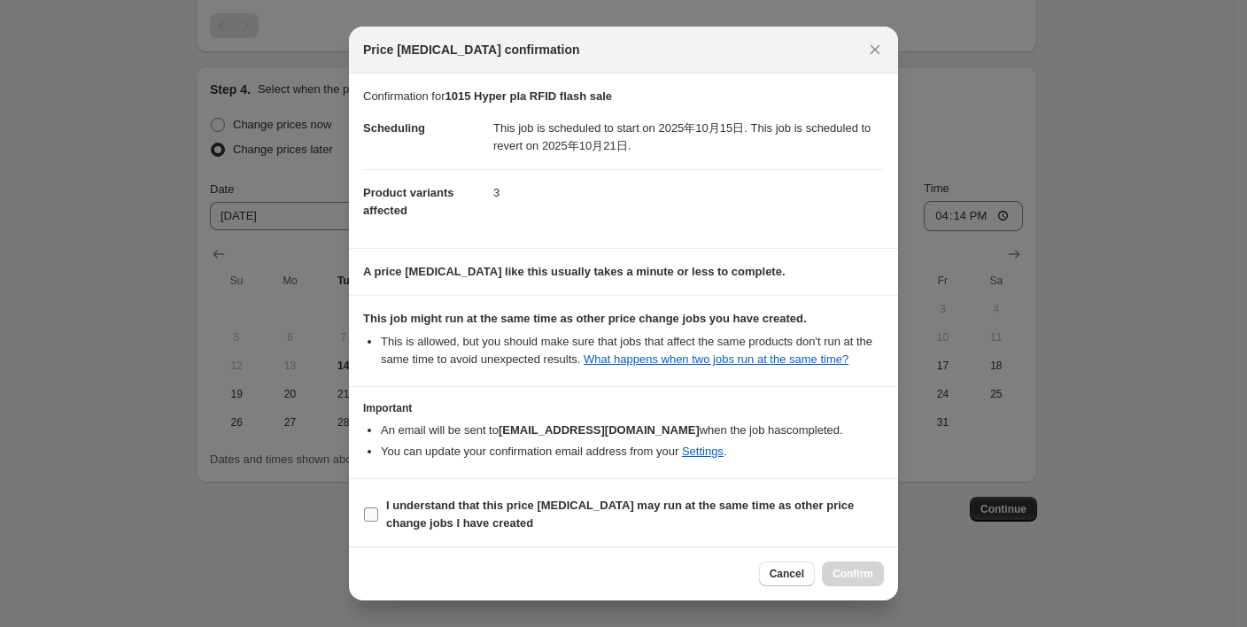
scroll to position [1, 0]
click at [368, 509] on input "I understand that this price [MEDICAL_DATA] may run at the same time as other p…" at bounding box center [371, 514] width 14 height 14
checkbox input "true"
click at [857, 575] on span "Confirm" at bounding box center [853, 574] width 41 height 14
type input "1015 Hyper pla RFID flash sale"
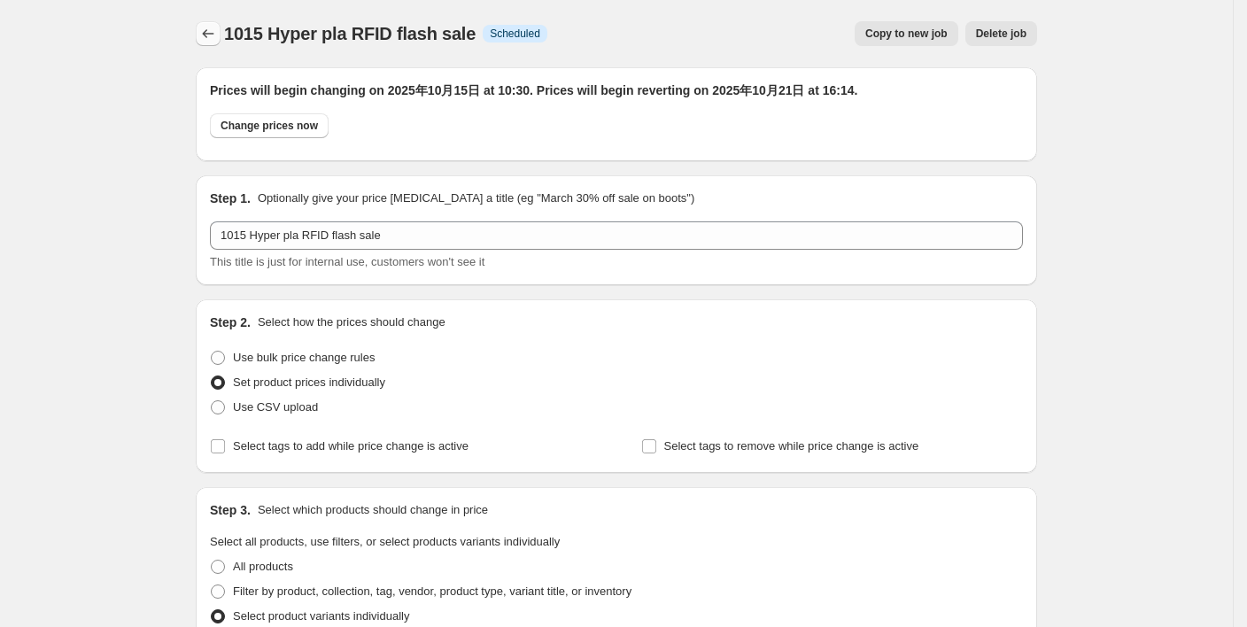
click at [213, 28] on icon "Price change jobs" at bounding box center [208, 34] width 18 height 18
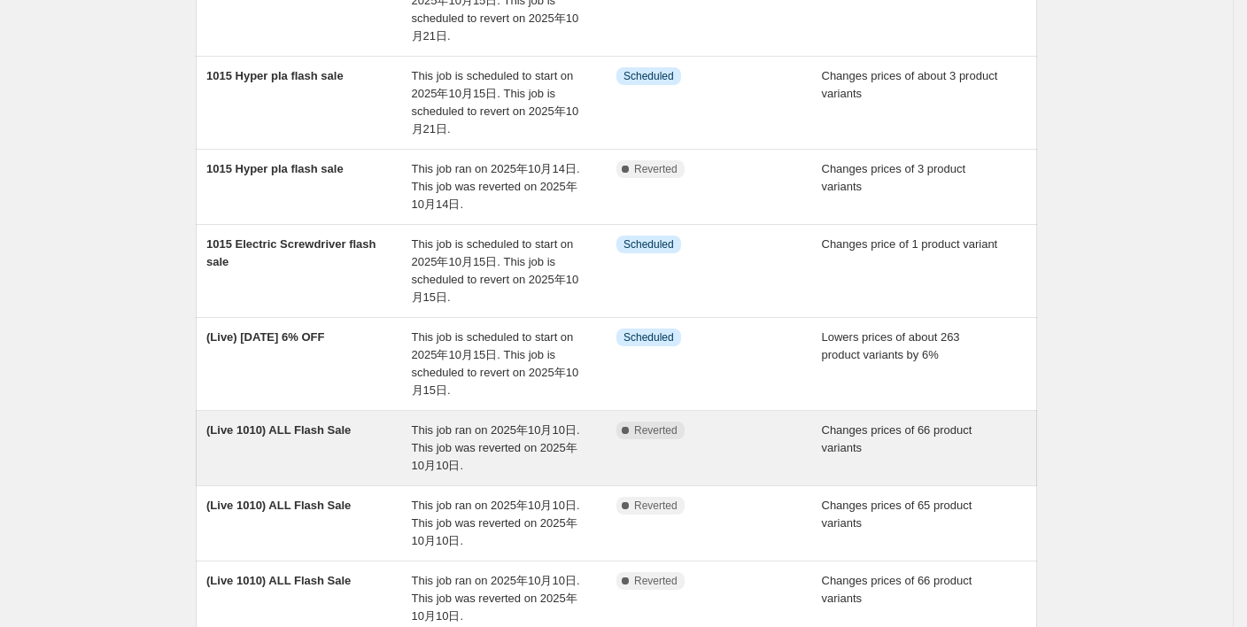
scroll to position [236, 0]
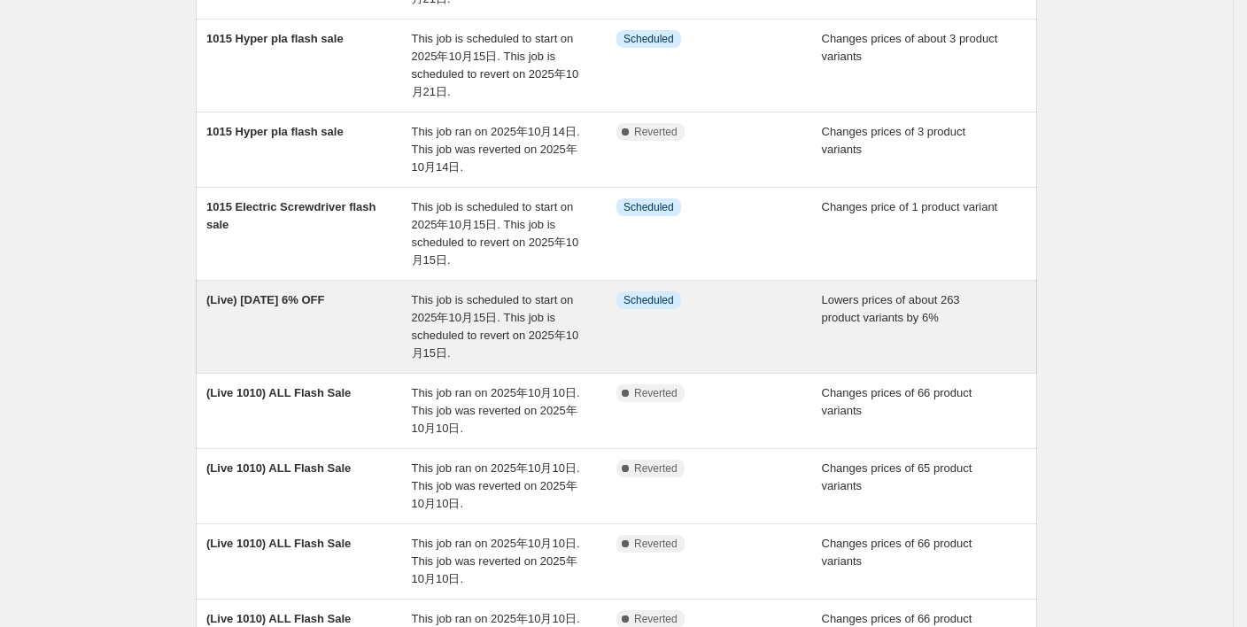
click at [281, 300] on span "(Live) [DATE] 6% OFF" at bounding box center [265, 299] width 118 height 13
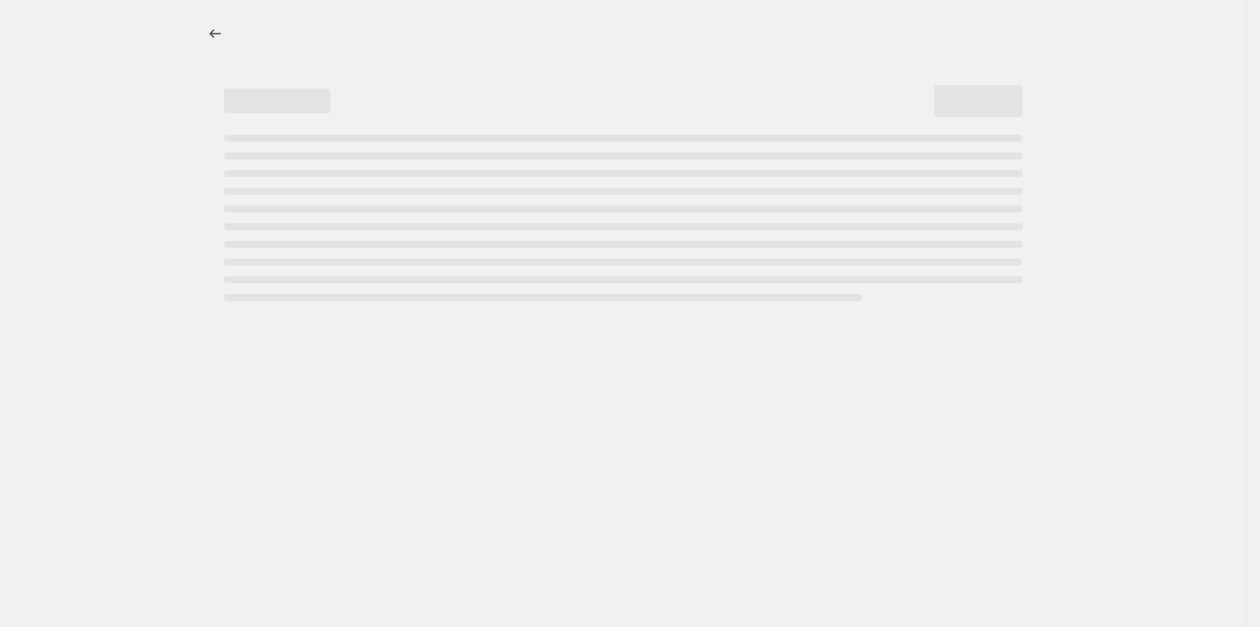
select select "percentage"
select select "collection"
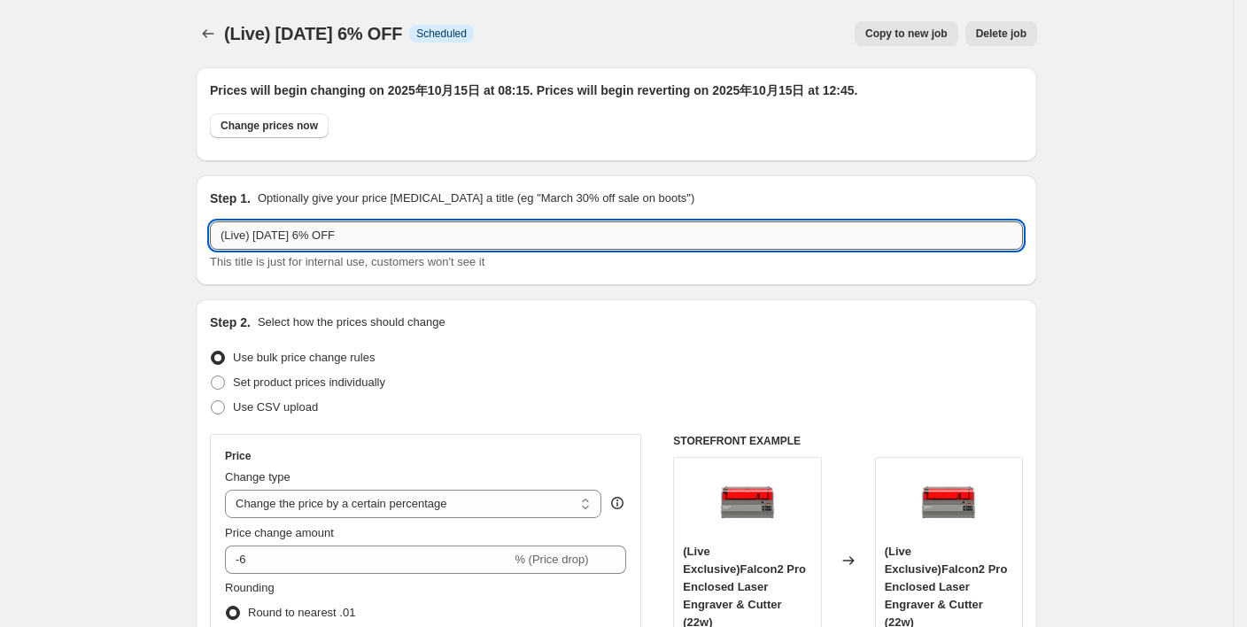
click at [291, 235] on input "(Live) [DATE] 6% OFF" at bounding box center [616, 235] width 813 height 28
click at [285, 232] on input "(Live) Oct 158% OFF" at bounding box center [616, 235] width 813 height 28
click at [288, 238] on input "(Live) Oct 158% OFF" at bounding box center [616, 235] width 813 height 28
drag, startPoint x: 271, startPoint y: 237, endPoint x: 299, endPoint y: 237, distance: 27.5
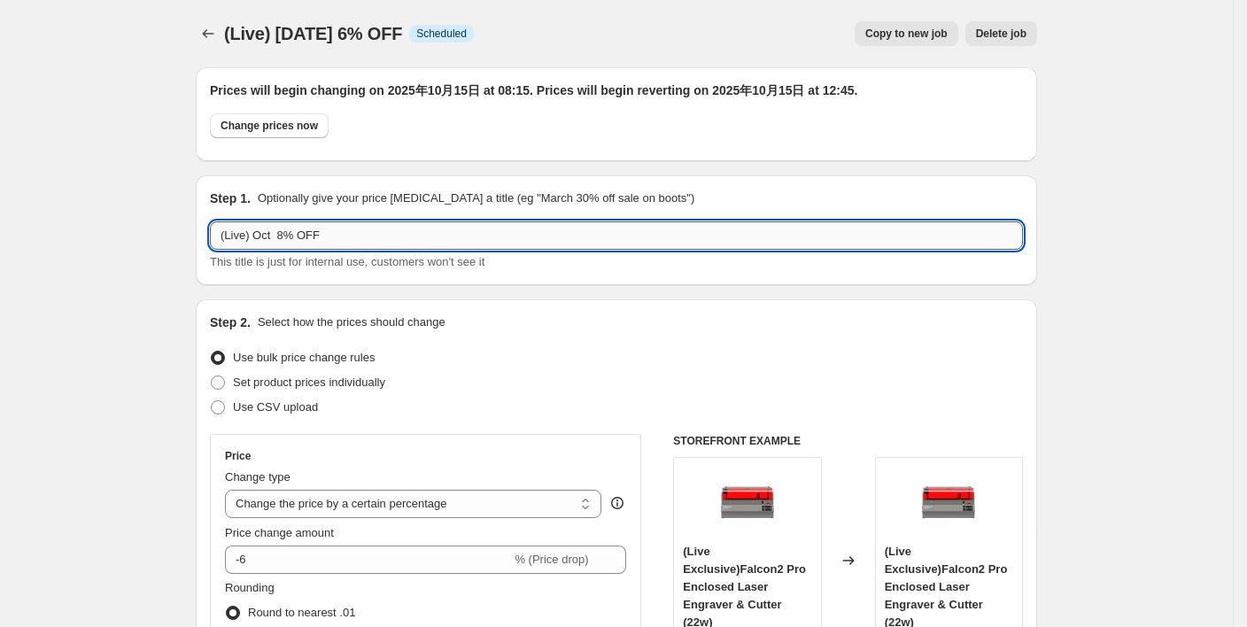
click at [272, 236] on input "(Live) Oct 8% OFF" at bounding box center [616, 235] width 813 height 28
click at [274, 231] on input "(Live) Oct 8% OFF" at bounding box center [616, 235] width 813 height 28
type input "(Live) [DATE] 8% OFF"
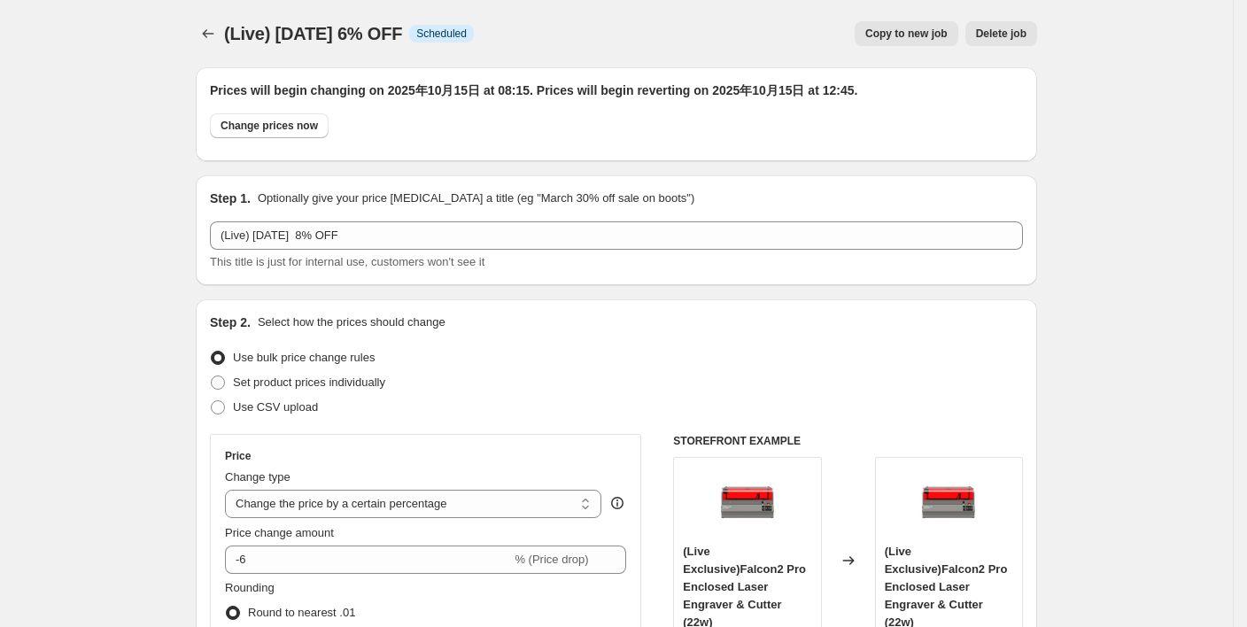
click at [412, 181] on div "Step 1. Optionally give your price [MEDICAL_DATA] a title (eg "March 30% off sa…" at bounding box center [616, 230] width 841 height 110
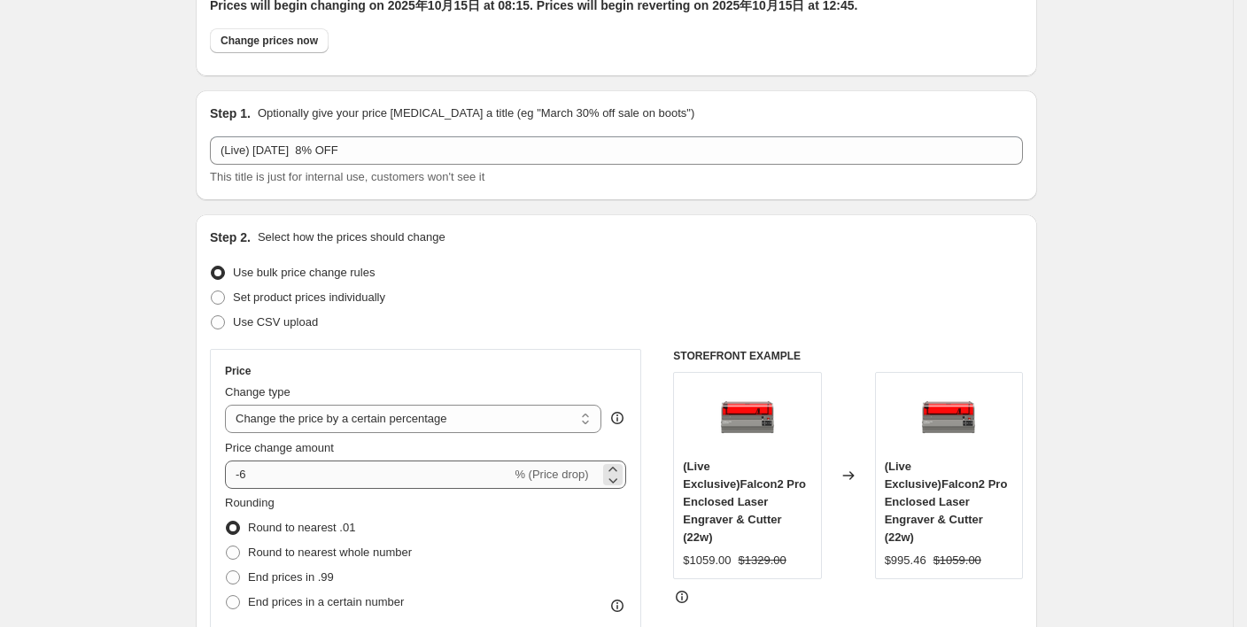
scroll to position [236, 0]
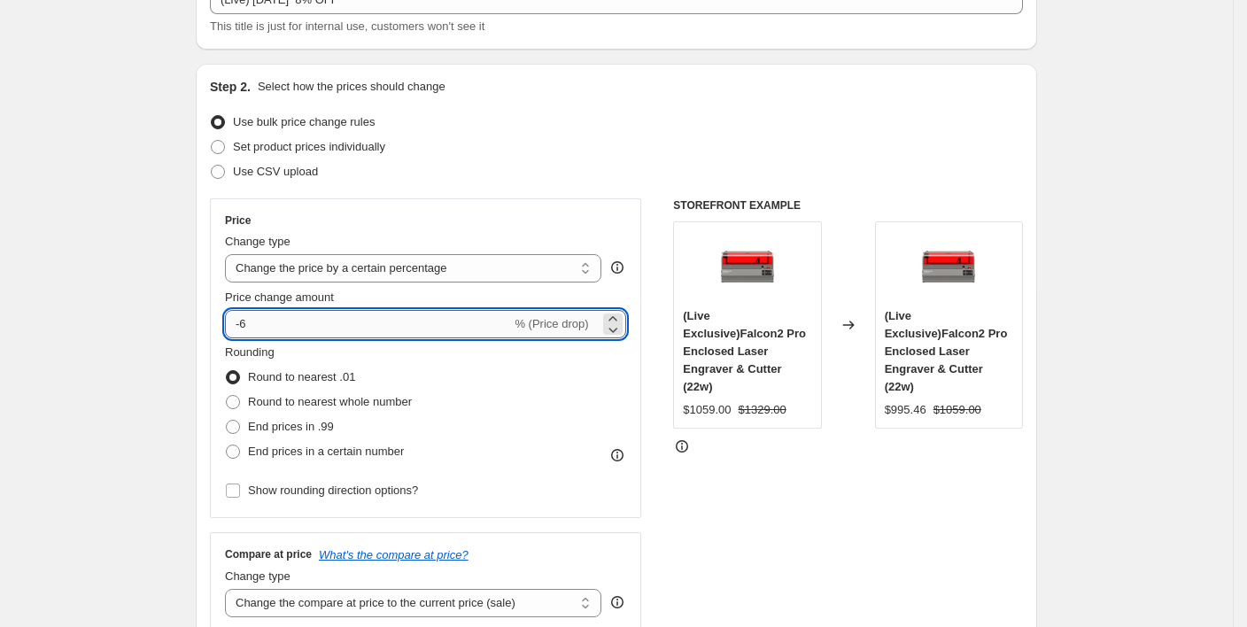
click at [248, 322] on input "-6" at bounding box center [368, 324] width 286 height 28
type input "-8"
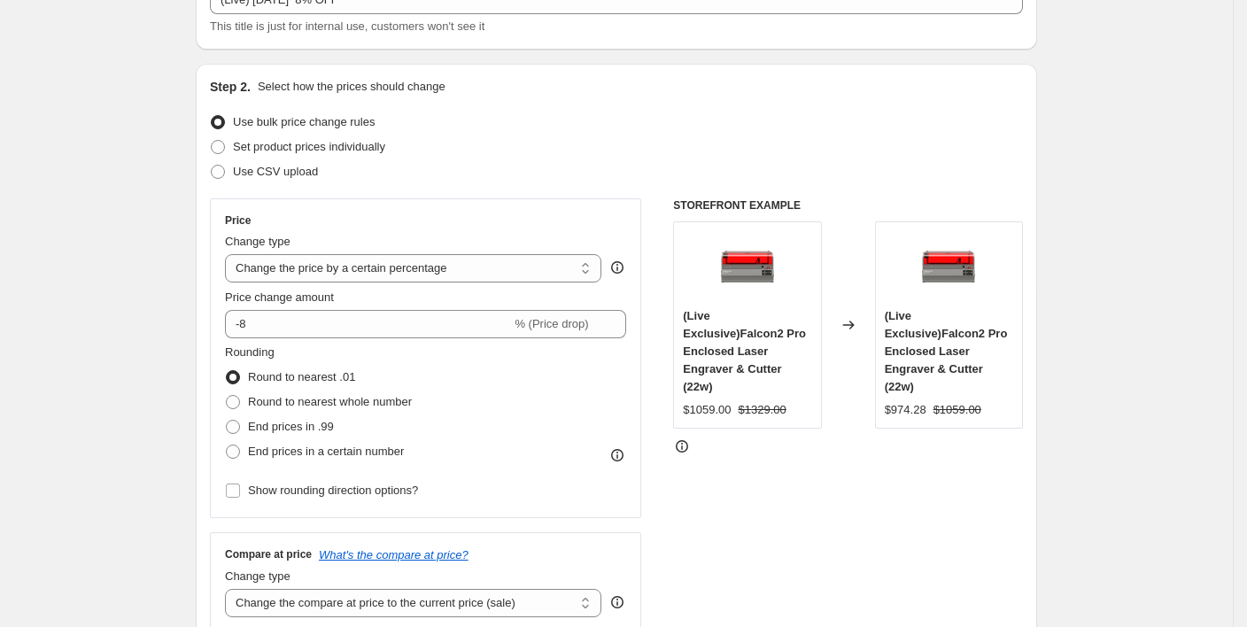
click at [418, 210] on div "Price Change type Change the price to a certain amount Change the price by a ce…" at bounding box center [425, 358] width 431 height 320
click at [355, 214] on div "Price" at bounding box center [425, 220] width 401 height 14
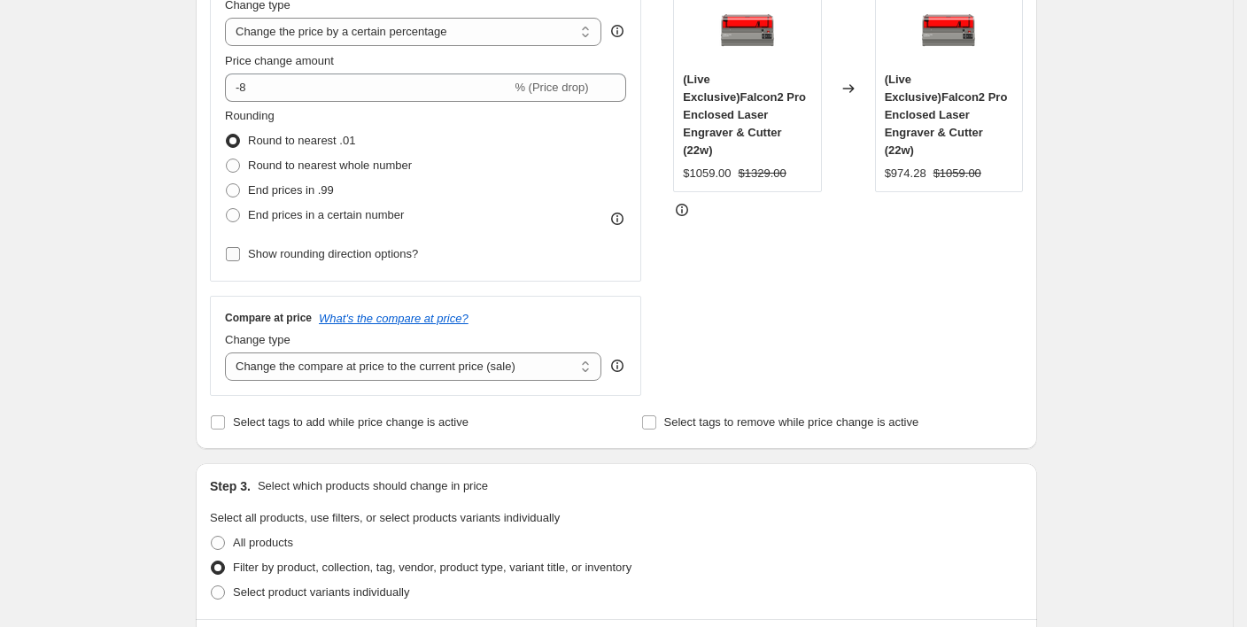
scroll to position [590, 0]
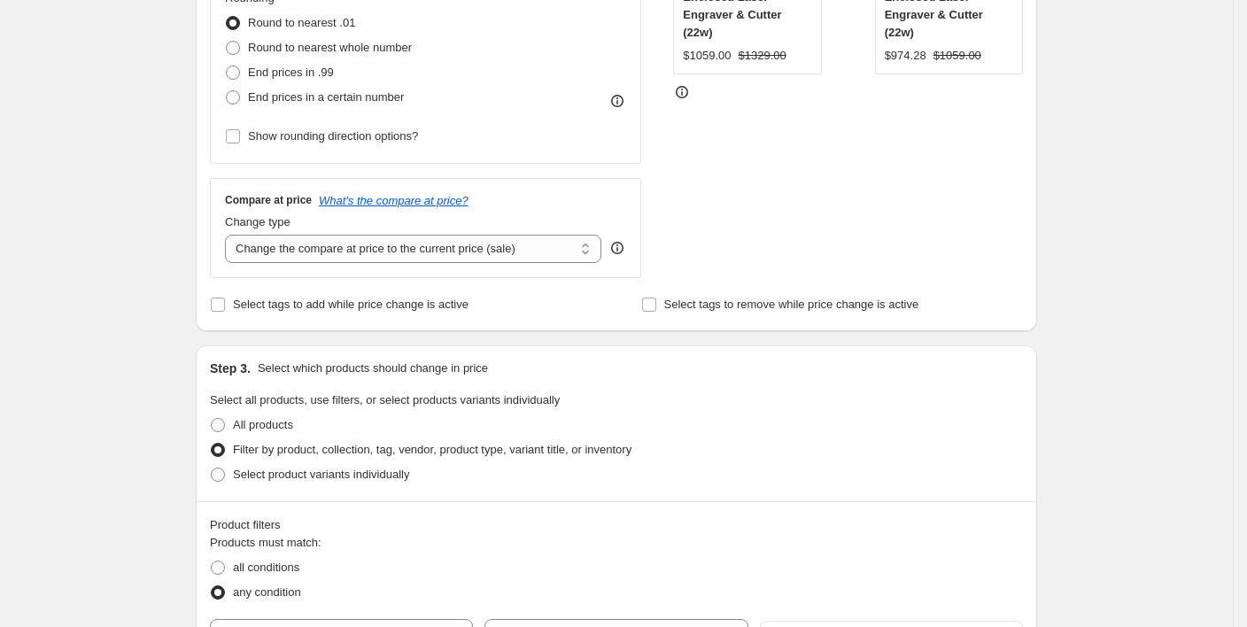
click at [815, 226] on div "STOREFRONT EXAMPLE (Live Exclusive)Falcon2 Pro Enclosed Laser Engraver & Cutter…" at bounding box center [848, 61] width 350 height 434
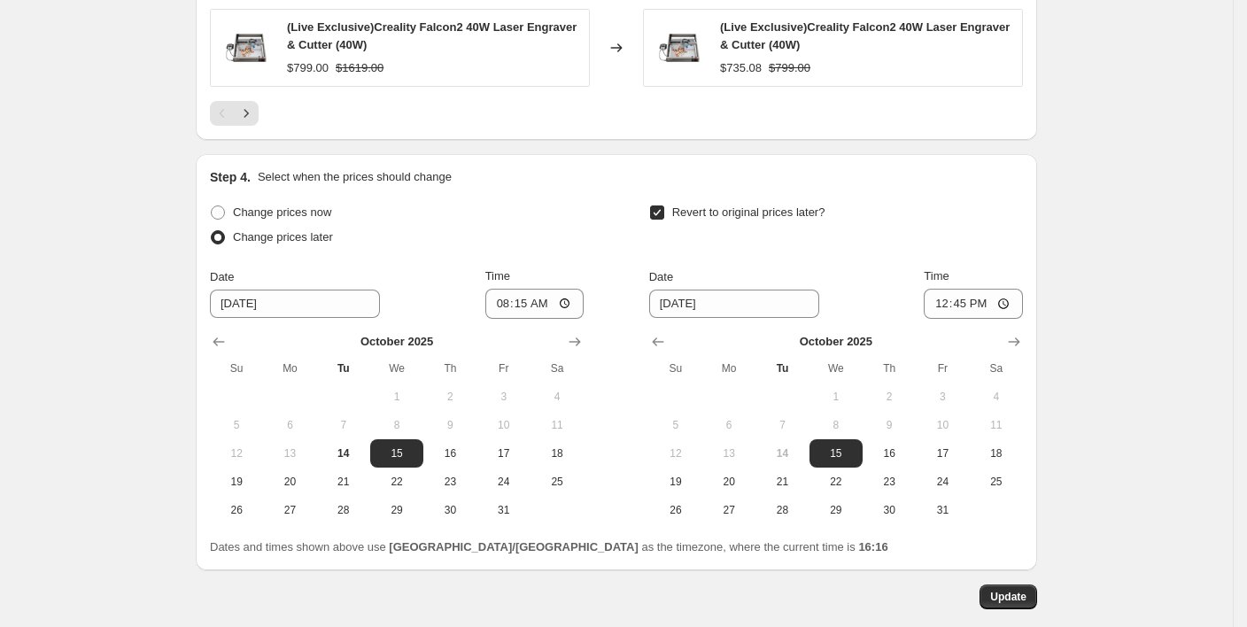
scroll to position [1781, 0]
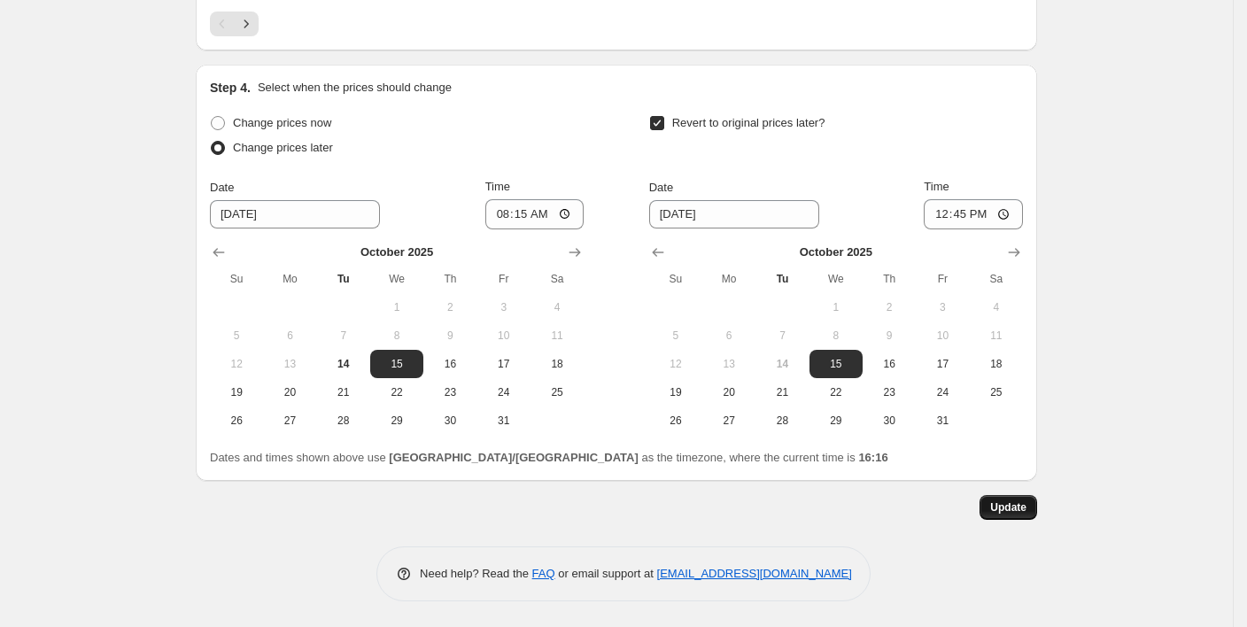
click at [1020, 514] on span "Update" at bounding box center [1008, 507] width 36 height 14
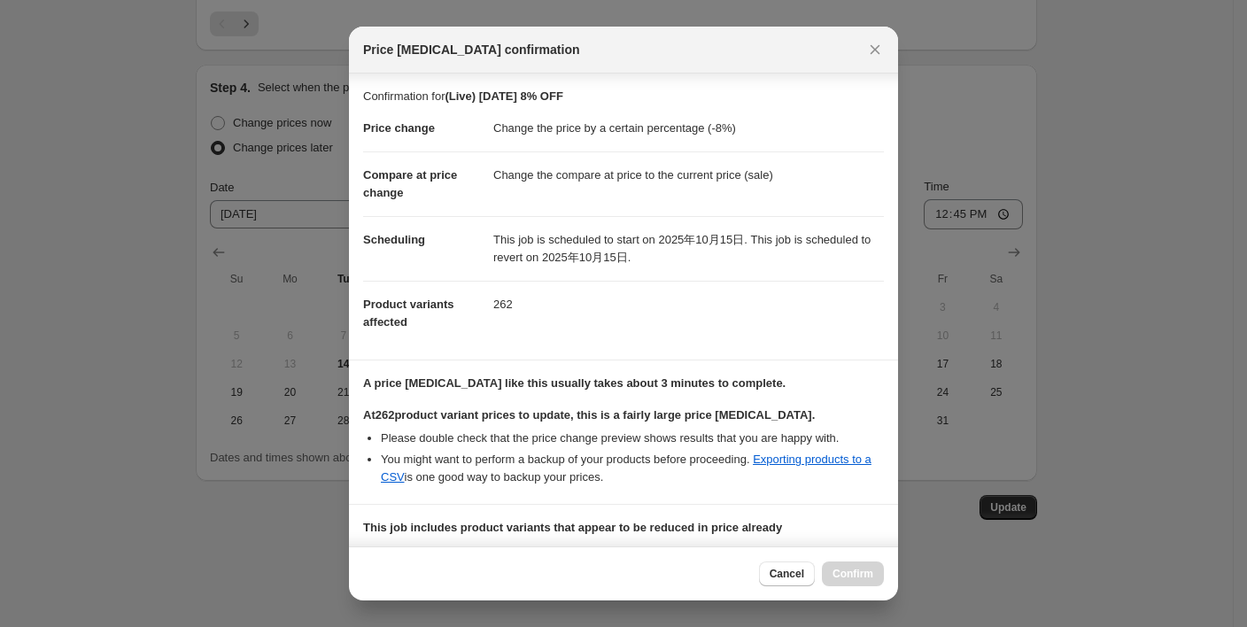
scroll to position [211, 0]
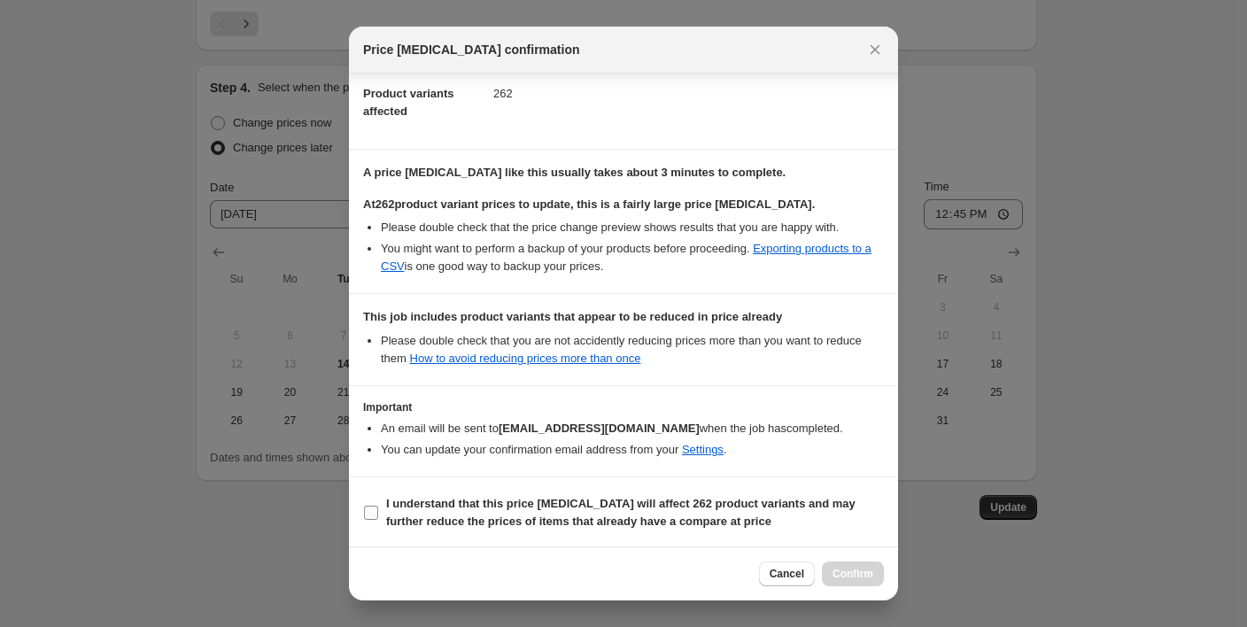
click at [373, 509] on input "I understand that this price [MEDICAL_DATA] will affect 262 product variants an…" at bounding box center [371, 513] width 14 height 14
checkbox input "true"
click at [873, 571] on button "Confirm" at bounding box center [853, 574] width 62 height 25
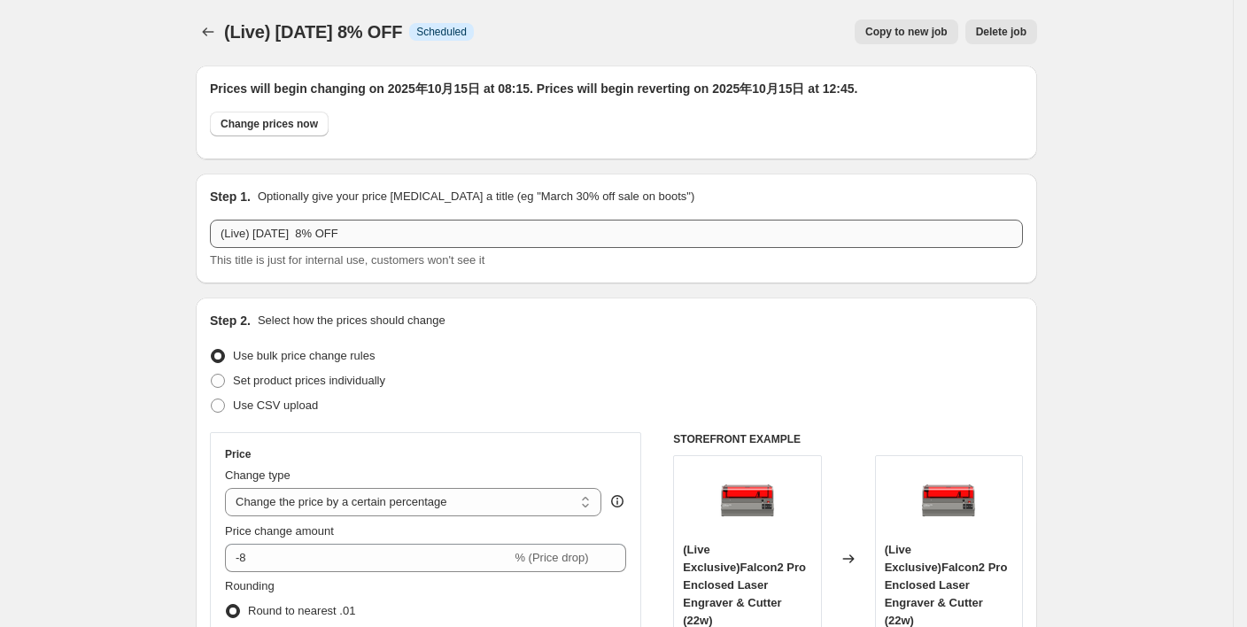
scroll to position [0, 0]
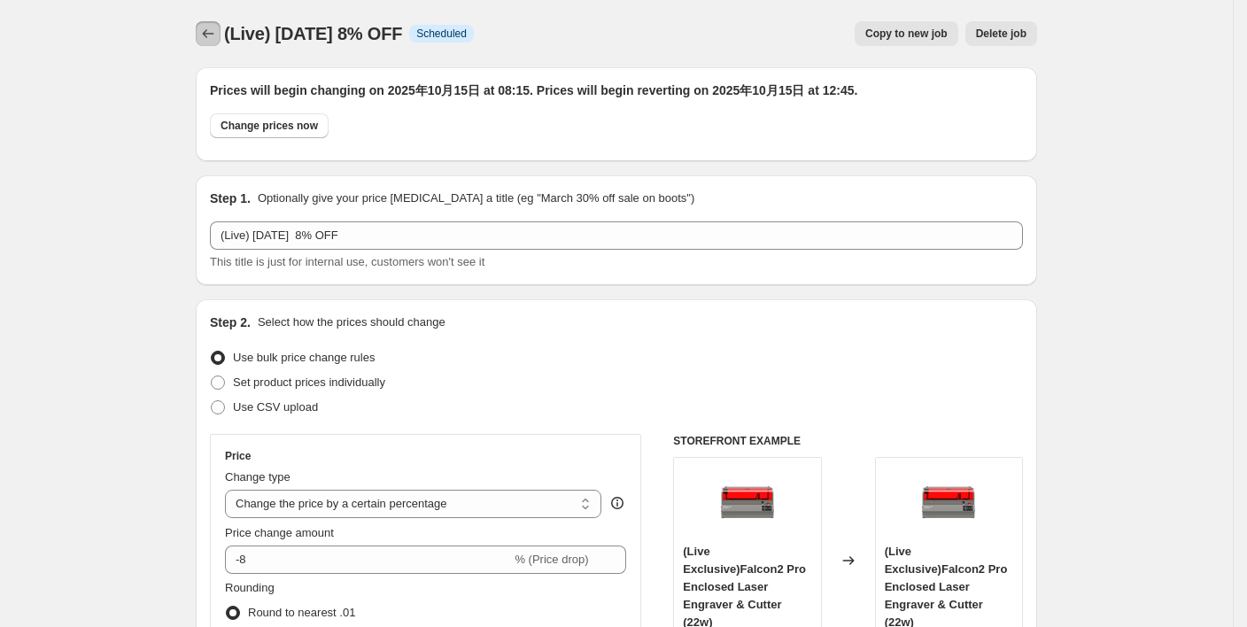
click at [217, 32] on icon "Price change jobs" at bounding box center [208, 34] width 18 height 18
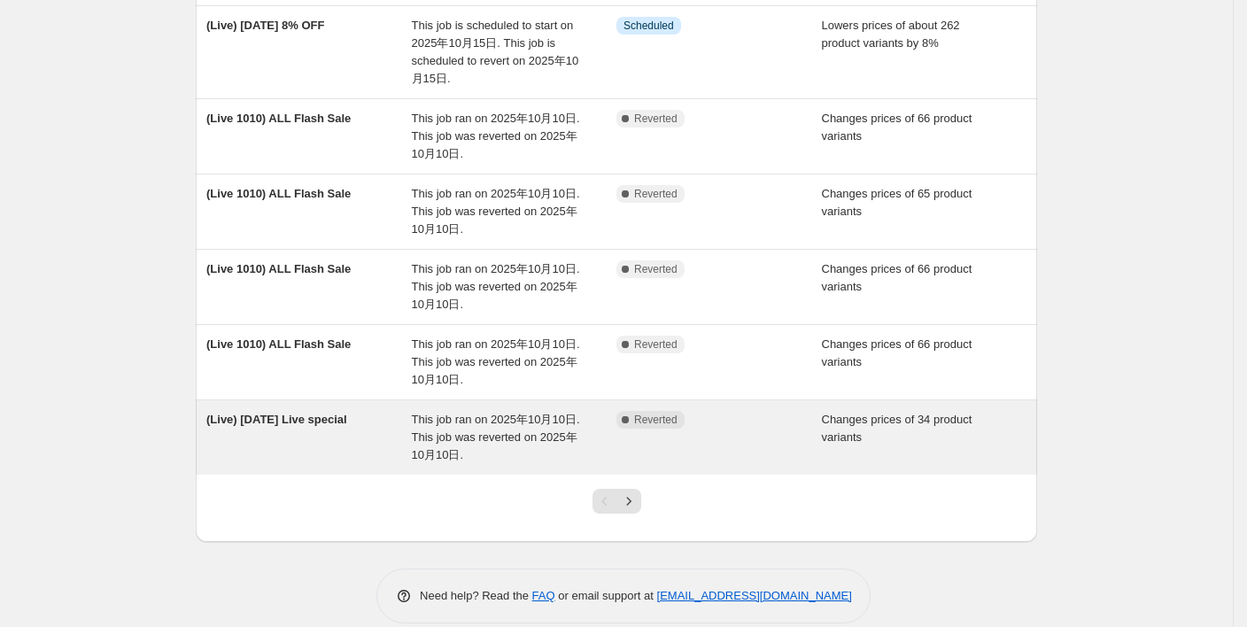
scroll to position [531, 0]
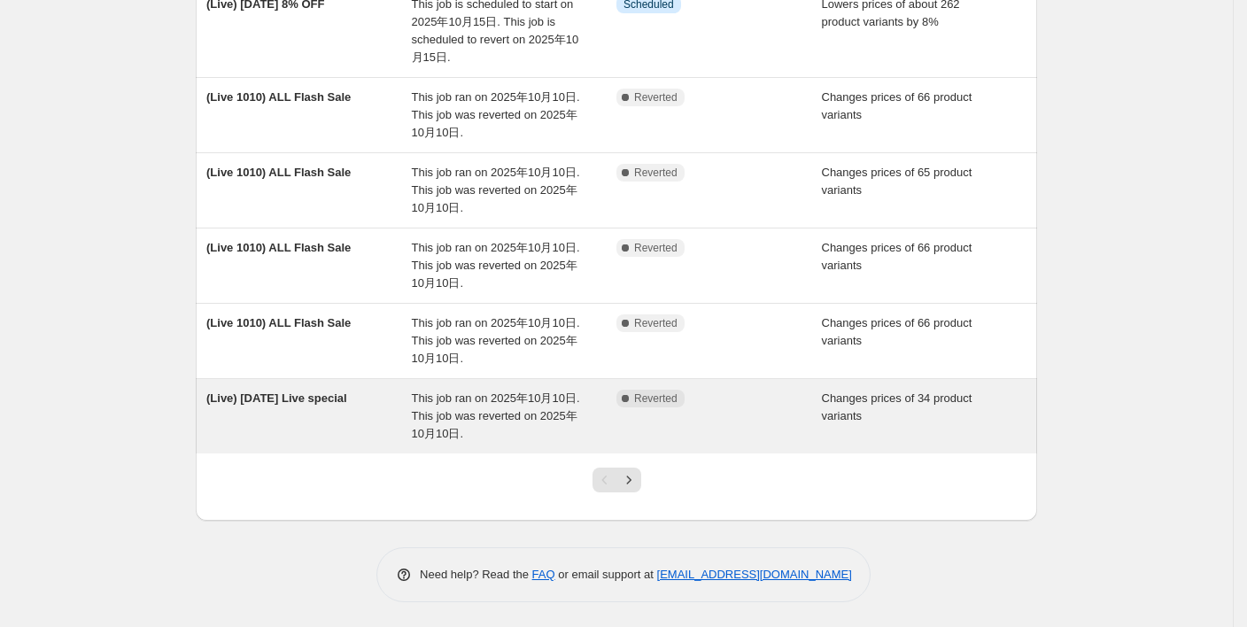
click at [339, 424] on div "(Live) [DATE] Live special" at bounding box center [308, 416] width 205 height 53
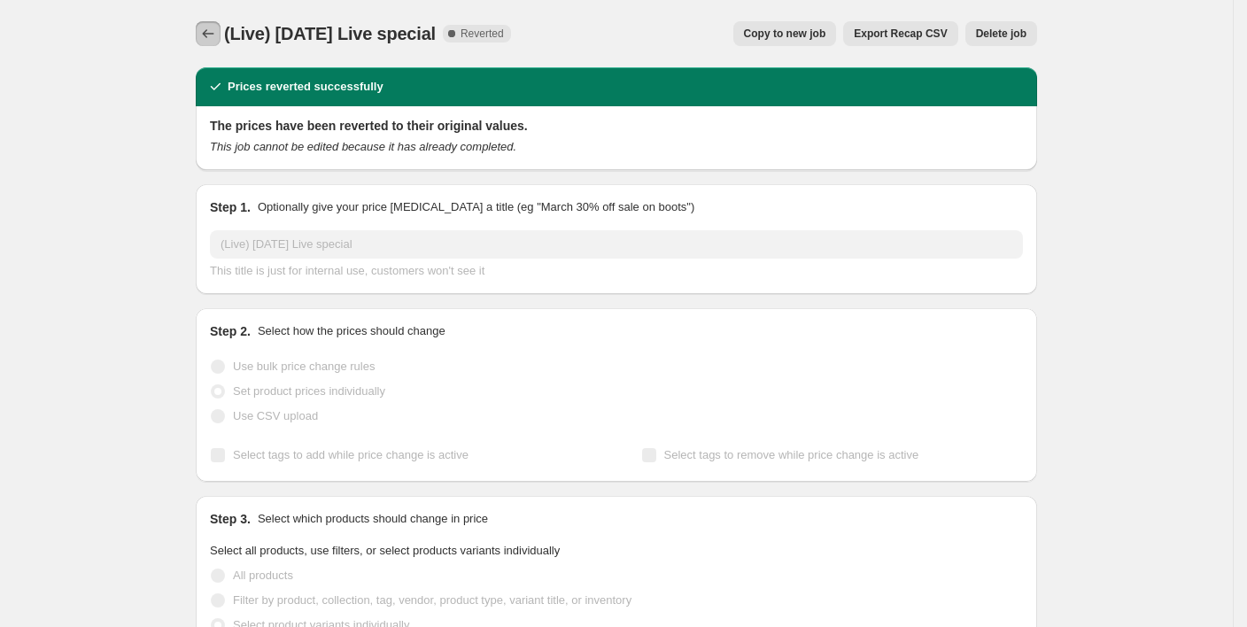
click at [217, 37] on icon "Price change jobs" at bounding box center [208, 34] width 18 height 18
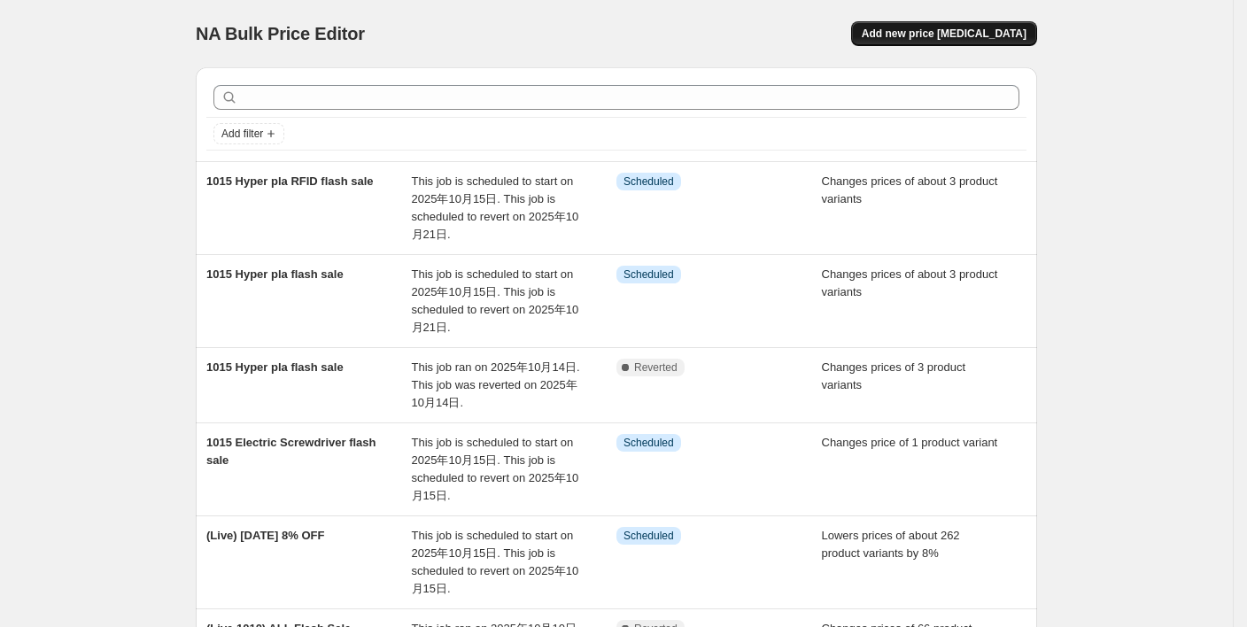
click at [958, 32] on span "Add new price [MEDICAL_DATA]" at bounding box center [944, 34] width 165 height 14
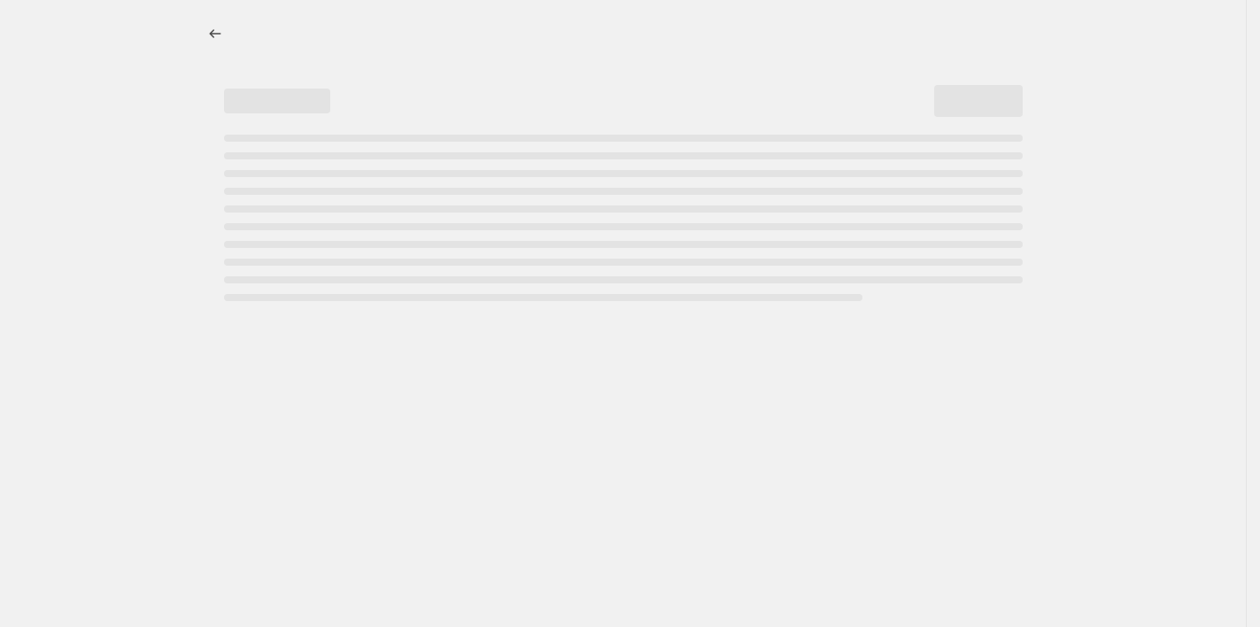
select select "percentage"
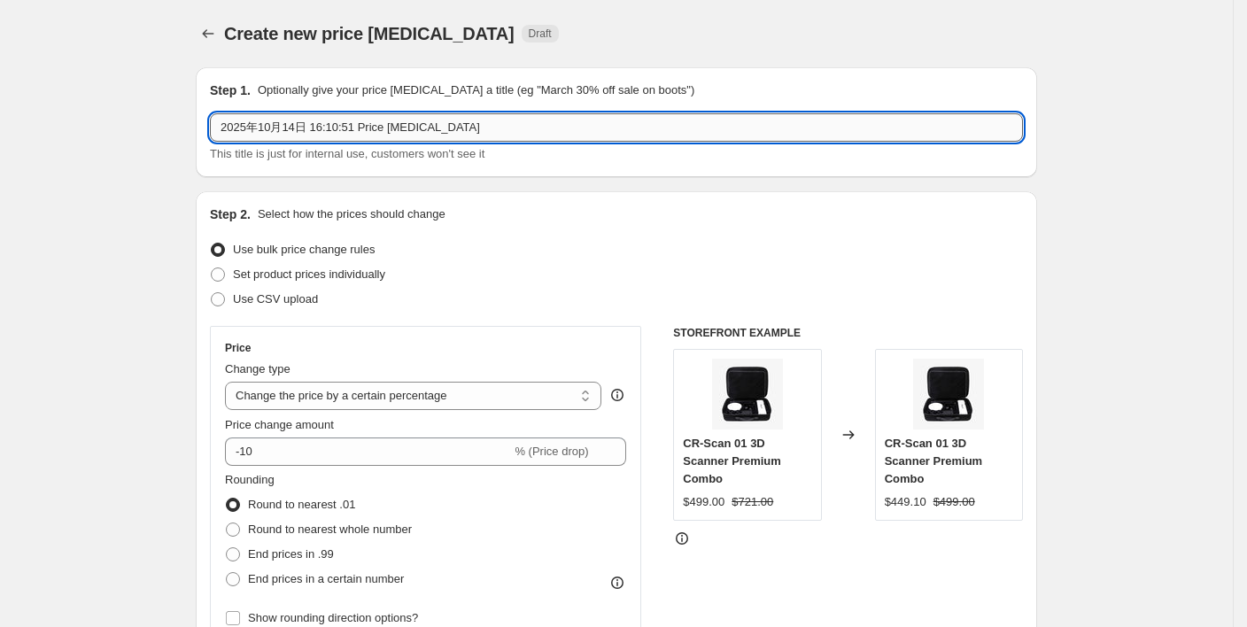
click at [383, 123] on input "2025年10月14日 16:10:51 Price [MEDICAL_DATA]" at bounding box center [616, 127] width 813 height 28
drag, startPoint x: 465, startPoint y: 128, endPoint x: 205, endPoint y: 125, distance: 259.5
click at [205, 125] on div "Step 1. Optionally give your price [MEDICAL_DATA] a title (eg "March 30% off sa…" at bounding box center [616, 122] width 841 height 110
type input "l"
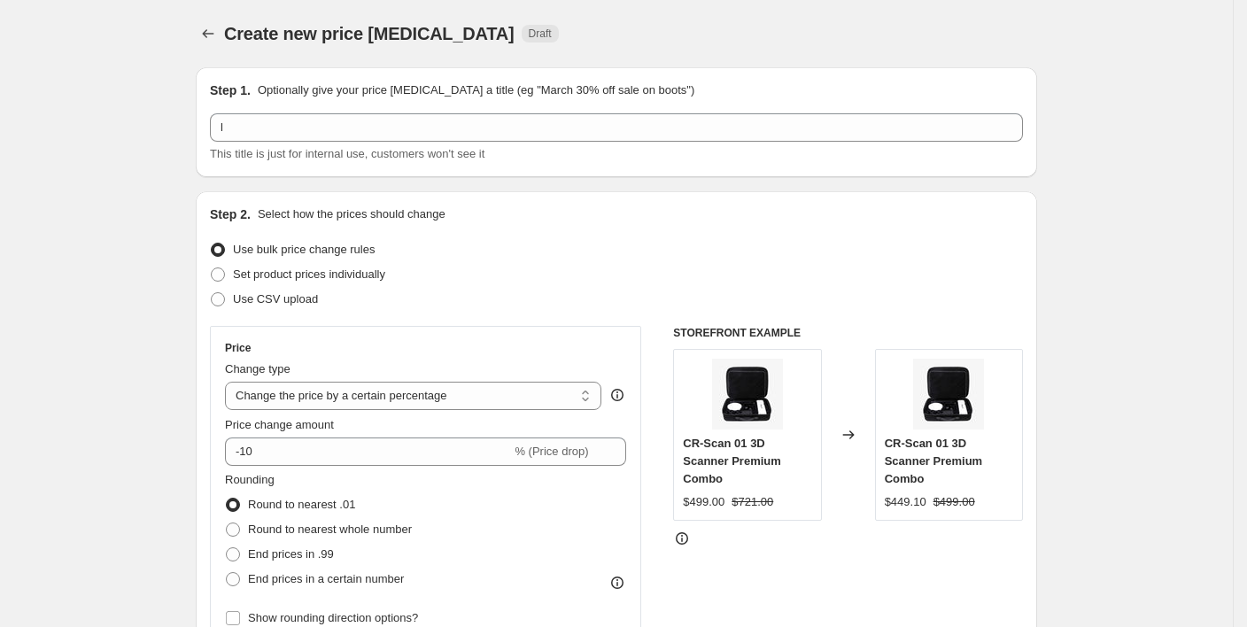
click at [224, 35] on div at bounding box center [210, 33] width 28 height 25
click at [217, 41] on icon "Price change jobs" at bounding box center [208, 34] width 18 height 18
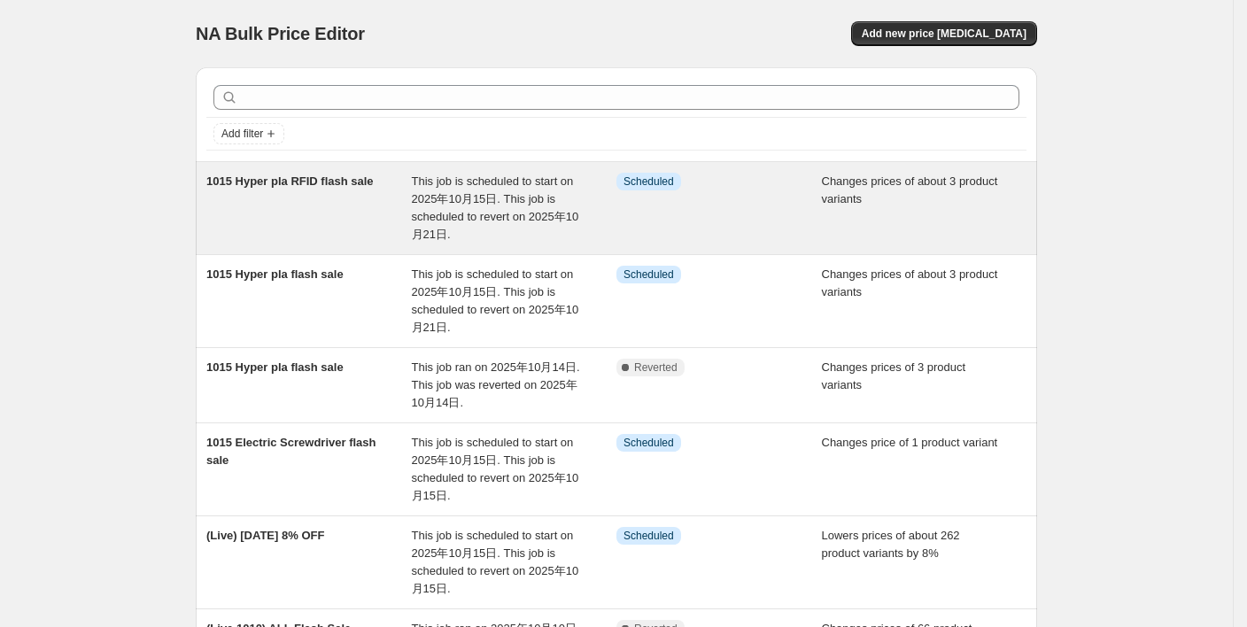
click at [322, 181] on span "1015 Hyper pla RFID flash sale" at bounding box center [289, 180] width 167 height 13
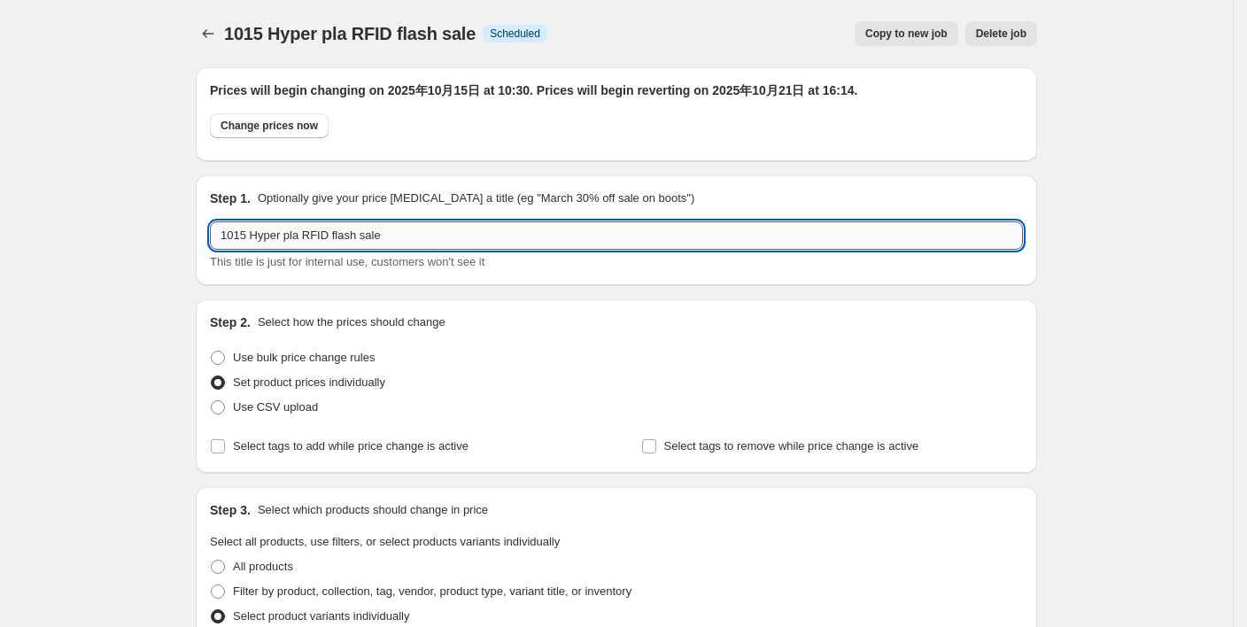
click at [229, 236] on input "1015 Hyper pla RFID flash sale" at bounding box center [616, 235] width 813 height 28
drag, startPoint x: 449, startPoint y: 242, endPoint x: 199, endPoint y: 236, distance: 249.9
type input "live1015 Hyper pla RFID flash sale"
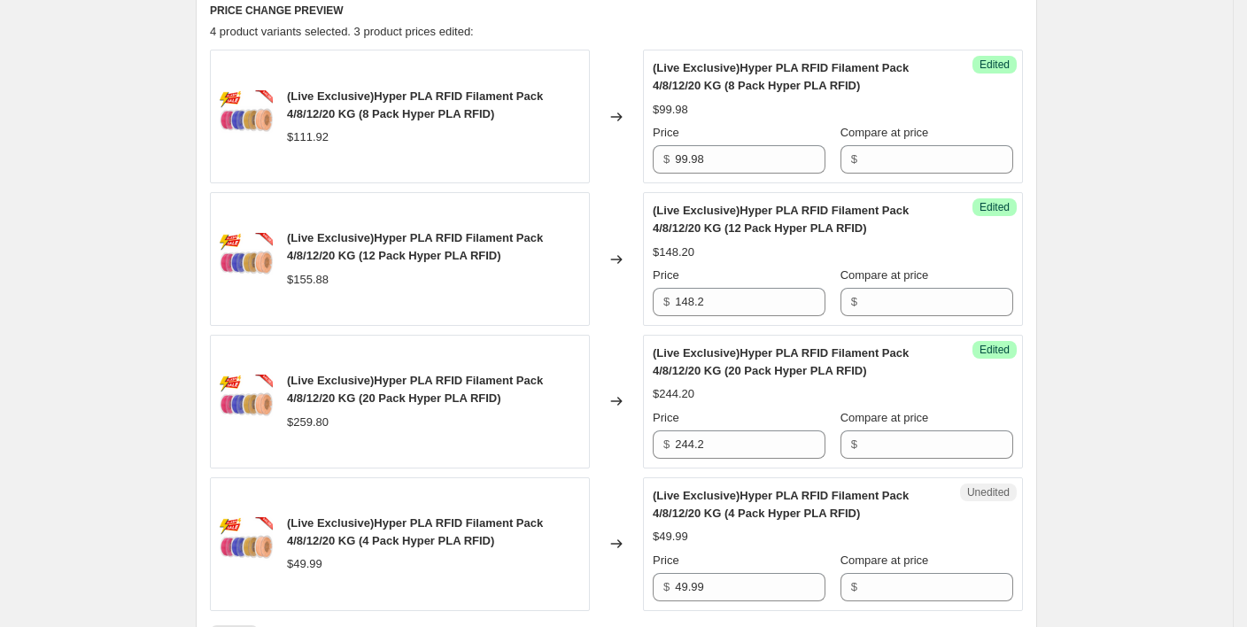
scroll to position [1321, 0]
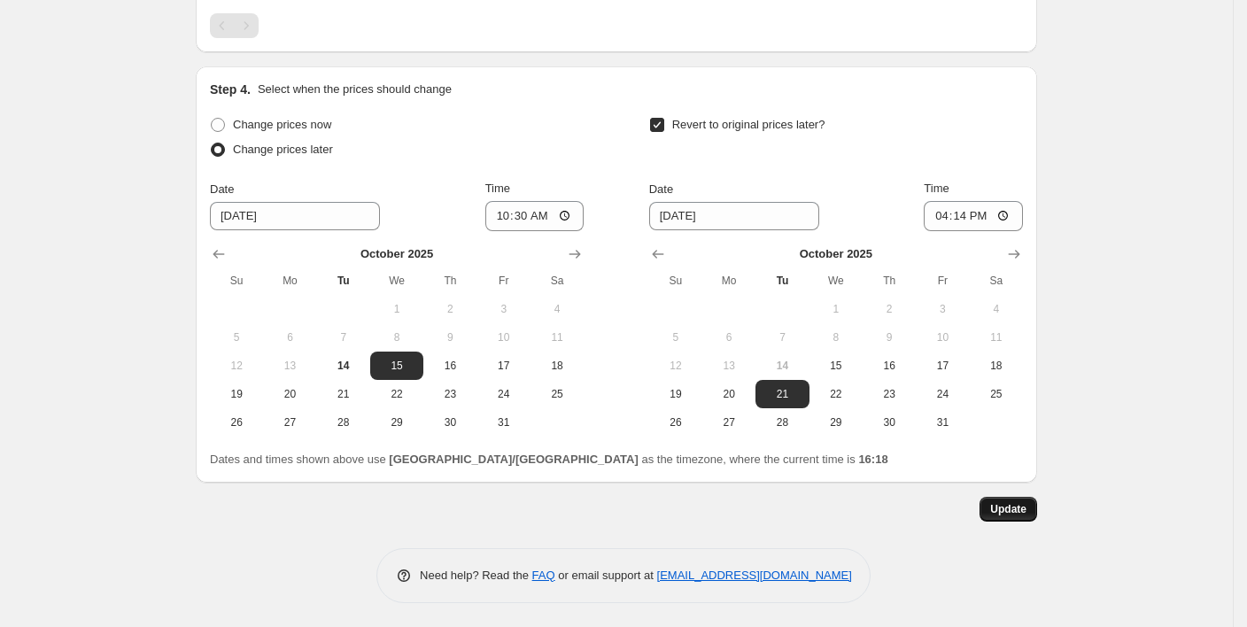
click at [1003, 500] on button "Update" at bounding box center [1009, 509] width 58 height 25
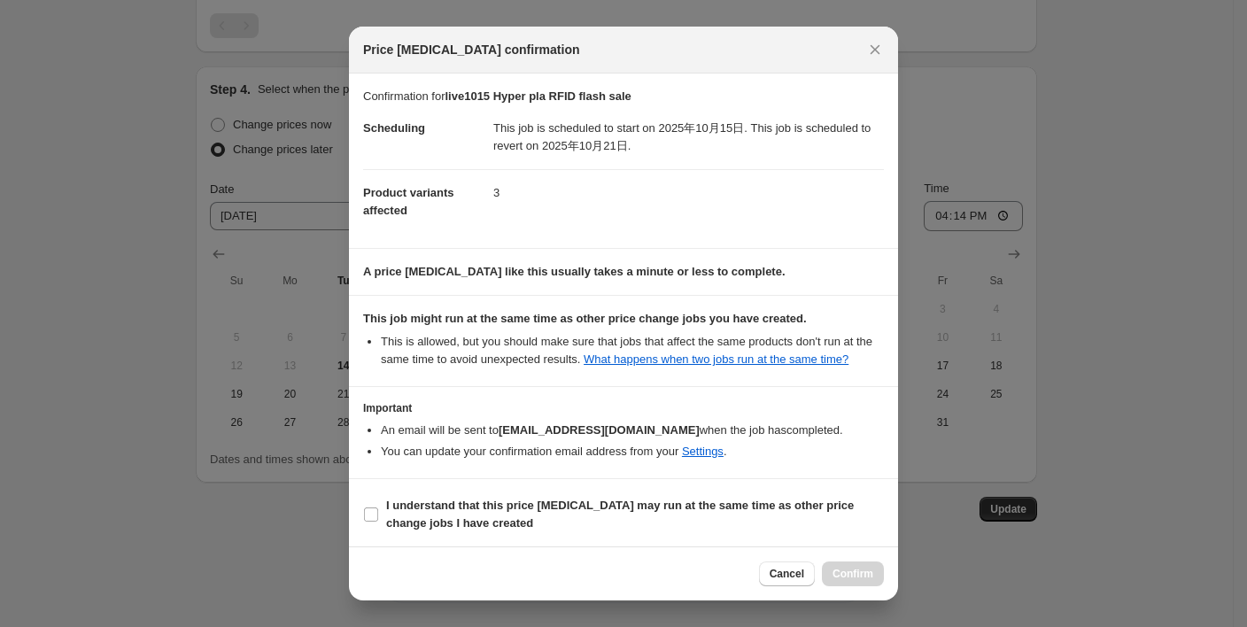
drag, startPoint x: 375, startPoint y: 508, endPoint x: 494, endPoint y: 543, distance: 124.5
click at [375, 509] on input "I understand that this price [MEDICAL_DATA] may run at the same time as other p…" at bounding box center [371, 515] width 14 height 14
checkbox input "true"
click at [837, 564] on button "Confirm" at bounding box center [853, 574] width 62 height 25
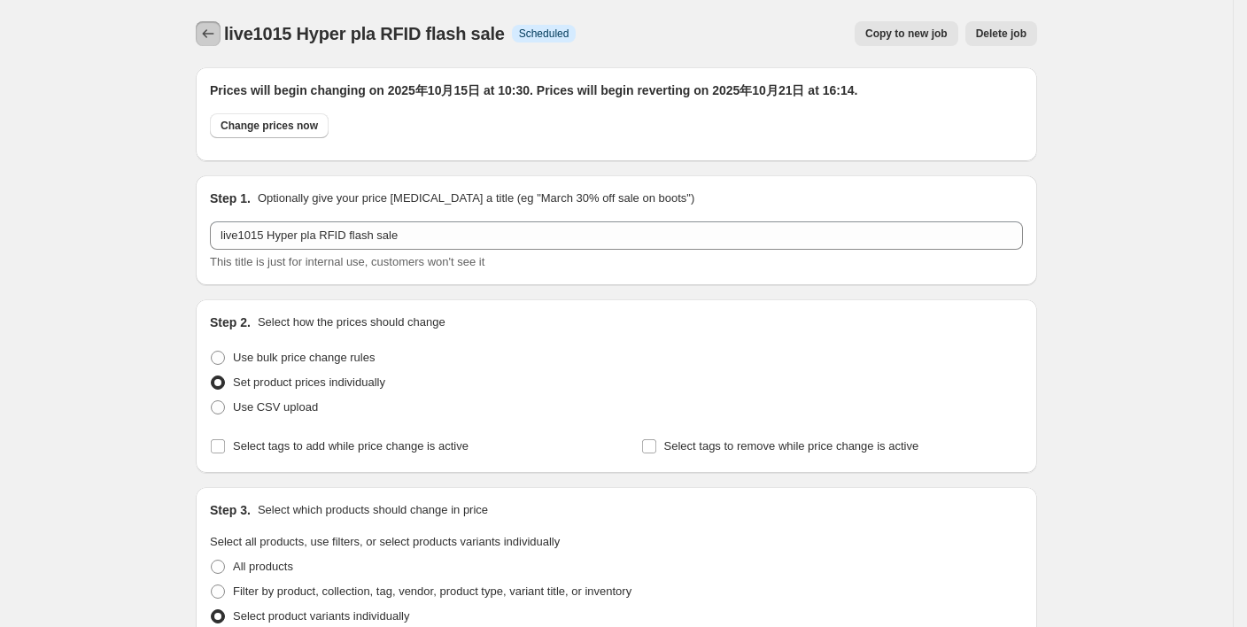
click at [217, 42] on icon "Price change jobs" at bounding box center [208, 34] width 18 height 18
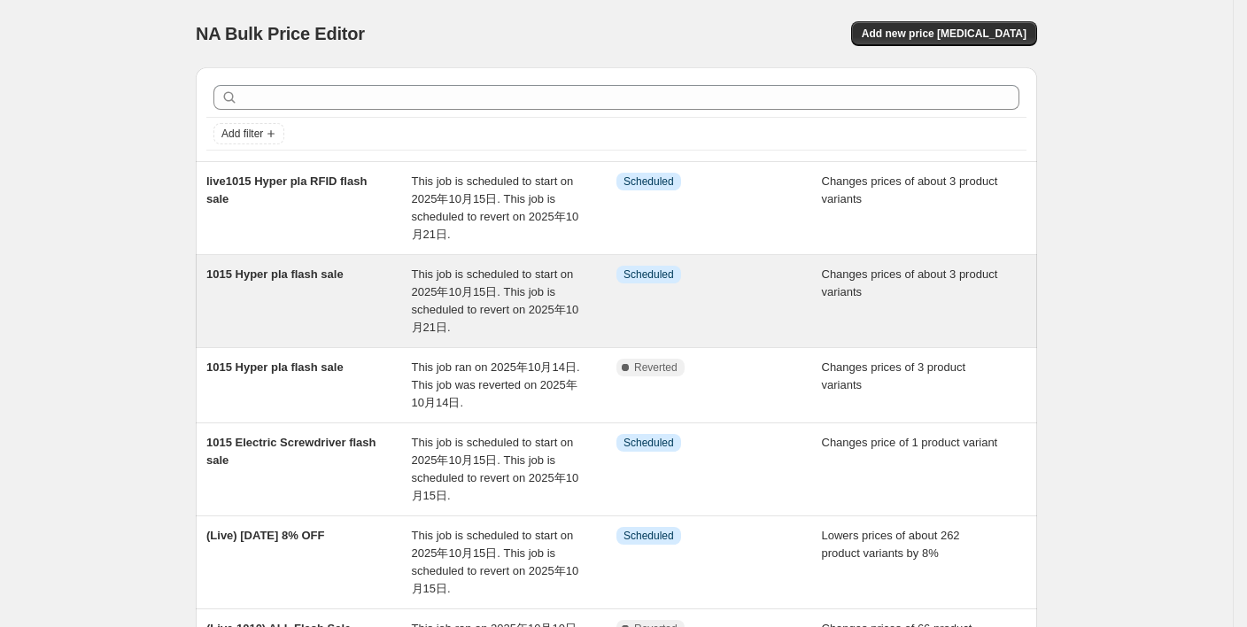
click at [545, 300] on div "This job is scheduled to start on 2025年10月15日. This job is scheduled to revert …" at bounding box center [514, 301] width 205 height 71
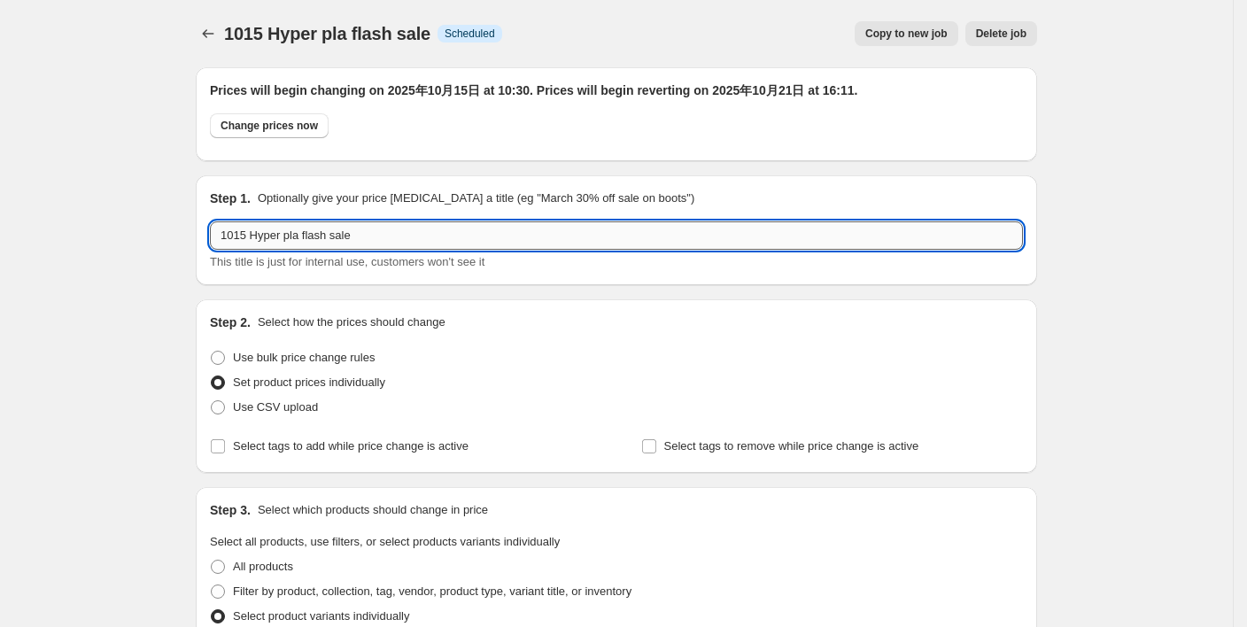
click at [224, 237] on input "1015 Hyper pla flash sale" at bounding box center [616, 235] width 813 height 28
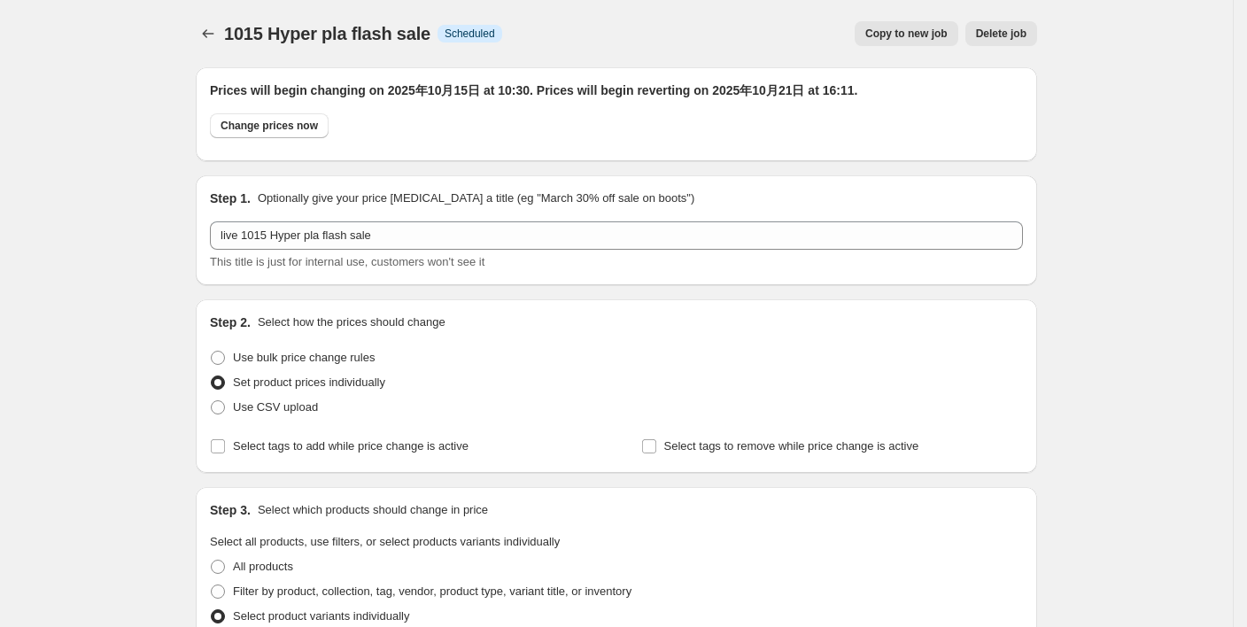
click at [376, 136] on div "Change prices now" at bounding box center [616, 130] width 813 height 34
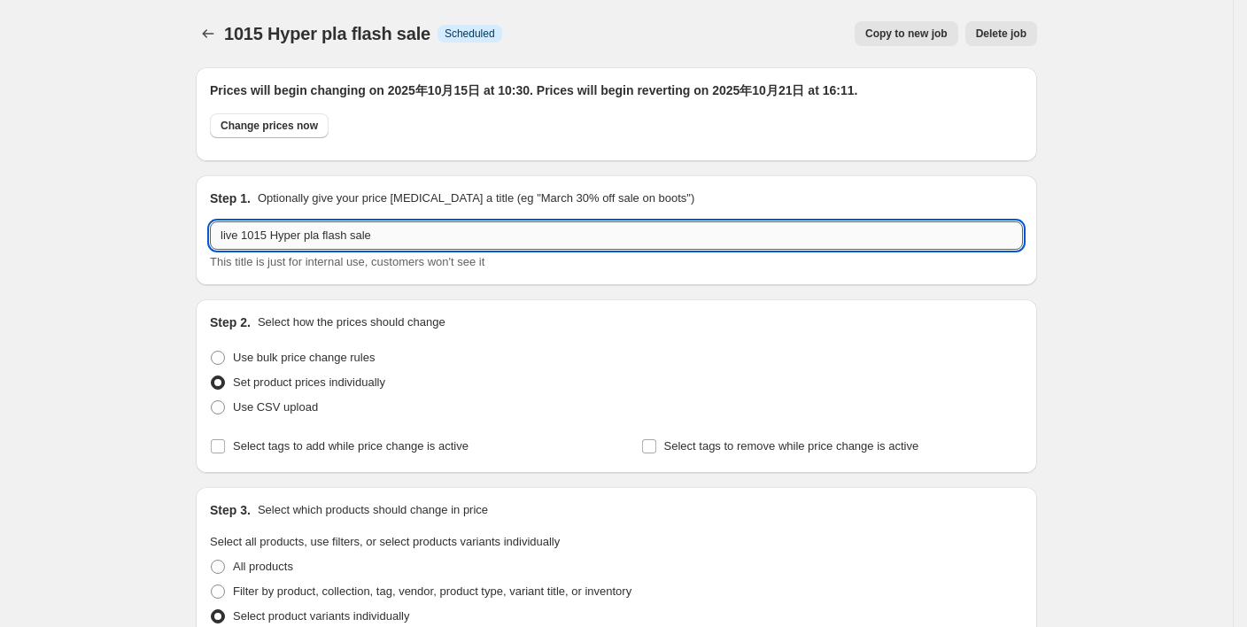
click at [244, 241] on input "live 1015 Hyper pla flash sale" at bounding box center [616, 235] width 813 height 28
click at [250, 235] on input "live 1015 Hyper pla flash sale" at bounding box center [616, 235] width 813 height 28
type input "live1015 Hyper pla flash sale"
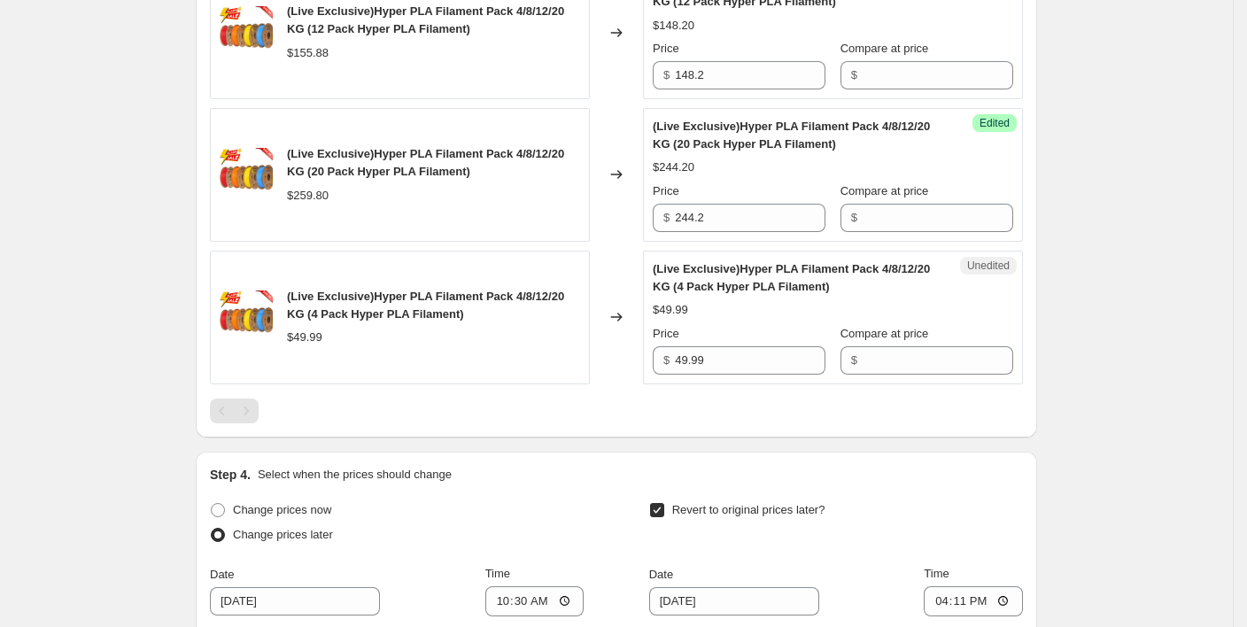
scroll to position [1321, 0]
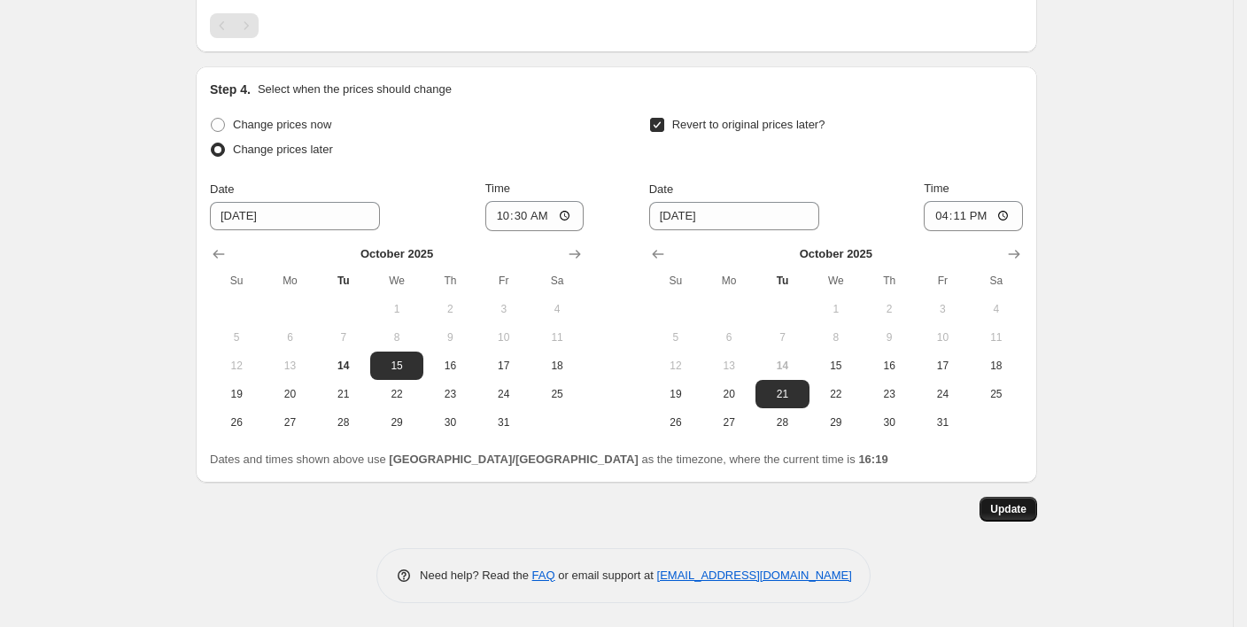
click at [1017, 504] on span "Update" at bounding box center [1008, 509] width 36 height 14
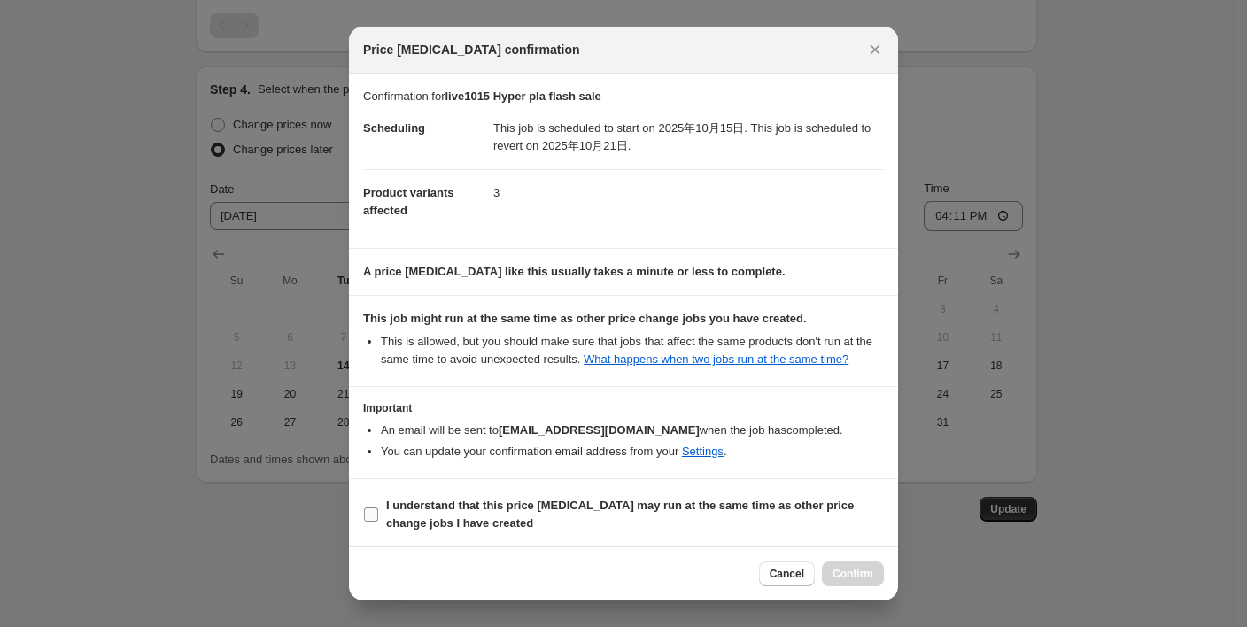
click at [374, 512] on input "I understand that this price [MEDICAL_DATA] may run at the same time as other p…" at bounding box center [371, 515] width 14 height 14
checkbox input "true"
click at [861, 573] on span "Confirm" at bounding box center [853, 574] width 41 height 14
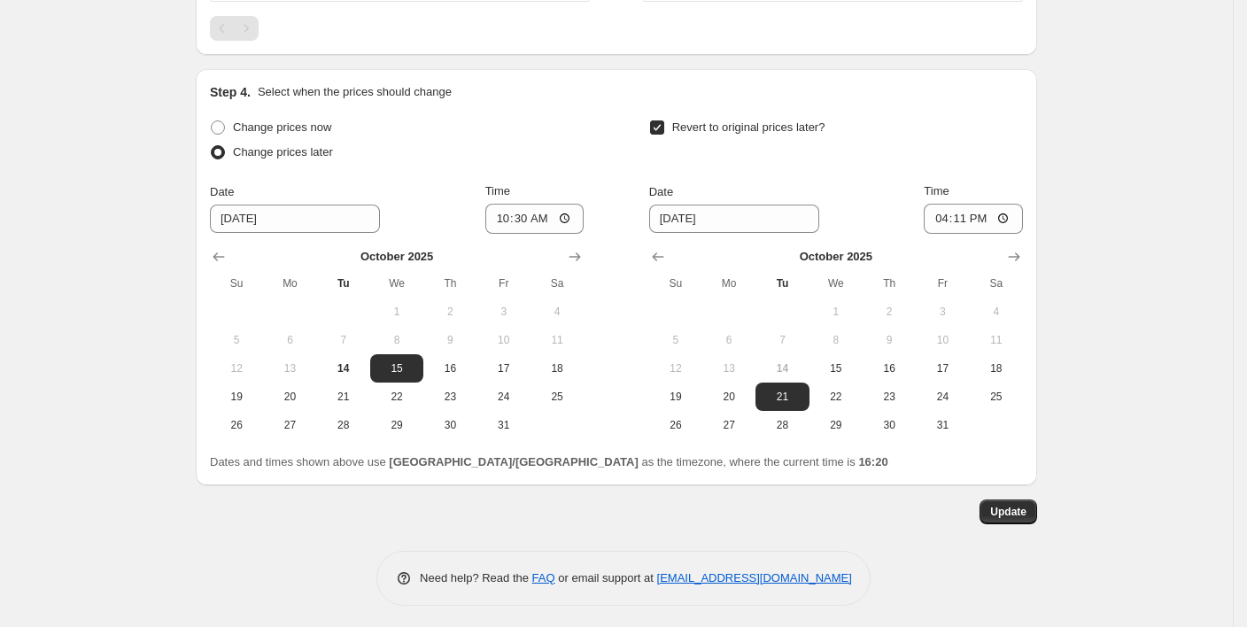
scroll to position [1321, 0]
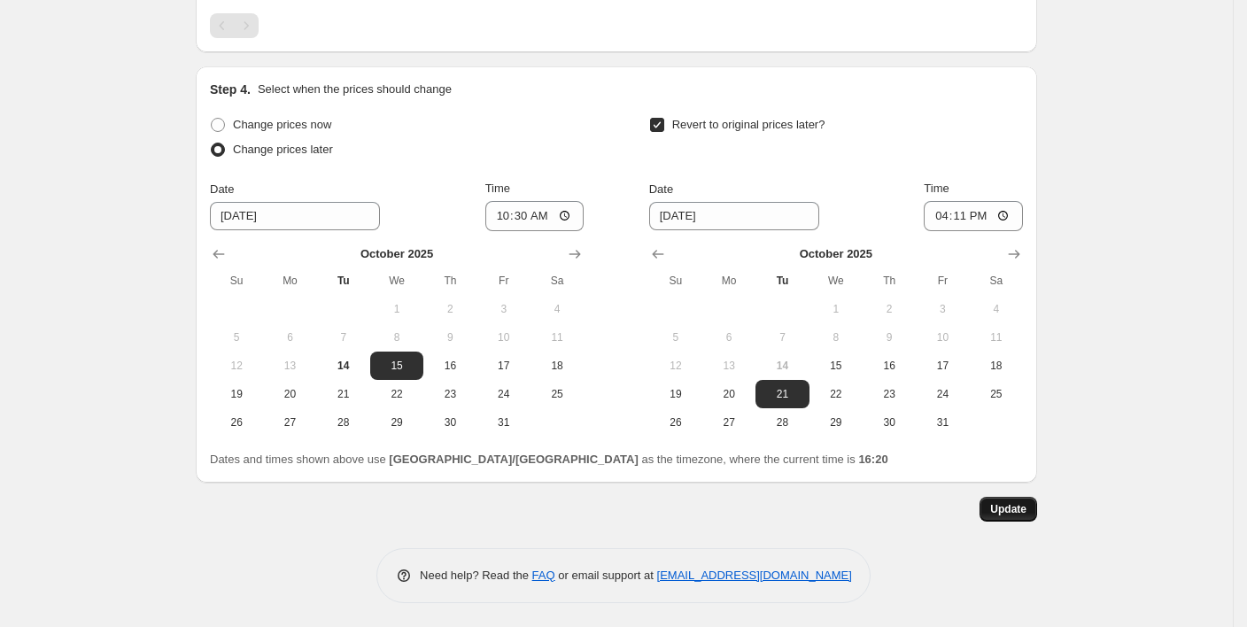
click at [1027, 513] on span "Update" at bounding box center [1008, 509] width 36 height 14
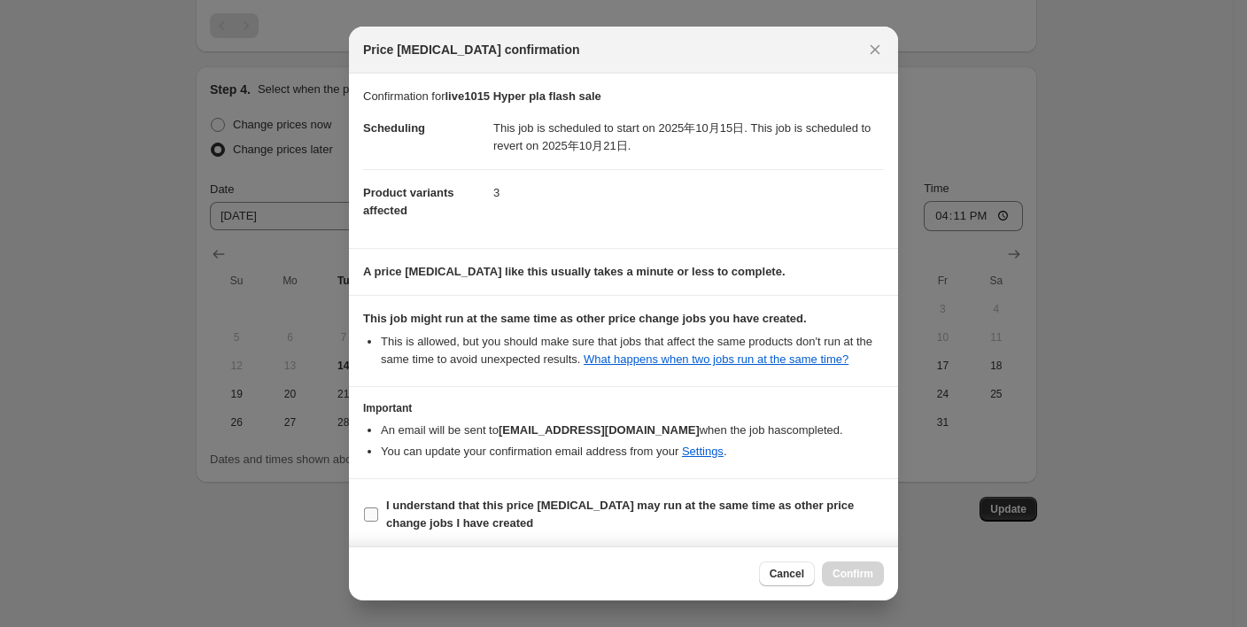
click at [364, 508] on input "I understand that this price [MEDICAL_DATA] may run at the same time as other p…" at bounding box center [371, 515] width 14 height 14
checkbox input "true"
click at [840, 576] on span "Confirm" at bounding box center [853, 574] width 41 height 14
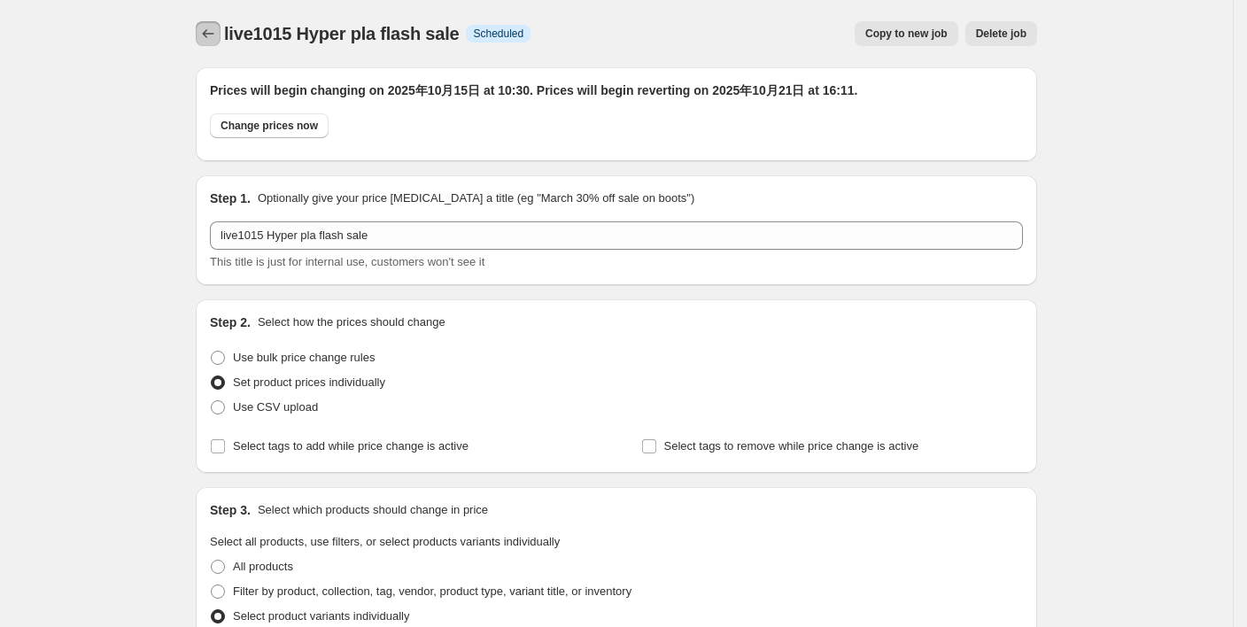
click at [209, 35] on icon "Price change jobs" at bounding box center [208, 34] width 18 height 18
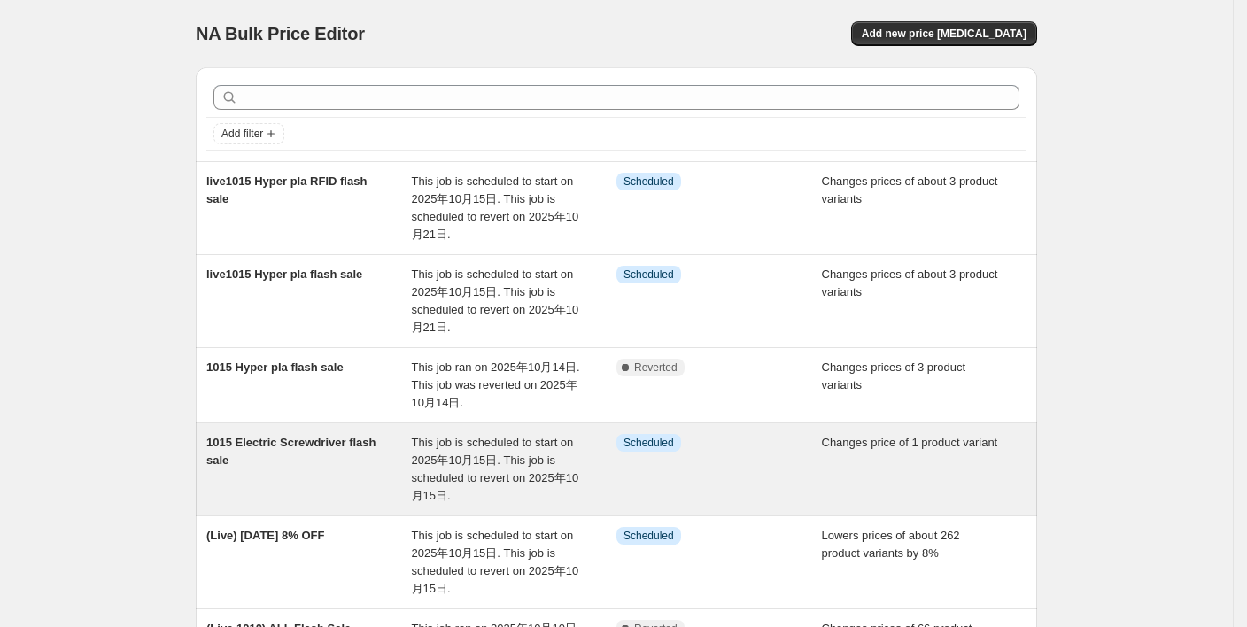
click at [298, 446] on span "1015 Electric Screwdriver flash sale" at bounding box center [291, 451] width 170 height 31
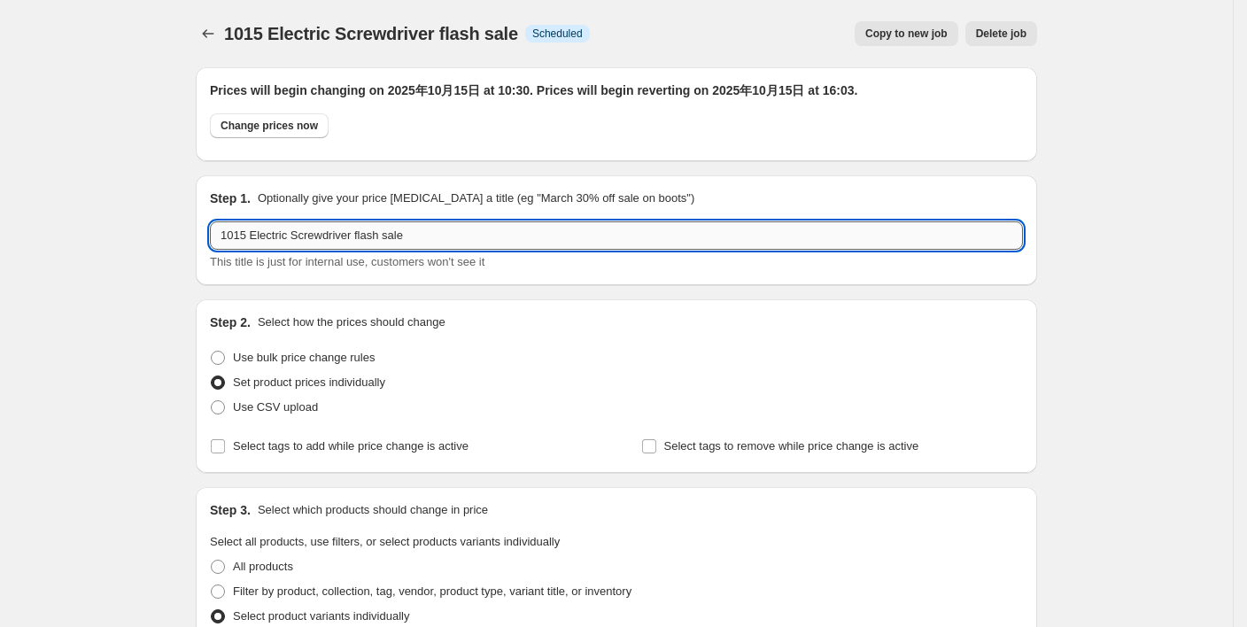
click at [227, 232] on input "1015 Electric Screwdriver flash sale" at bounding box center [616, 235] width 813 height 28
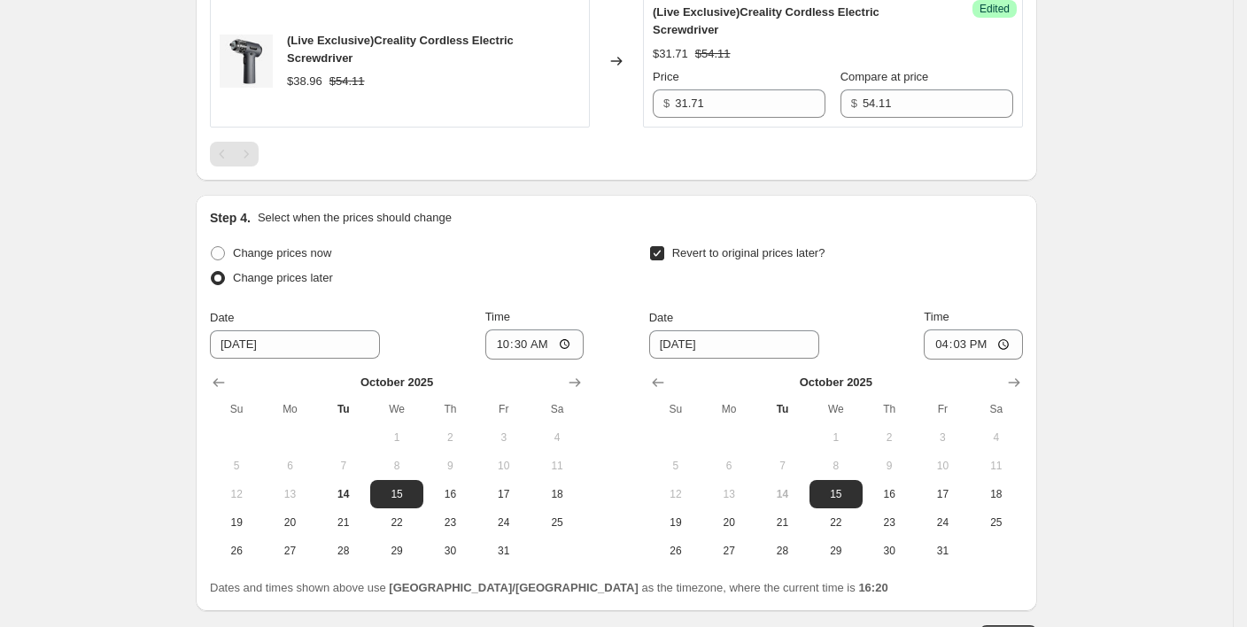
scroll to position [894, 0]
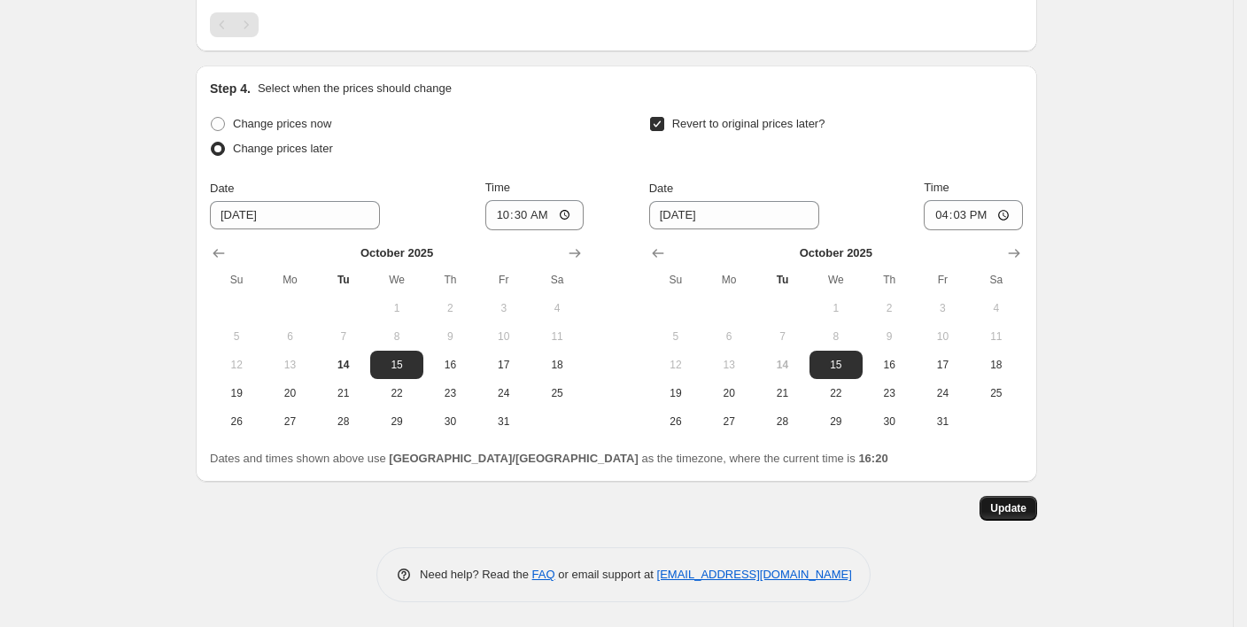
type input "live1015 Electric Screwdriver flash sale"
click at [1020, 508] on span "Update" at bounding box center [1008, 508] width 36 height 14
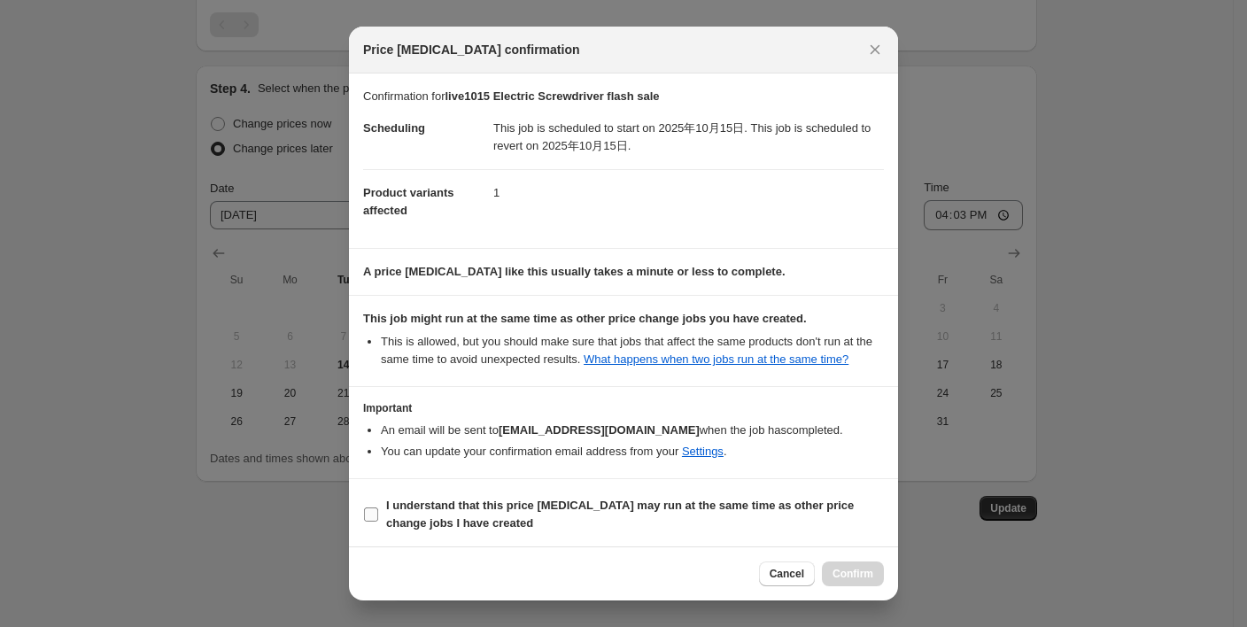
click at [367, 513] on input "I understand that this price [MEDICAL_DATA] may run at the same time as other p…" at bounding box center [371, 515] width 14 height 14
checkbox input "true"
click at [835, 568] on span "Confirm" at bounding box center [853, 574] width 41 height 14
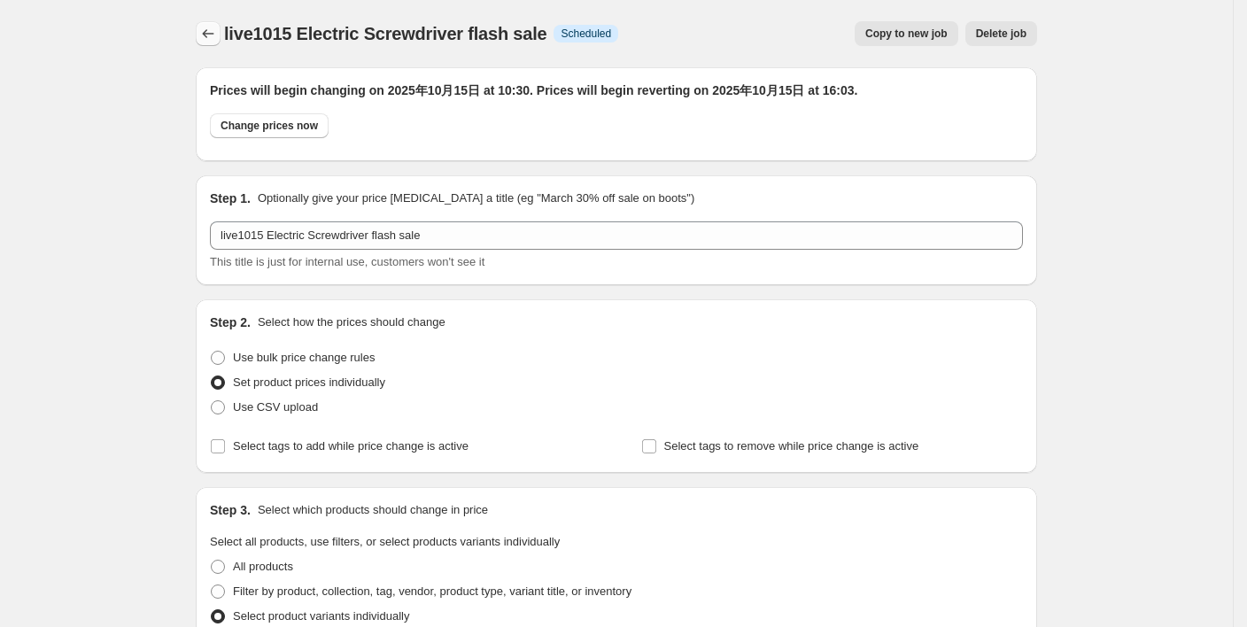
drag, startPoint x: 225, startPoint y: 45, endPoint x: 220, endPoint y: 37, distance: 9.6
click at [220, 37] on div at bounding box center [210, 33] width 28 height 25
click at [217, 37] on icon "Price change jobs" at bounding box center [208, 34] width 18 height 18
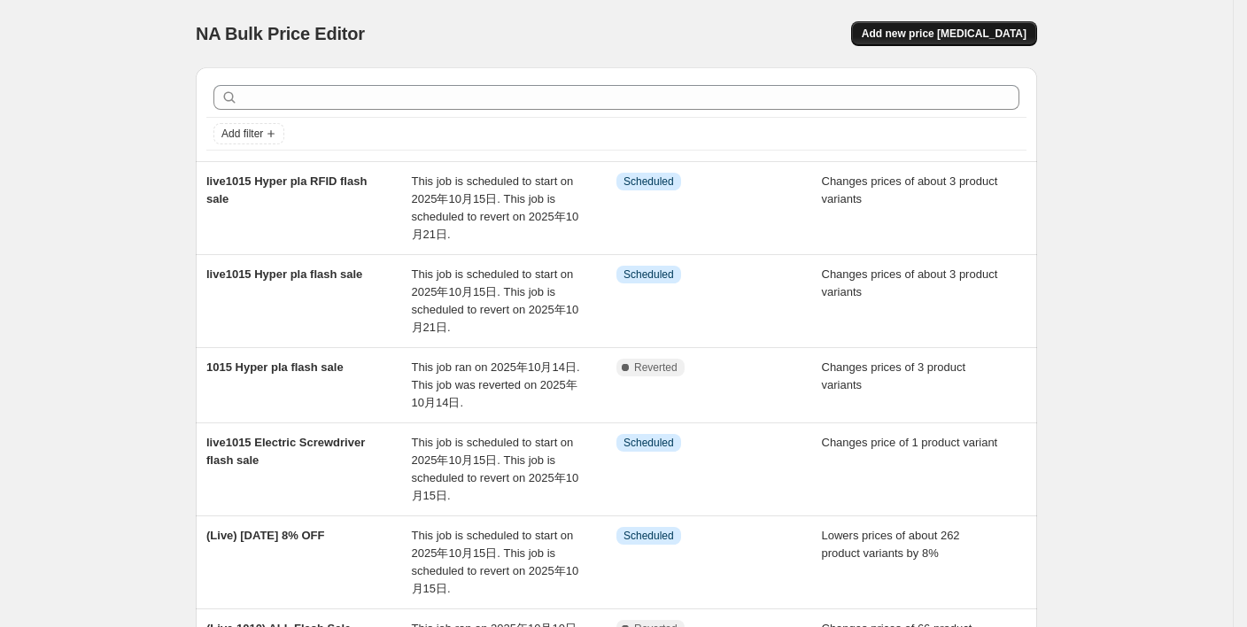
click at [970, 31] on span "Add new price [MEDICAL_DATA]" at bounding box center [944, 34] width 165 height 14
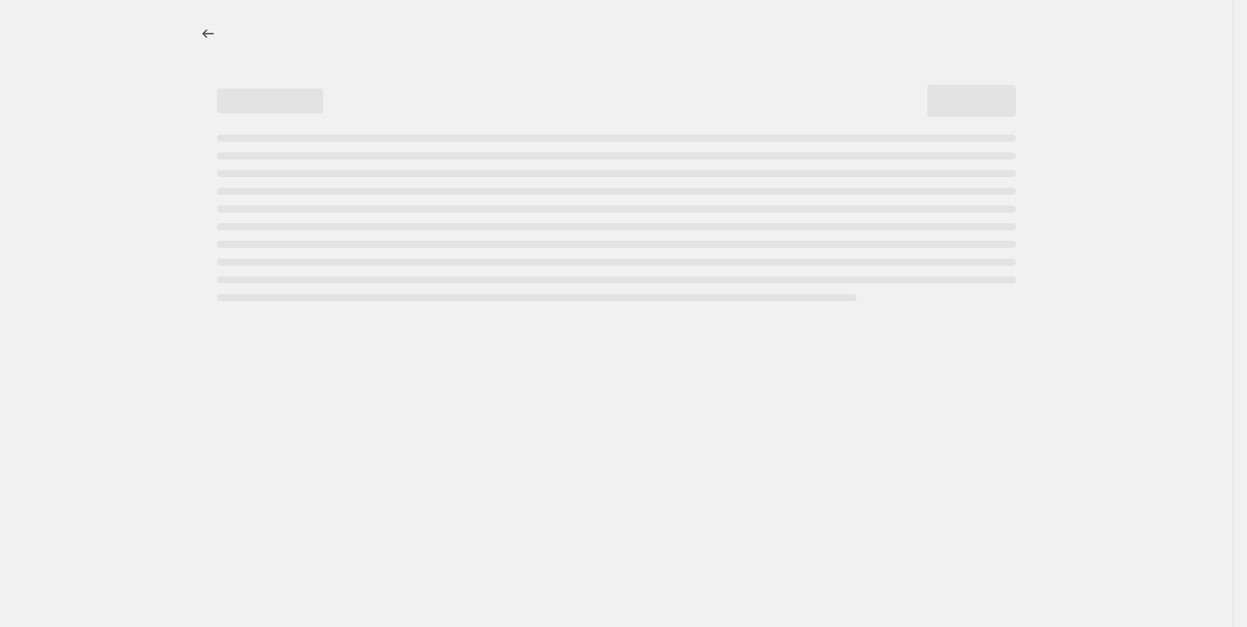
select select "percentage"
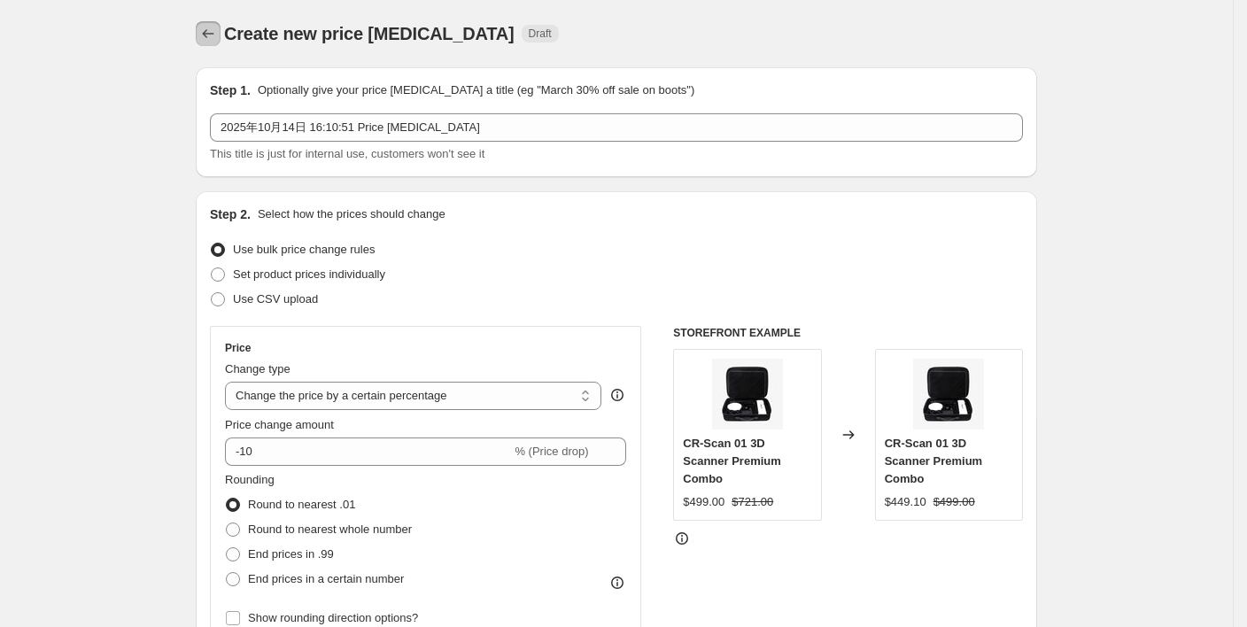
click at [217, 35] on icon "Price change jobs" at bounding box center [208, 34] width 18 height 18
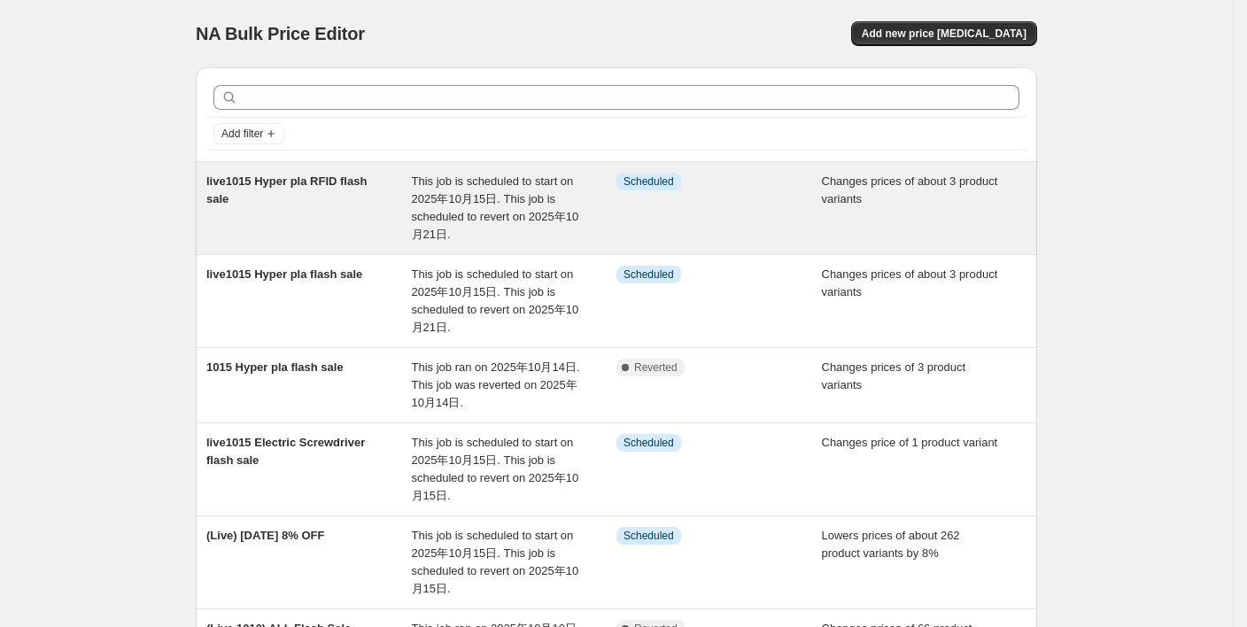
click at [781, 213] on div "Info Scheduled" at bounding box center [718, 208] width 205 height 71
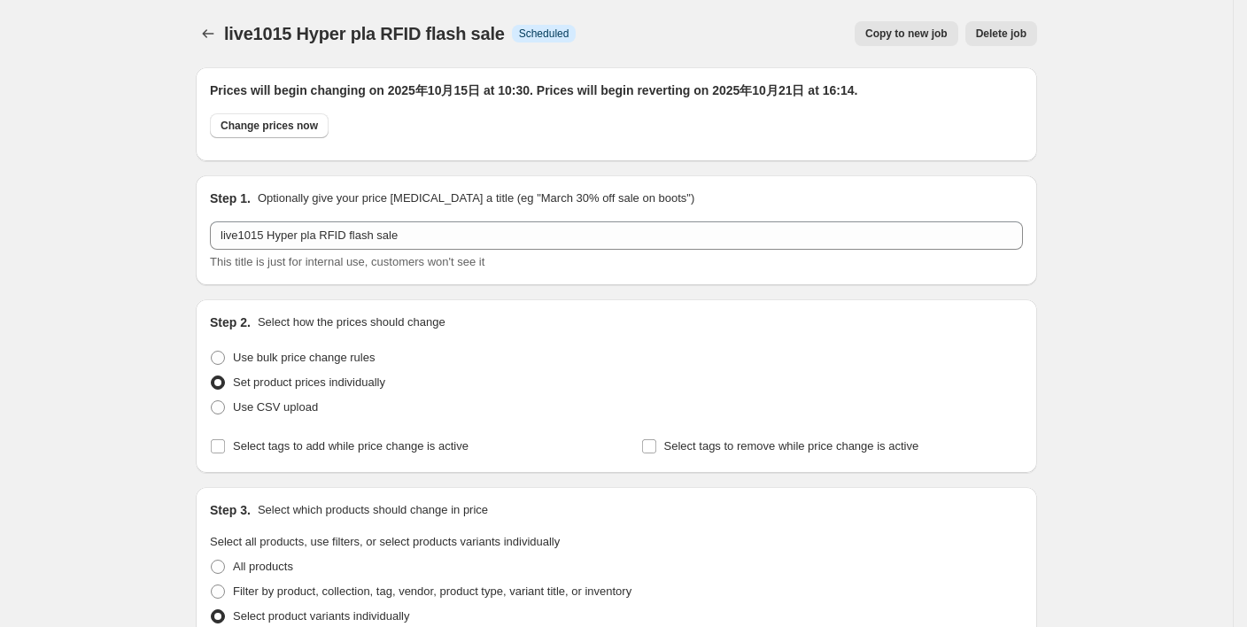
click at [927, 26] on button "Copy to new job" at bounding box center [907, 33] width 104 height 25
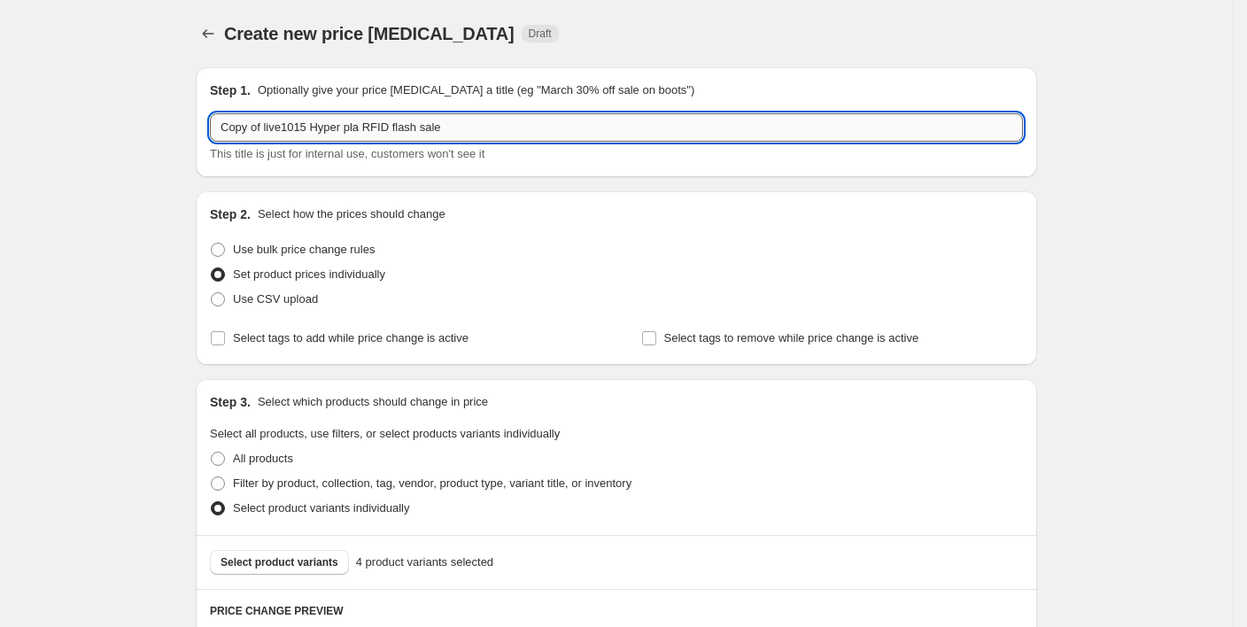
click at [268, 136] on input "Copy of live1015 Hyper pla RFID flash sale" at bounding box center [616, 127] width 813 height 28
drag, startPoint x: 269, startPoint y: 127, endPoint x: 156, endPoint y: 131, distance: 113.5
drag, startPoint x: 273, startPoint y: 127, endPoint x: 410, endPoint y: 129, distance: 137.3
click at [410, 129] on input "live1015 Hyper pla RFID flash sale" at bounding box center [616, 127] width 813 height 28
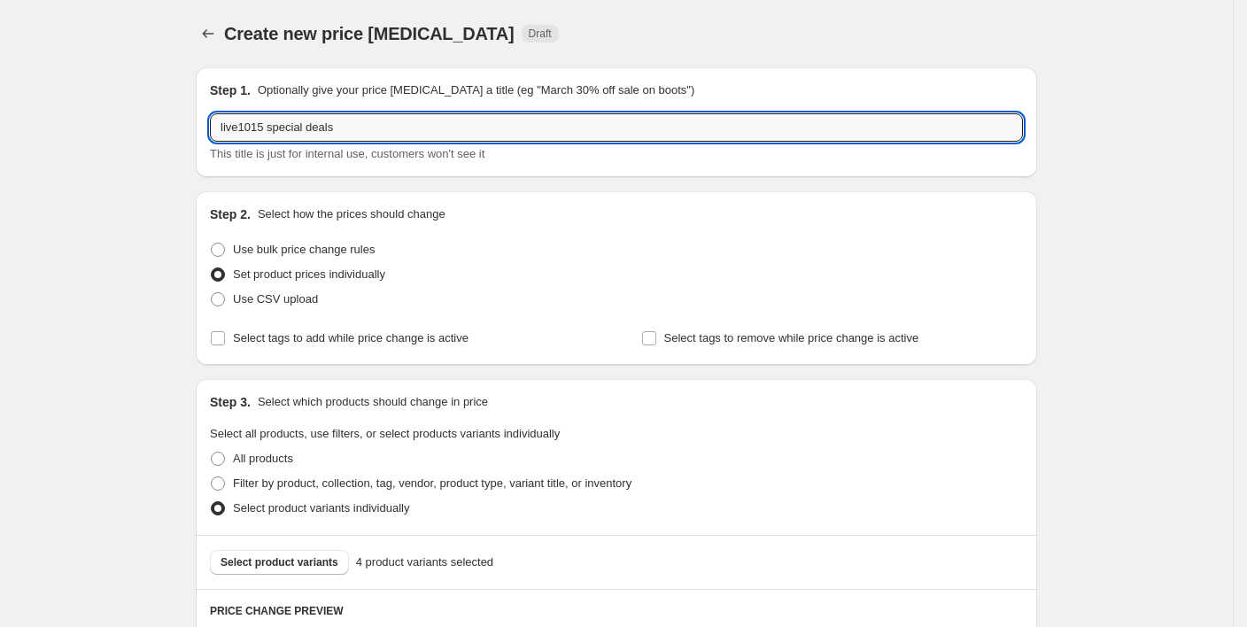
type input "live1015 special deals"
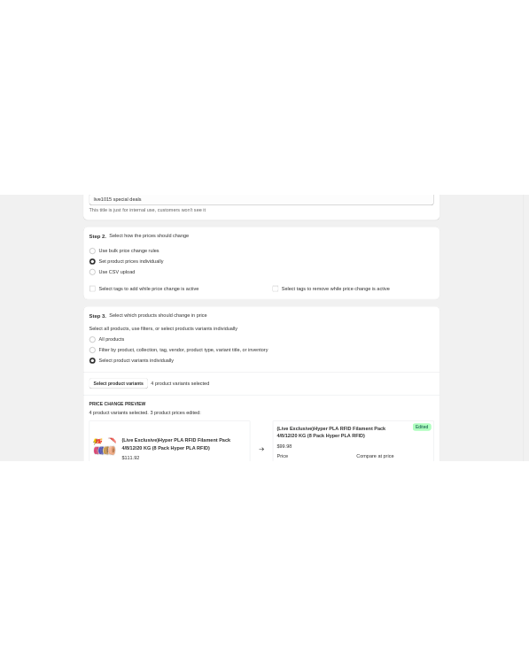
scroll to position [354, 0]
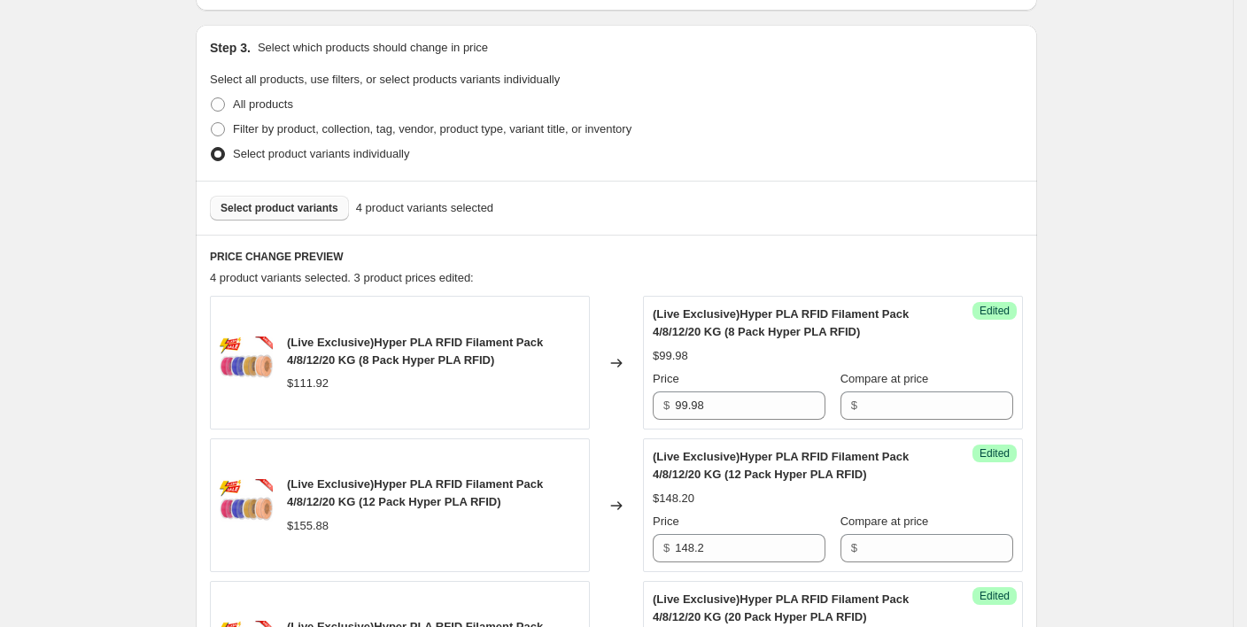
click at [314, 204] on span "Select product variants" at bounding box center [280, 208] width 118 height 14
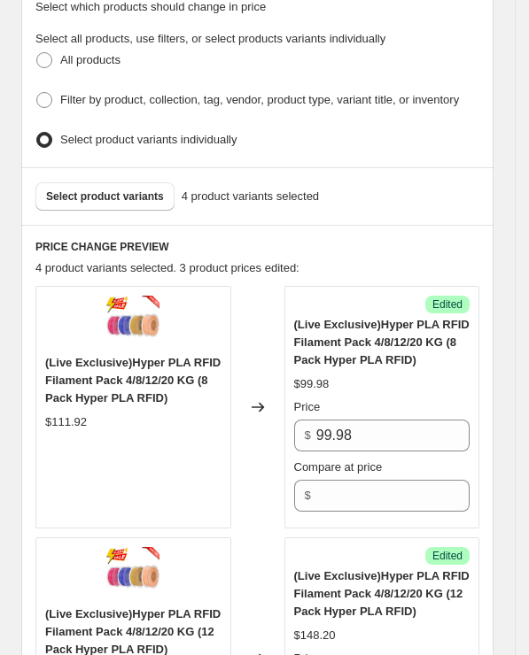
scroll to position [472, 0]
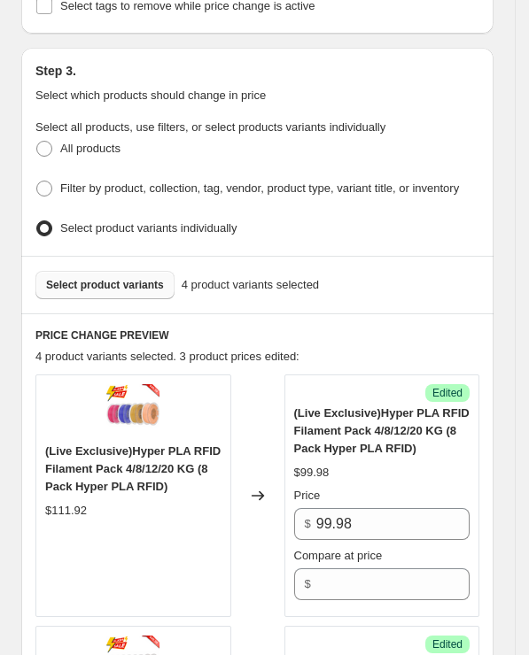
click at [122, 283] on span "Select product variants" at bounding box center [105, 285] width 118 height 14
click at [112, 280] on span "Select product variants" at bounding box center [105, 285] width 118 height 14
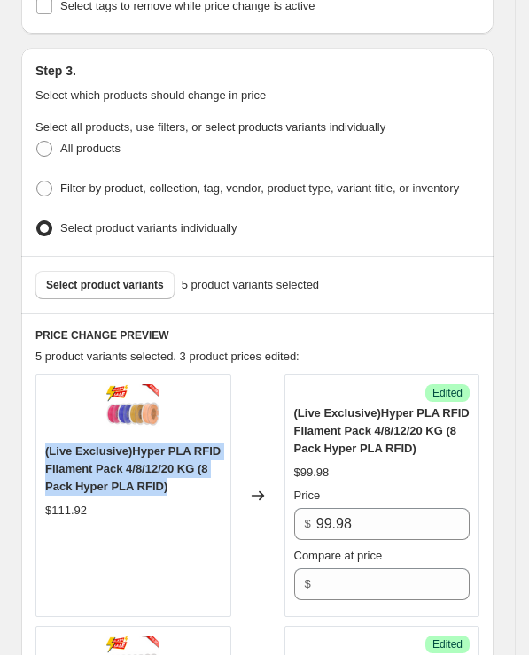
drag, startPoint x: 45, startPoint y: 446, endPoint x: 167, endPoint y: 475, distance: 125.7
click at [167, 475] on div "(Live Exclusive)Hyper PLA RFID Filament Pack 4/8/12/20 KG (8 Pack Hyper PLA RFI…" at bounding box center [133, 469] width 176 height 53
copy span "(Live Exclusive)Hyper PLA RFID Filament Pack 4/8/12/20 KG (8 Pack Hyper PLA RFI…"
click at [155, 284] on span "Select product variants" at bounding box center [105, 285] width 118 height 14
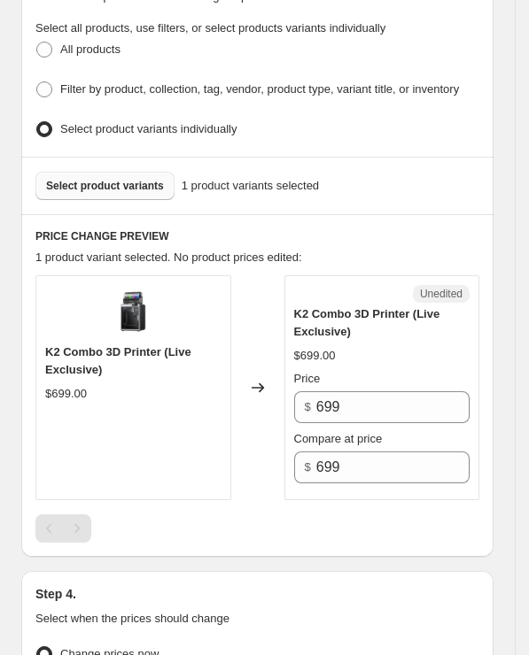
scroll to position [590, 0]
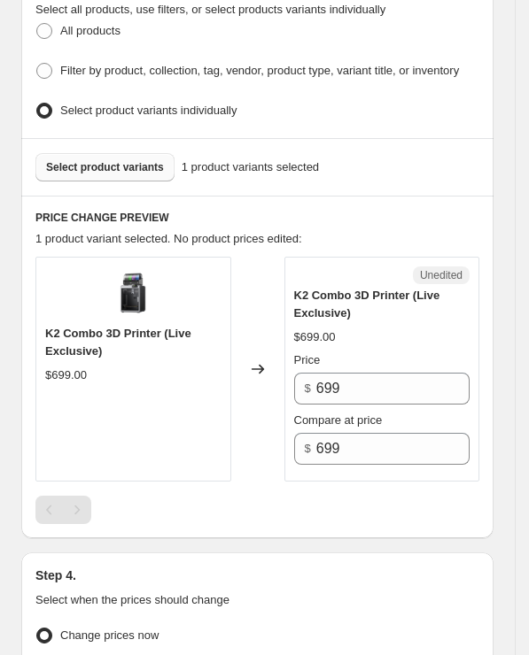
click at [111, 166] on span "Select product variants" at bounding box center [105, 167] width 118 height 14
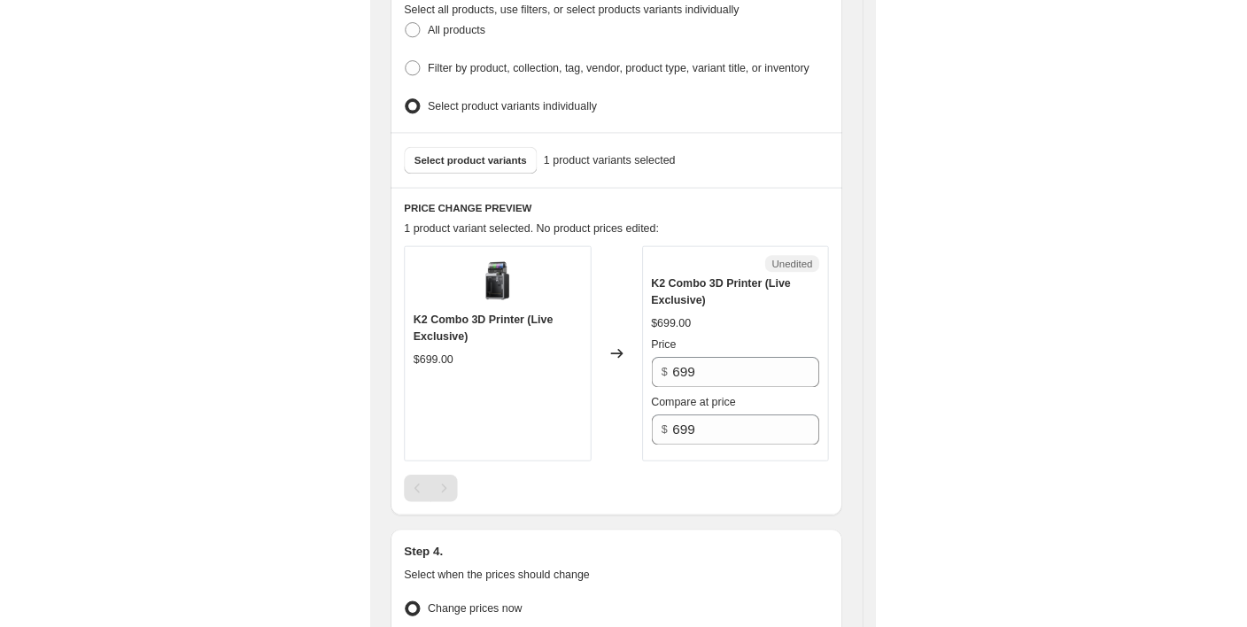
scroll to position [438, 0]
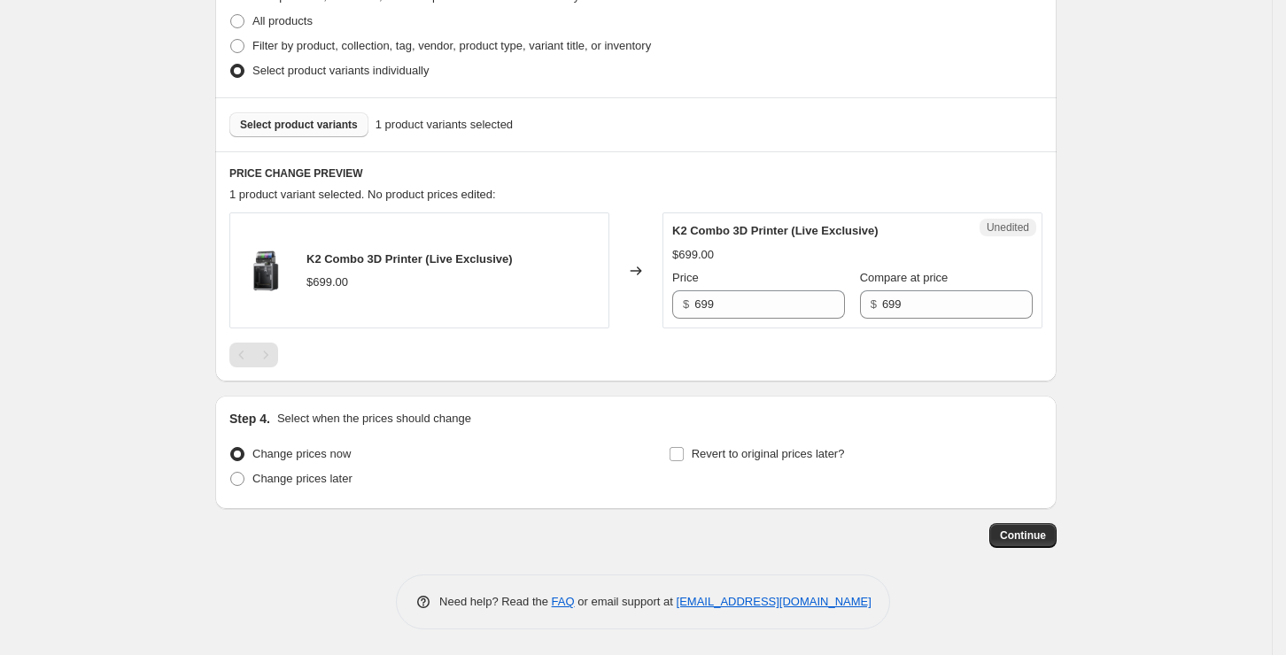
click at [319, 132] on button "Select product variants" at bounding box center [298, 124] width 139 height 25
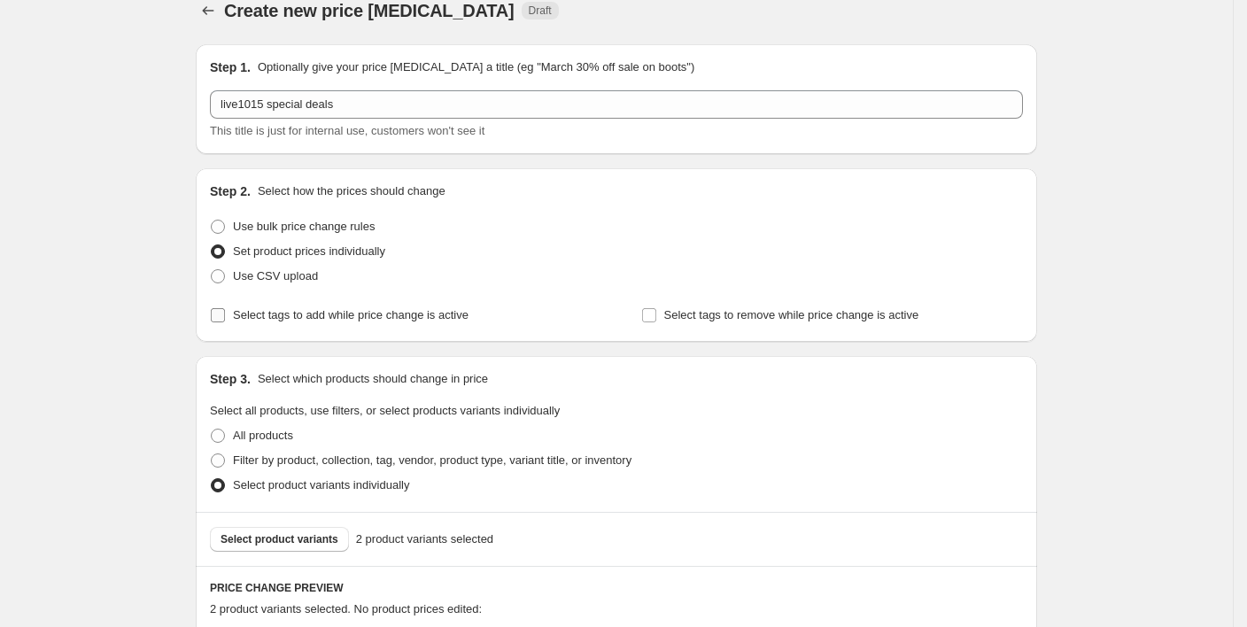
scroll to position [0, 0]
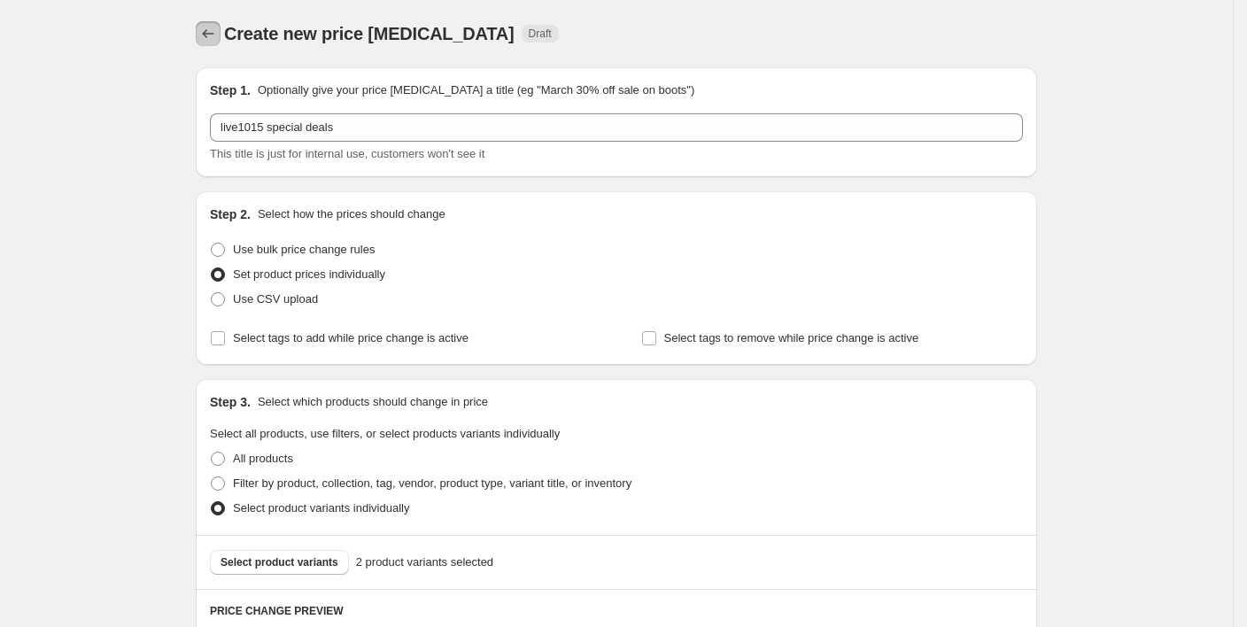
click at [213, 32] on icon "Price change jobs" at bounding box center [208, 34] width 18 height 18
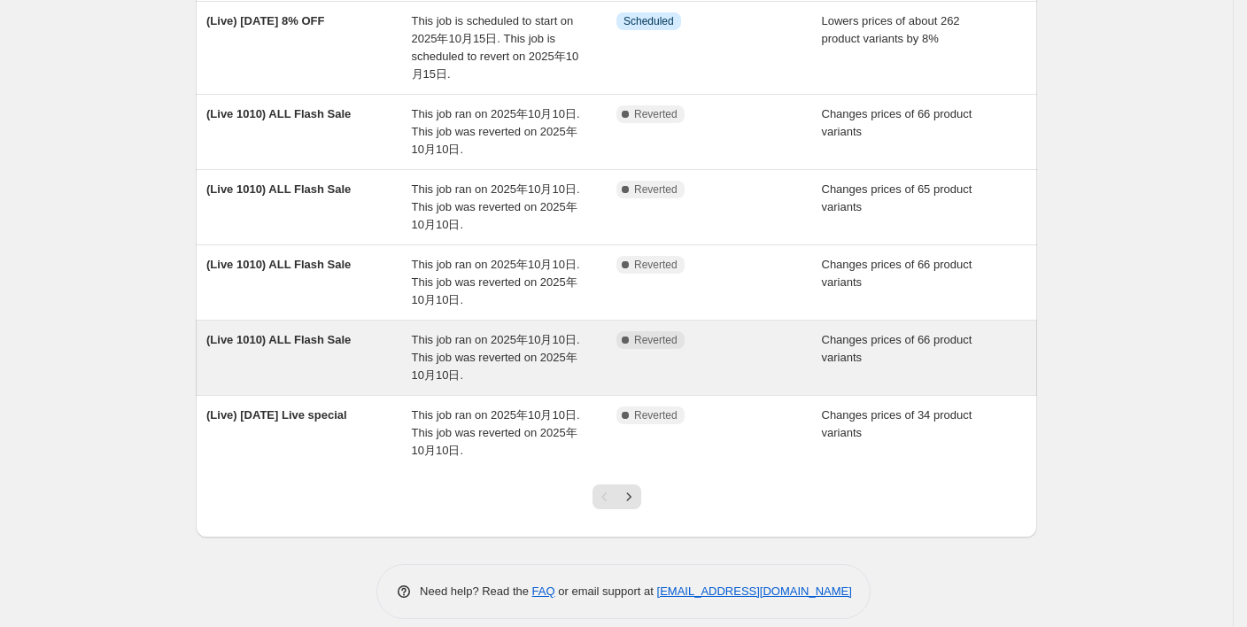
scroll to position [531, 0]
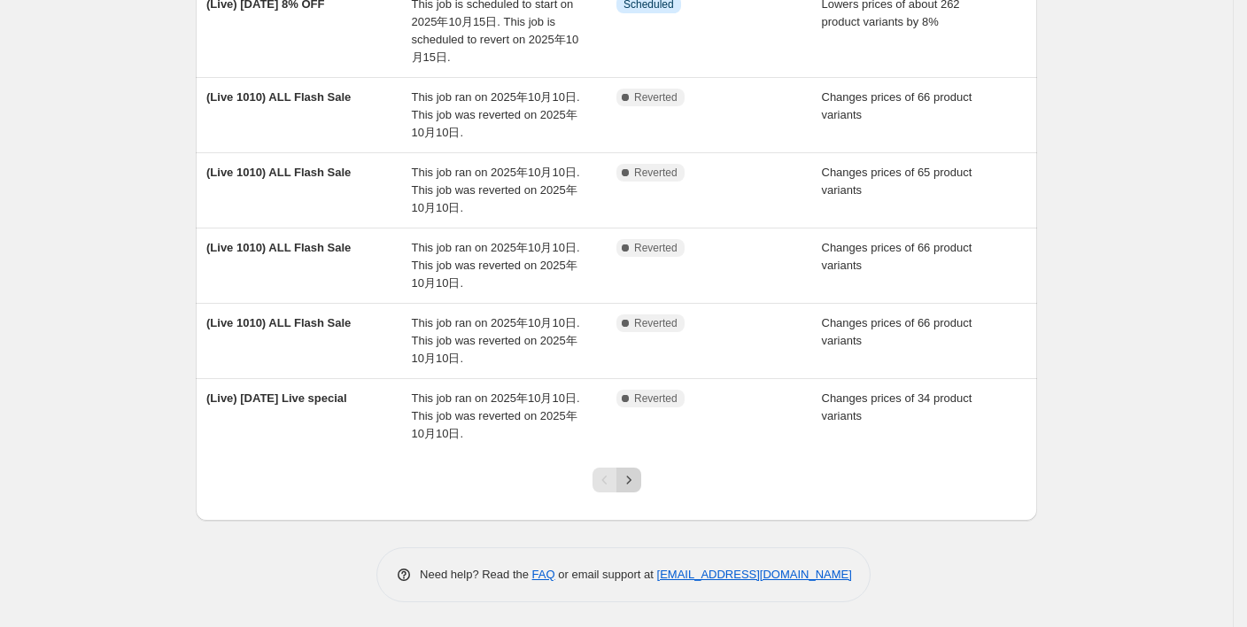
click at [633, 485] on icon "Next" at bounding box center [629, 480] width 18 height 18
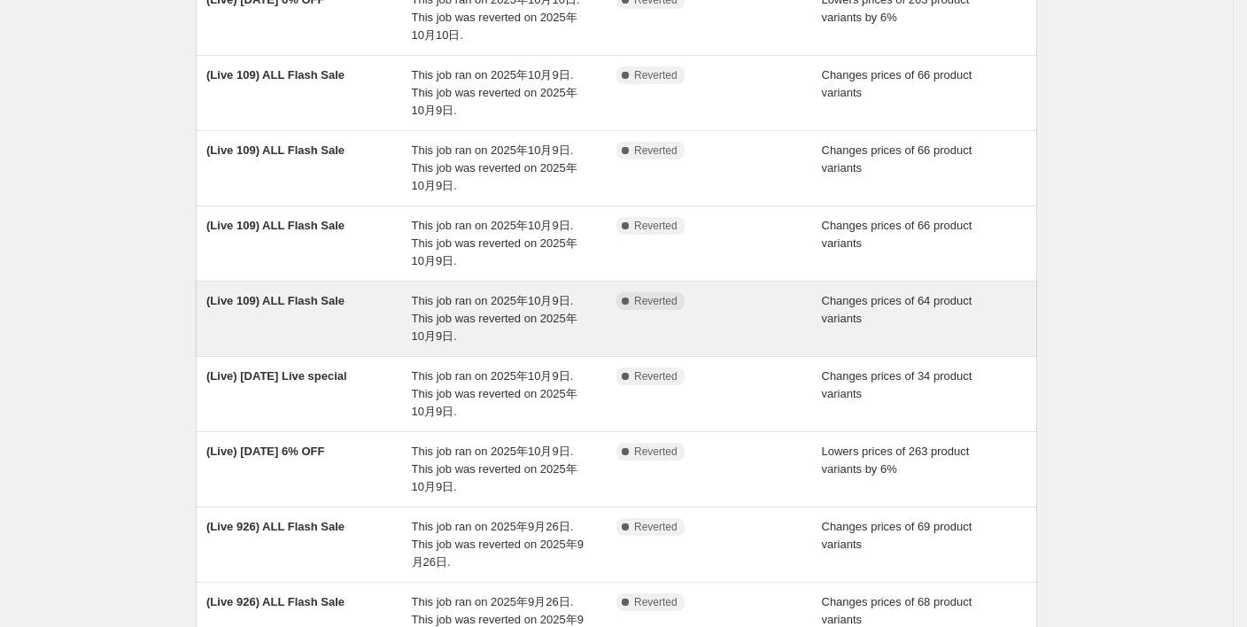
scroll to position [236, 0]
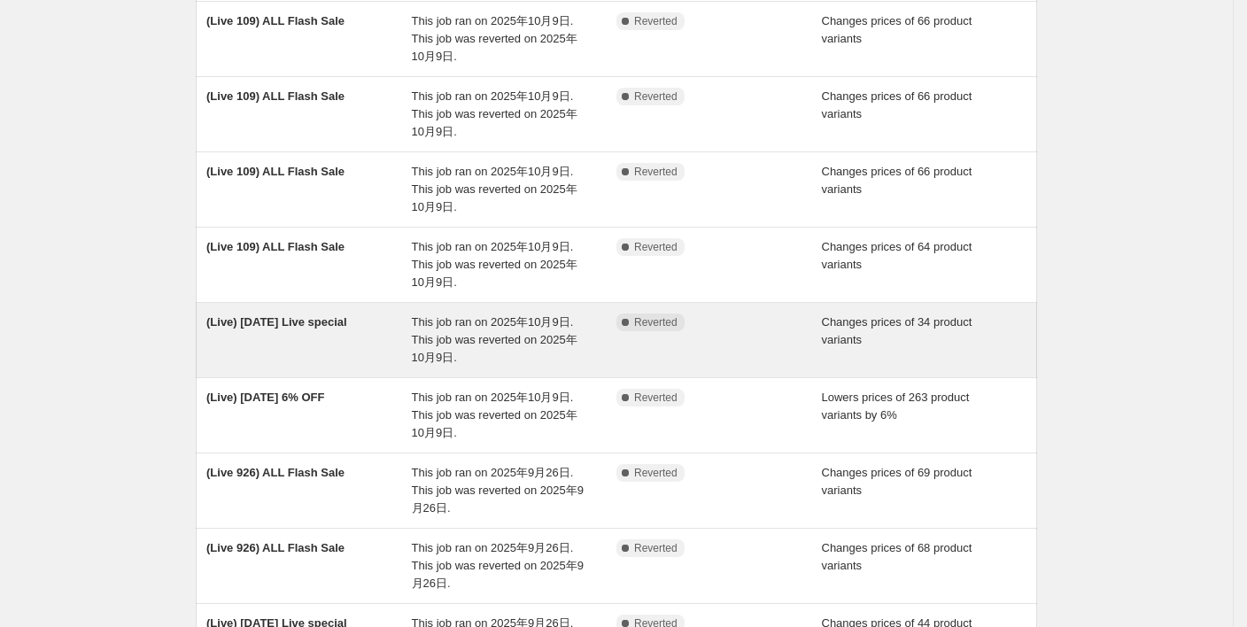
click at [344, 333] on div "(Live) [DATE] Live special" at bounding box center [308, 340] width 205 height 53
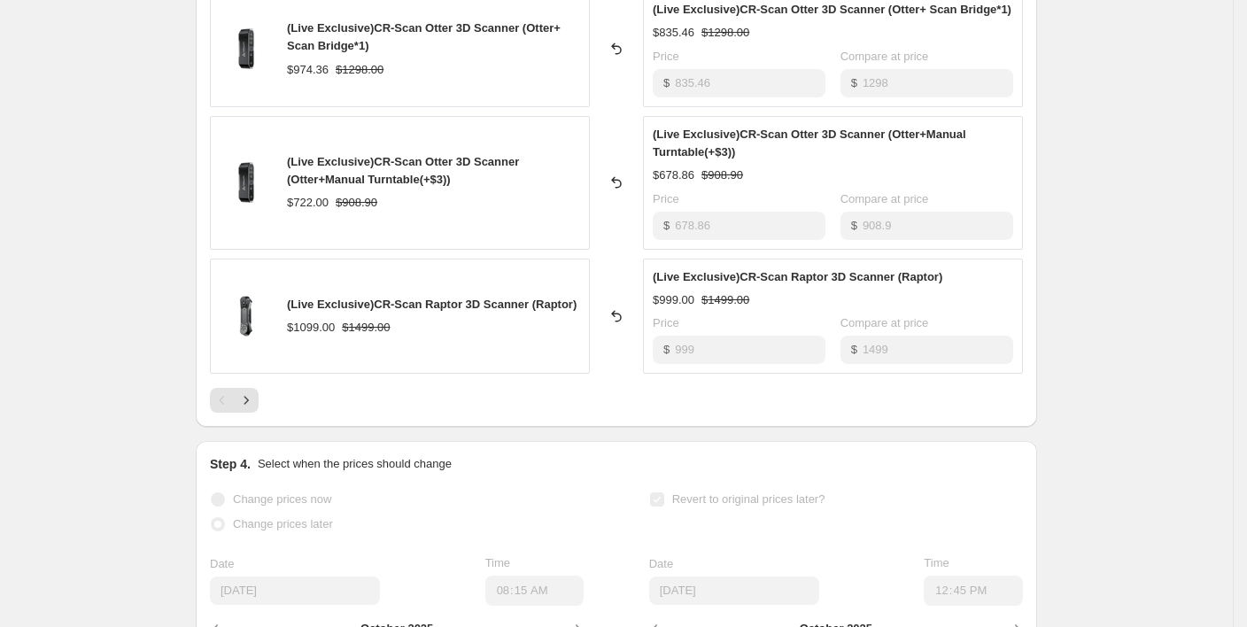
scroll to position [1063, 0]
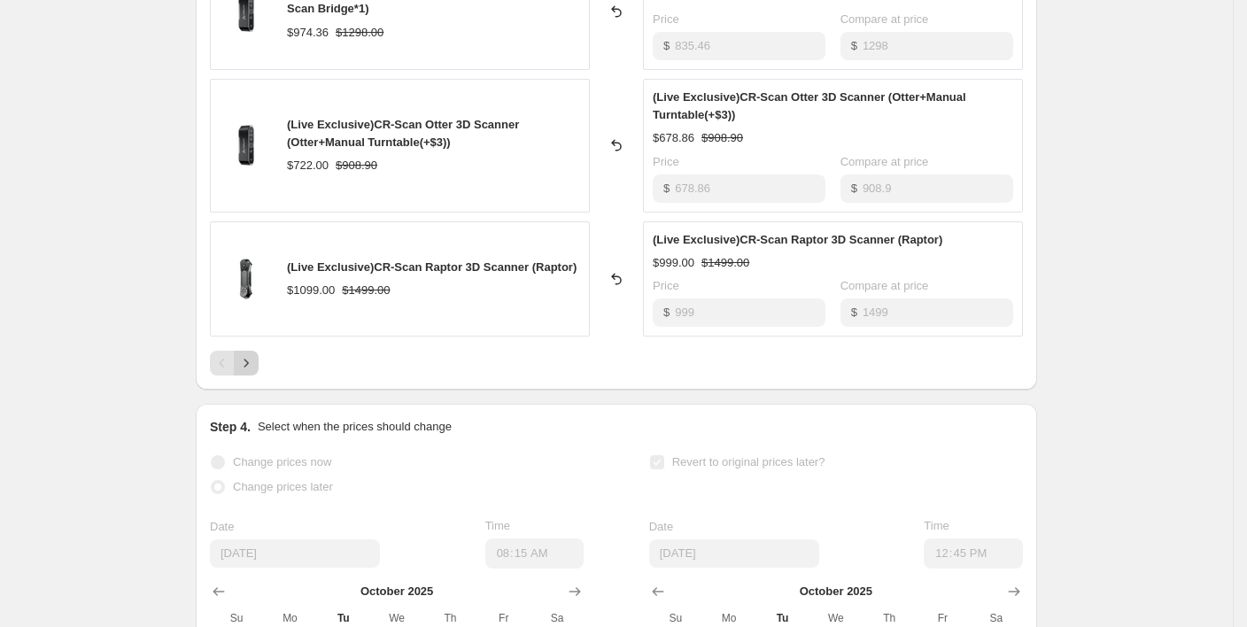
click at [248, 367] on icon "Next" at bounding box center [246, 363] width 18 height 18
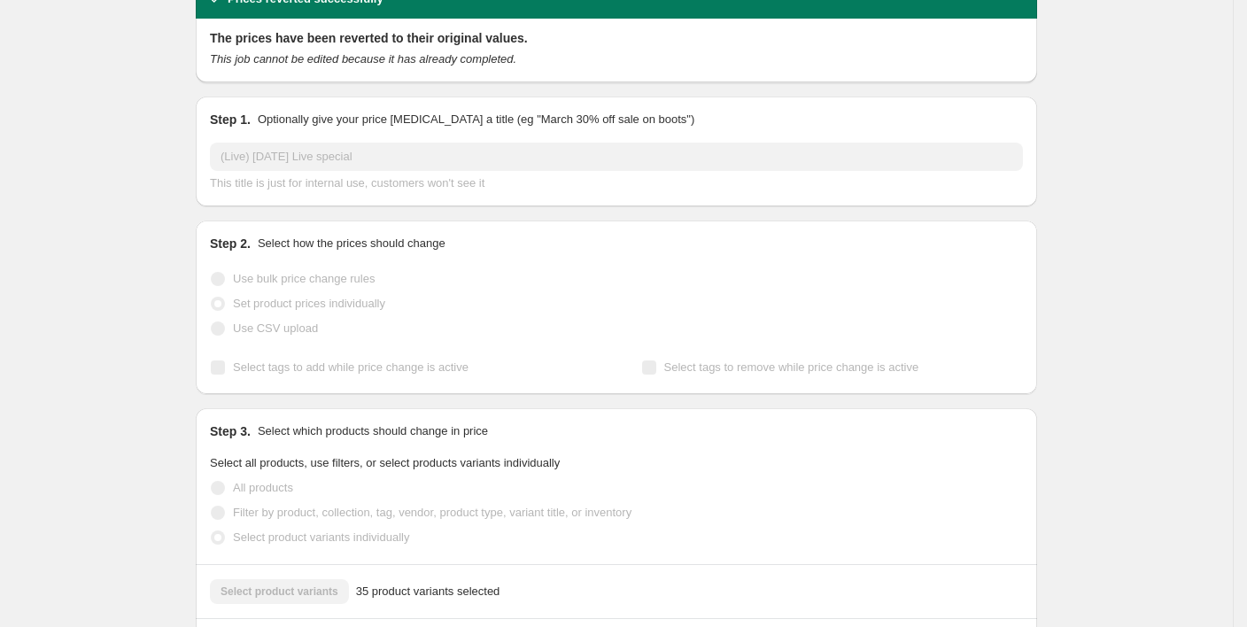
scroll to position [0, 0]
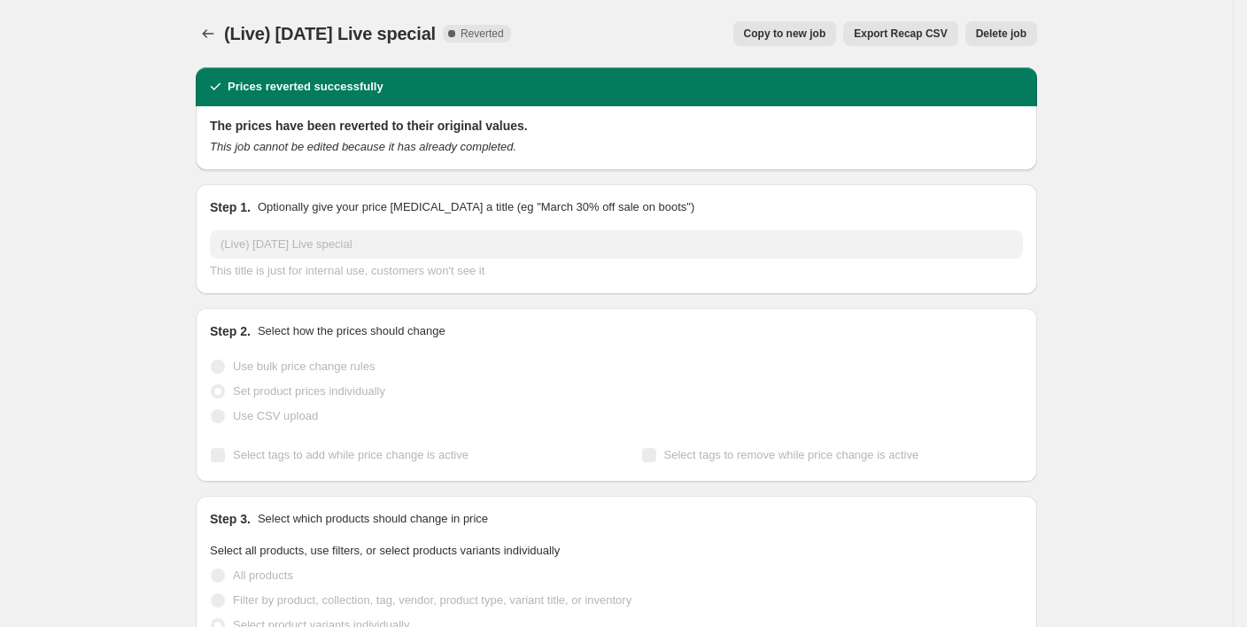
click at [794, 35] on span "Copy to new job" at bounding box center [785, 34] width 82 height 14
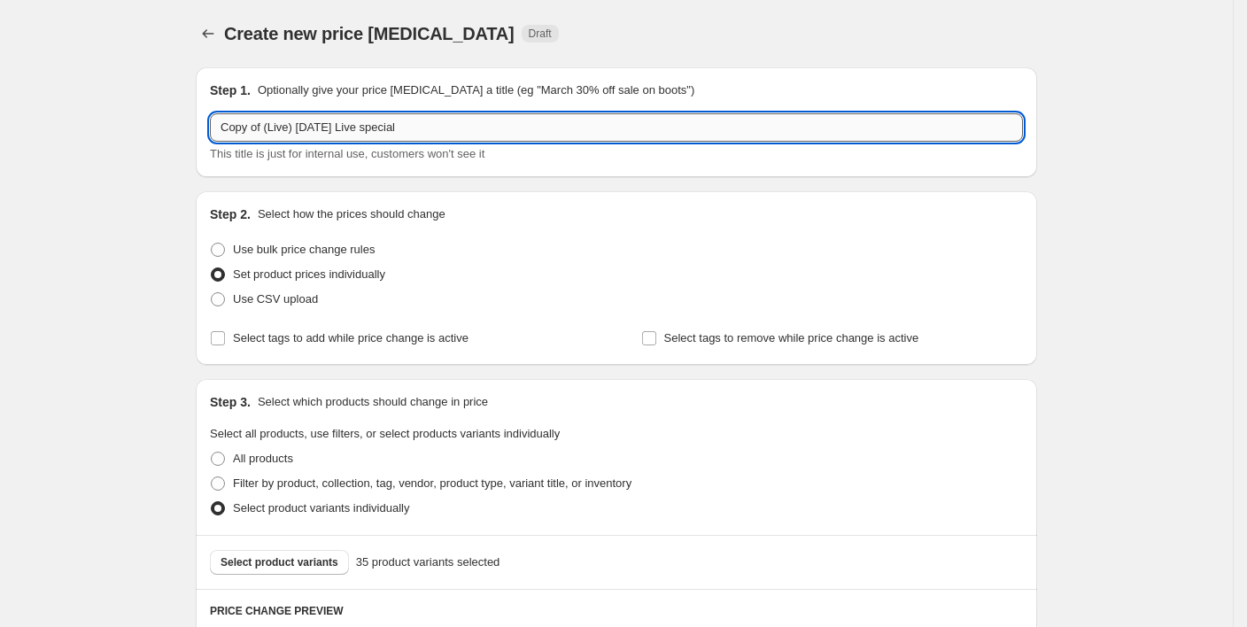
click at [284, 129] on input "Copy of (Live) [DATE] Live special" at bounding box center [616, 127] width 813 height 28
drag, startPoint x: 269, startPoint y: 129, endPoint x: 186, endPoint y: 130, distance: 83.3
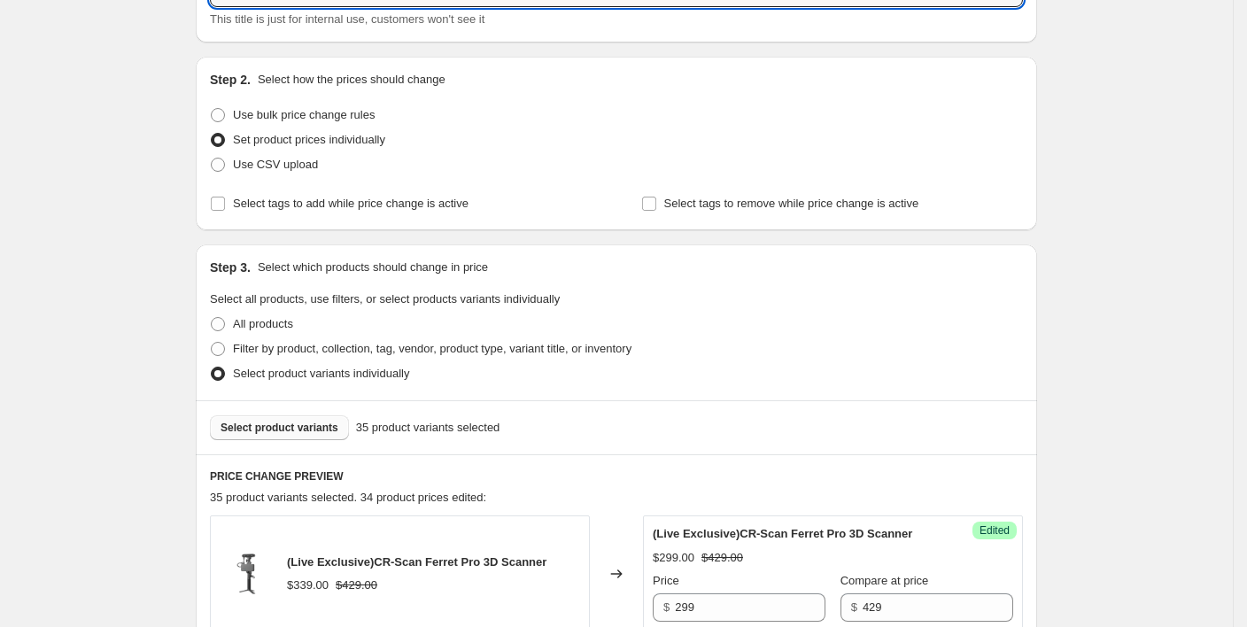
scroll to position [76, 0]
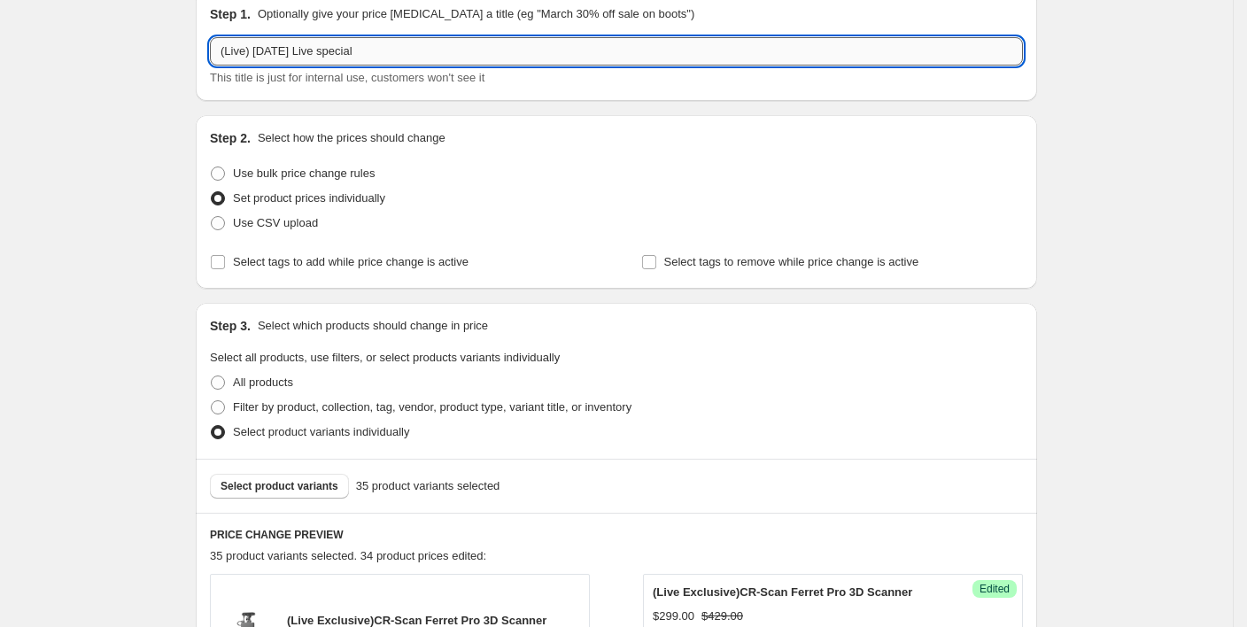
click at [233, 53] on input "(Live) [DATE] Live special" at bounding box center [616, 51] width 813 height 28
type input "Live 1015 Live special"
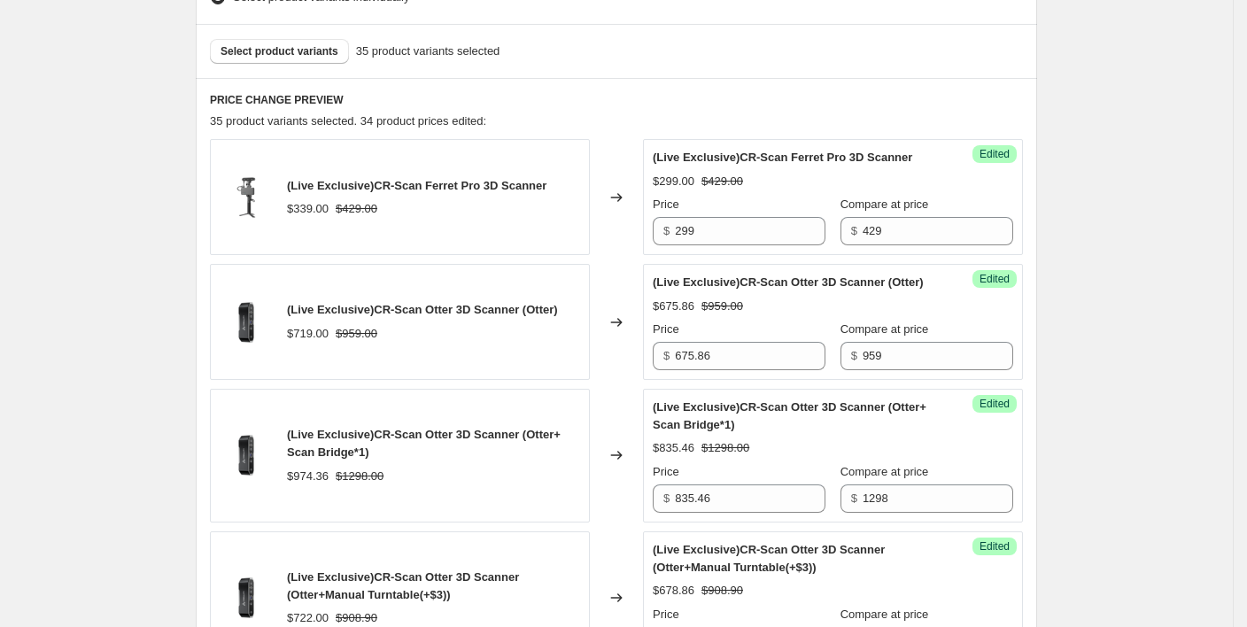
scroll to position [548, 0]
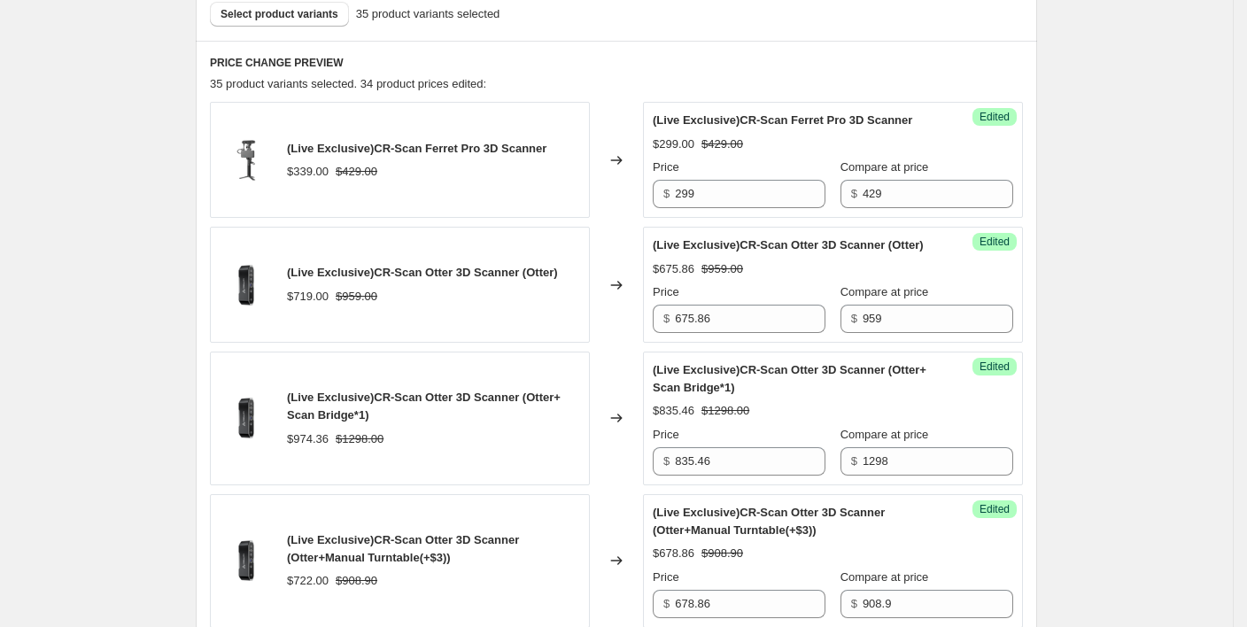
click at [623, 86] on div "35 product variants selected. 34 product prices edited:" at bounding box center [616, 84] width 813 height 18
click at [631, 67] on h6 "PRICE CHANGE PREVIEW" at bounding box center [616, 63] width 813 height 14
click at [561, 85] on div "35 product variants selected. 34 product prices edited:" at bounding box center [616, 84] width 813 height 18
click at [660, 76] on div "35 product variants selected. 34 product prices edited:" at bounding box center [616, 84] width 813 height 18
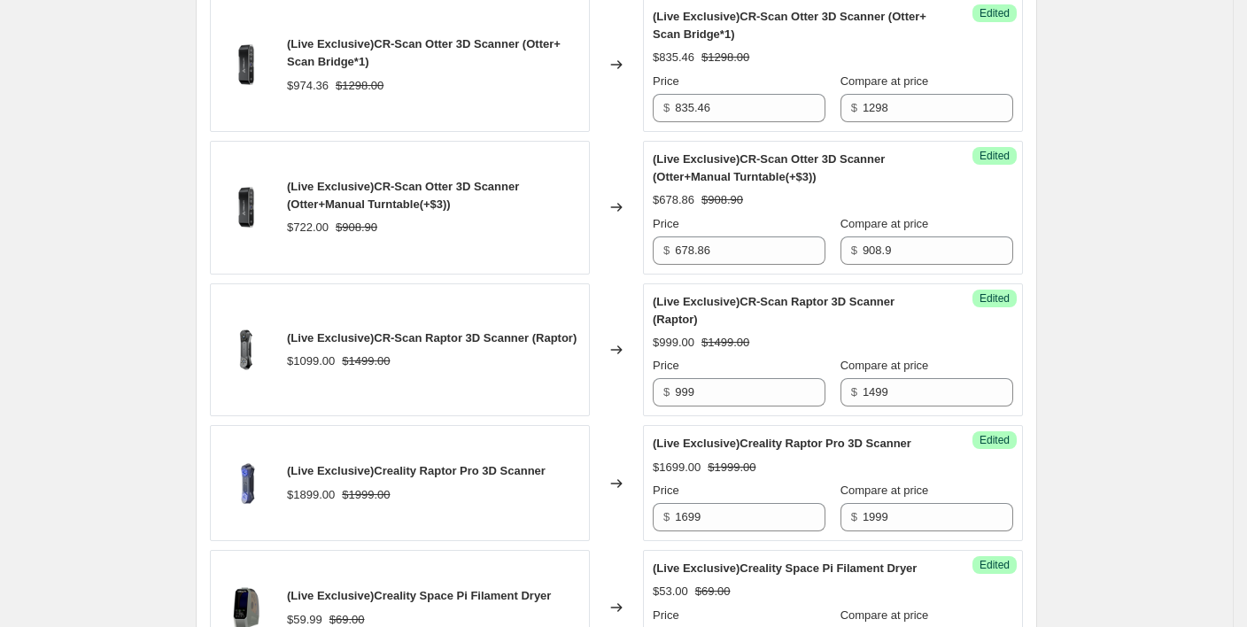
scroll to position [903, 0]
click at [616, 149] on div "Changed to" at bounding box center [616, 207] width 53 height 134
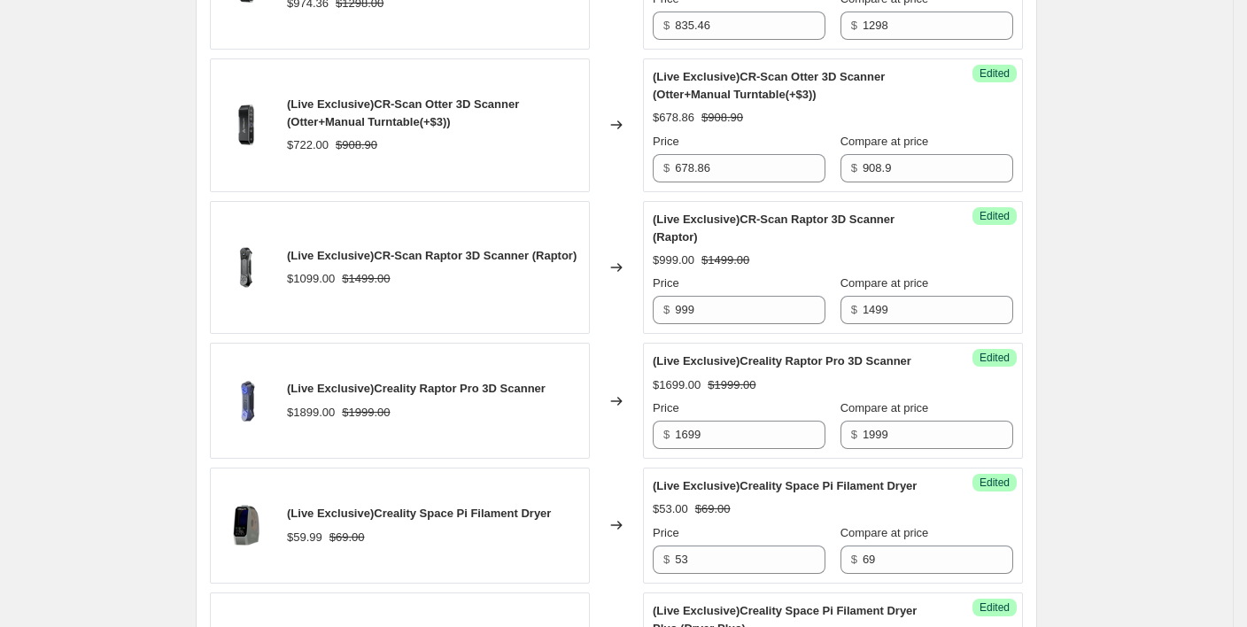
scroll to position [1020, 0]
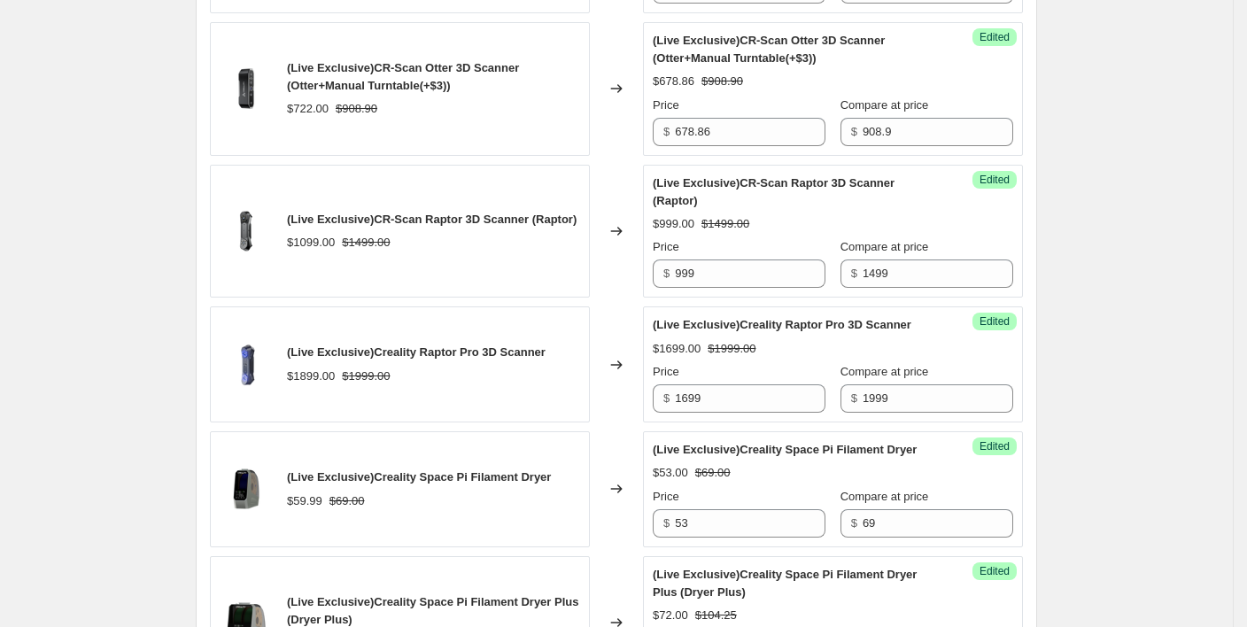
click at [629, 264] on div "Changed to" at bounding box center [616, 232] width 53 height 134
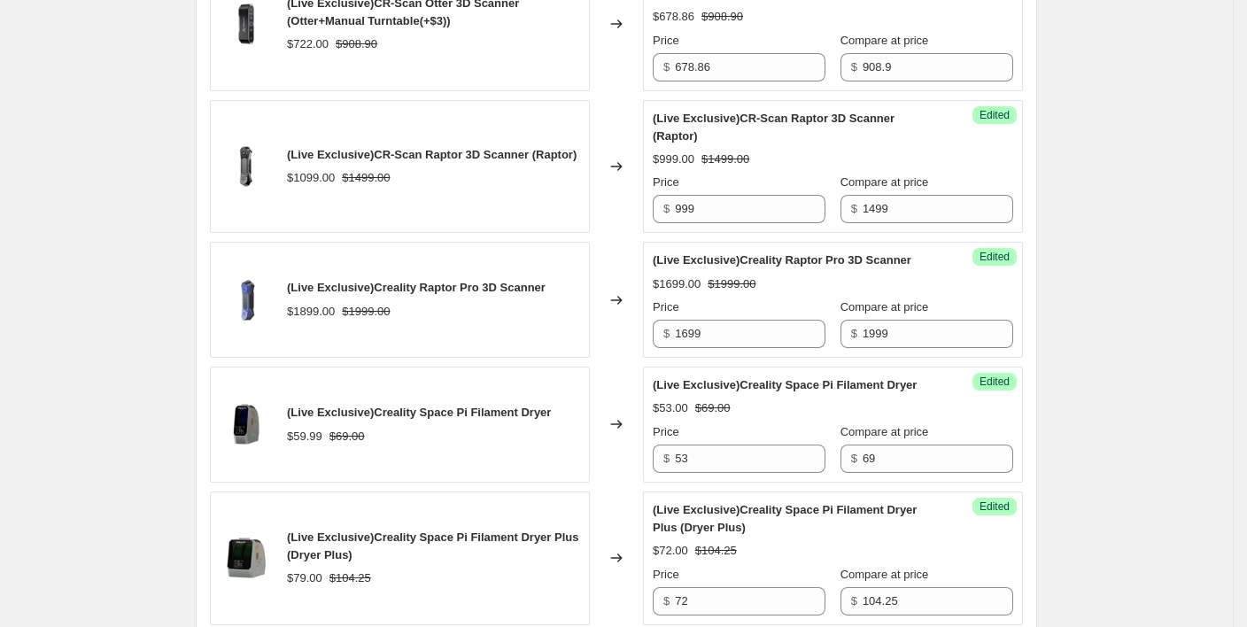
scroll to position [1139, 0]
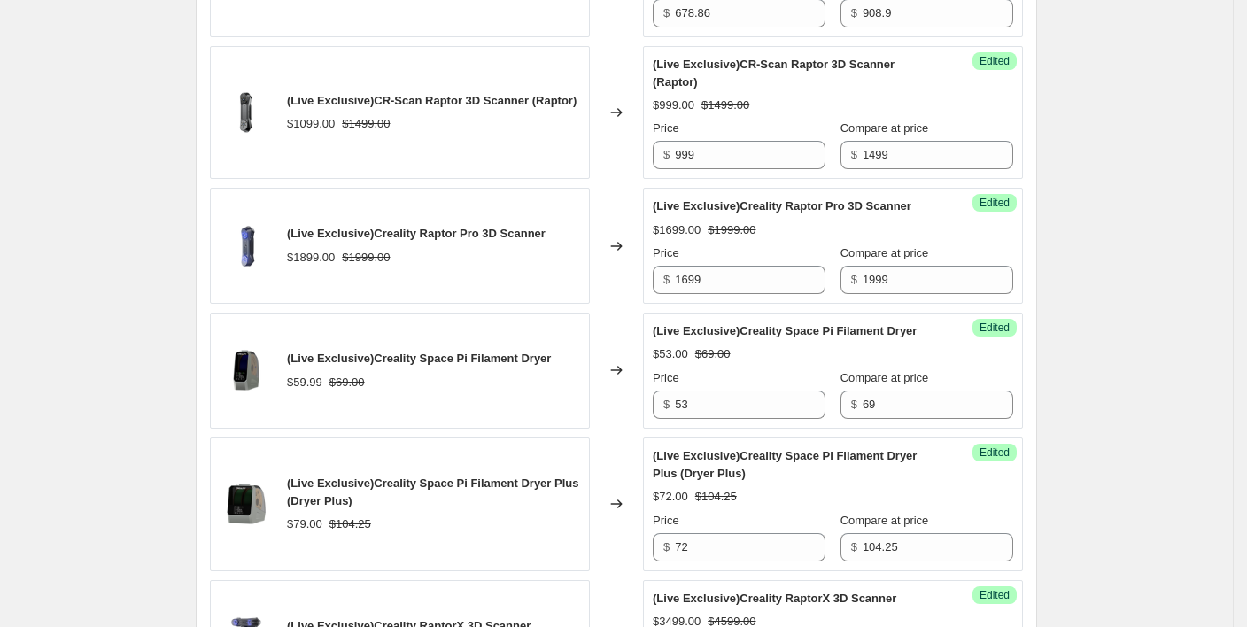
click at [610, 268] on div "Changed to" at bounding box center [616, 246] width 53 height 116
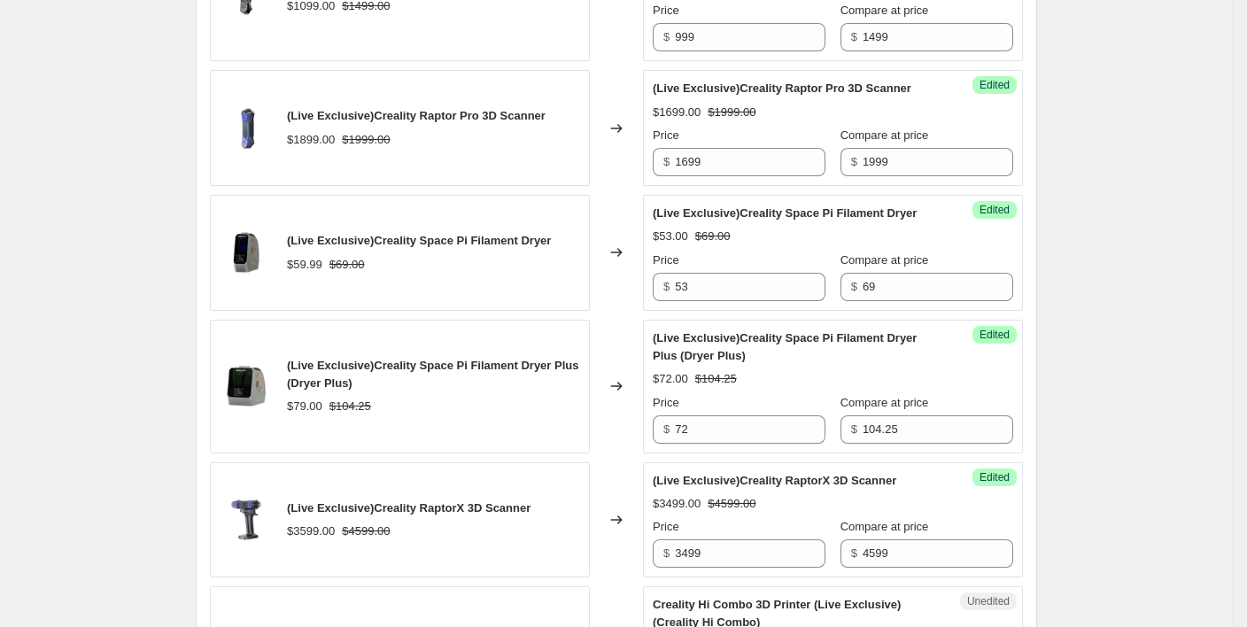
click at [643, 419] on div "Changed to" at bounding box center [616, 387] width 53 height 134
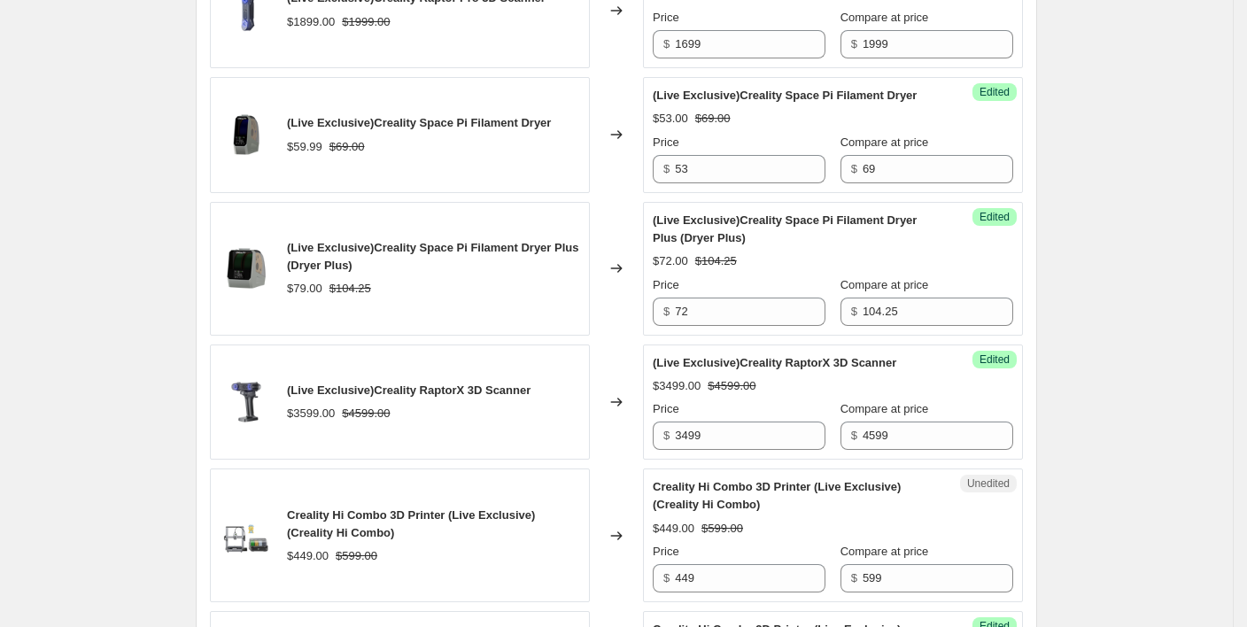
scroll to position [1493, 0]
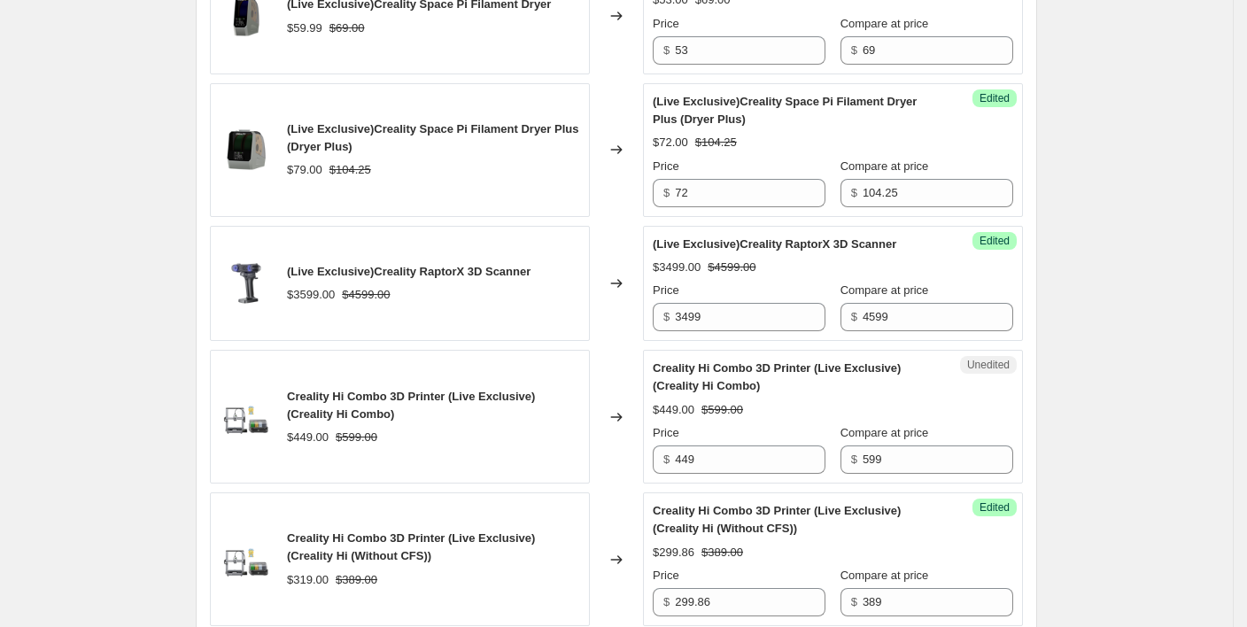
click at [635, 313] on div "Changed to" at bounding box center [616, 284] width 53 height 116
click at [618, 308] on div "Changed to" at bounding box center [616, 284] width 53 height 116
click at [620, 436] on div "Changed to" at bounding box center [616, 417] width 53 height 134
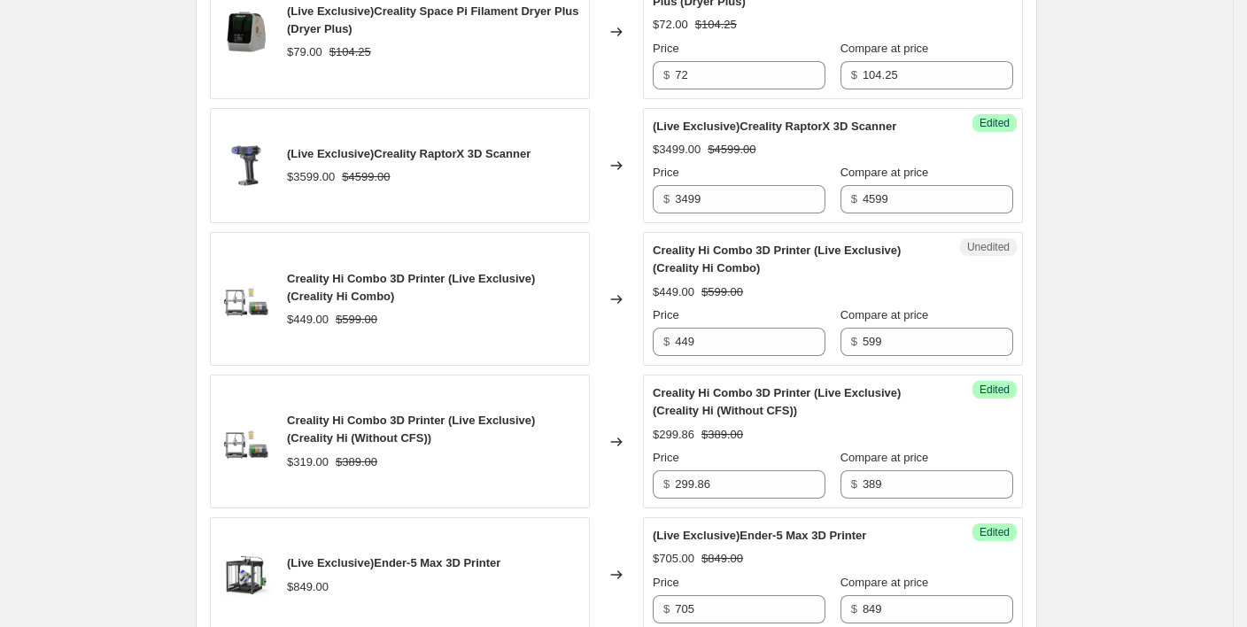
click at [639, 324] on div "Changed to" at bounding box center [616, 299] width 53 height 134
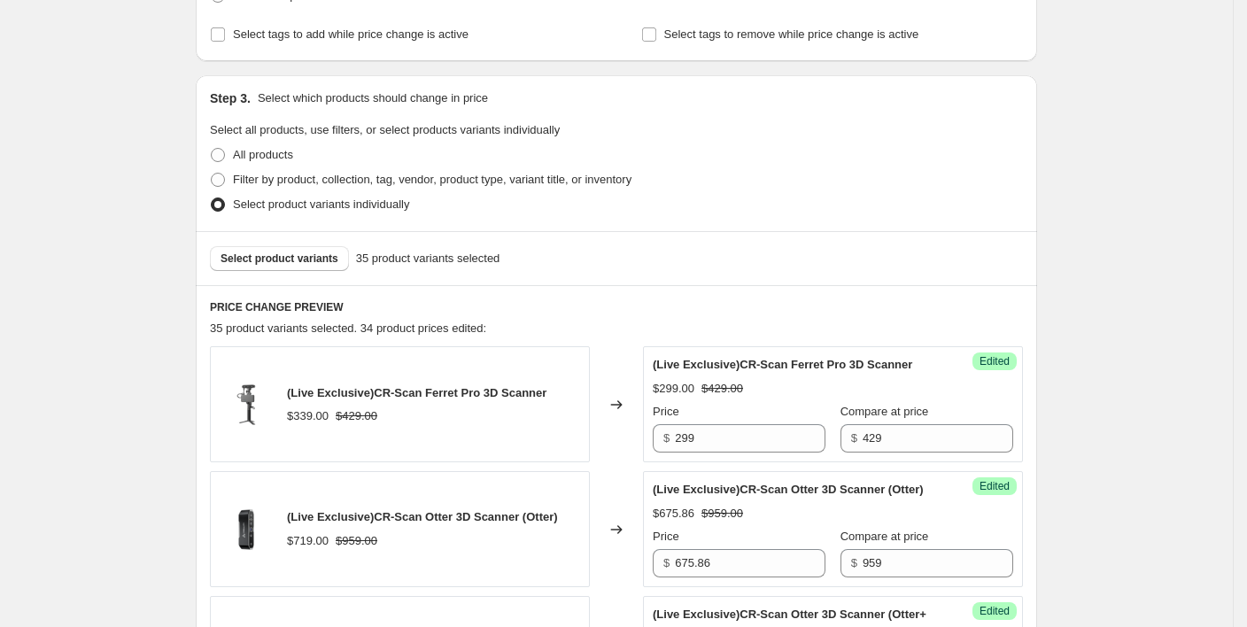
scroll to position [312, 0]
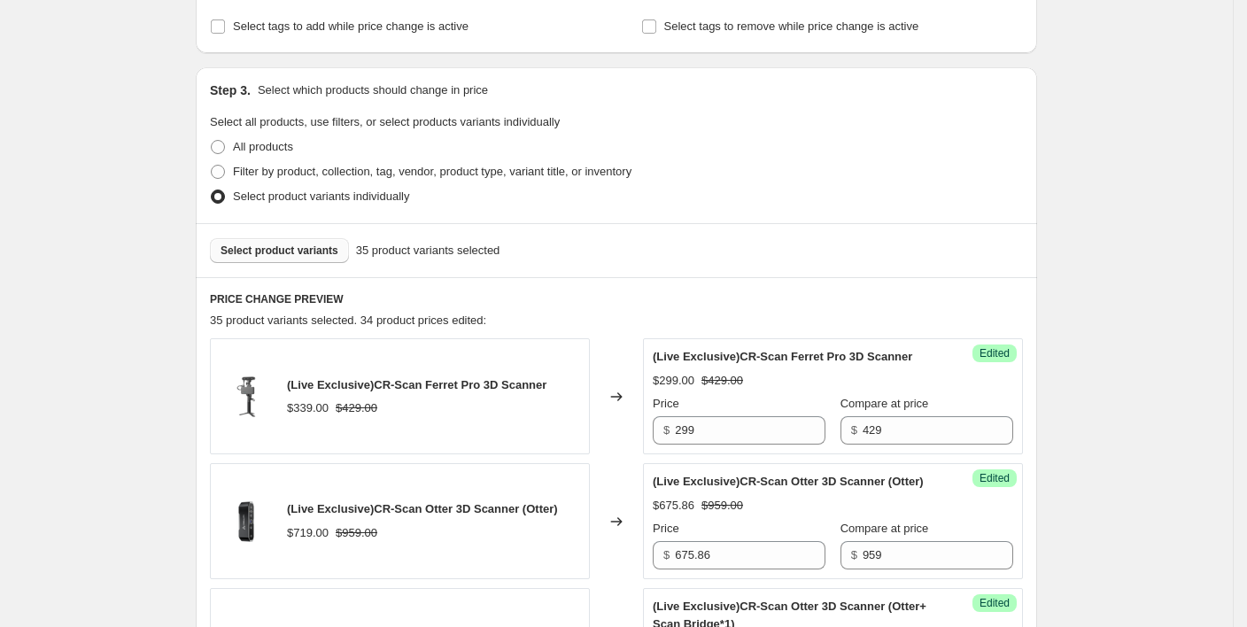
click at [310, 251] on span "Select product variants" at bounding box center [280, 251] width 118 height 14
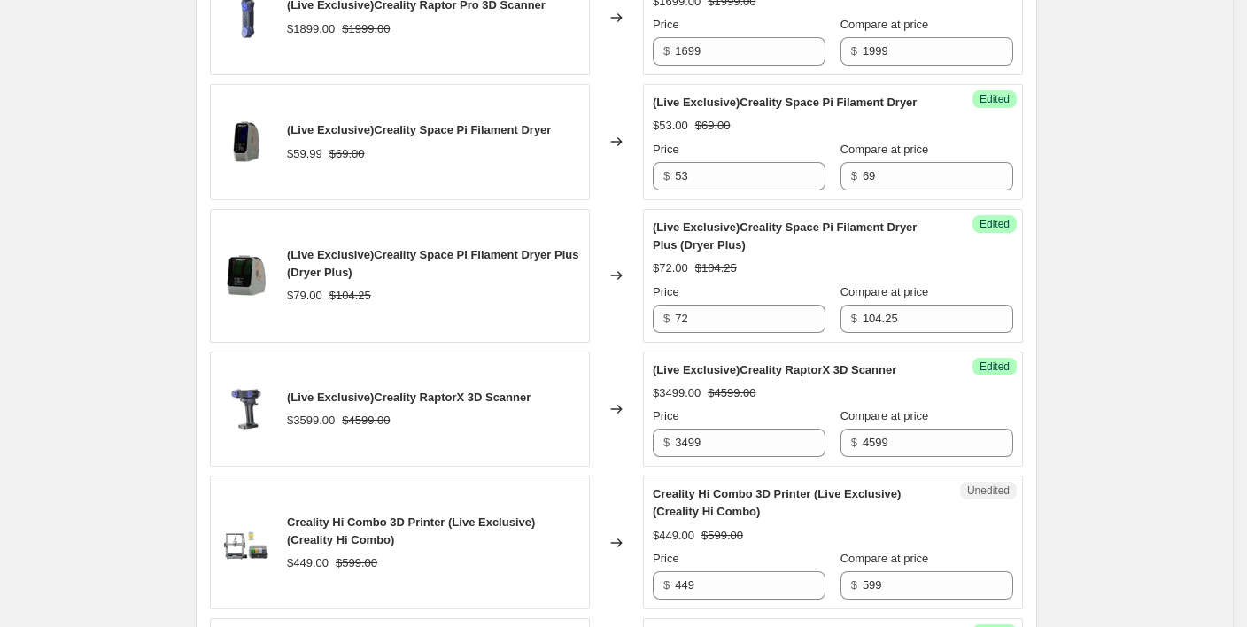
scroll to position [1493, 0]
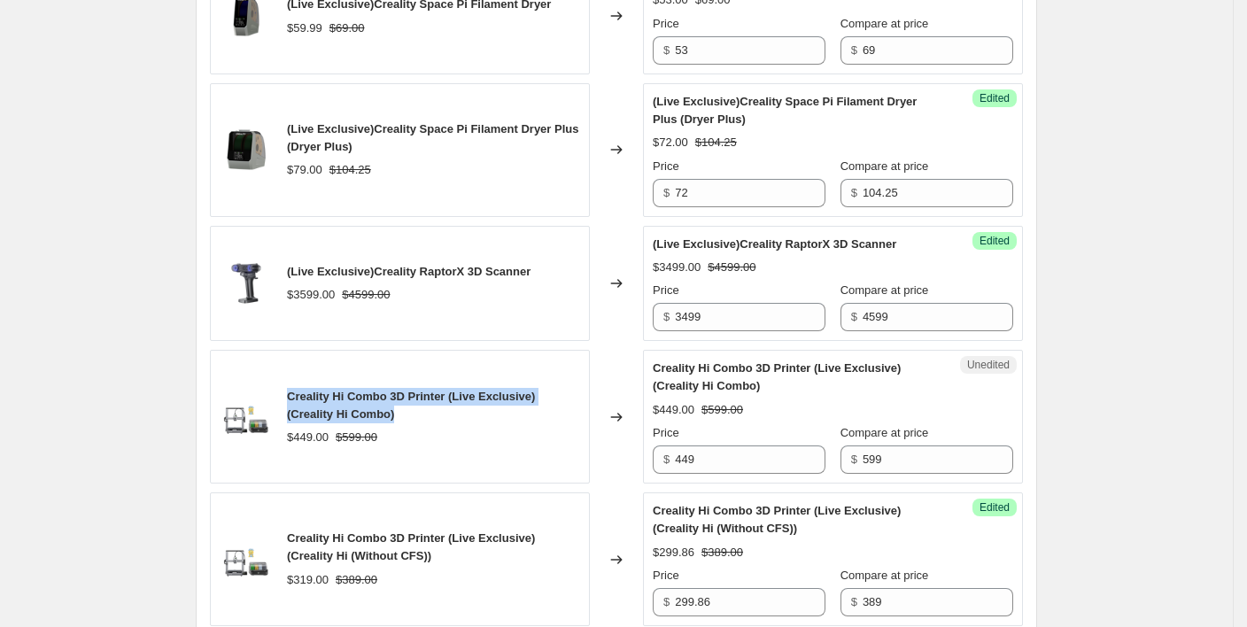
drag, startPoint x: 374, startPoint y: 416, endPoint x: 296, endPoint y: 390, distance: 82.4
click at [296, 390] on div "Creality Hi Combo 3D Printer (Live Exclusive) (Creality Hi Combo)" at bounding box center [433, 405] width 293 height 35
copy span "Creality Hi Combo 3D Printer (Live Exclusive) (Creality Hi Combo)"
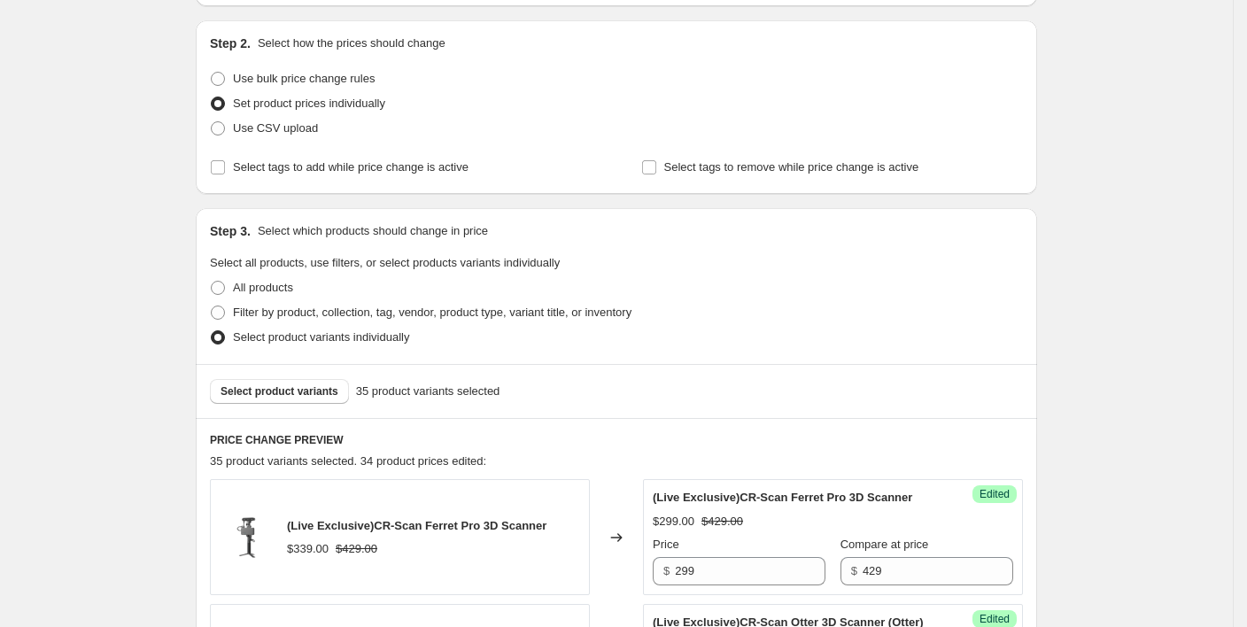
scroll to position [236, 0]
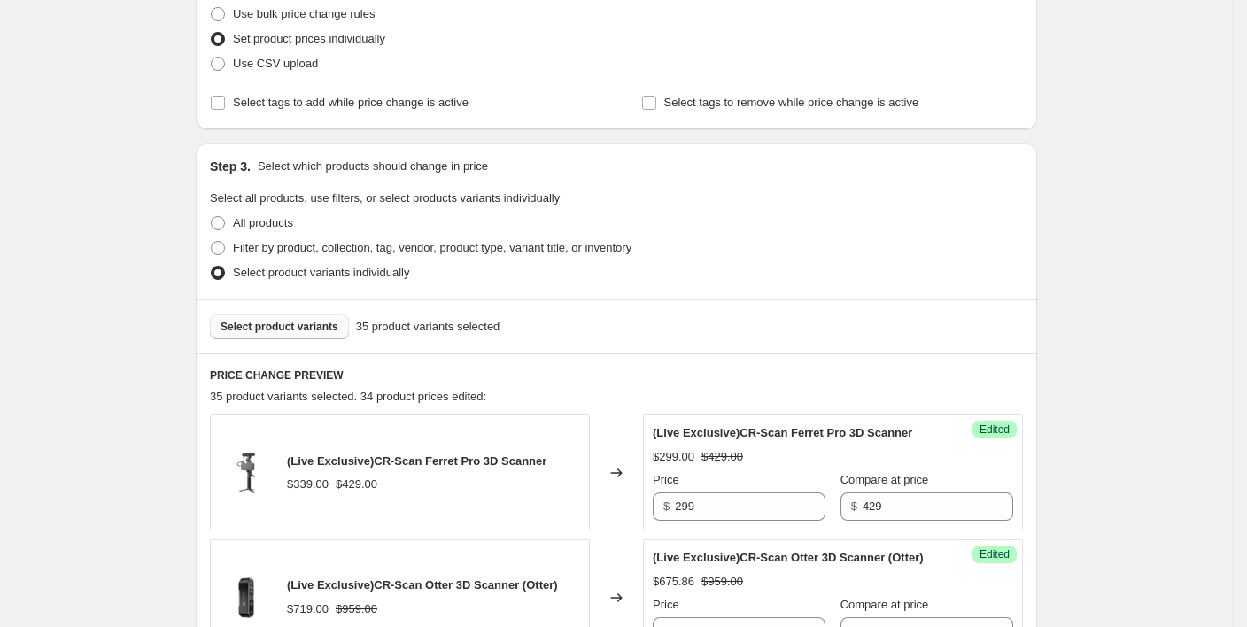
click at [301, 324] on span "Select product variants" at bounding box center [280, 327] width 118 height 14
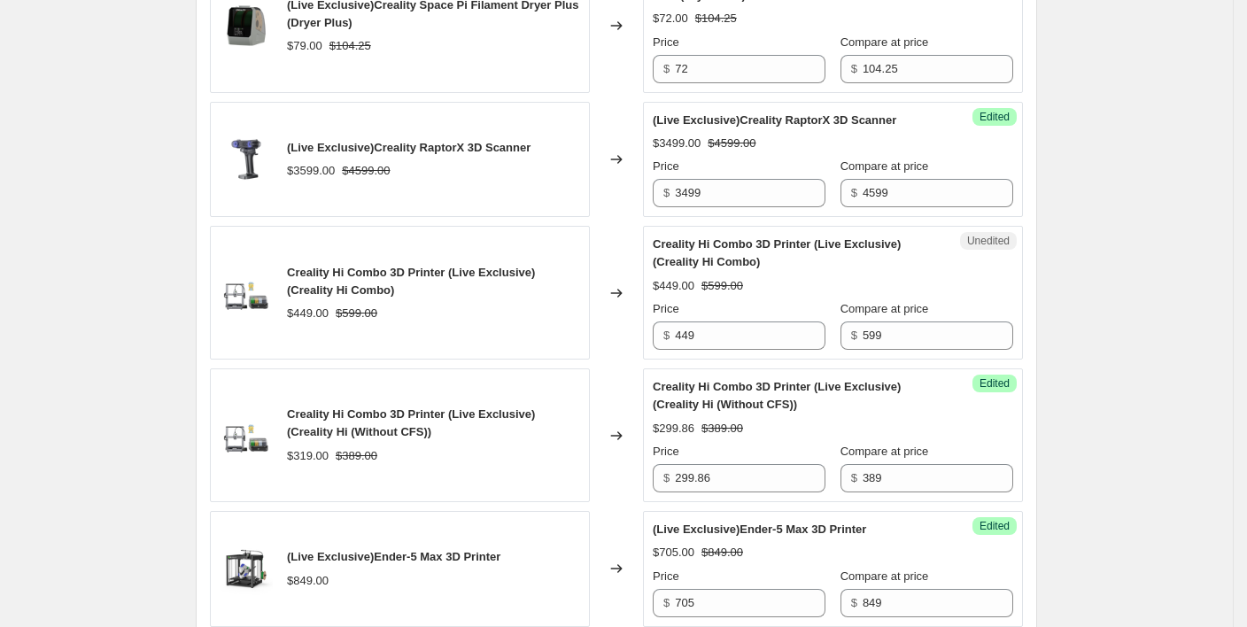
scroll to position [1653, 0]
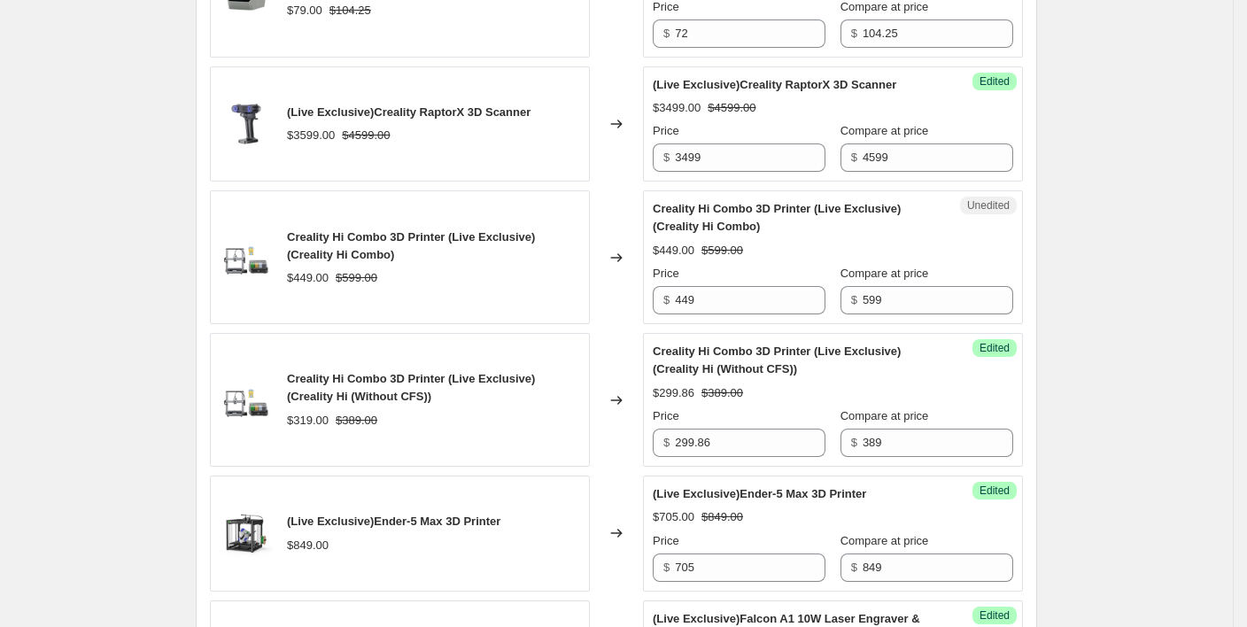
click at [606, 436] on div "Changed to" at bounding box center [616, 400] width 53 height 134
click at [99, 451] on div "Create new price [MEDICAL_DATA]. This page is ready Create new price [MEDICAL_D…" at bounding box center [616, 202] width 1233 height 3711
click at [390, 402] on div "Creality Hi Combo 3D Printer (Live Exclusive) (Creality Hi (Without CFS))" at bounding box center [433, 387] width 293 height 35
drag, startPoint x: 402, startPoint y: 418, endPoint x: 341, endPoint y: 415, distance: 61.2
click at [341, 415] on div "$319.00 $389.00" at bounding box center [433, 421] width 293 height 18
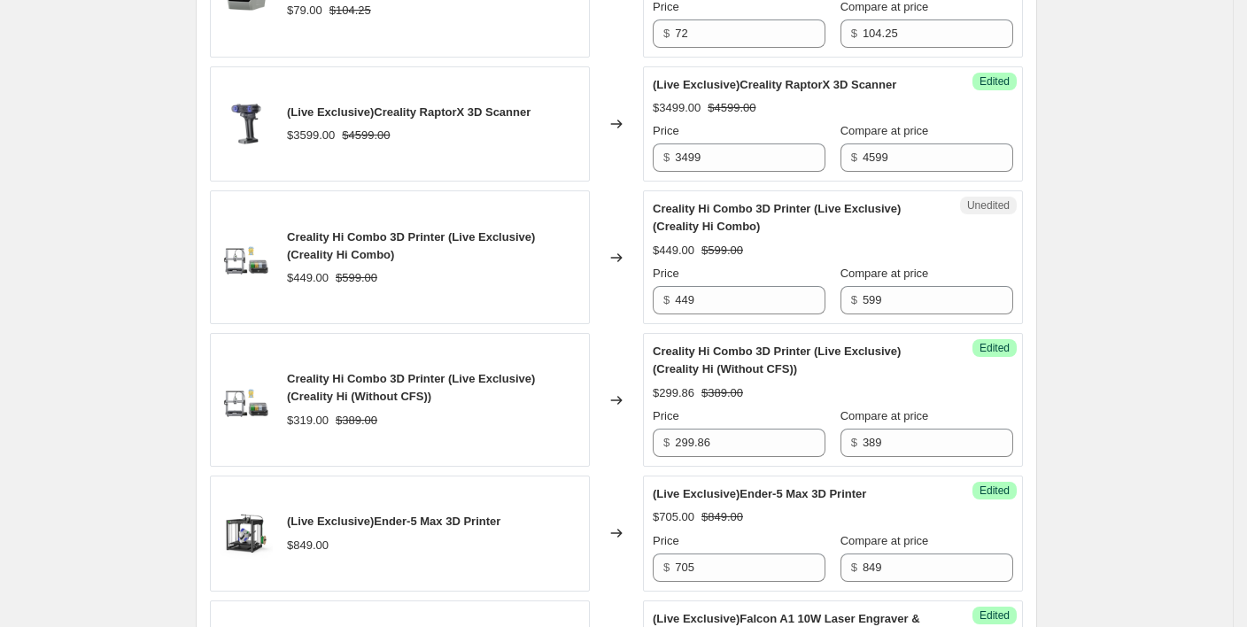
click at [365, 321] on div "Creality Hi Combo 3D Printer (Live Exclusive) (Creality Hi Combo) $449.00 $599.…" at bounding box center [400, 257] width 380 height 134
click at [751, 448] on input "299.86" at bounding box center [750, 443] width 151 height 28
click at [550, 417] on div "$319.00 $389.00" at bounding box center [433, 421] width 293 height 18
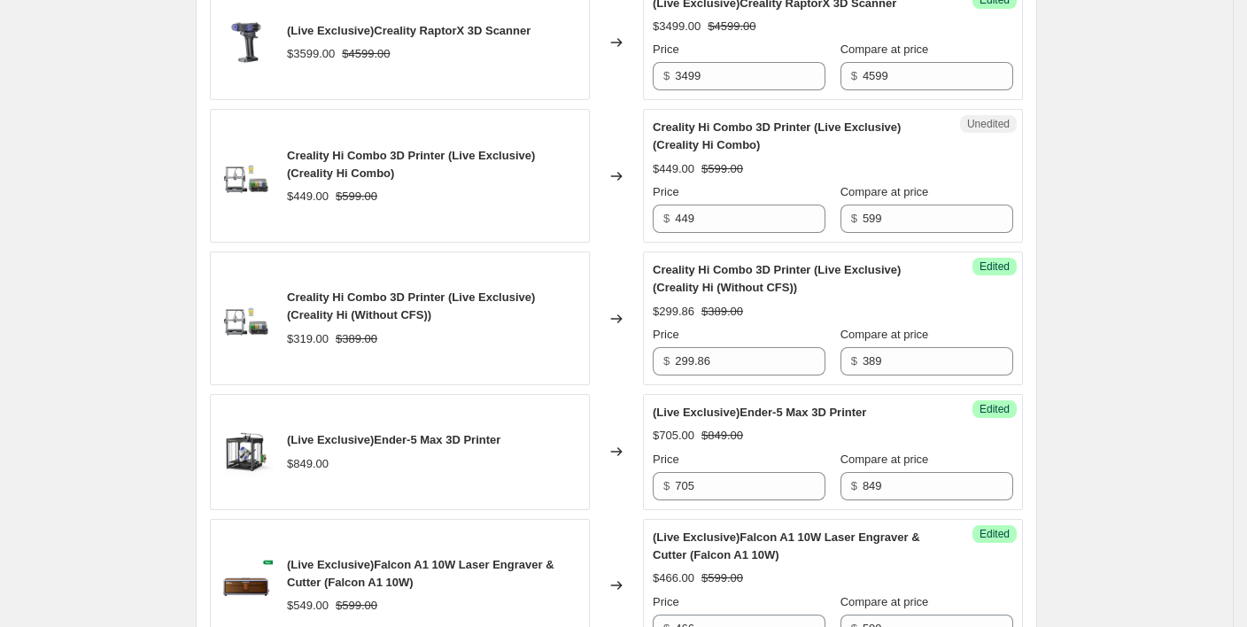
scroll to position [1772, 0]
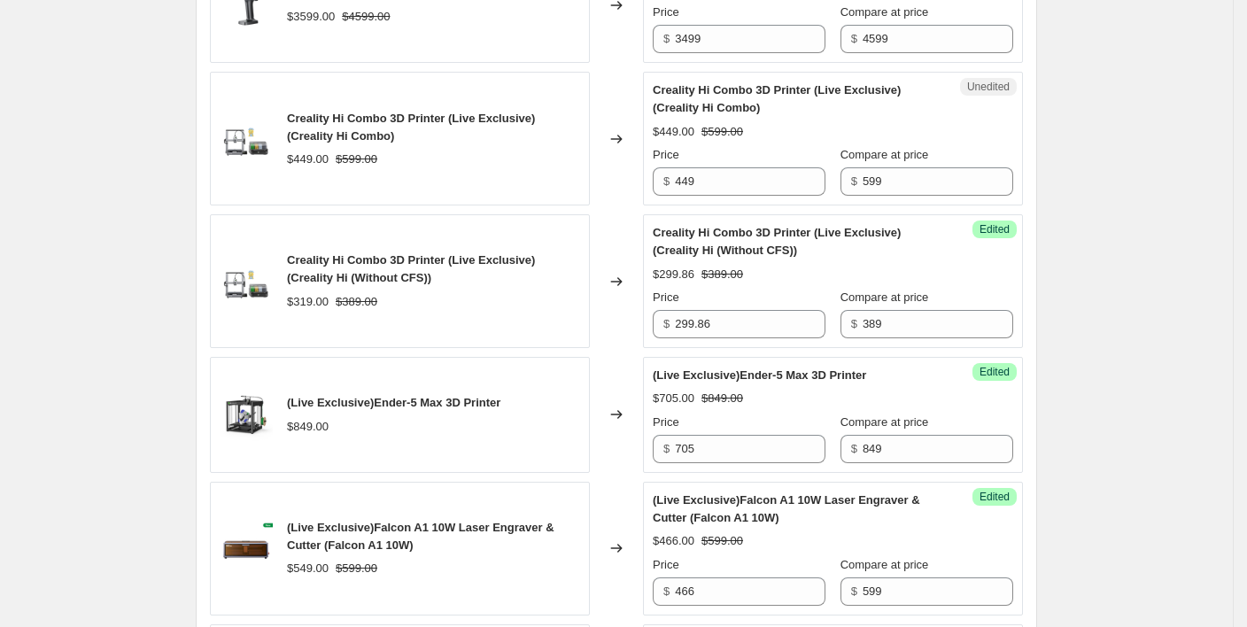
click at [501, 443] on div "(Live Exclusive)Ender-5 Max 3D Printer $849.00" at bounding box center [400, 415] width 380 height 116
drag, startPoint x: 717, startPoint y: 452, endPoint x: 671, endPoint y: 448, distance: 46.2
click at [671, 448] on div "$ 705" at bounding box center [739, 449] width 173 height 28
click at [510, 443] on div "(Live Exclusive)Ender-5 Max 3D Printer $849.00" at bounding box center [400, 415] width 380 height 116
click at [534, 430] on div "(Live Exclusive)Ender-5 Max 3D Printer $849.00" at bounding box center [400, 415] width 380 height 116
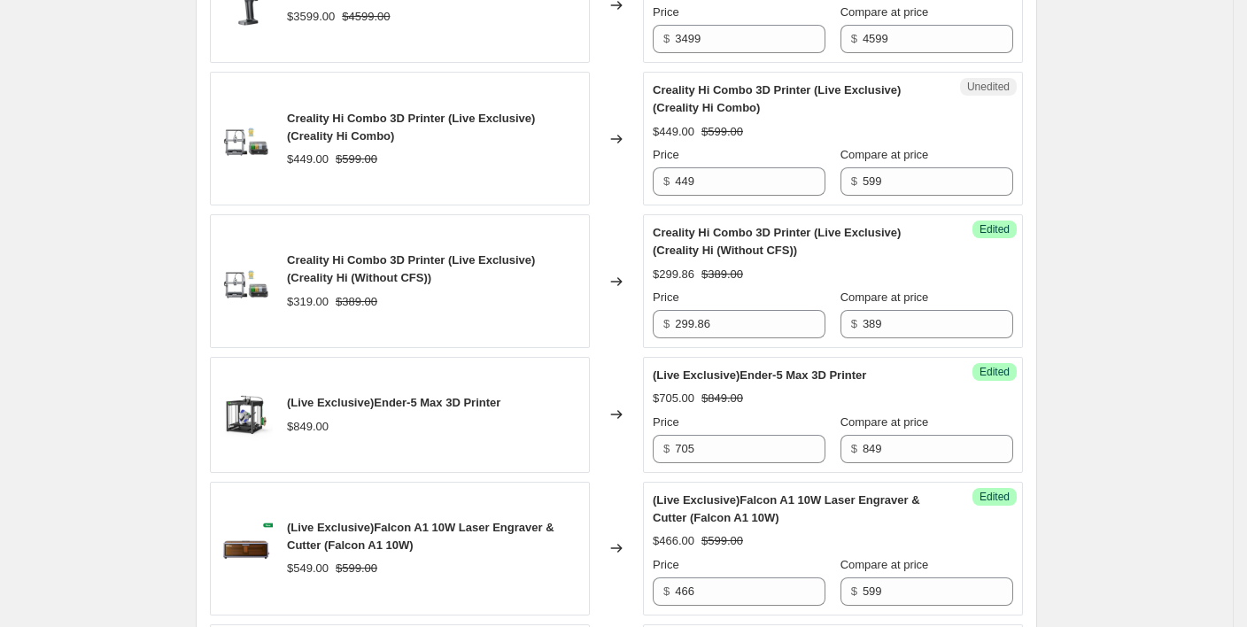
click at [564, 398] on div "(Live Exclusive)Ender-5 Max 3D Printer $849.00" at bounding box center [400, 415] width 380 height 116
click at [539, 322] on div "Creality Hi Combo 3D Printer (Live Exclusive) (Creality Hi (Without CFS)) $319.…" at bounding box center [400, 281] width 380 height 134
click at [518, 424] on div "(Live Exclusive)Ender-5 Max 3D Printer $849.00" at bounding box center [400, 415] width 380 height 116
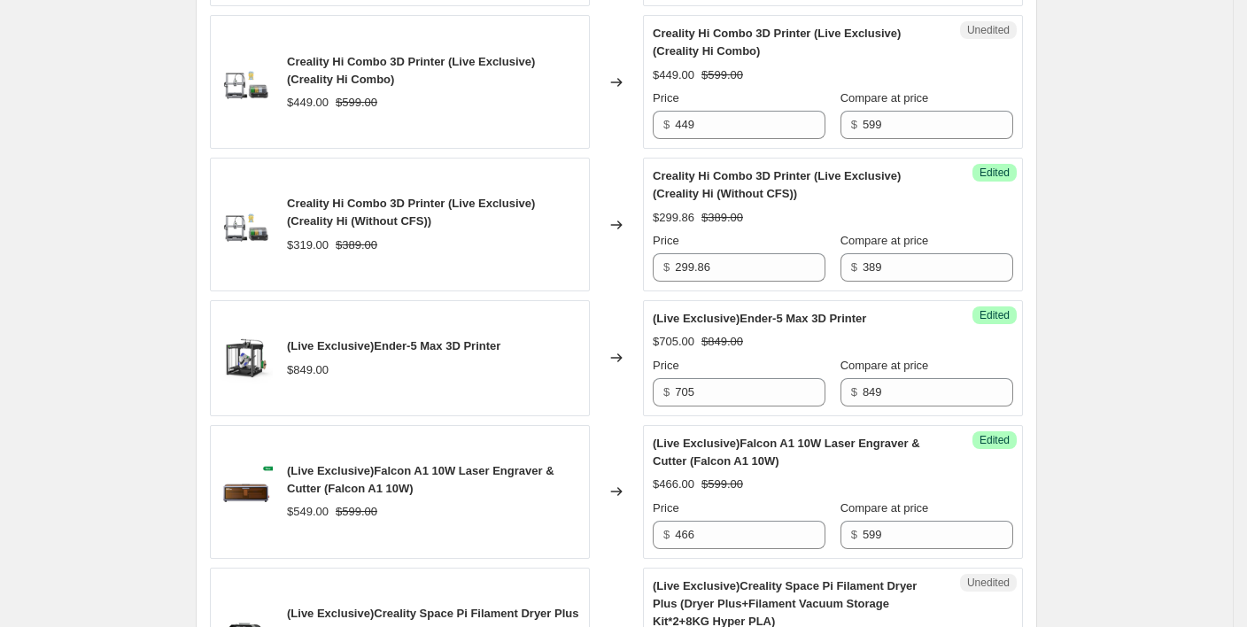
scroll to position [1798, 0]
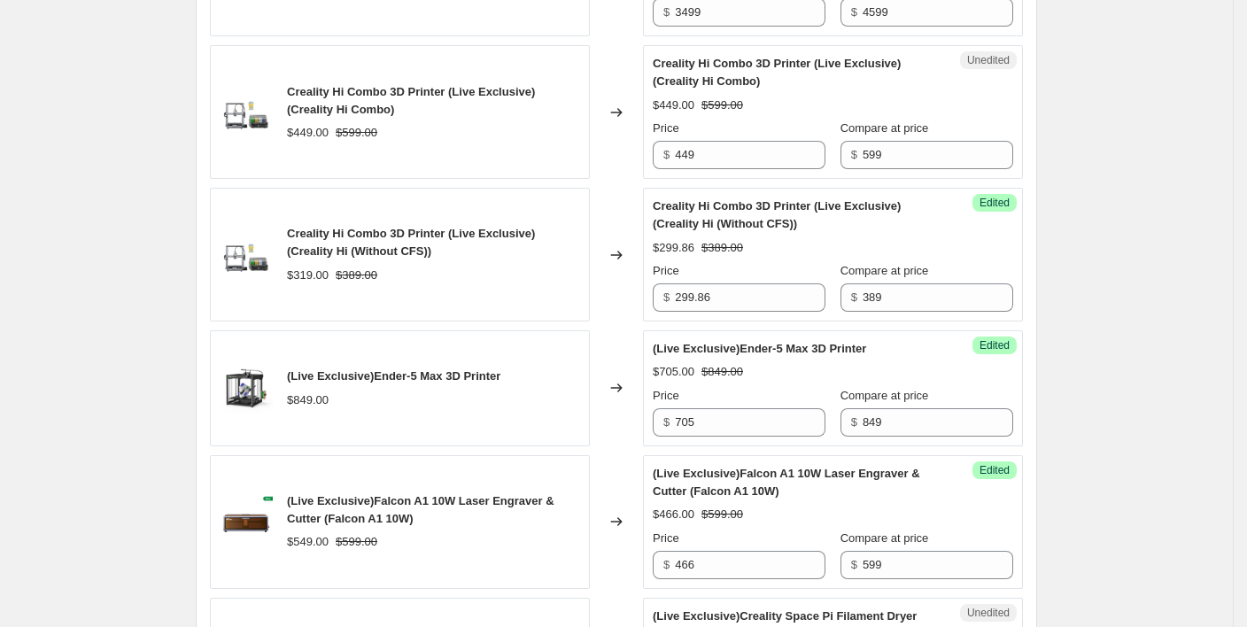
click at [619, 384] on icon at bounding box center [617, 388] width 18 height 18
drag, startPoint x: 440, startPoint y: 380, endPoint x: 426, endPoint y: 395, distance: 20.7
click at [426, 395] on div "$849.00" at bounding box center [393, 401] width 213 height 18
drag, startPoint x: 503, startPoint y: 373, endPoint x: 296, endPoint y: 379, distance: 207.4
click at [296, 379] on div "(Live Exclusive)Ender-5 Max 3D Printer $849.00" at bounding box center [400, 388] width 380 height 116
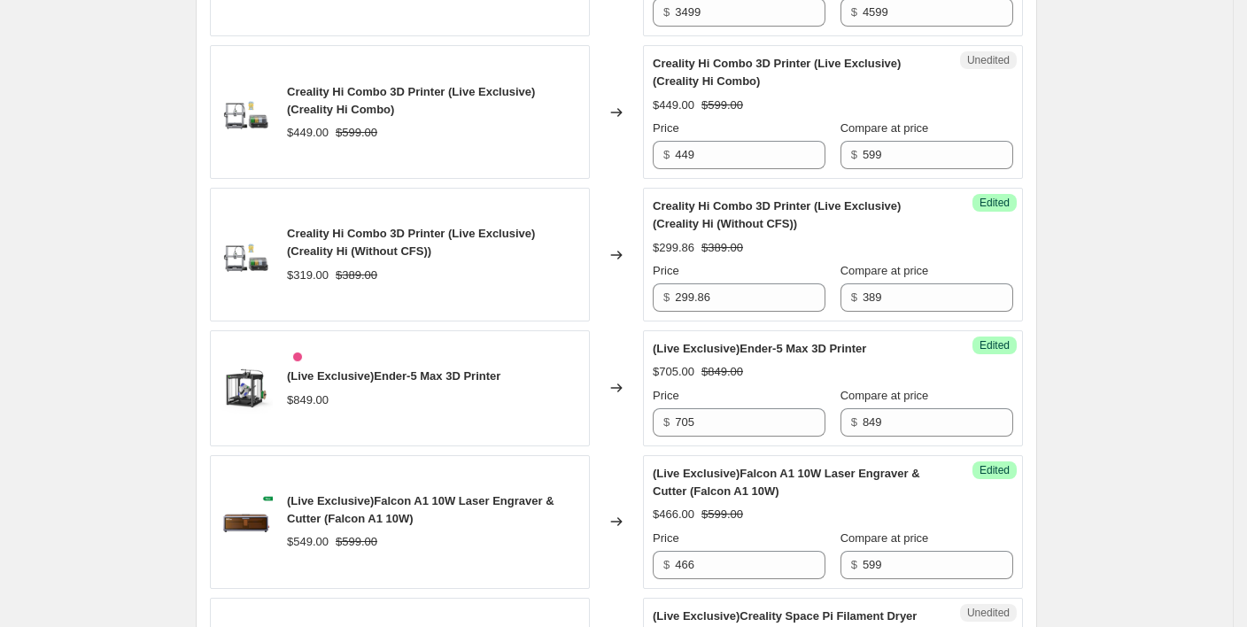
drag, startPoint x: 429, startPoint y: 430, endPoint x: 454, endPoint y: 423, distance: 26.1
click at [430, 429] on div "(Live Exclusive)Ender-5 Max 3D Printer $849.00" at bounding box center [400, 388] width 380 height 116
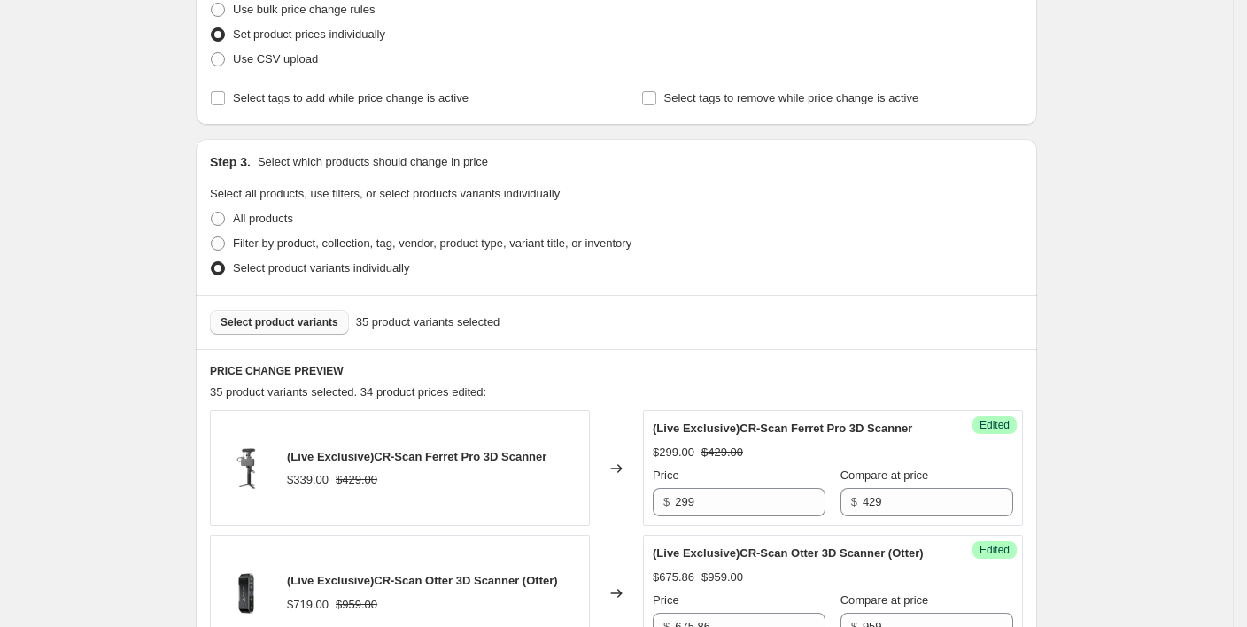
scroll to position [354, 0]
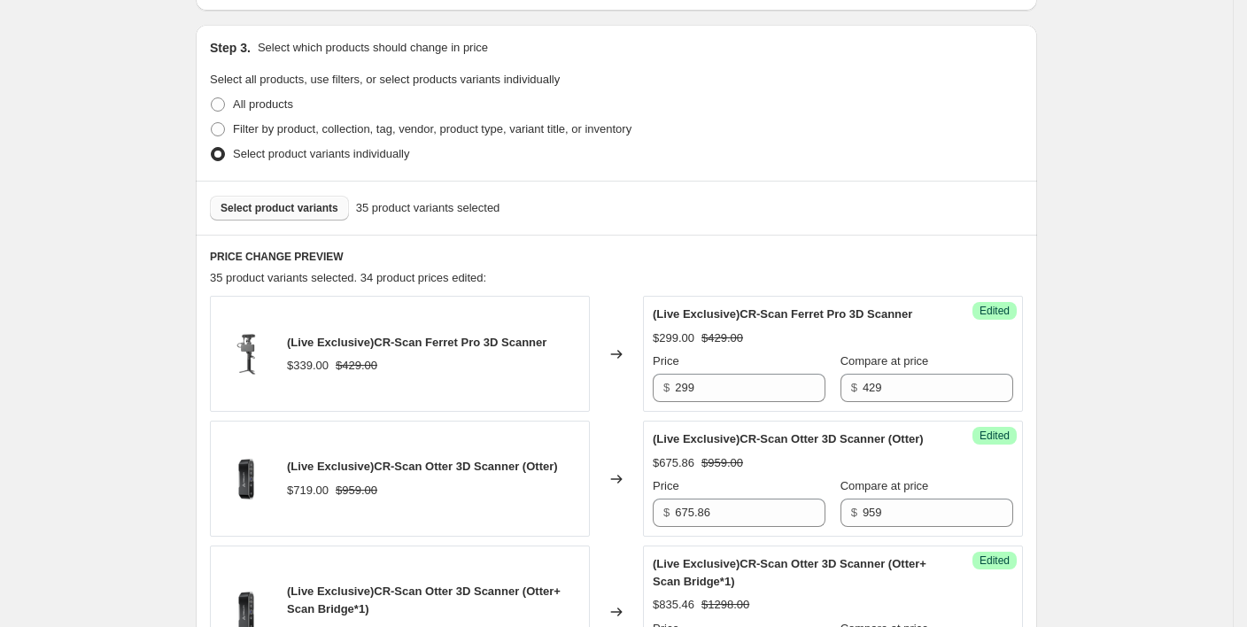
click at [318, 211] on span "Select product variants" at bounding box center [280, 208] width 118 height 14
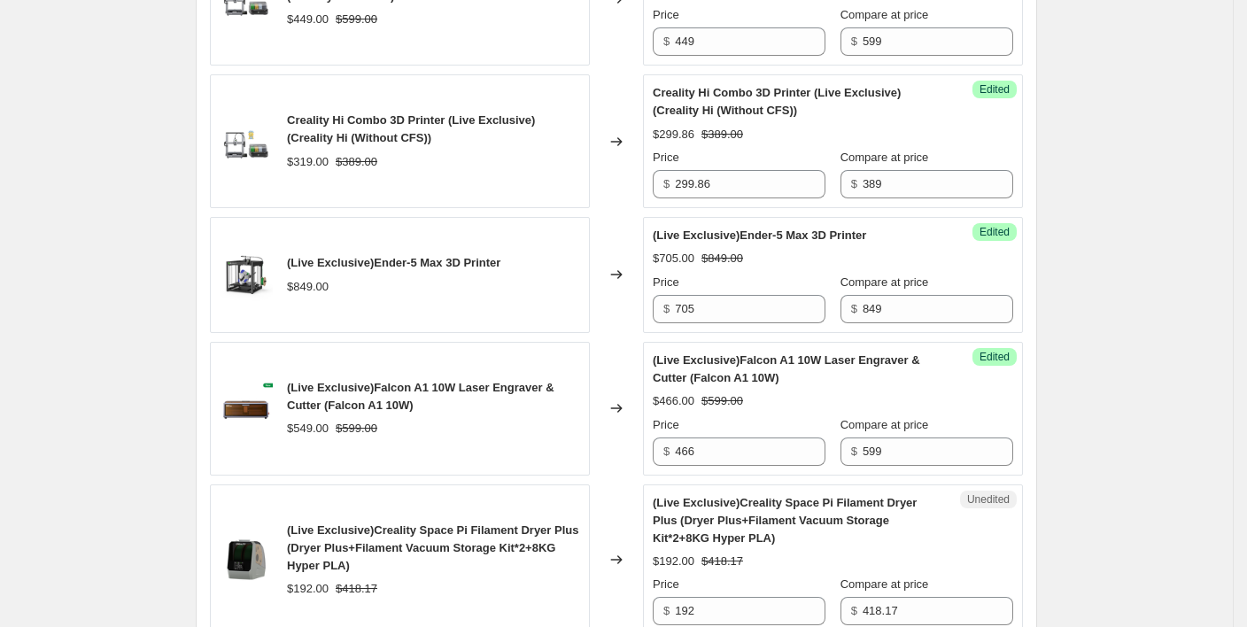
scroll to position [1889, 0]
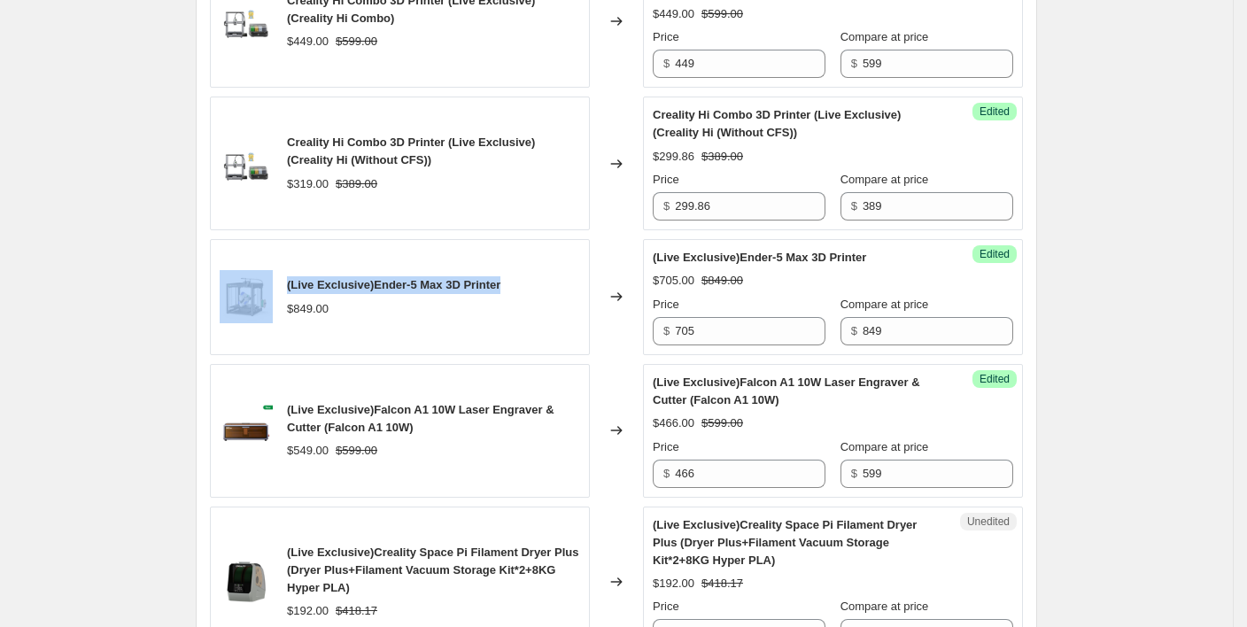
drag, startPoint x: 507, startPoint y: 283, endPoint x: 272, endPoint y: 290, distance: 234.8
click at [272, 290] on div "(Live Exclusive)Ender-5 Max 3D Printer $849.00" at bounding box center [400, 297] width 380 height 116
copy div "(Live Exclusive)Ender-5 Max 3D Printer"
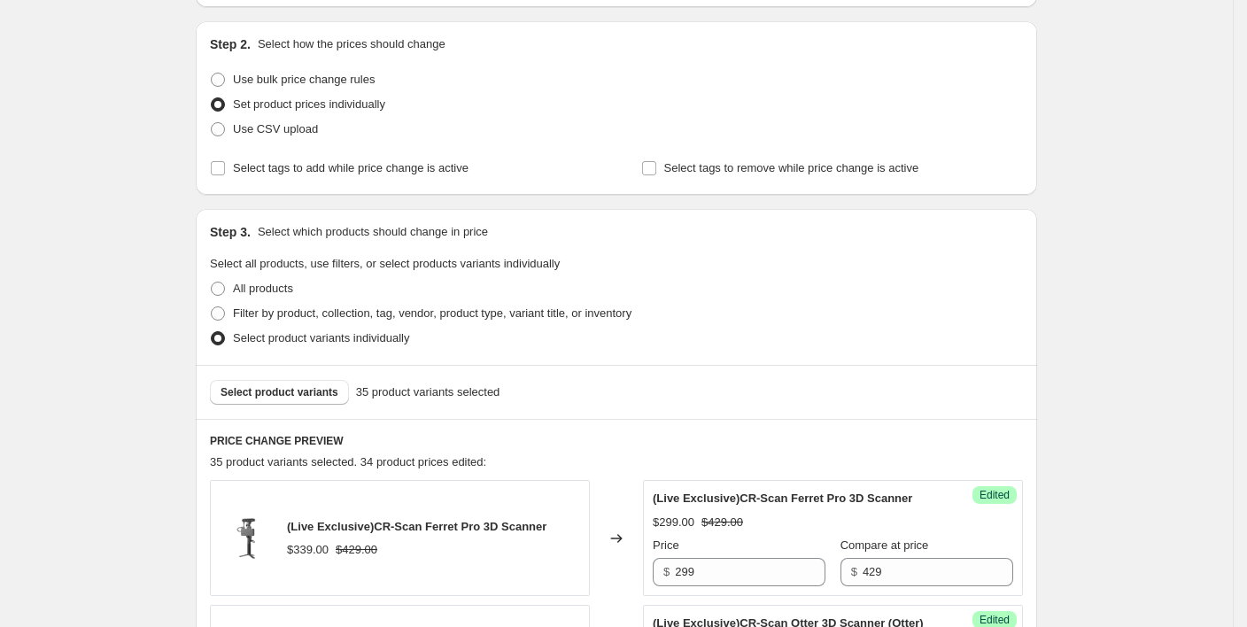
scroll to position [354, 0]
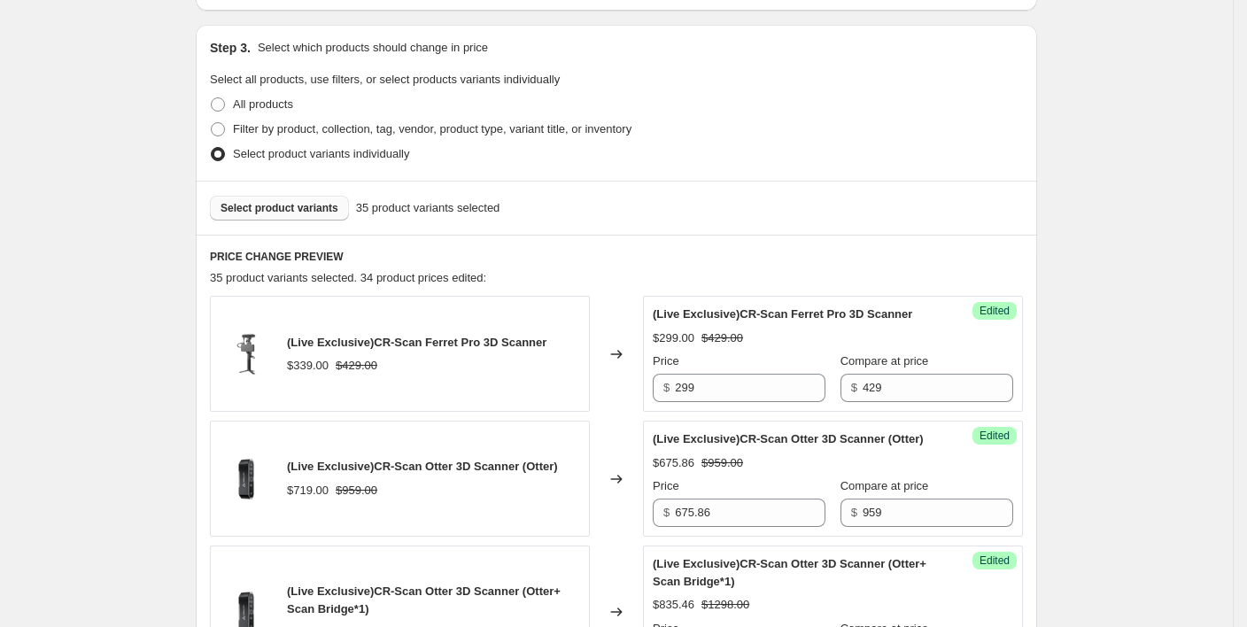
click at [319, 212] on span "Select product variants" at bounding box center [280, 208] width 118 height 14
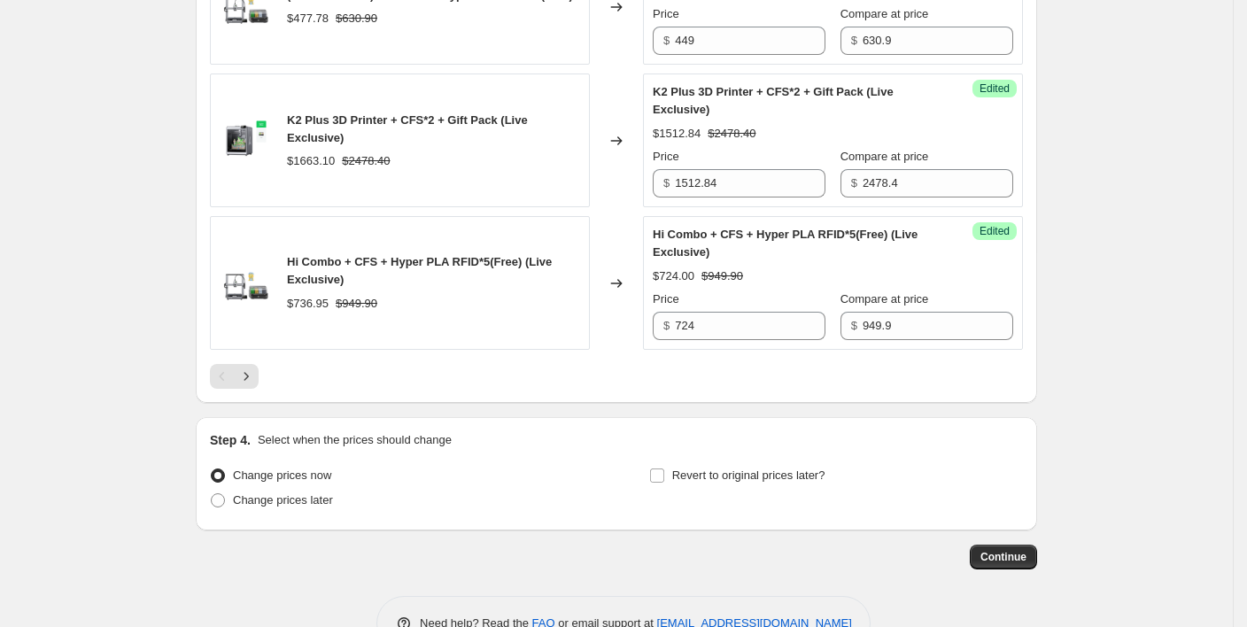
scroll to position [3114, 0]
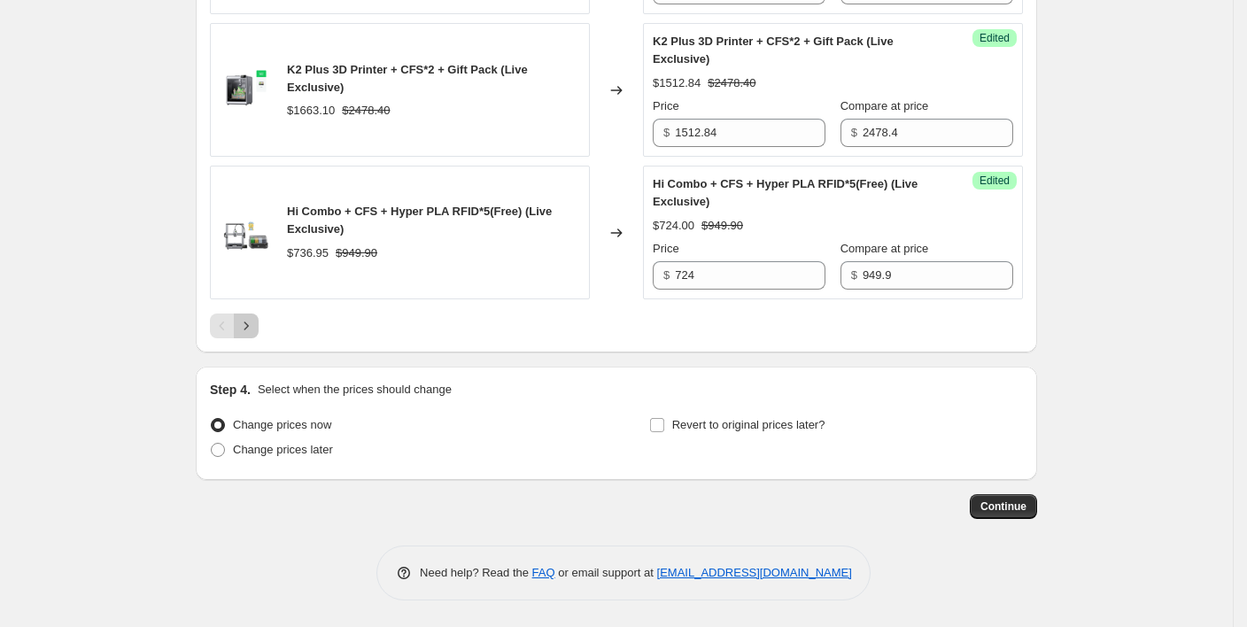
click at [255, 330] on icon "Next" at bounding box center [246, 326] width 18 height 18
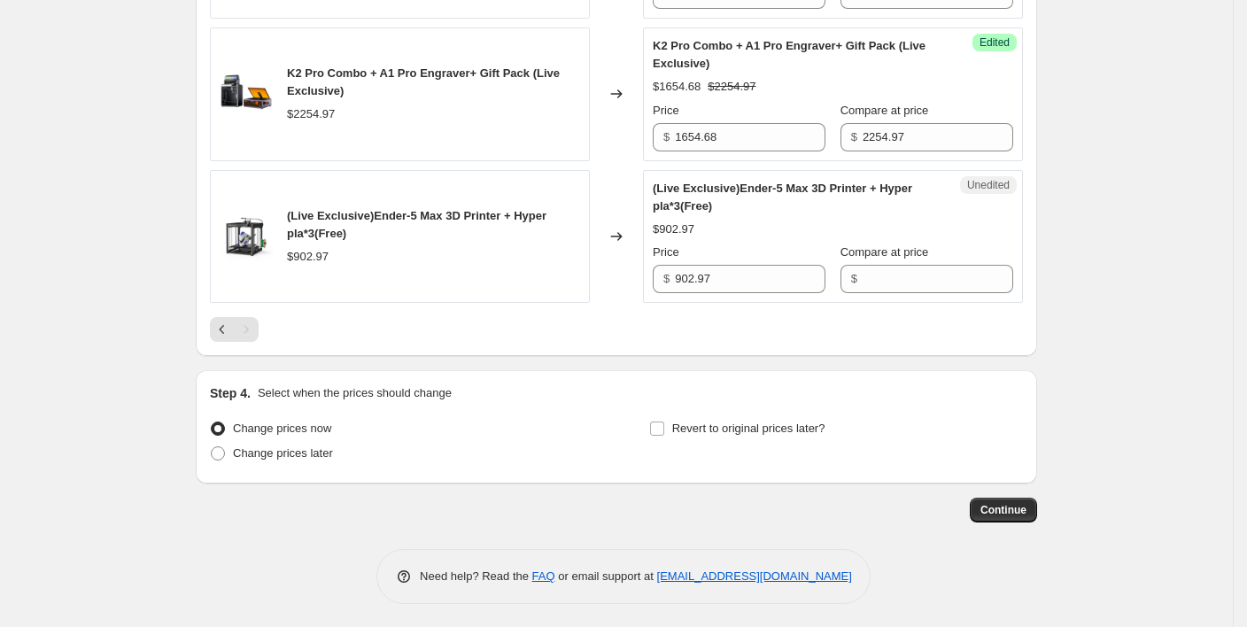
scroll to position [2197, 0]
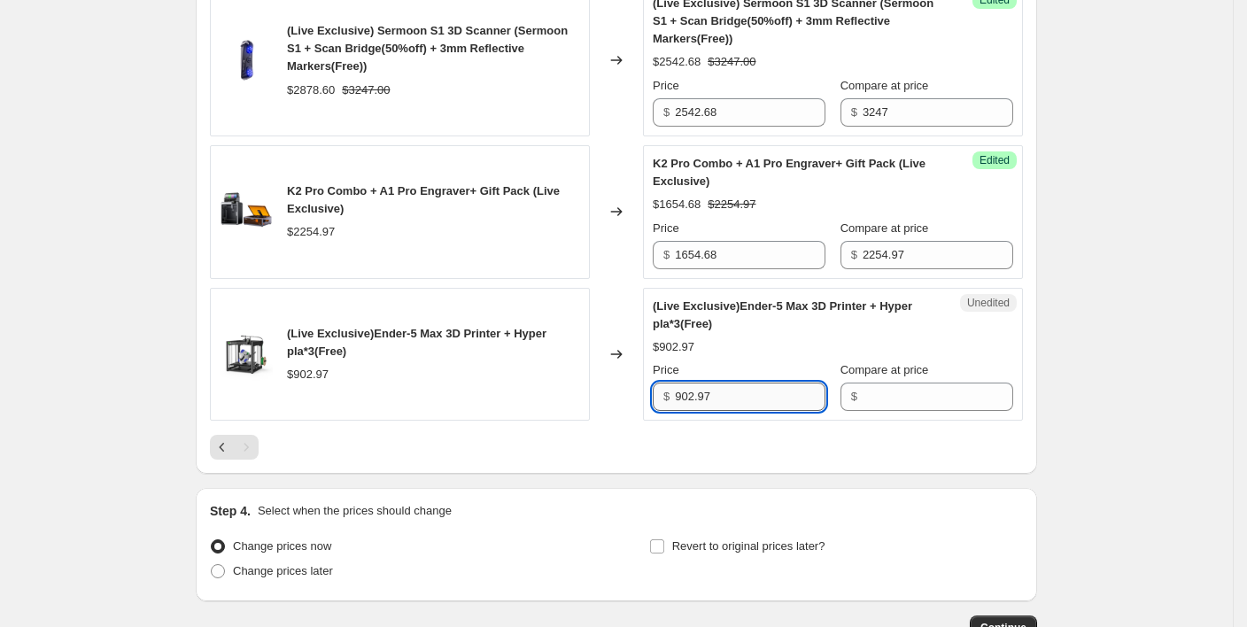
click at [763, 401] on input "902.97" at bounding box center [750, 397] width 151 height 28
drag, startPoint x: 757, startPoint y: 394, endPoint x: 652, endPoint y: 396, distance: 105.4
click at [652, 396] on div "Unedited (Live Exclusive)Ender-5 Max 3D Printer + Hyper pla*3(Free) $902.97 Pri…" at bounding box center [833, 355] width 380 height 134
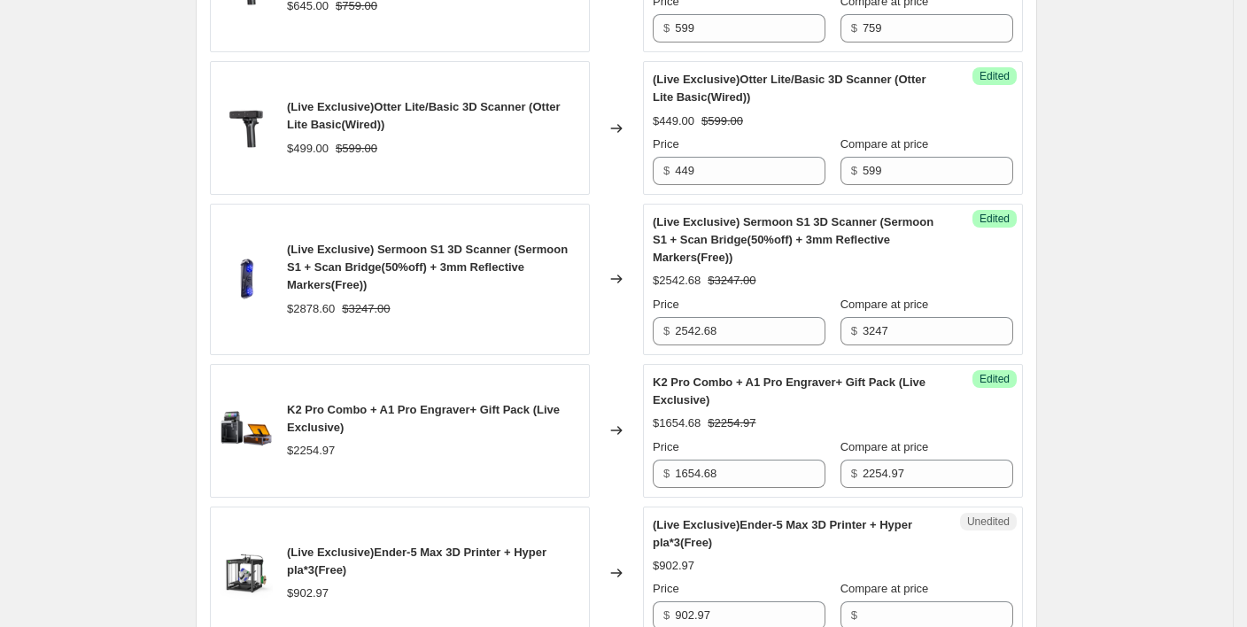
scroll to position [2078, 0]
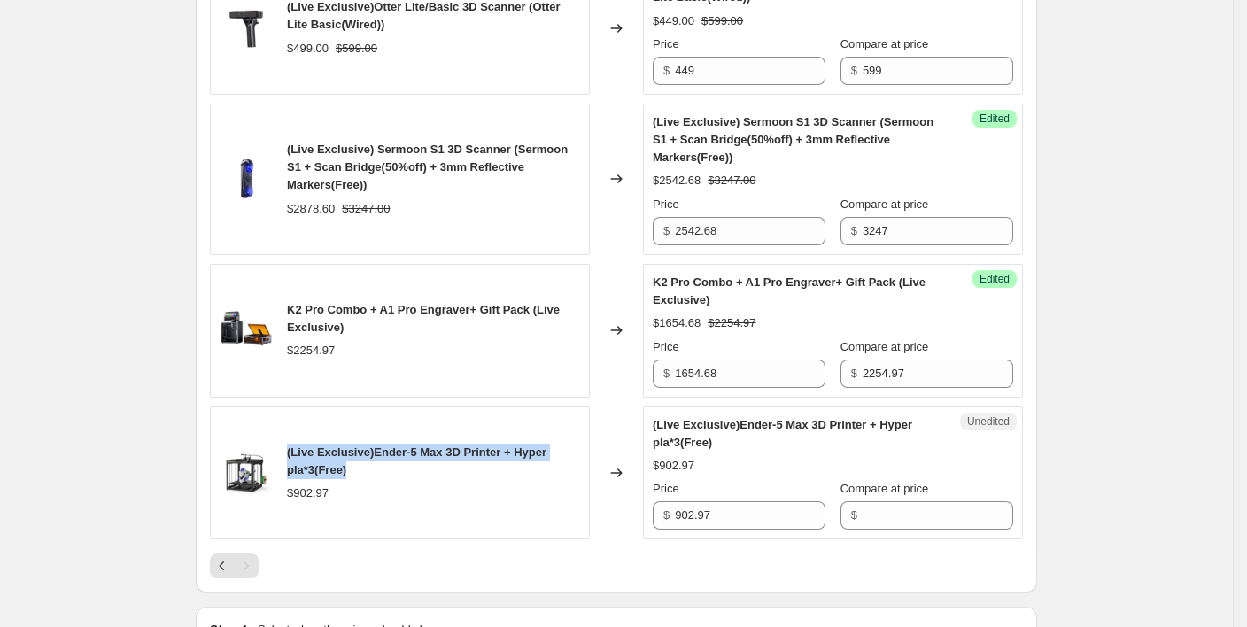
drag, startPoint x: 361, startPoint y: 473, endPoint x: 291, endPoint y: 450, distance: 72.8
click at [291, 450] on div "(Live Exclusive)Ender-5 Max 3D Printer + Hyper pla*3(Free) $902.97" at bounding box center [400, 474] width 380 height 134
copy span "(Live Exclusive)Ender-5 Max 3D Printer + Hyper pla*3(Free)"
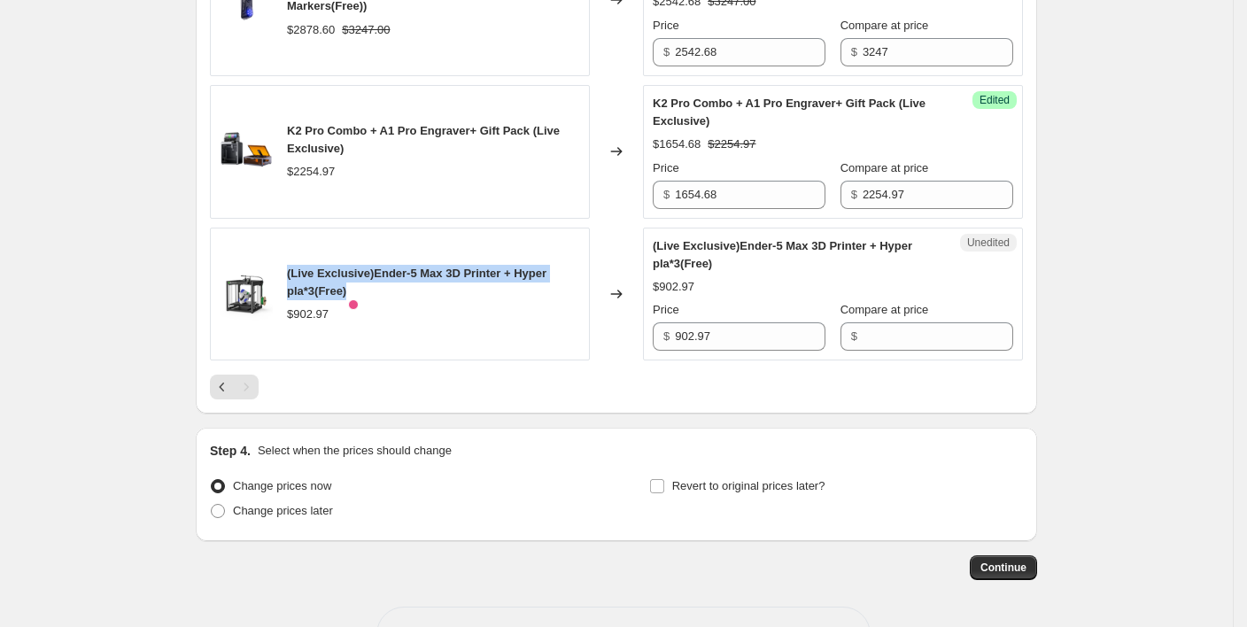
scroll to position [2314, 0]
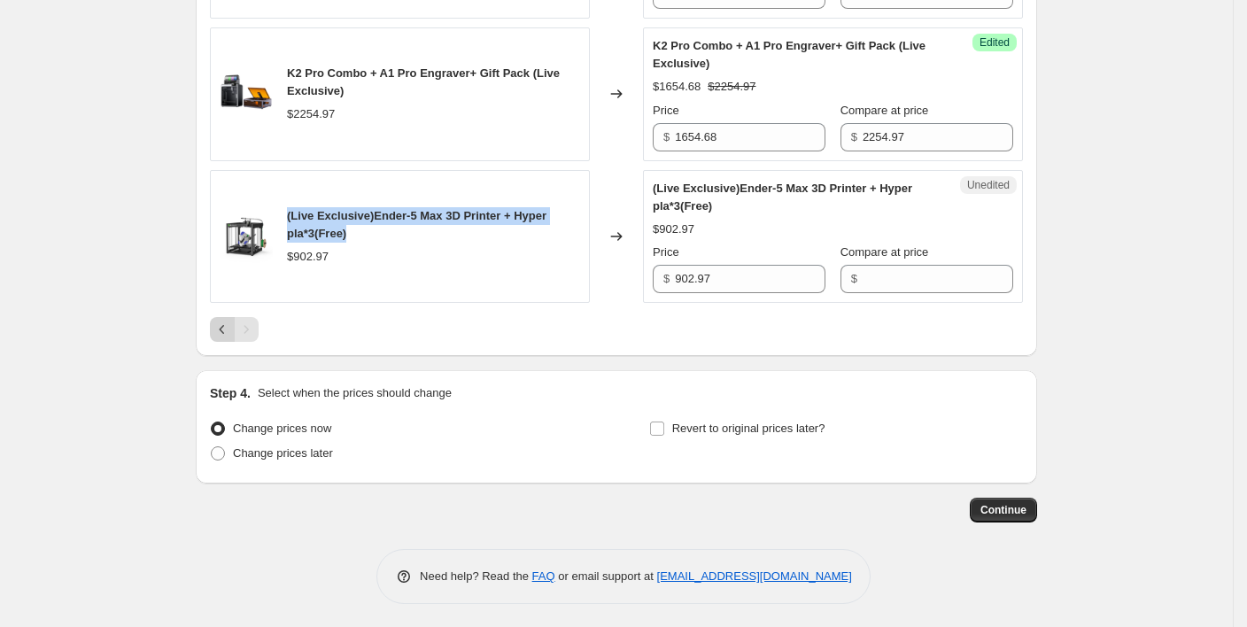
click at [231, 333] on icon "Previous" at bounding box center [222, 330] width 18 height 18
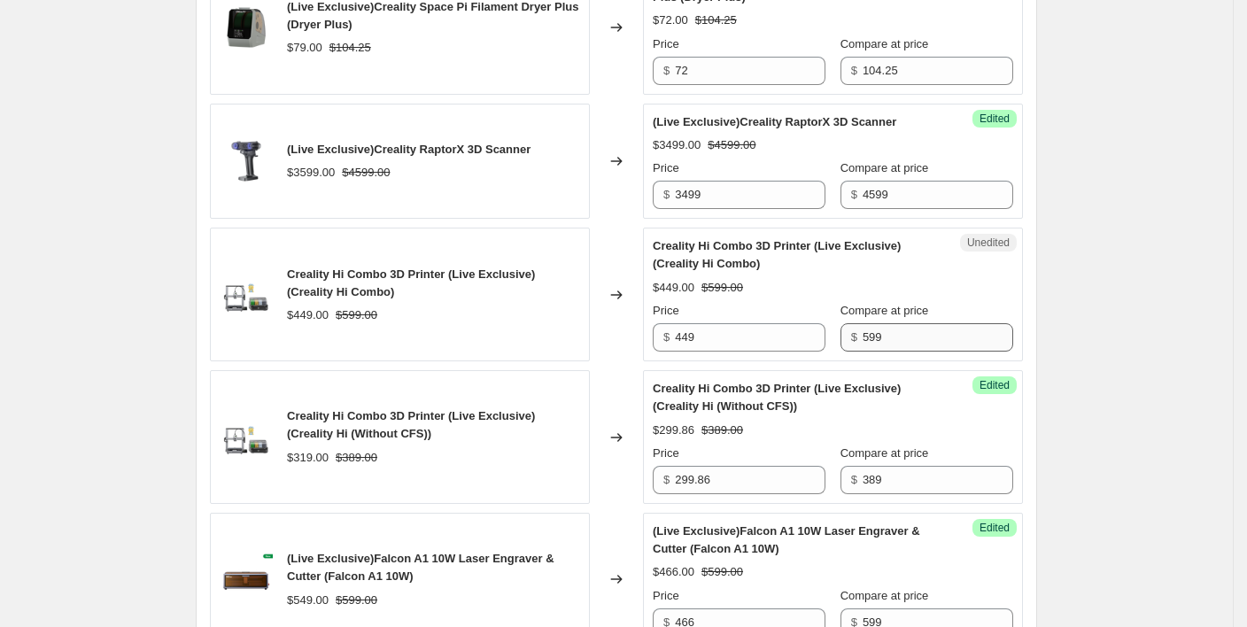
scroll to position [1579, 0]
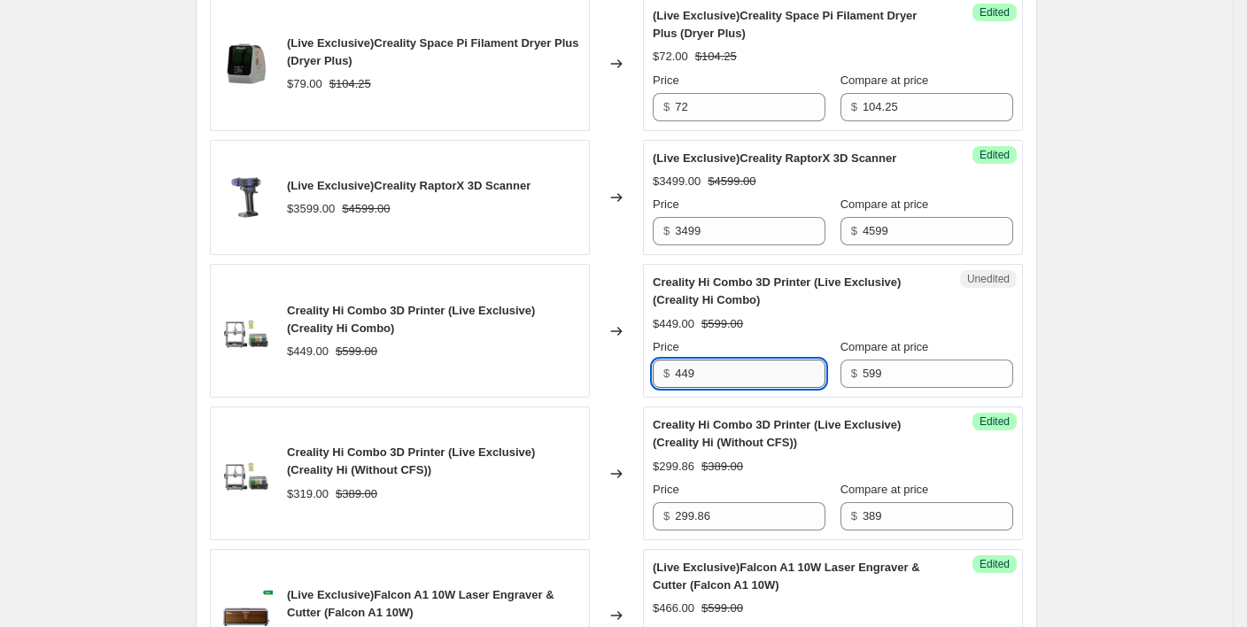
click at [736, 371] on input "449" at bounding box center [750, 374] width 151 height 28
drag, startPoint x: 326, startPoint y: 81, endPoint x: 299, endPoint y: 81, distance: 27.5
click at [299, 81] on div "$79.00" at bounding box center [304, 84] width 35 height 18
click at [421, 73] on div "(Live Exclusive)Creality Space Pi Filament Dryer Plus (Dryer Plus) $79.00 $104.…" at bounding box center [433, 64] width 293 height 58
click at [300, 81] on div "$79.00" at bounding box center [304, 84] width 35 height 18
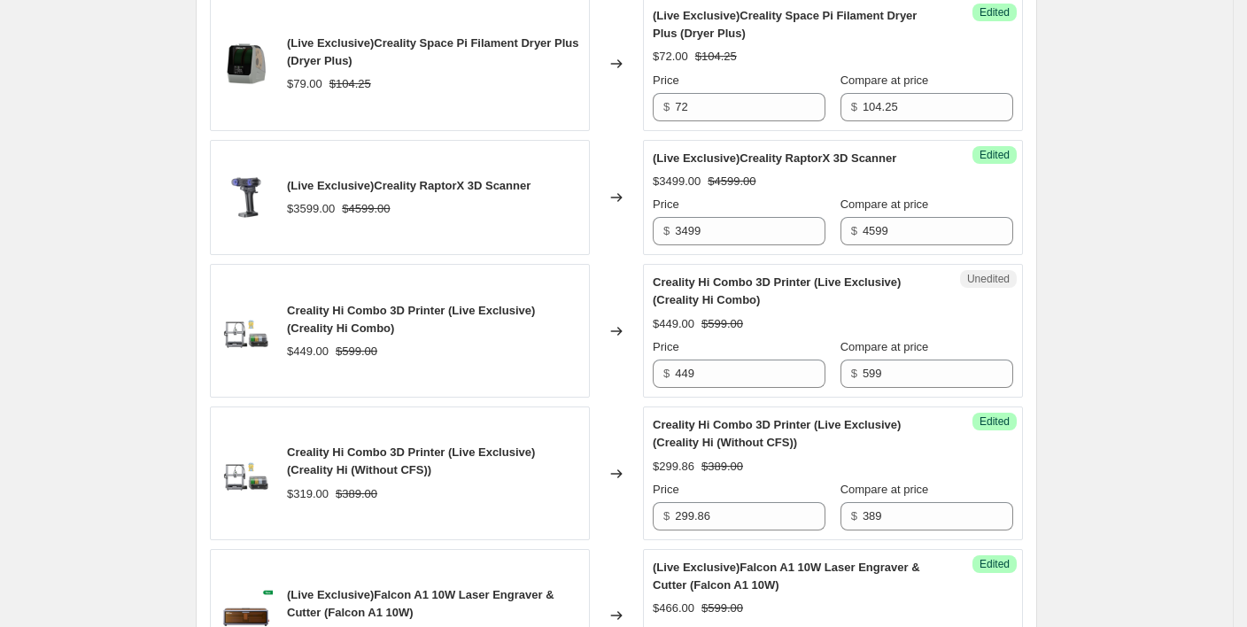
click at [476, 80] on div "$79.00 $104.25" at bounding box center [433, 84] width 293 height 18
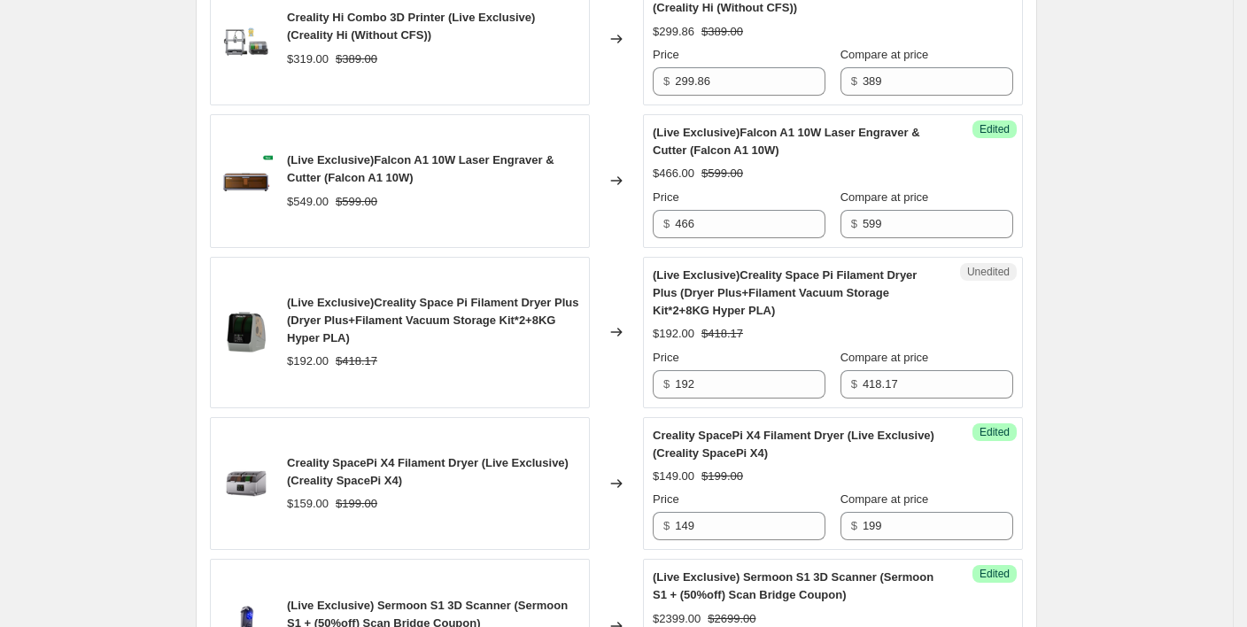
scroll to position [2051, 0]
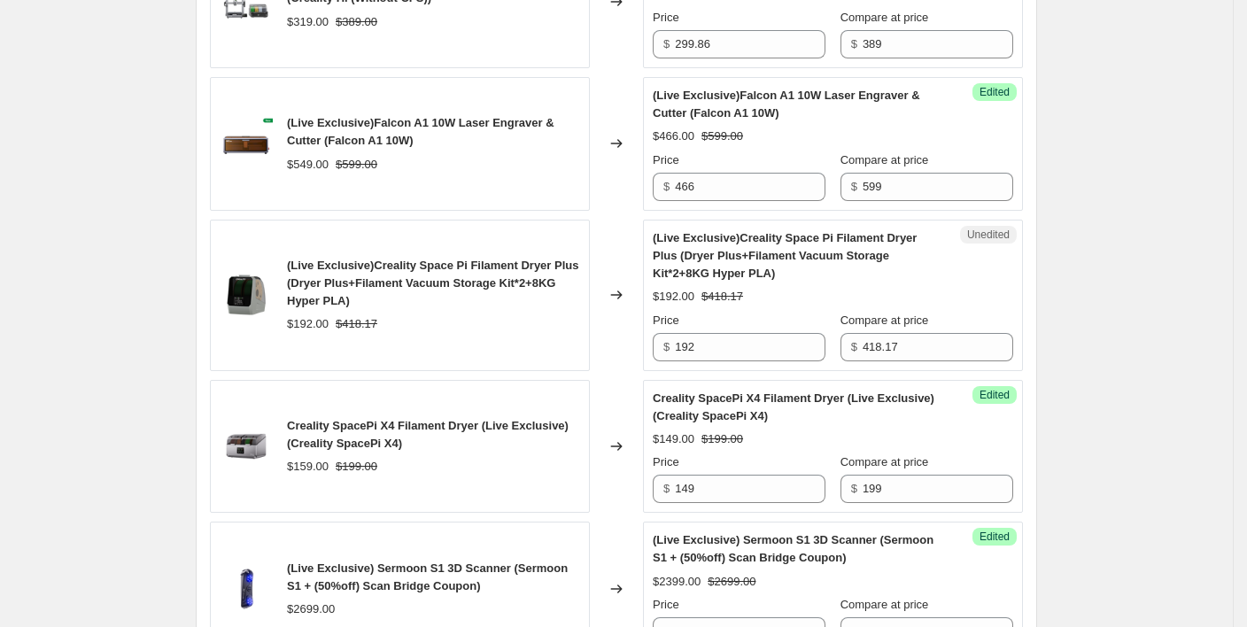
click at [400, 299] on div "(Live Exclusive)Creality Space Pi Filament Dryer Plus (Dryer Plus+Filament Vacu…" at bounding box center [433, 283] width 293 height 53
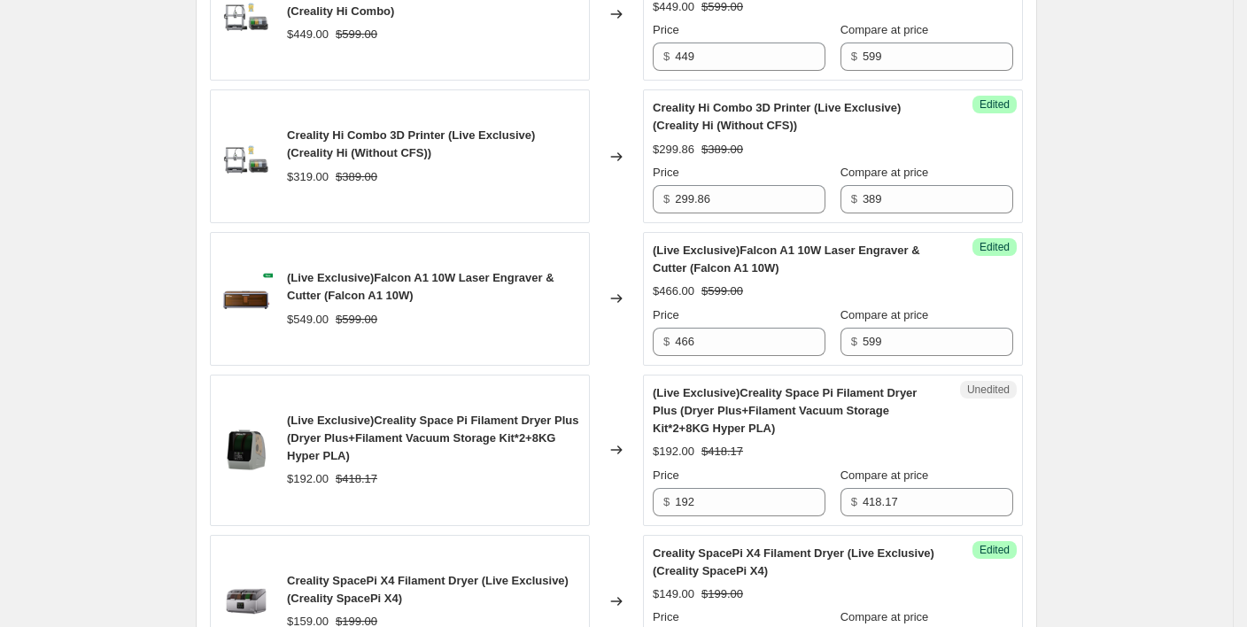
scroll to position [1934, 0]
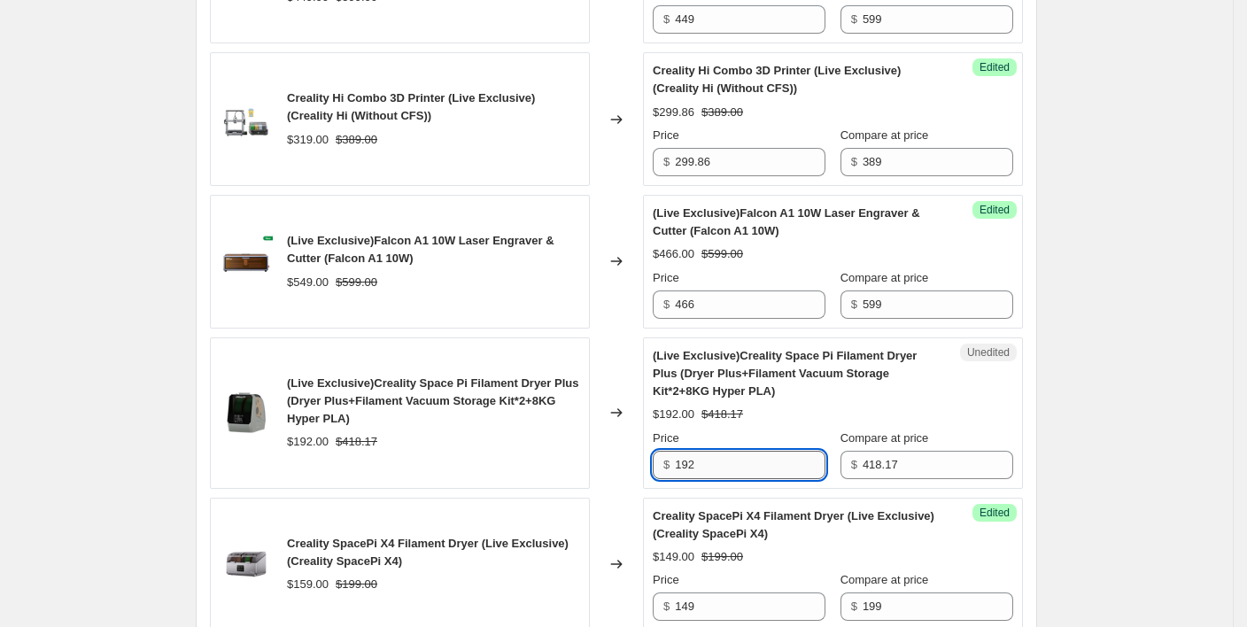
click at [714, 464] on input "192" at bounding box center [750, 465] width 151 height 28
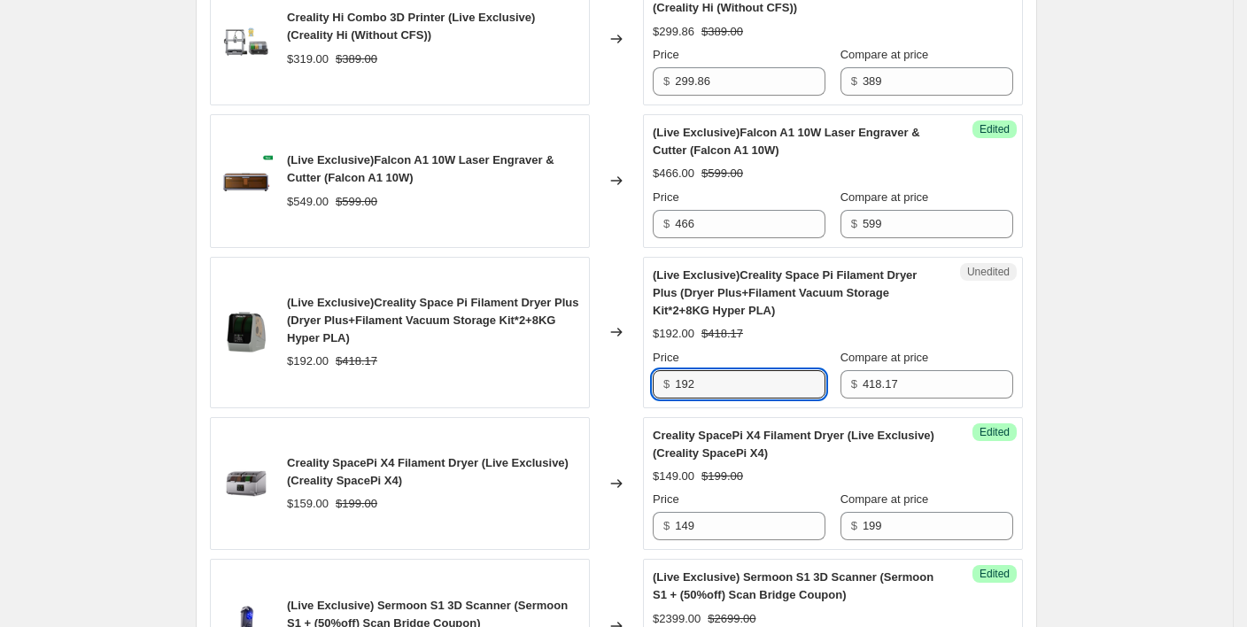
scroll to position [2051, 0]
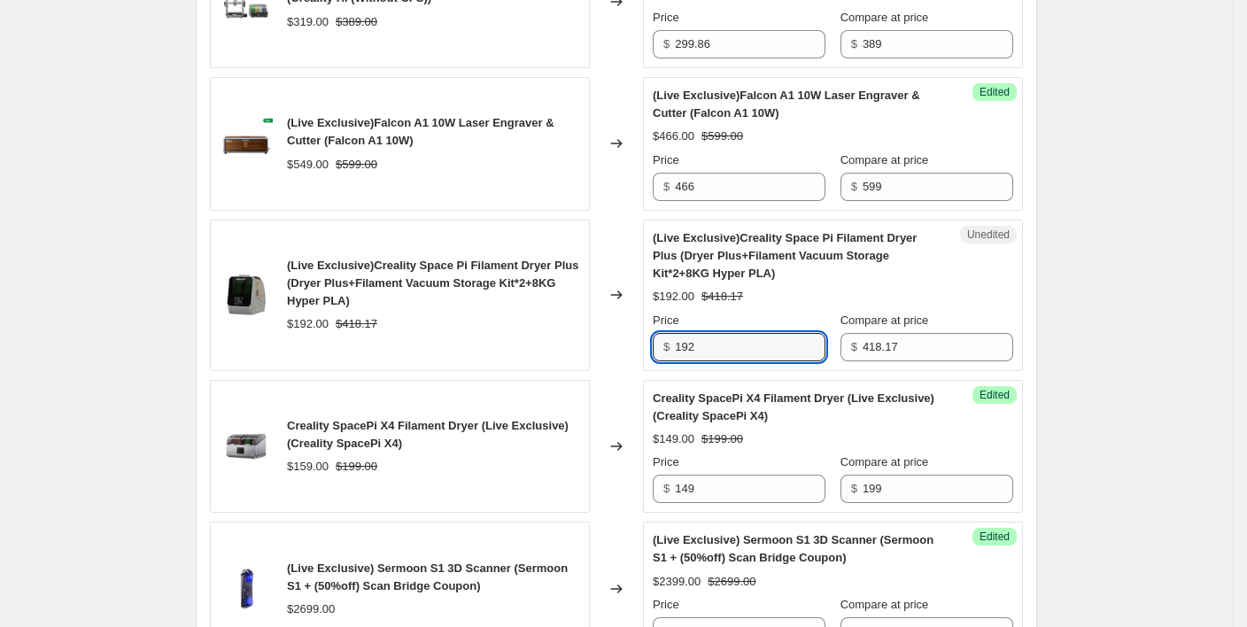
drag, startPoint x: 716, startPoint y: 349, endPoint x: 674, endPoint y: 351, distance: 41.7
click at [674, 351] on div "$ 192" at bounding box center [739, 347] width 173 height 28
click at [921, 279] on div "(Live Exclusive)Creality Space Pi Filament Dryer Plus (Dryer Plus+Filament Vacu…" at bounding box center [798, 255] width 290 height 53
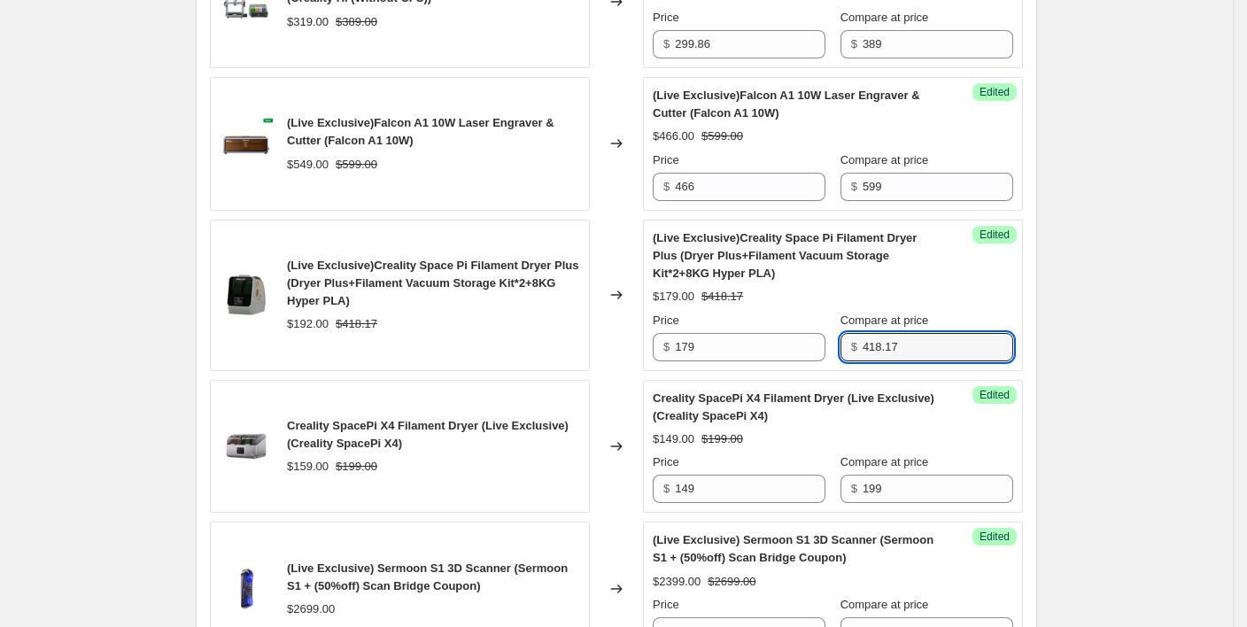
drag, startPoint x: 918, startPoint y: 339, endPoint x: 842, endPoint y: 353, distance: 76.5
click at [843, 353] on div "Price $ 179 Compare at price $ 418.17" at bounding box center [833, 337] width 361 height 50
click at [946, 301] on div "$179.00 $418.17" at bounding box center [833, 297] width 361 height 18
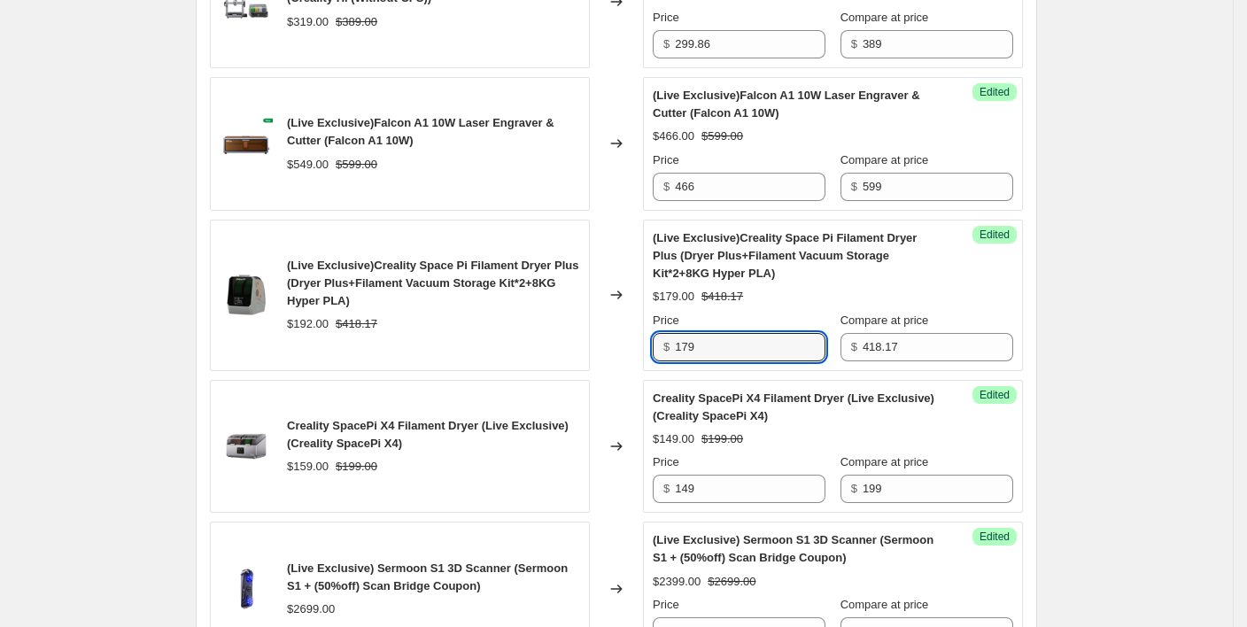
drag, startPoint x: 722, startPoint y: 347, endPoint x: 678, endPoint y: 351, distance: 44.4
click at [678, 351] on div "$ 179" at bounding box center [739, 347] width 173 height 28
click at [981, 290] on div "$179.00 $418.17" at bounding box center [833, 297] width 361 height 18
drag, startPoint x: 712, startPoint y: 347, endPoint x: 669, endPoint y: 348, distance: 43.4
click at [669, 348] on div "$ 179" at bounding box center [739, 347] width 173 height 28
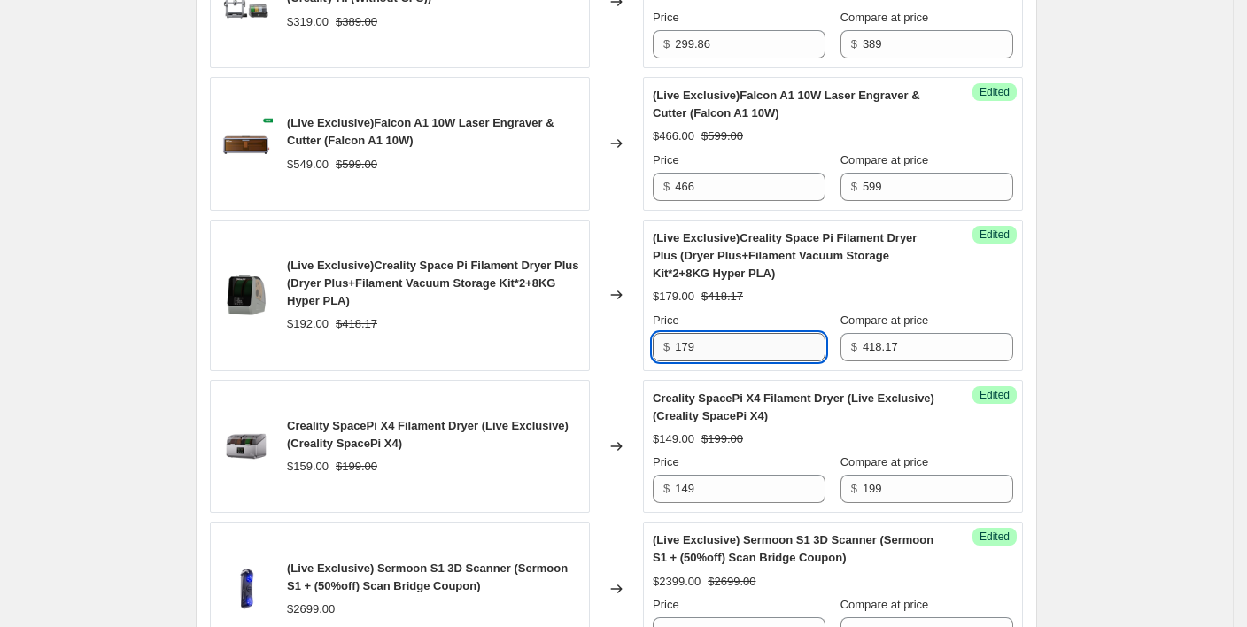
click at [738, 347] on input "179" at bounding box center [750, 347] width 151 height 28
click at [471, 365] on div "(Live Exclusive)Creality Space Pi Filament Dryer Plus (Dryer Plus+Filament Vacu…" at bounding box center [400, 295] width 380 height 151
click at [702, 338] on input "179" at bounding box center [750, 347] width 151 height 28
drag, startPoint x: 720, startPoint y: 338, endPoint x: 652, endPoint y: 344, distance: 68.4
click at [652, 344] on div "Success Edited (Live Exclusive)Creality Space Pi Filament Dryer Plus (Dryer Plu…" at bounding box center [833, 295] width 380 height 151
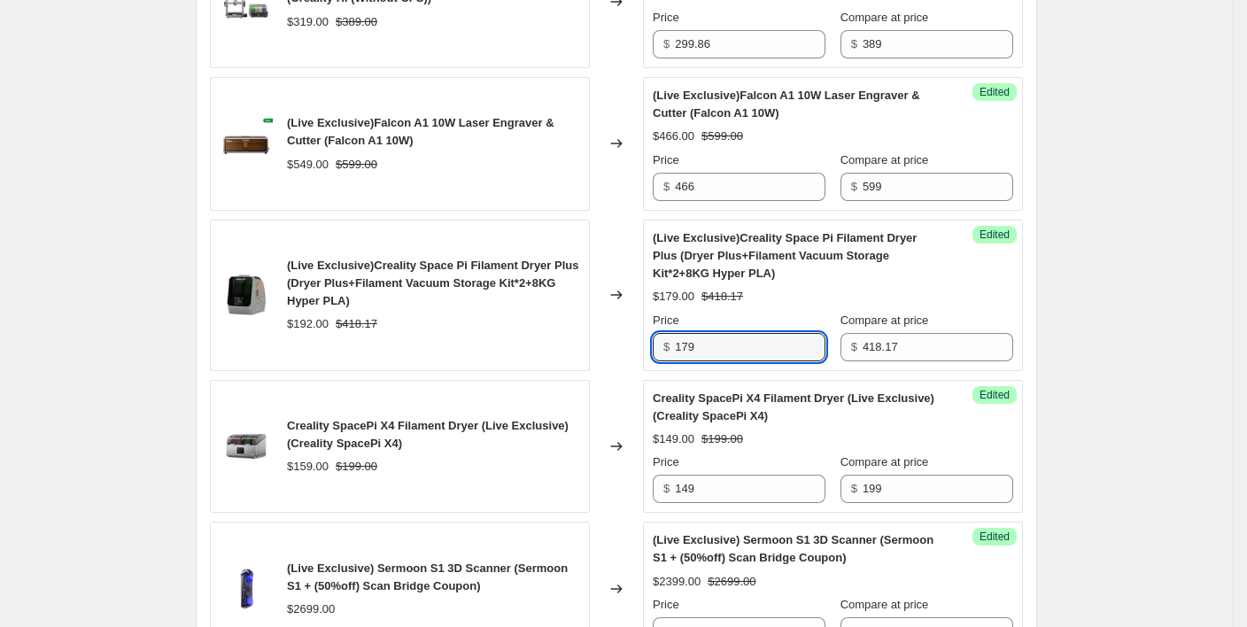
drag, startPoint x: 480, startPoint y: 338, endPoint x: 509, endPoint y: 337, distance: 29.3
click at [480, 338] on div "(Live Exclusive)Creality Space Pi Filament Dryer Plus (Dryer Plus+Filament Vacu…" at bounding box center [400, 295] width 380 height 151
drag, startPoint x: 734, startPoint y: 337, endPoint x: 646, endPoint y: 347, distance: 89.1
click at [647, 347] on div "(Live Exclusive)Creality Space Pi Filament Dryer Plus (Dryer Plus+Filament Vacu…" at bounding box center [616, 295] width 813 height 151
type input "1"
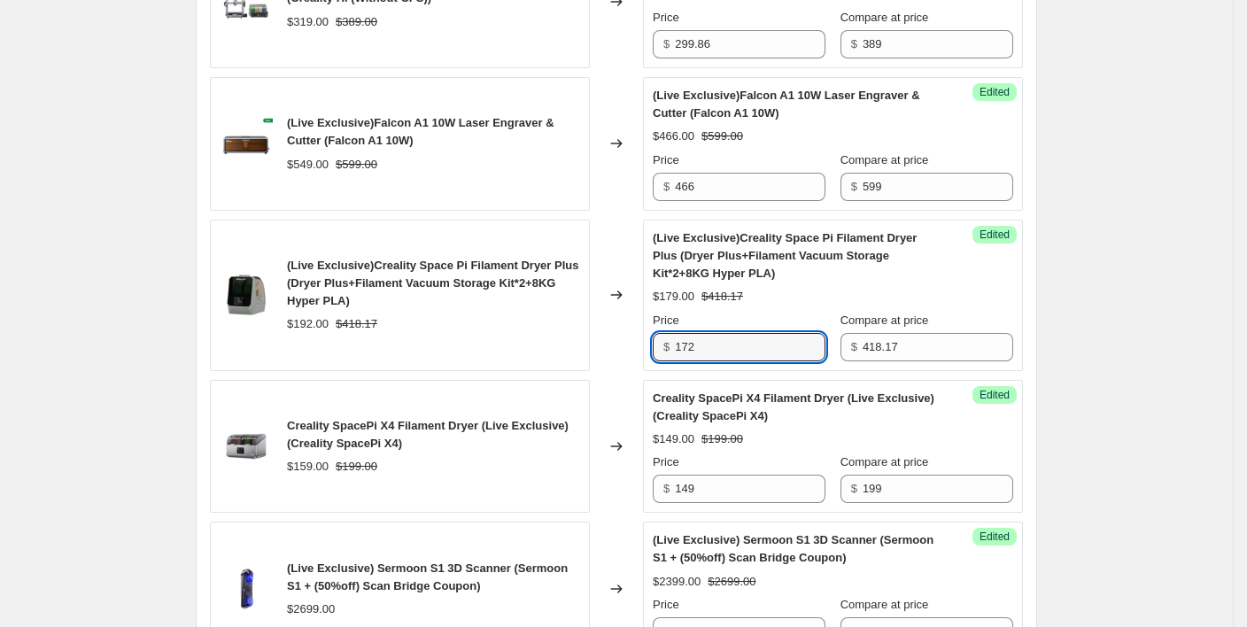
type input "172"
click at [609, 345] on div "Changed to" at bounding box center [616, 295] width 53 height 151
click at [617, 337] on div "Changed to" at bounding box center [616, 295] width 53 height 151
click at [708, 344] on input "172" at bounding box center [750, 347] width 151 height 28
click at [623, 313] on div "Changed to" at bounding box center [616, 295] width 53 height 151
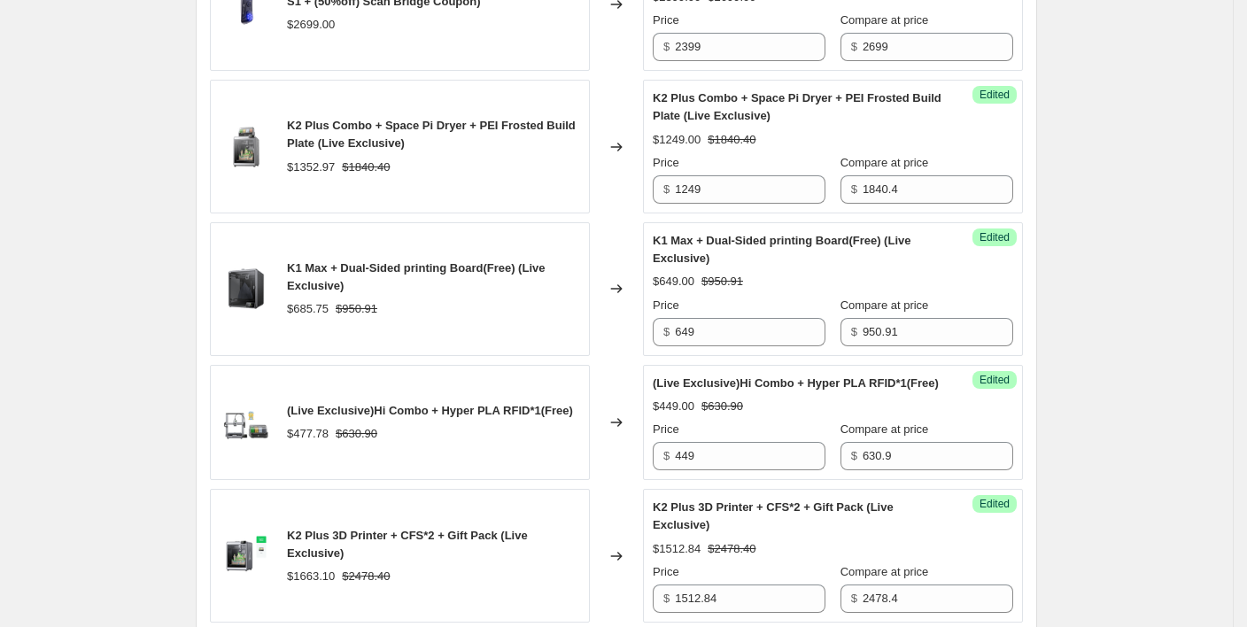
scroll to position [2642, 0]
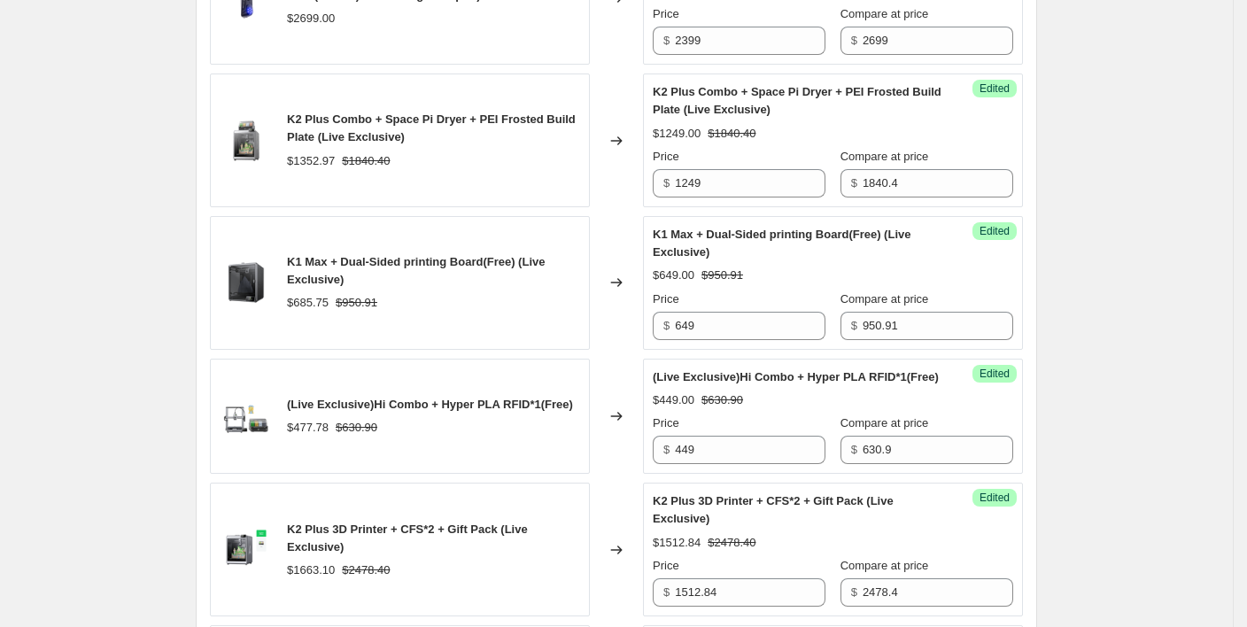
click at [643, 184] on div "Changed to" at bounding box center [616, 141] width 53 height 134
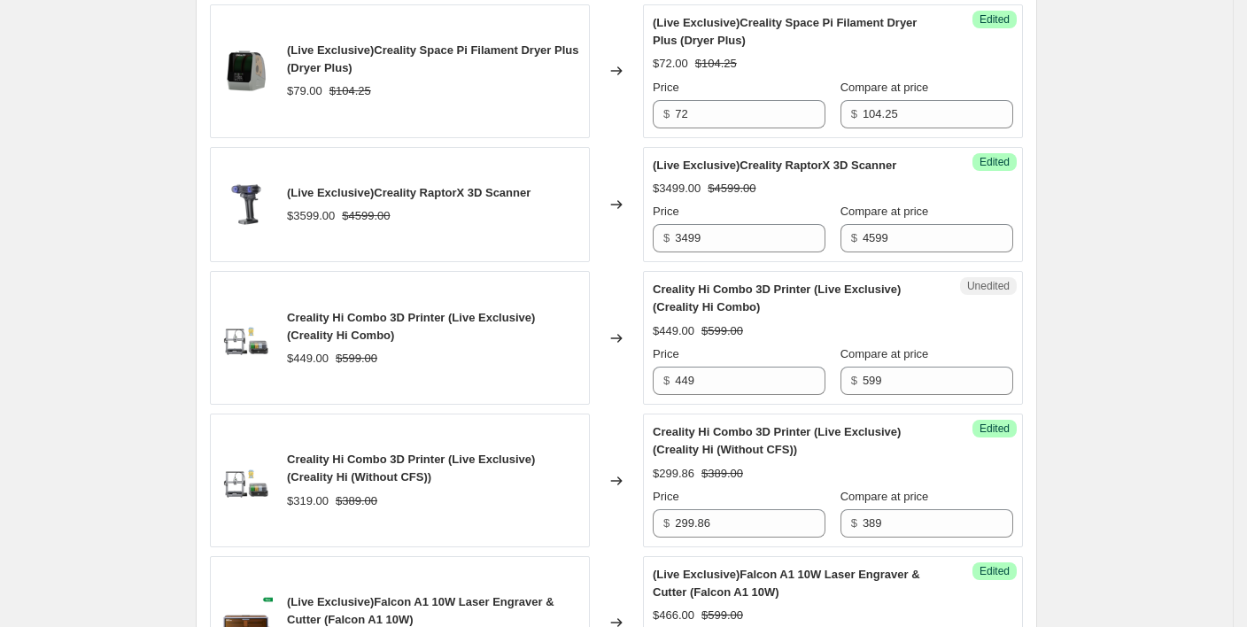
scroll to position [1535, 0]
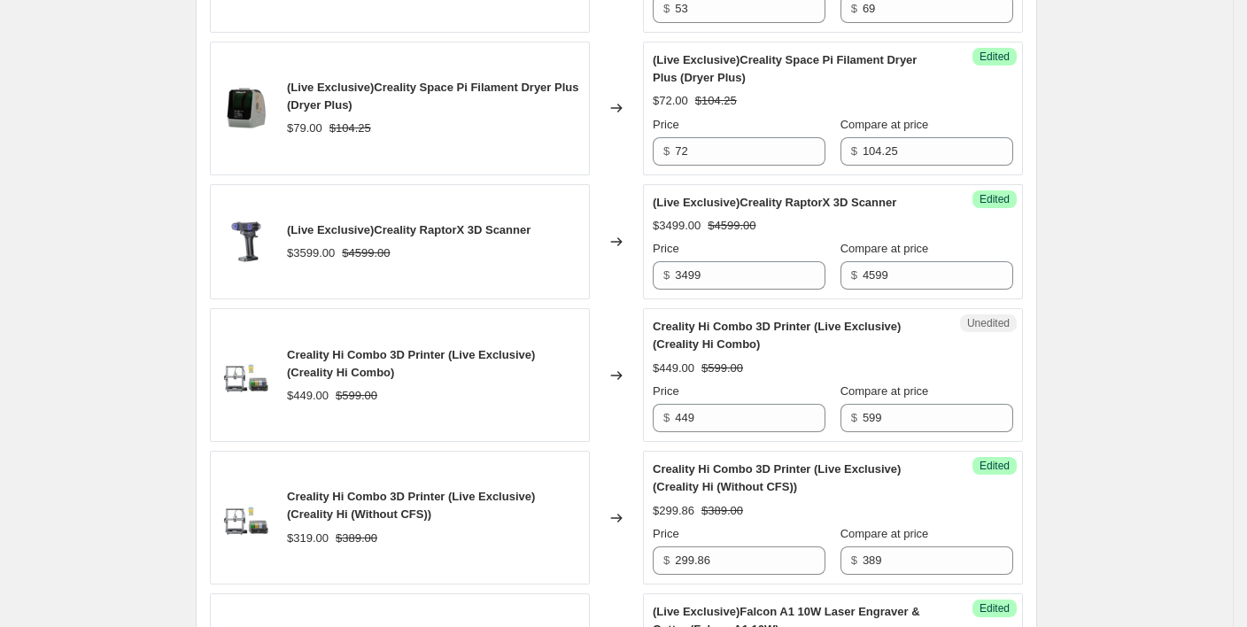
click at [515, 281] on div "(Live Exclusive)Creality RaptorX 3D Scanner $3599.00 $4599.00" at bounding box center [400, 242] width 380 height 116
click at [364, 278] on div "(Live Exclusive)Creality RaptorX 3D Scanner $3599.00 $4599.00" at bounding box center [400, 242] width 380 height 116
click at [547, 362] on div "Creality Hi Combo 3D Printer (Live Exclusive) (Creality Hi Combo)" at bounding box center [433, 363] width 293 height 35
click at [462, 266] on div "(Live Exclusive)Creality RaptorX 3D Scanner $3599.00 $4599.00" at bounding box center [400, 242] width 380 height 116
click at [611, 316] on div "Changed to" at bounding box center [616, 375] width 53 height 134
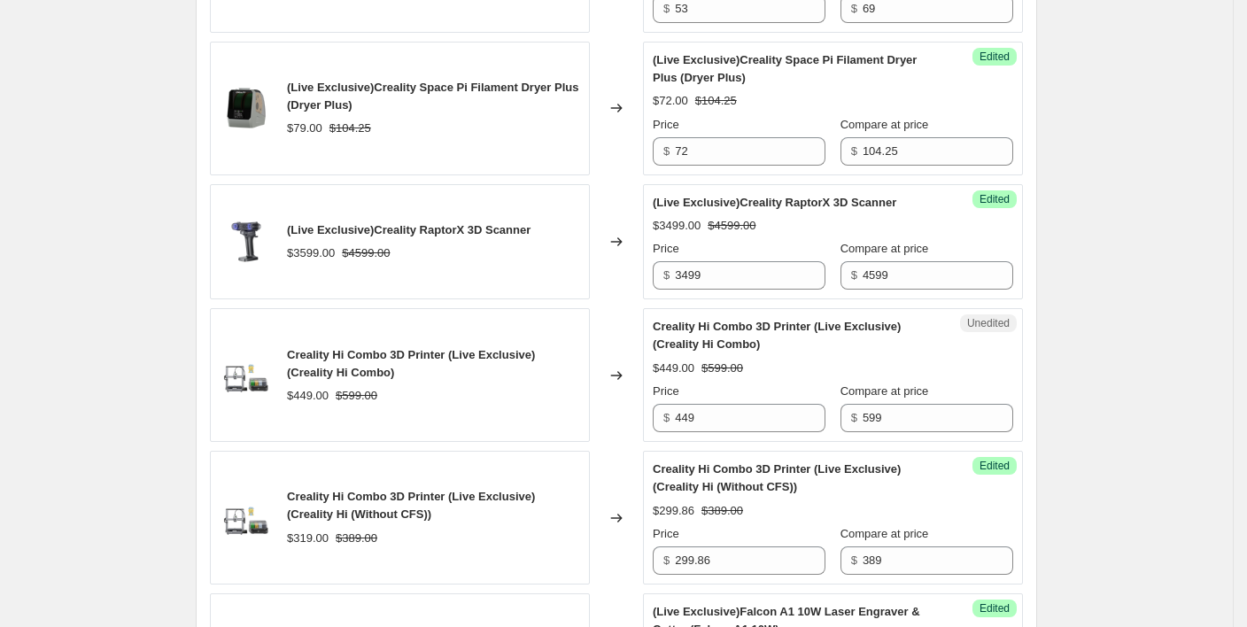
scroll to position [1653, 0]
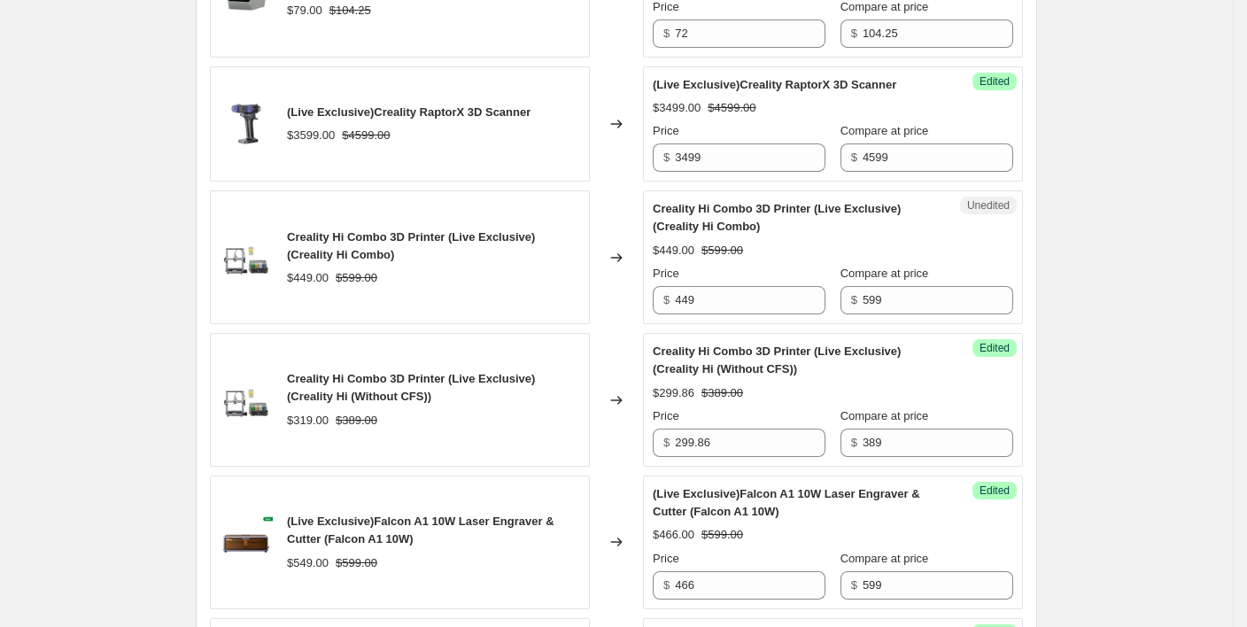
click at [432, 287] on div "Creality Hi Combo 3D Printer (Live Exclusive) (Creality Hi Combo) $449.00 $599.…" at bounding box center [400, 257] width 380 height 134
drag, startPoint x: 707, startPoint y: 294, endPoint x: 666, endPoint y: 294, distance: 40.7
click at [666, 294] on div "$ 449" at bounding box center [739, 300] width 173 height 28
click at [723, 289] on input "449" at bounding box center [750, 300] width 151 height 28
drag, startPoint x: 346, startPoint y: 252, endPoint x: 287, endPoint y: 231, distance: 63.0
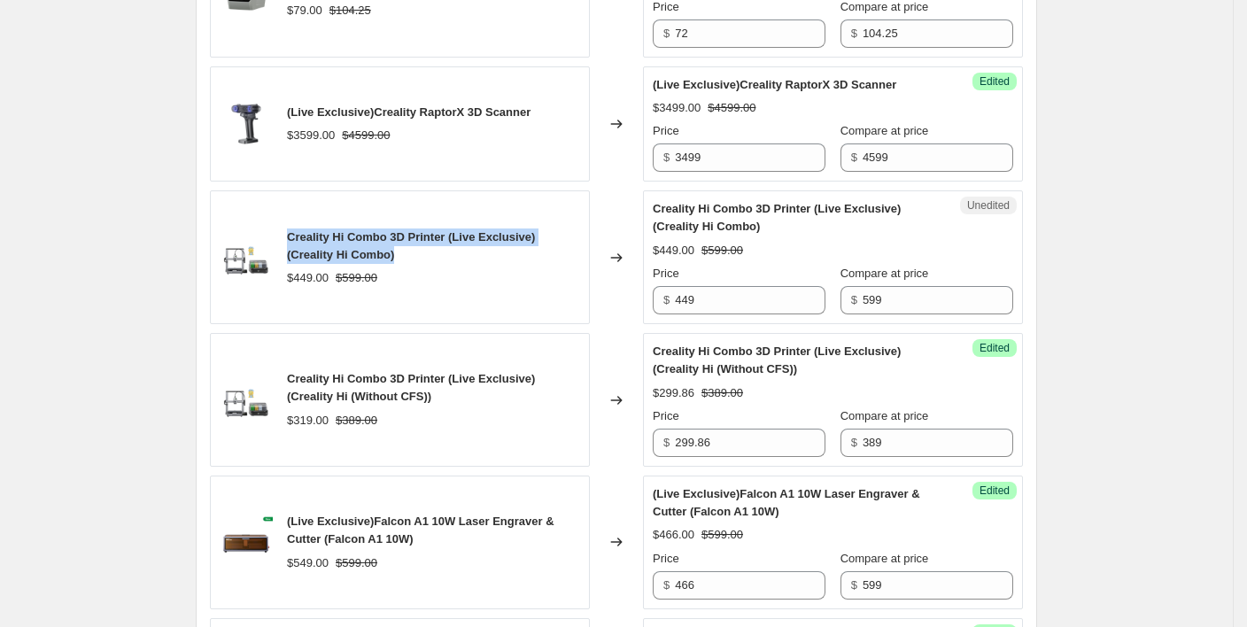
click at [287, 231] on div "Creality Hi Combo 3D Printer (Live Exclusive) (Creality Hi Combo) $449.00 $599.…" at bounding box center [400, 257] width 380 height 134
copy span "Creality Hi Combo 3D Printer (Live Exclusive) (Creality Hi Combo)"
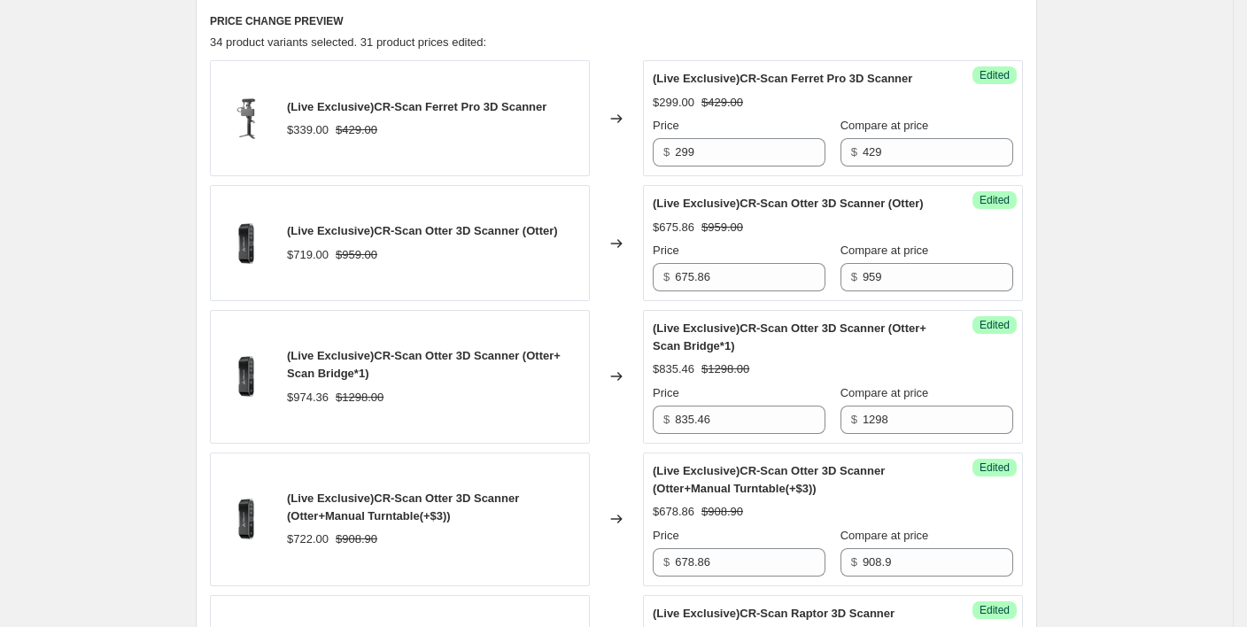
scroll to position [236, 0]
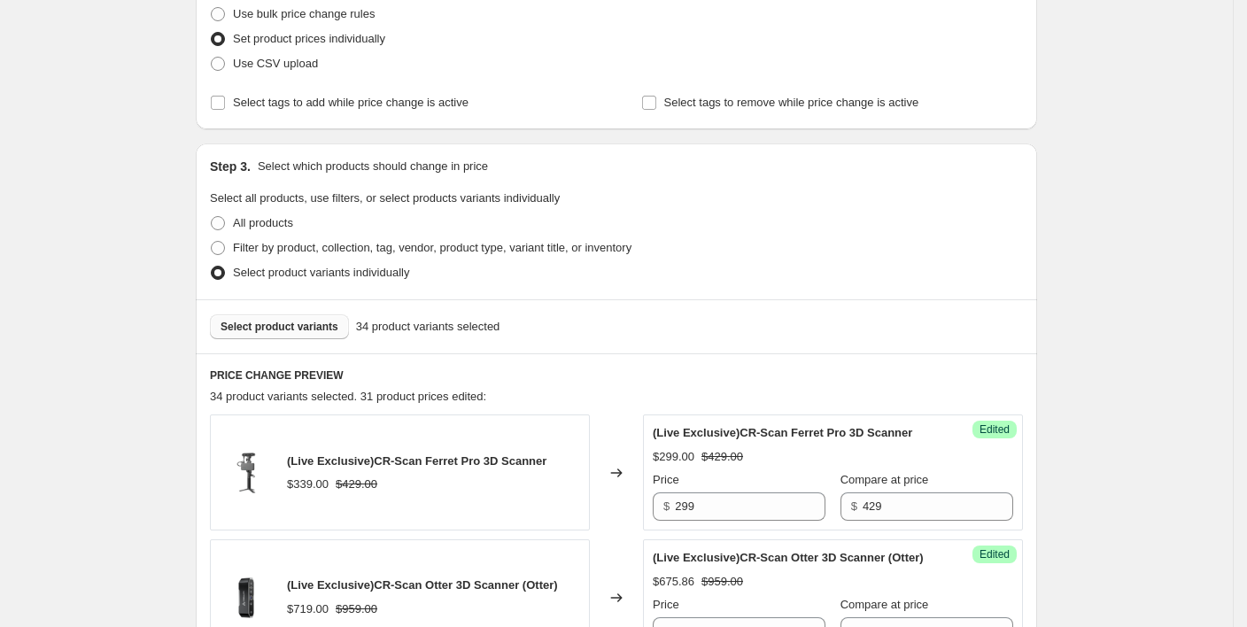
click at [311, 322] on span "Select product variants" at bounding box center [280, 327] width 118 height 14
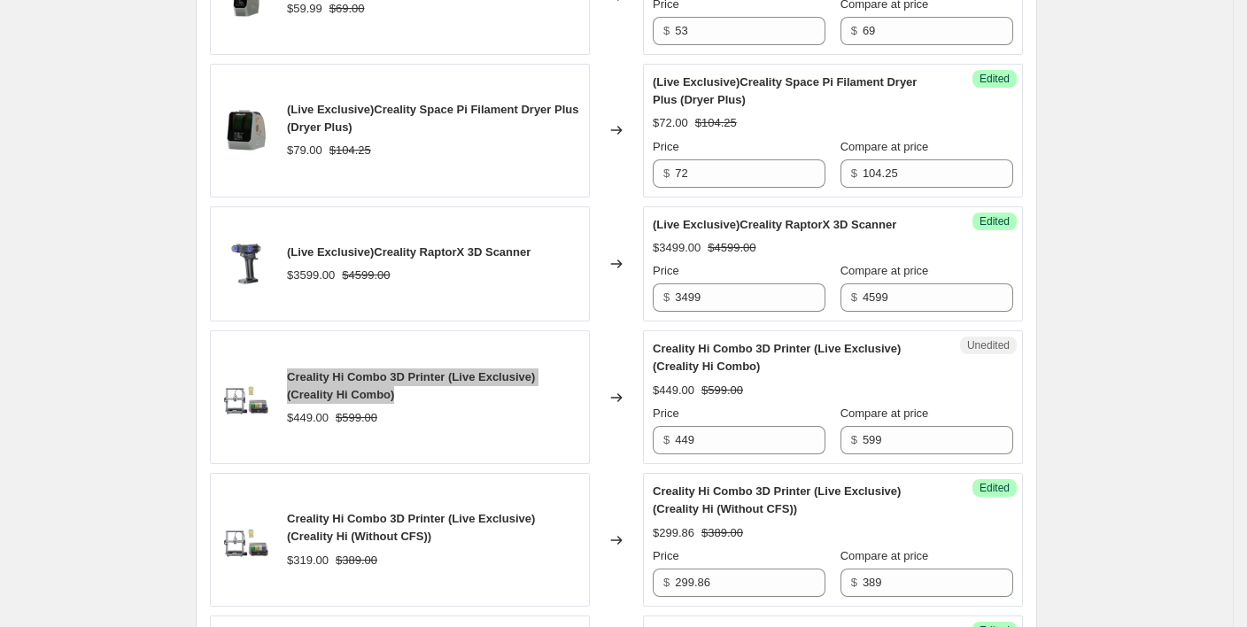
scroll to position [1535, 0]
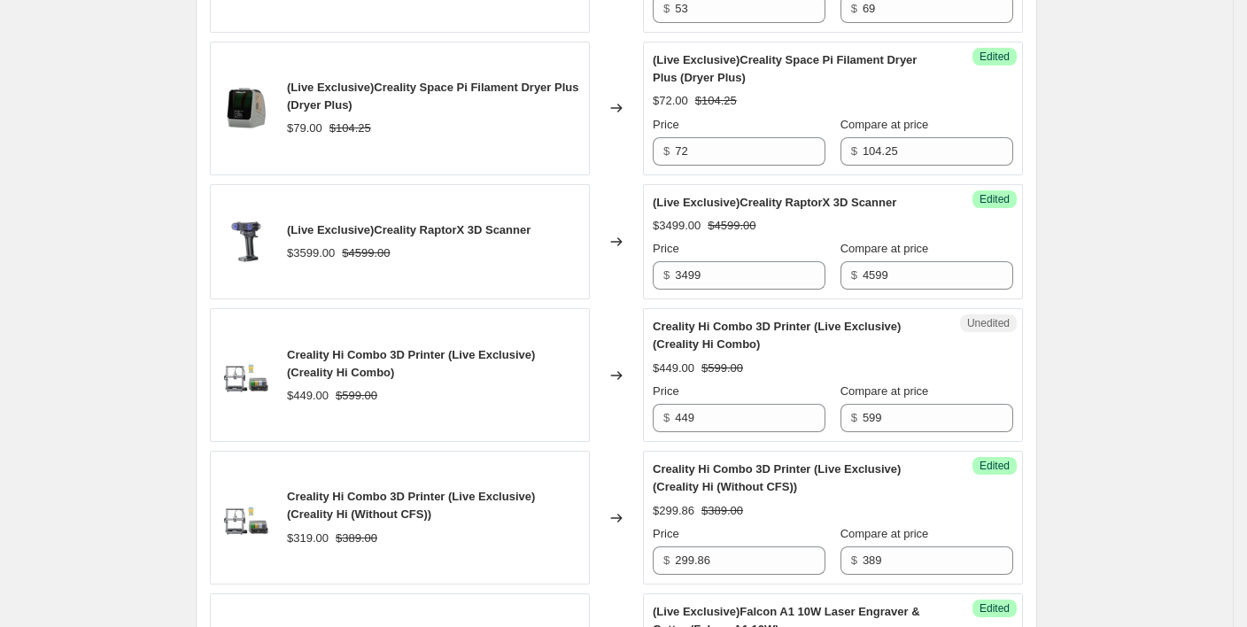
click at [457, 396] on div "$449.00 $599.00" at bounding box center [433, 396] width 293 height 18
drag, startPoint x: 413, startPoint y: 407, endPoint x: 713, endPoint y: 422, distance: 300.6
click at [712, 422] on input "449" at bounding box center [750, 418] width 151 height 28
drag, startPoint x: 718, startPoint y: 416, endPoint x: 652, endPoint y: 423, distance: 66.8
click at [652, 423] on div "Unedited Creality Hi Combo 3D Printer (Live Exclusive) (Creality Hi Combo) $449…" at bounding box center [833, 375] width 380 height 134
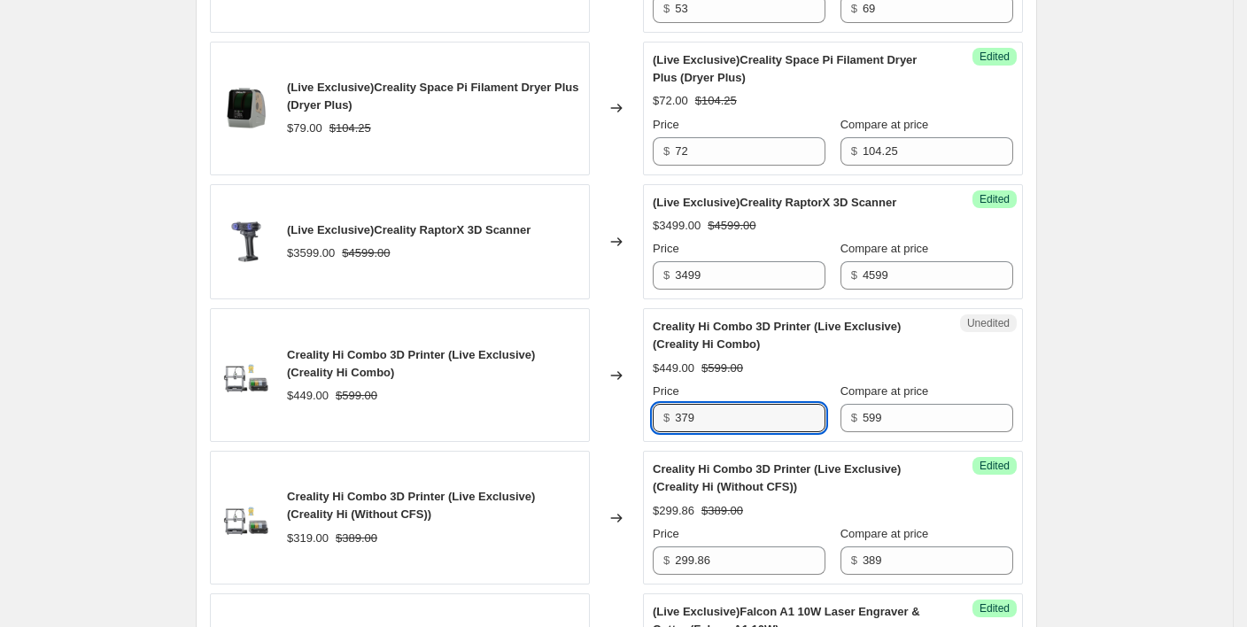
type input "379"
drag, startPoint x: 601, startPoint y: 413, endPoint x: 617, endPoint y: 408, distance: 17.4
click at [601, 413] on div "Changed to" at bounding box center [616, 375] width 53 height 134
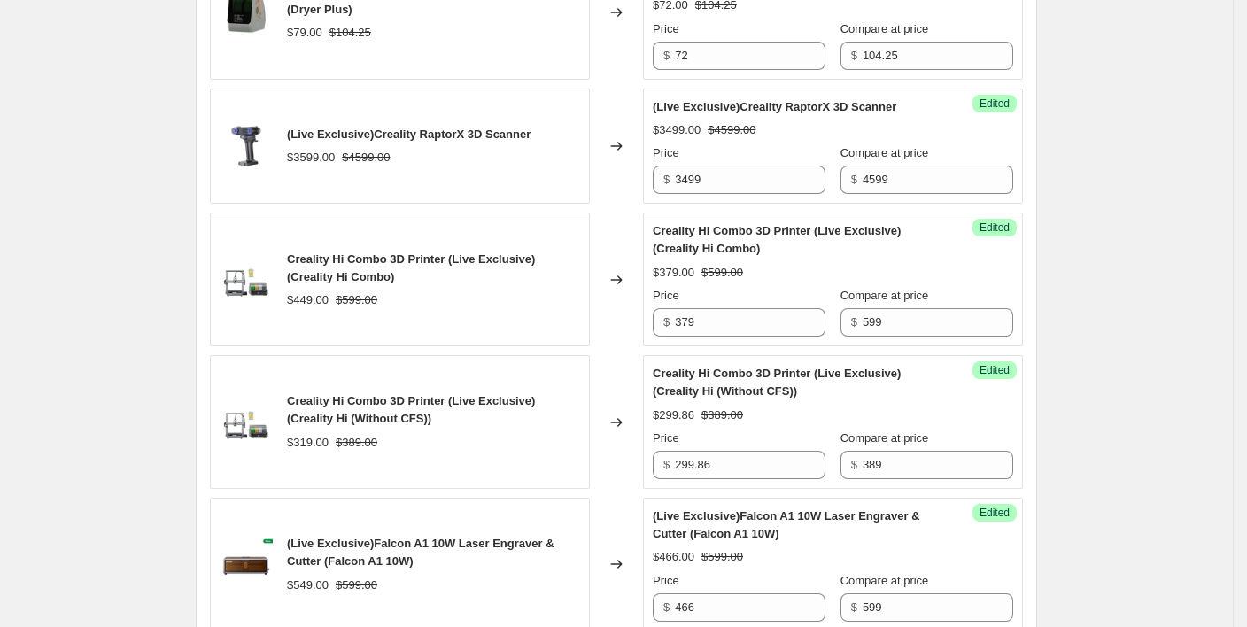
scroll to position [1653, 0]
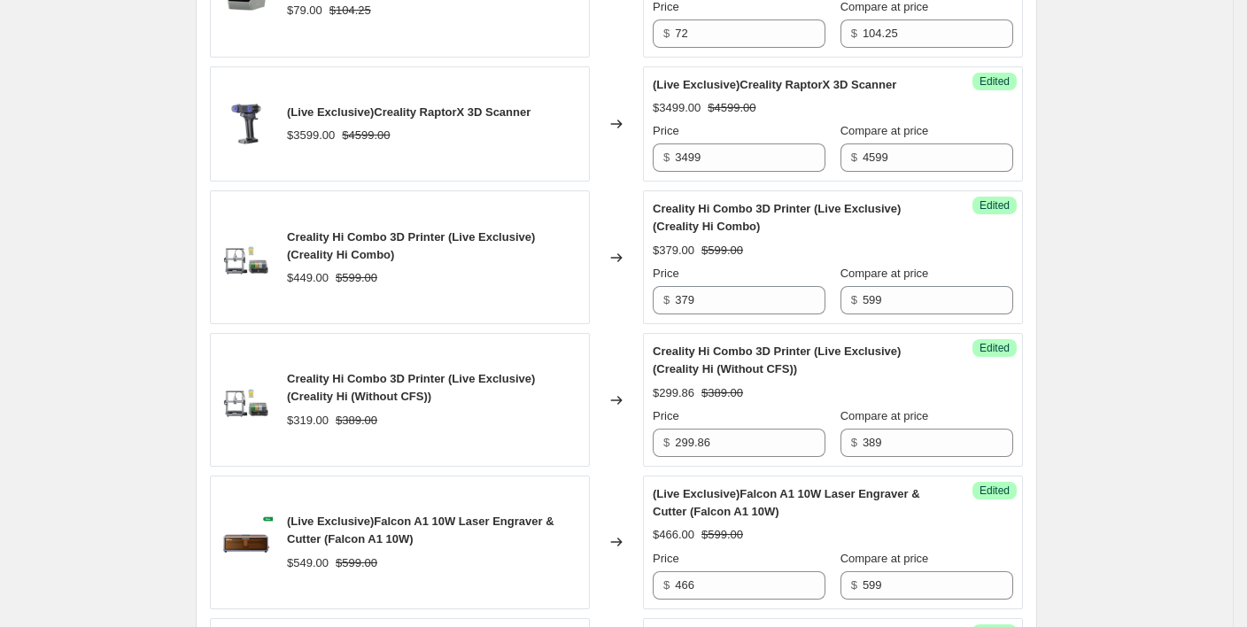
click at [617, 430] on div "Changed to" at bounding box center [616, 400] width 53 height 134
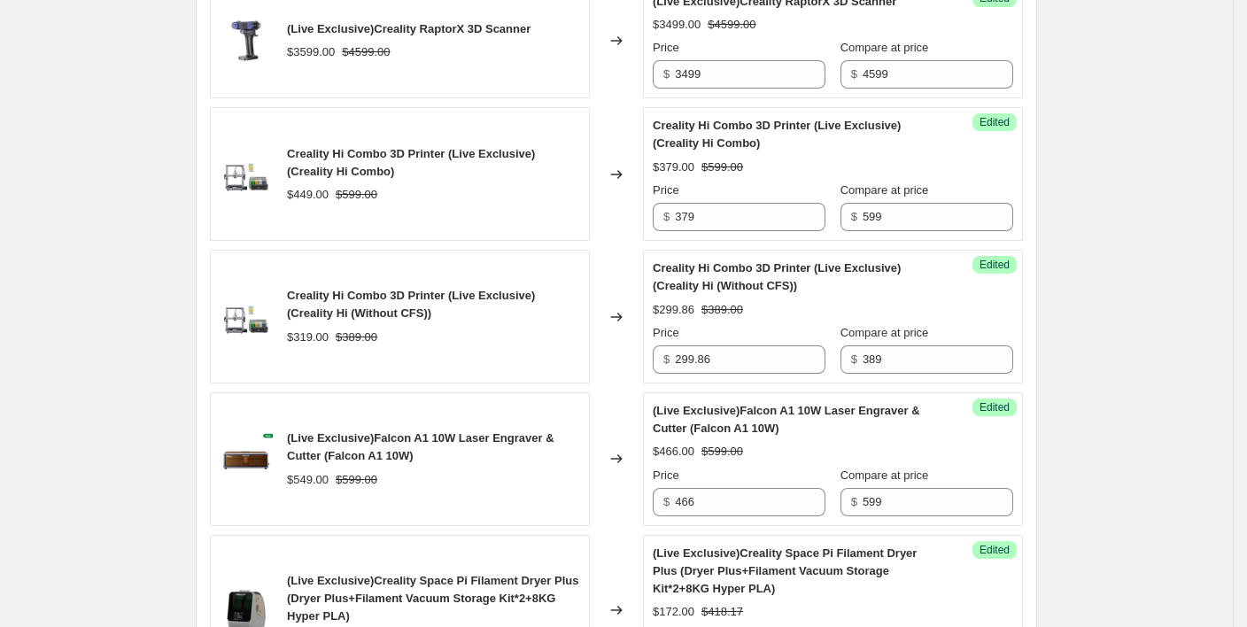
scroll to position [1889, 0]
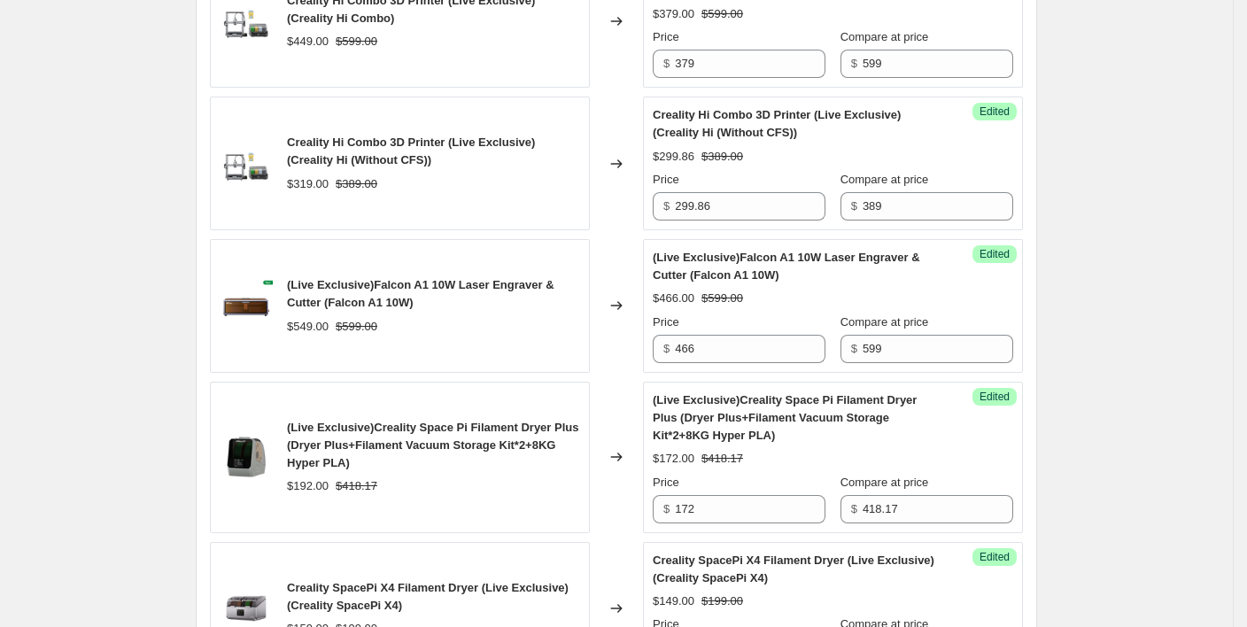
click at [624, 382] on div "Changed to" at bounding box center [616, 457] width 53 height 151
click at [616, 305] on icon at bounding box center [617, 306] width 18 height 18
click at [432, 299] on div "(Live Exclusive)Falcon A1 10W Laser Engraver & Cutter (Falcon A1 10W)" at bounding box center [433, 293] width 293 height 35
drag, startPoint x: 376, startPoint y: 285, endPoint x: 460, endPoint y: 280, distance: 83.4
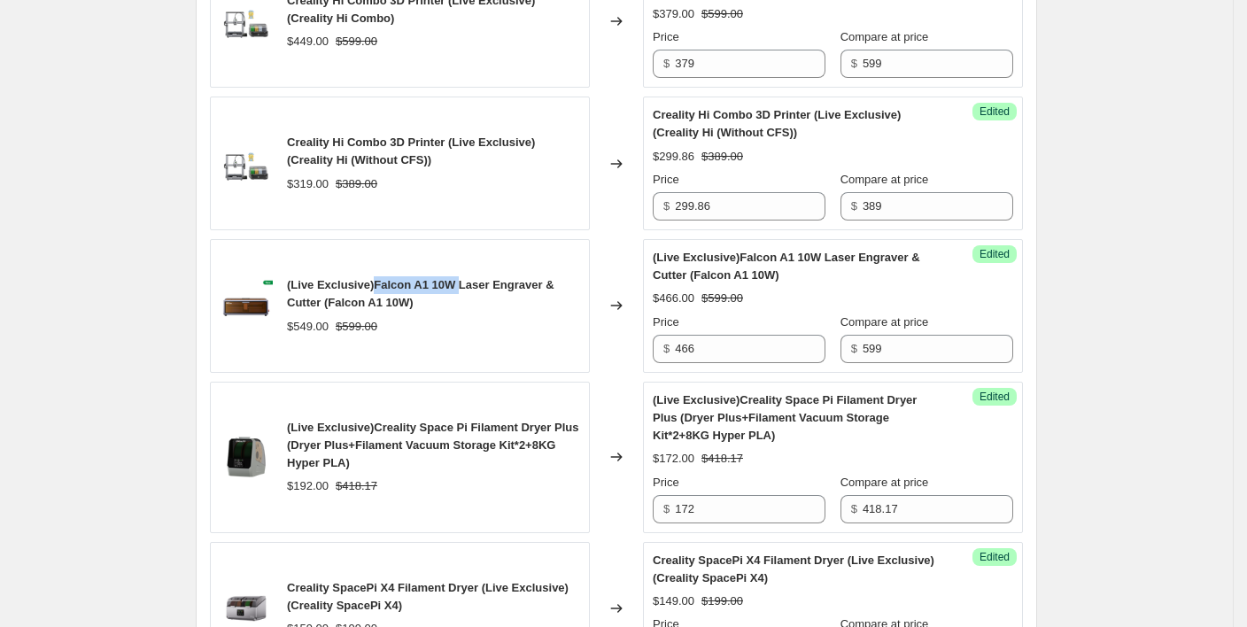
click at [460, 280] on span "(Live Exclusive)Falcon A1 10W Laser Engraver & Cutter (Falcon A1 10W)" at bounding box center [421, 293] width 268 height 31
copy span "Falcon A1 10W"
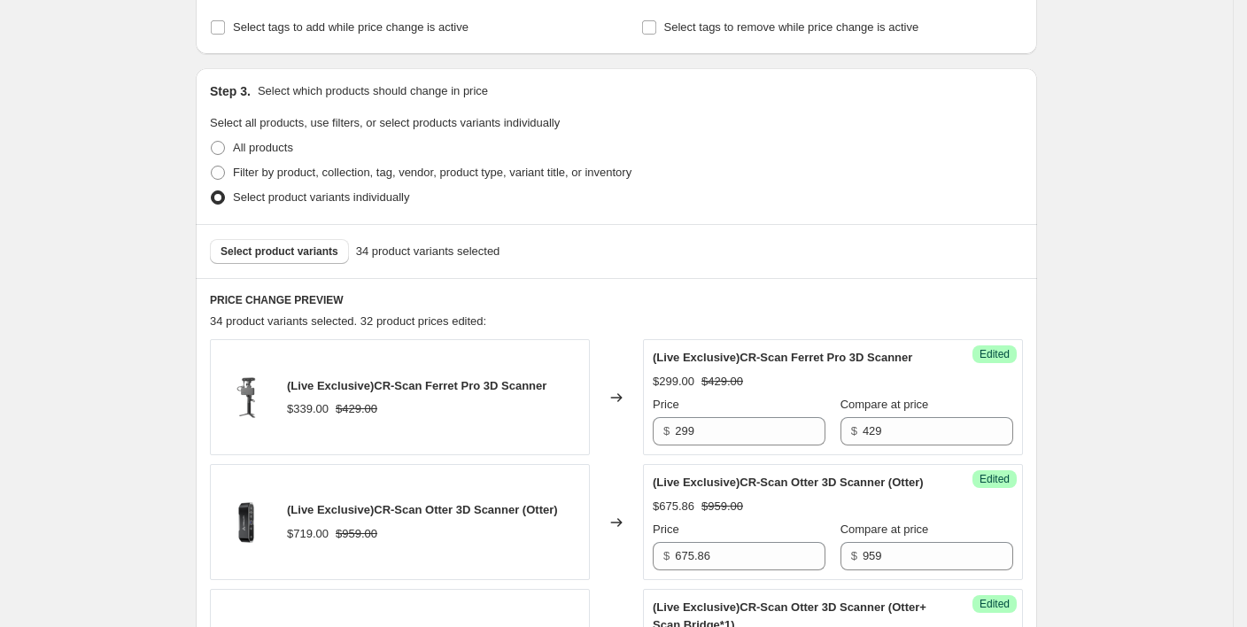
scroll to position [354, 0]
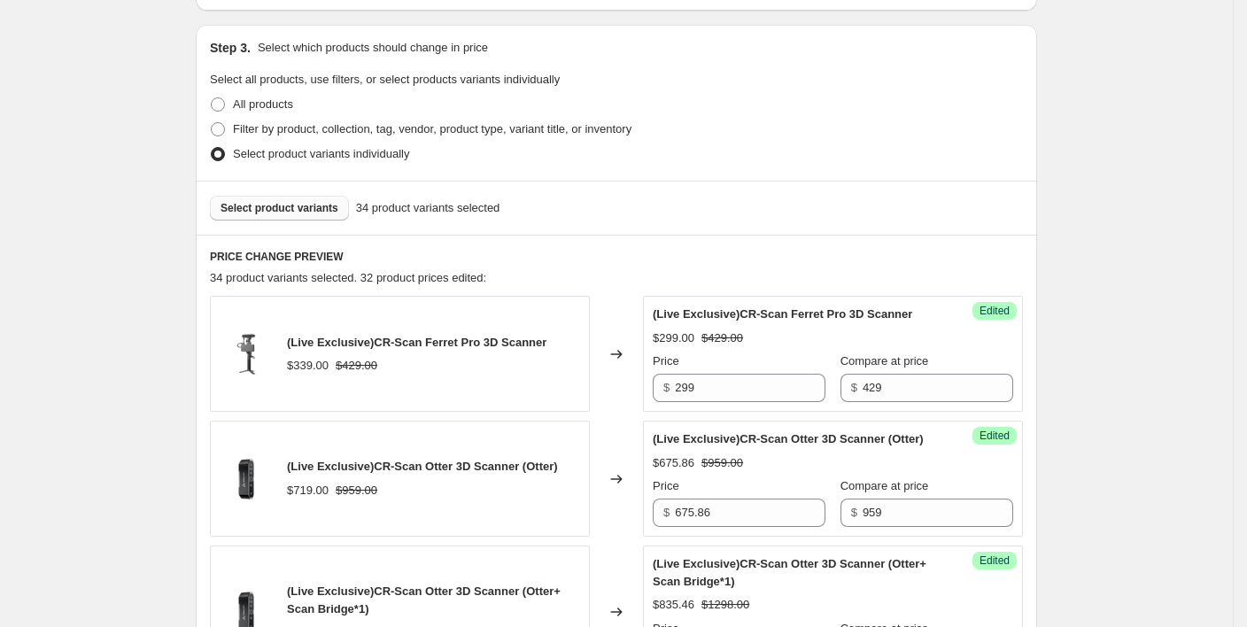
click at [283, 205] on span "Select product variants" at bounding box center [280, 208] width 118 height 14
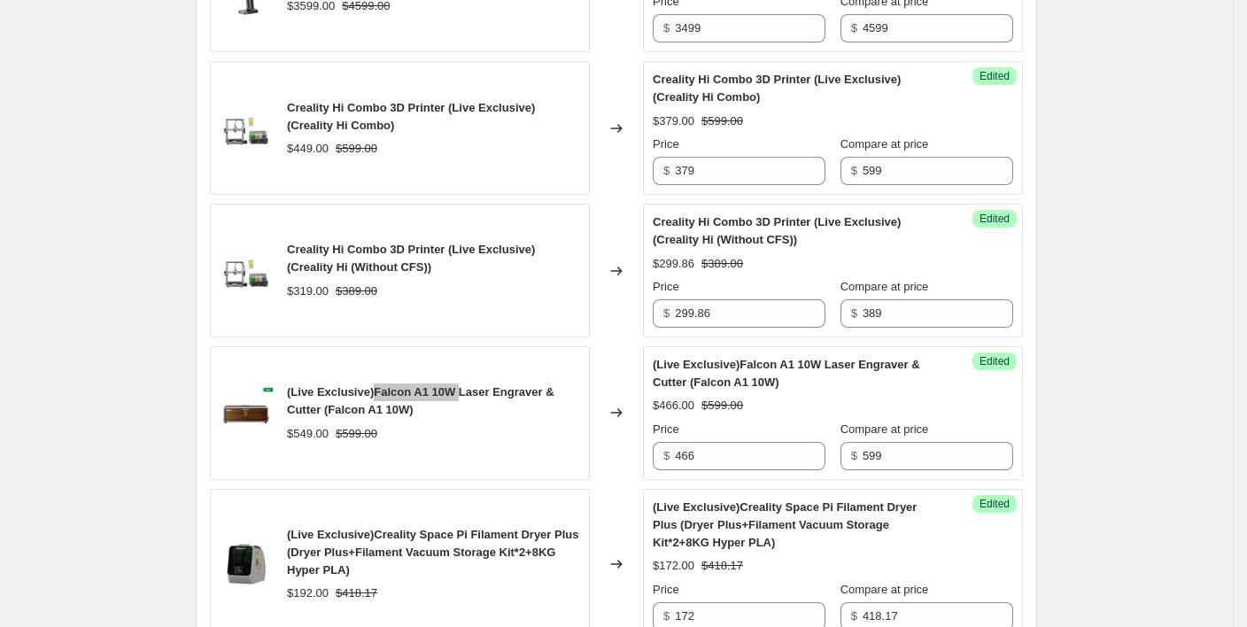
scroll to position [1889, 0]
